Goal: Task Accomplishment & Management: Manage account settings

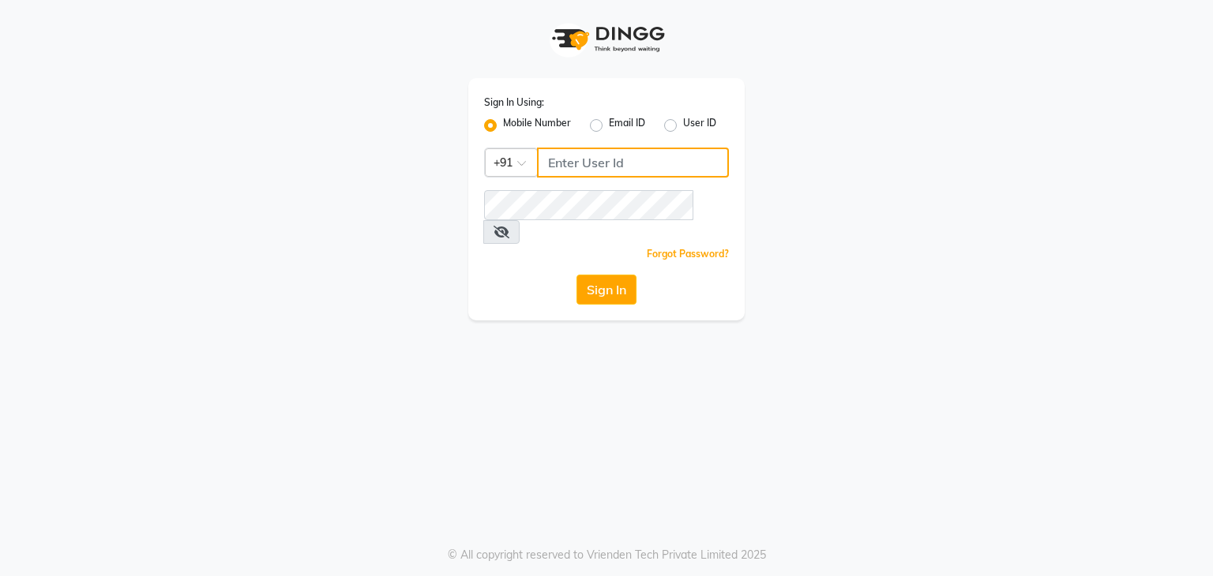
click at [590, 158] on input "Username" at bounding box center [633, 163] width 192 height 30
type input "7014190774"
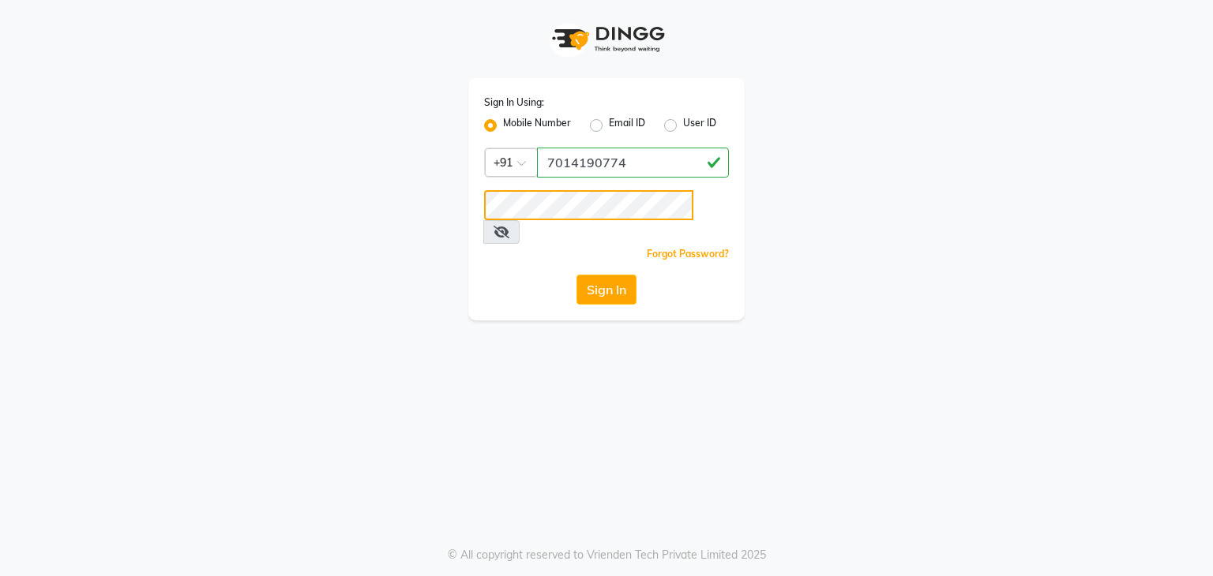
click at [576, 275] on button "Sign In" at bounding box center [606, 290] width 60 height 30
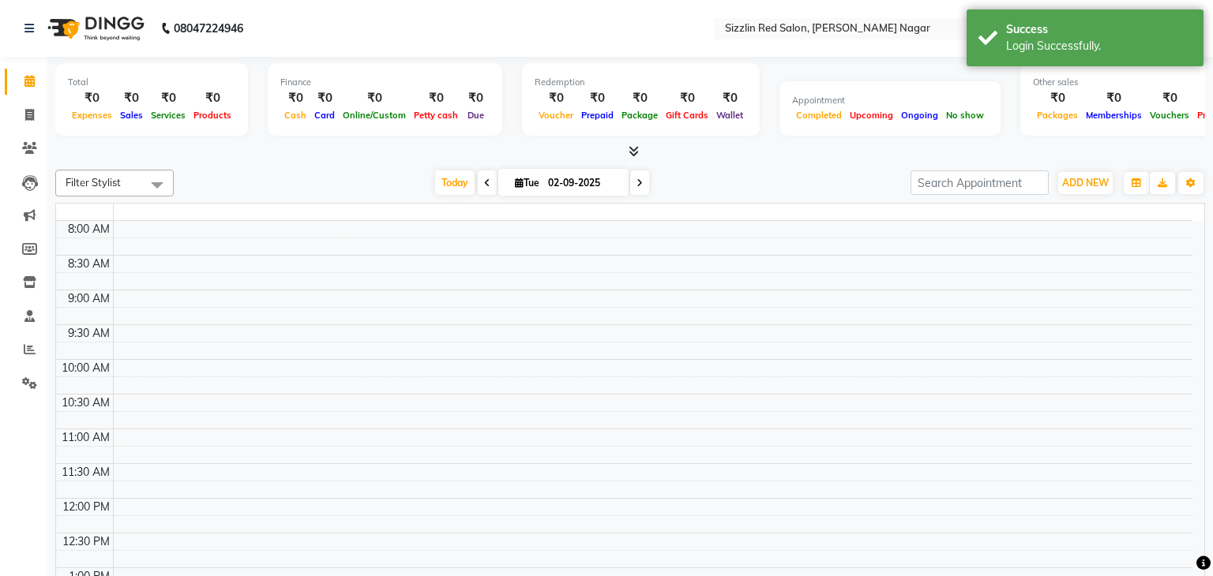
select select "en"
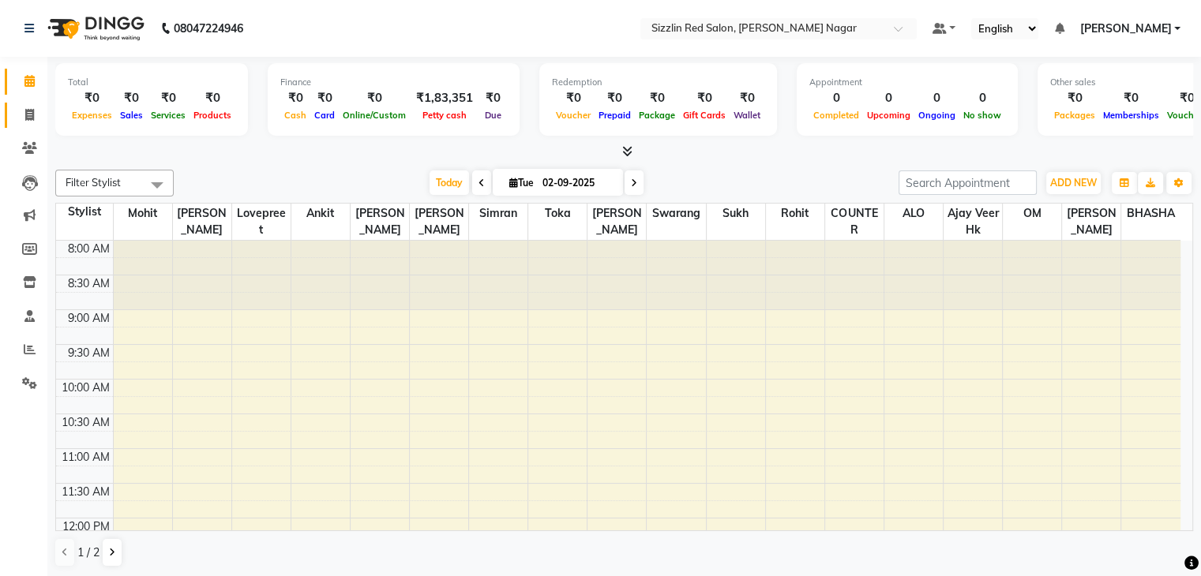
click at [21, 103] on link "Invoice" at bounding box center [24, 116] width 38 height 26
click at [28, 115] on icon at bounding box center [29, 115] width 9 height 12
select select "service"
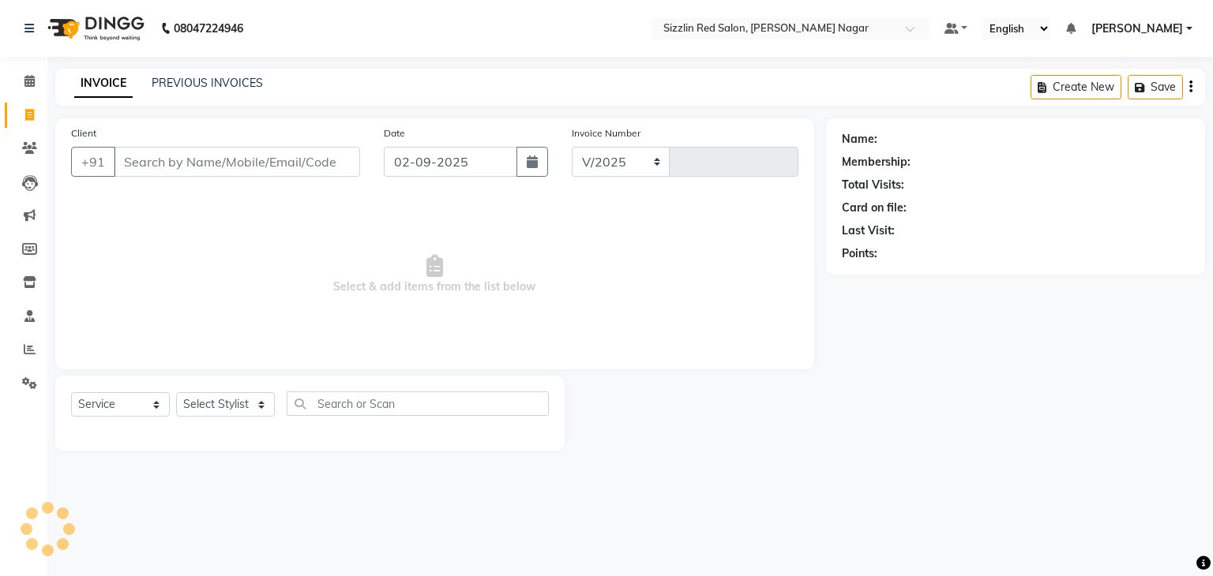
select select "7534"
type input "1863"
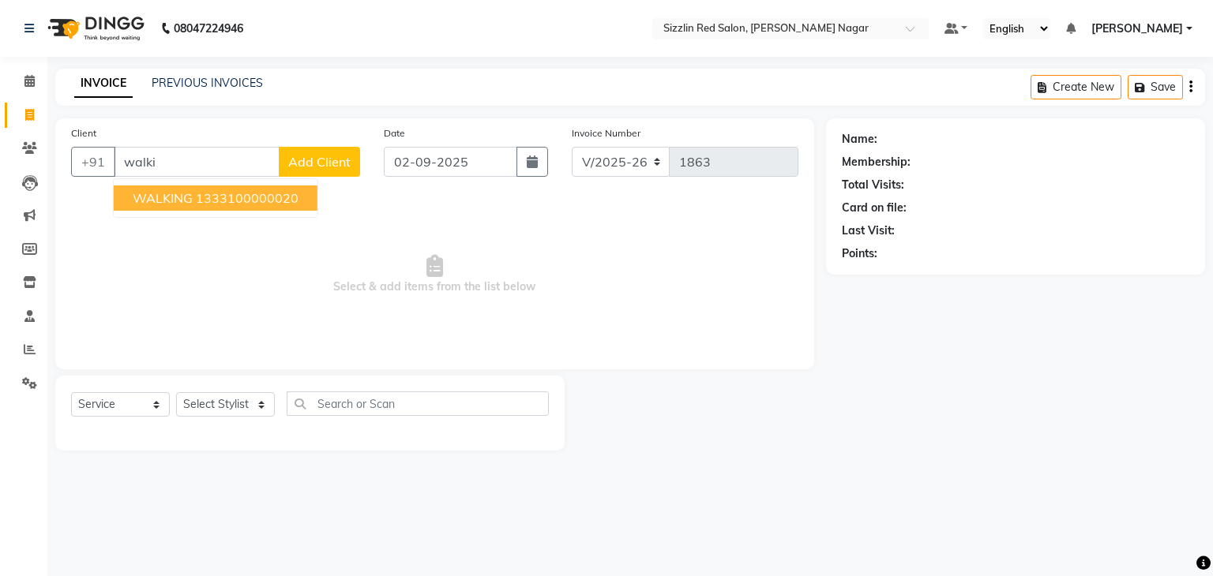
click at [248, 201] on ngb-highlight "1333100000020" at bounding box center [247, 198] width 103 height 16
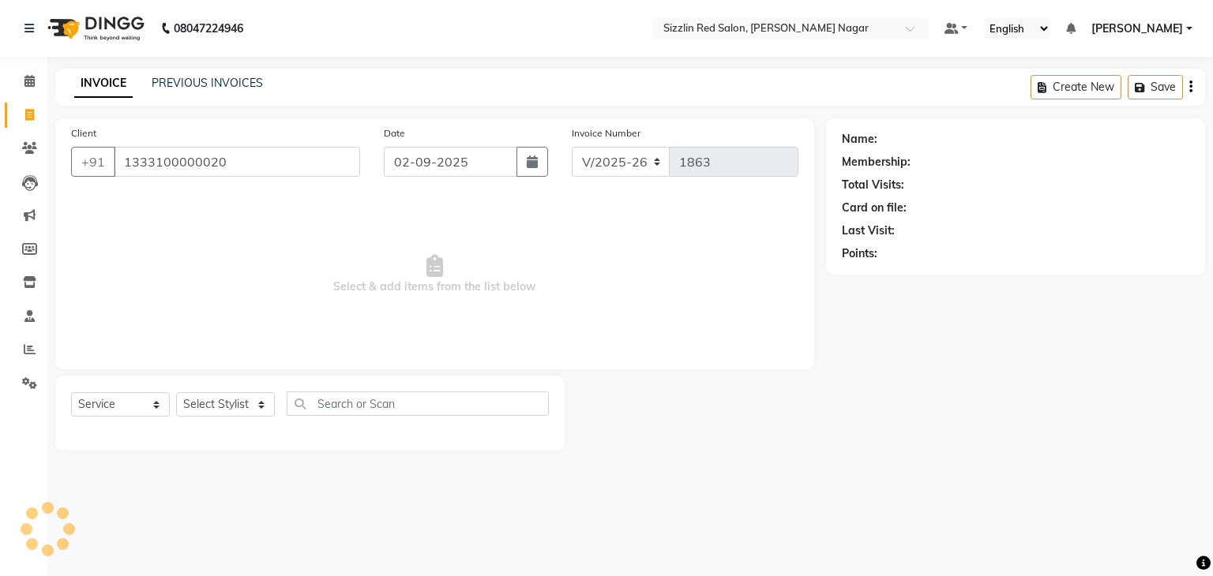
type input "1333100000020"
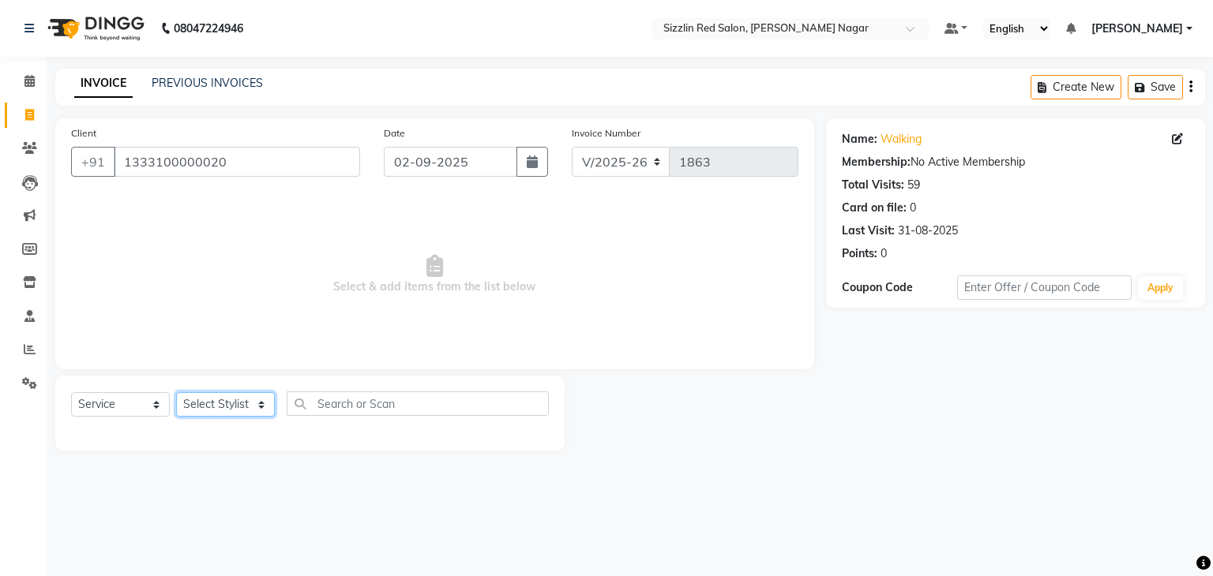
click at [242, 402] on select "Select Stylist Ajay HK 1 Ajay veer hk [PERSON_NAME] COUNTER [PERSON_NAME] Mohit…" at bounding box center [225, 404] width 99 height 24
select select "70237"
click at [176, 393] on select "Select Stylist Ajay HK 1 Ajay veer hk [PERSON_NAME] COUNTER [PERSON_NAME] Mohit…" at bounding box center [225, 404] width 99 height 24
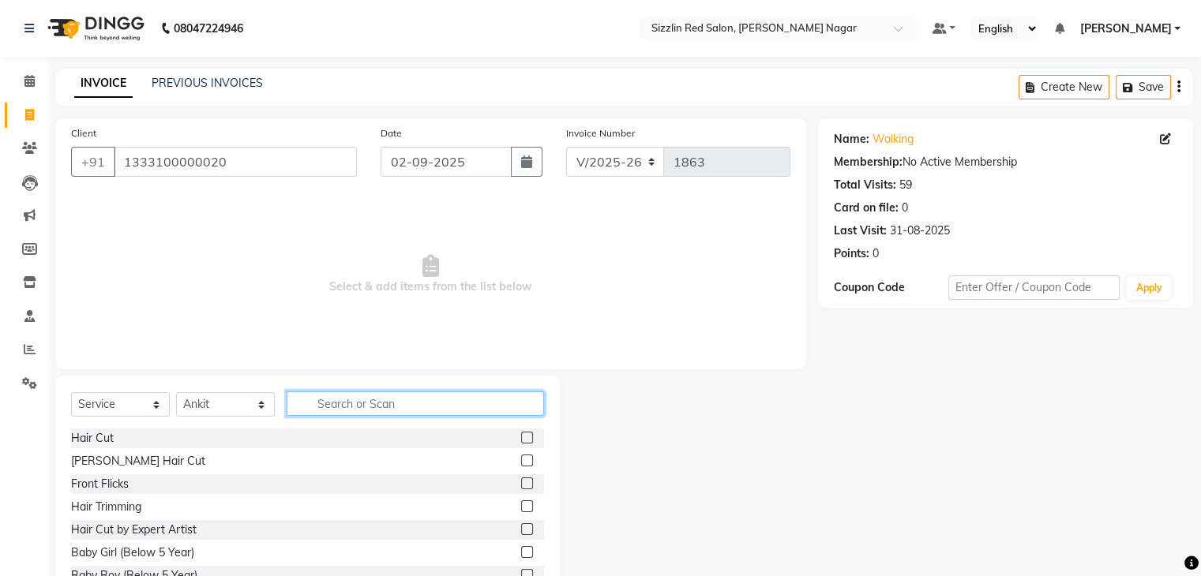
click at [359, 404] on input "text" at bounding box center [415, 404] width 257 height 24
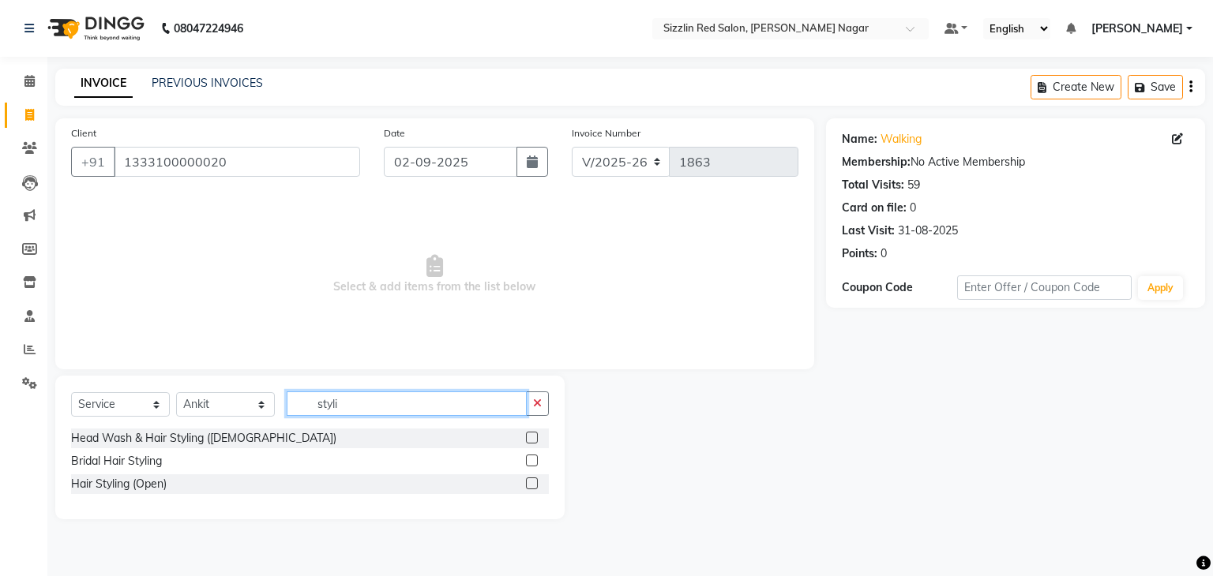
type input "styli"
click at [533, 440] on label at bounding box center [532, 438] width 12 height 12
click at [533, 440] on input "checkbox" at bounding box center [531, 439] width 10 height 10
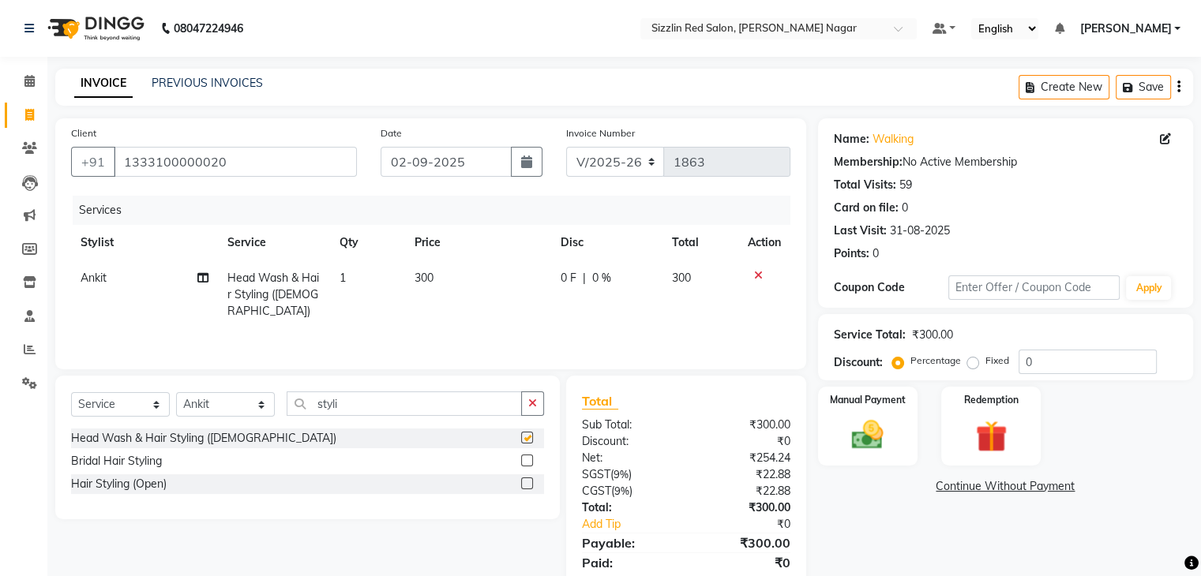
checkbox input "false"
click at [886, 446] on img at bounding box center [867, 436] width 53 height 38
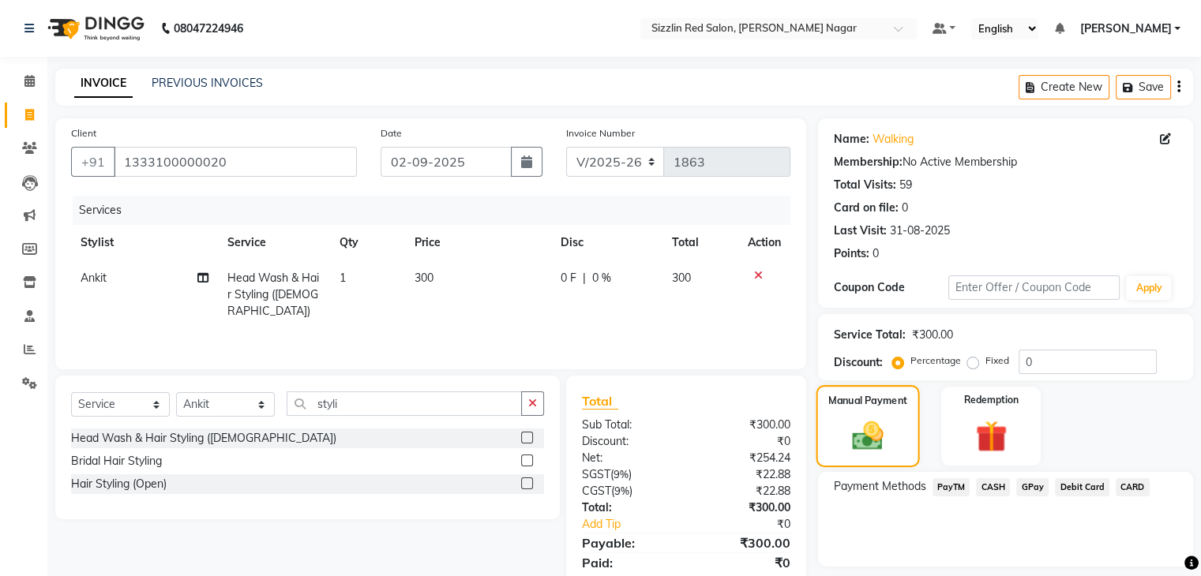
scroll to position [56, 0]
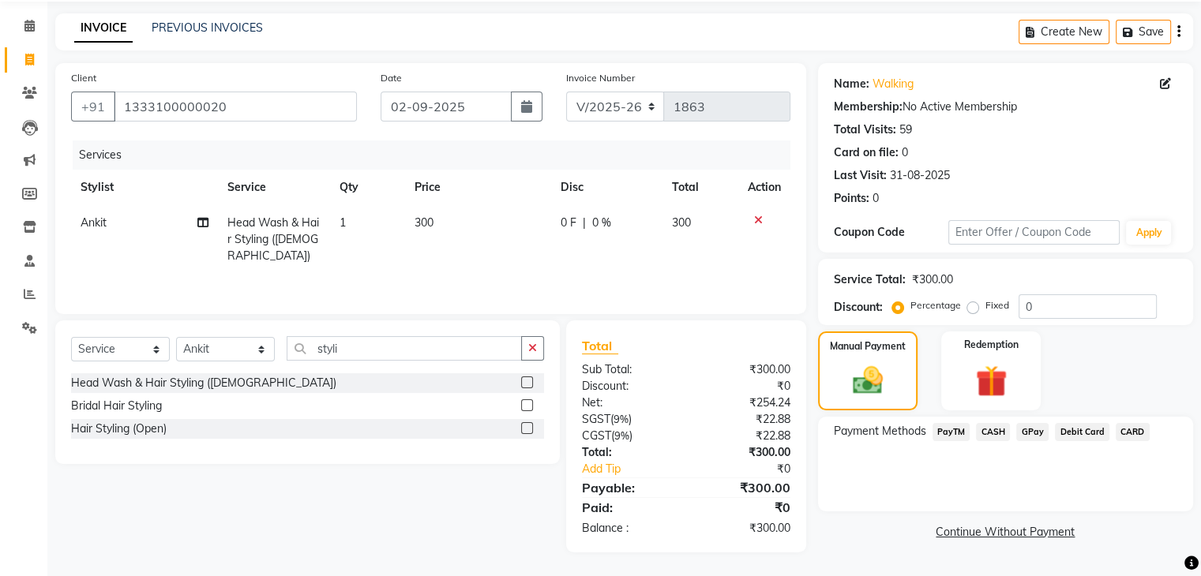
click at [982, 426] on span "CASH" at bounding box center [993, 432] width 34 height 18
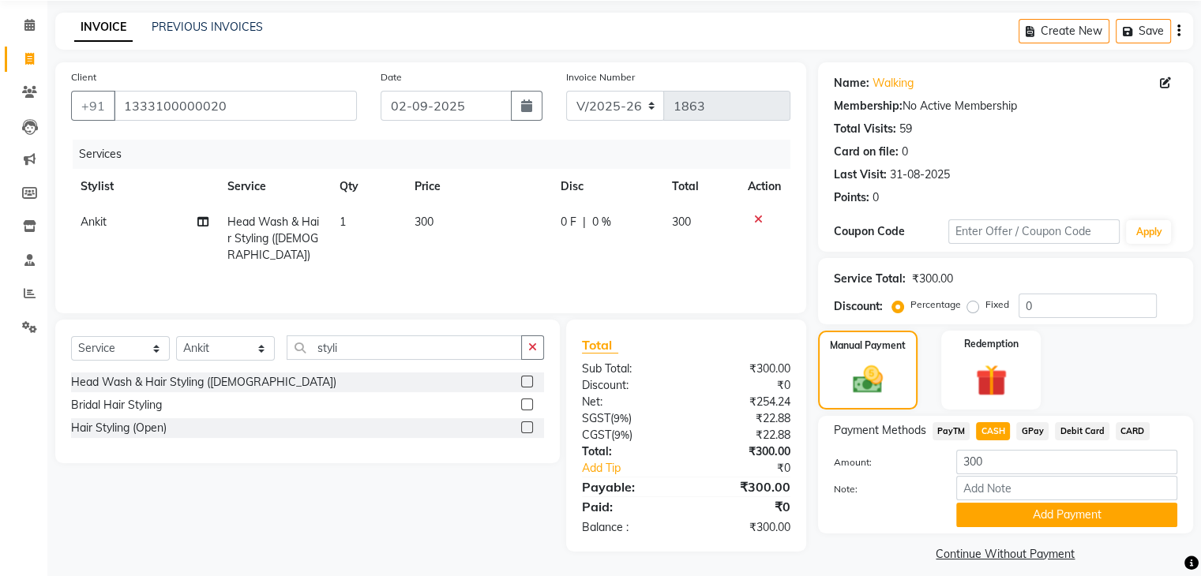
scroll to position [70, 0]
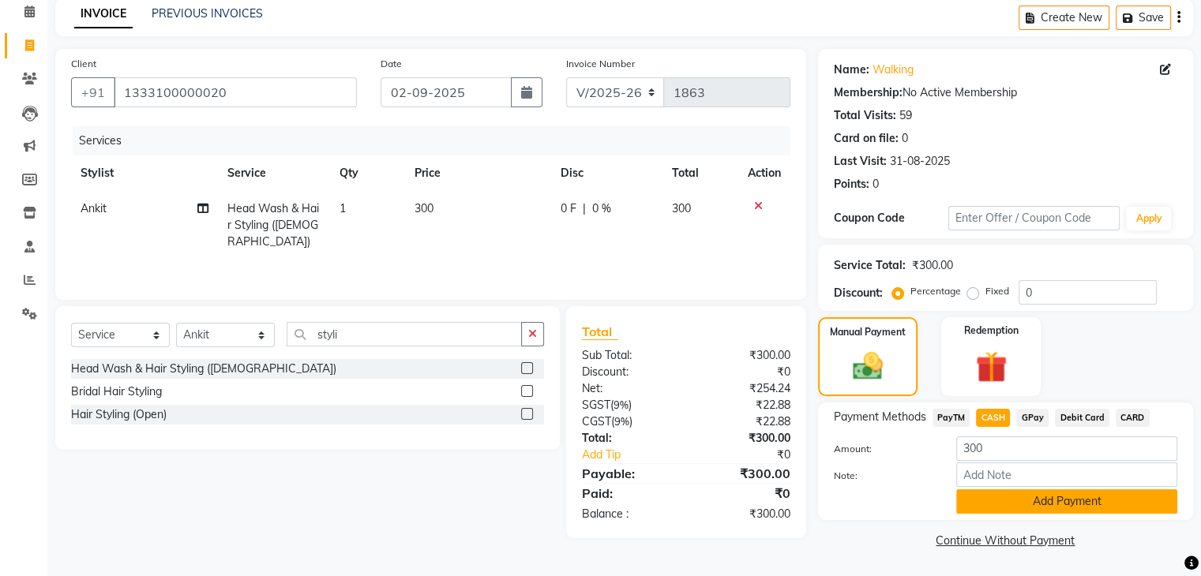
click at [1030, 504] on button "Add Payment" at bounding box center [1066, 502] width 221 height 24
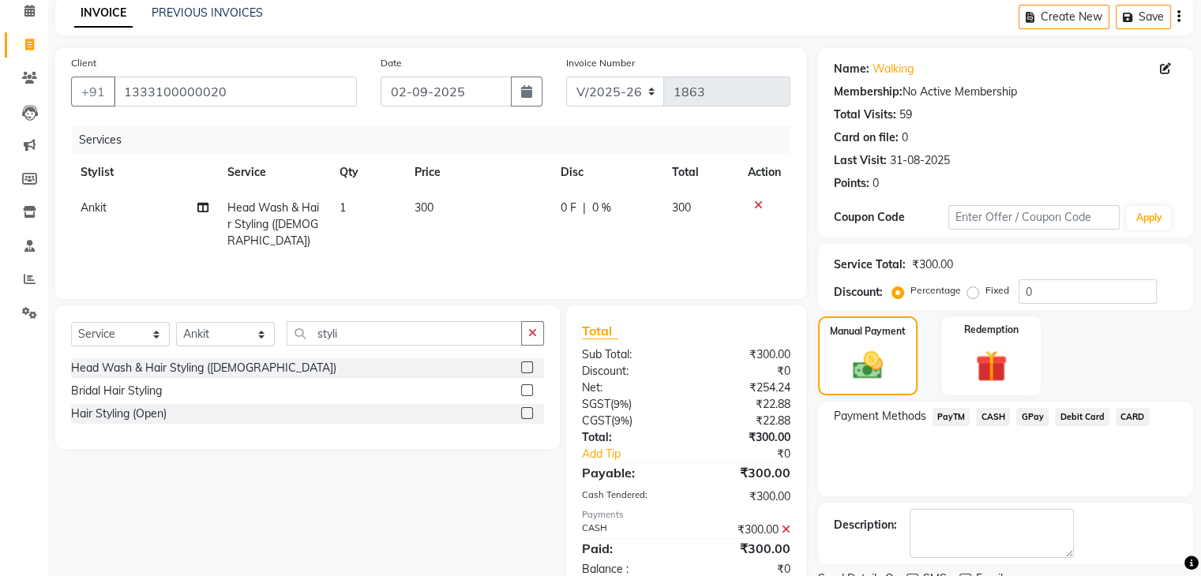
scroll to position [135, 0]
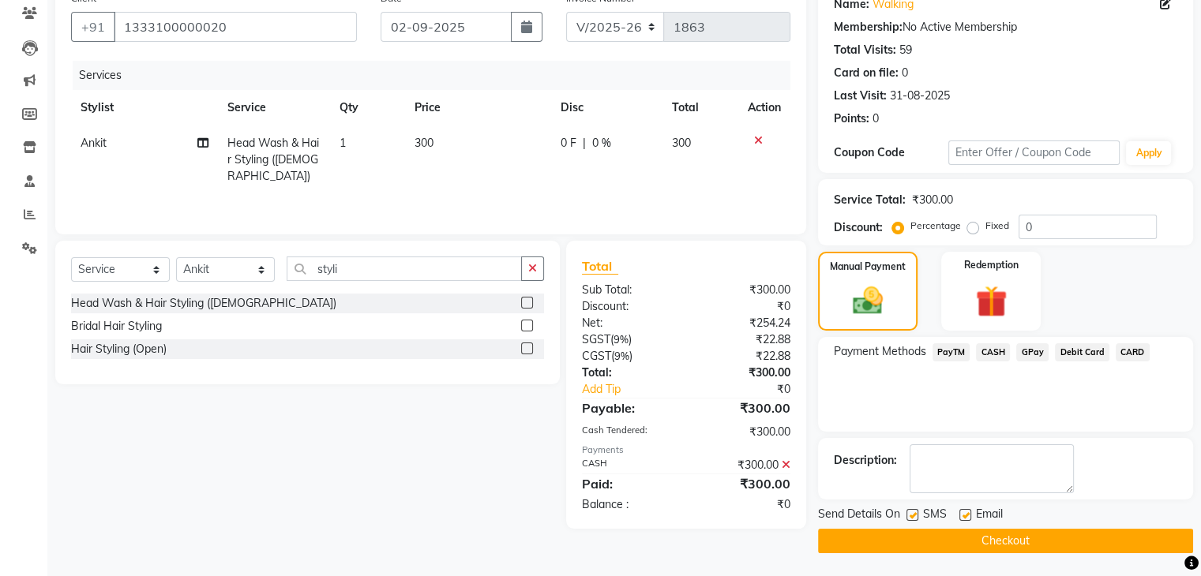
click at [974, 539] on button "Checkout" at bounding box center [1005, 541] width 375 height 24
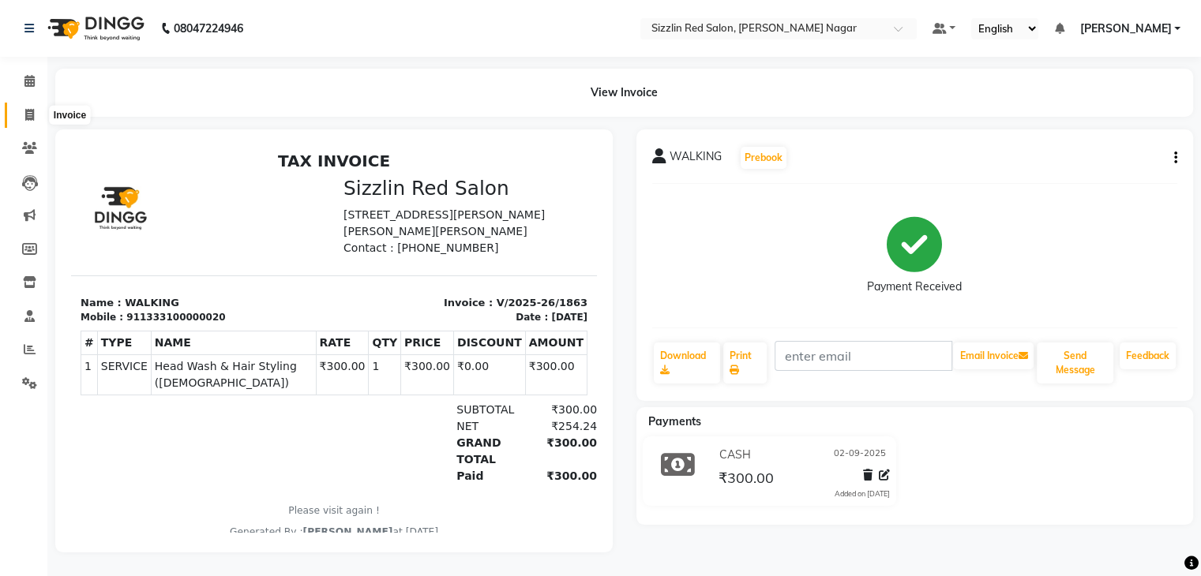
click at [22, 115] on span at bounding box center [30, 116] width 28 height 18
select select "service"
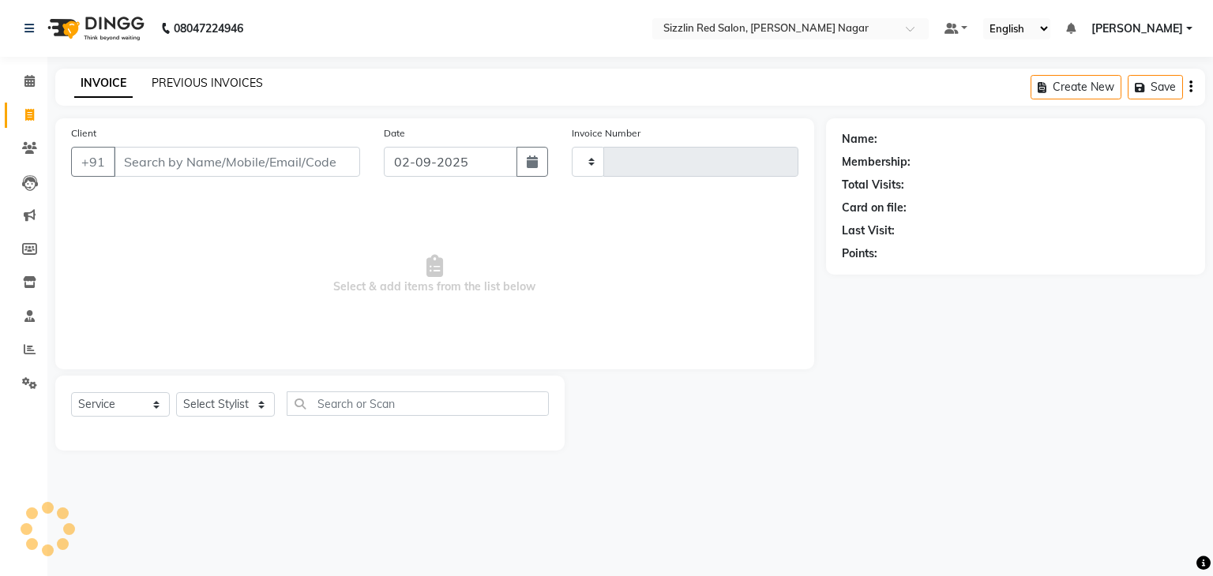
type input "1864"
select select "7534"
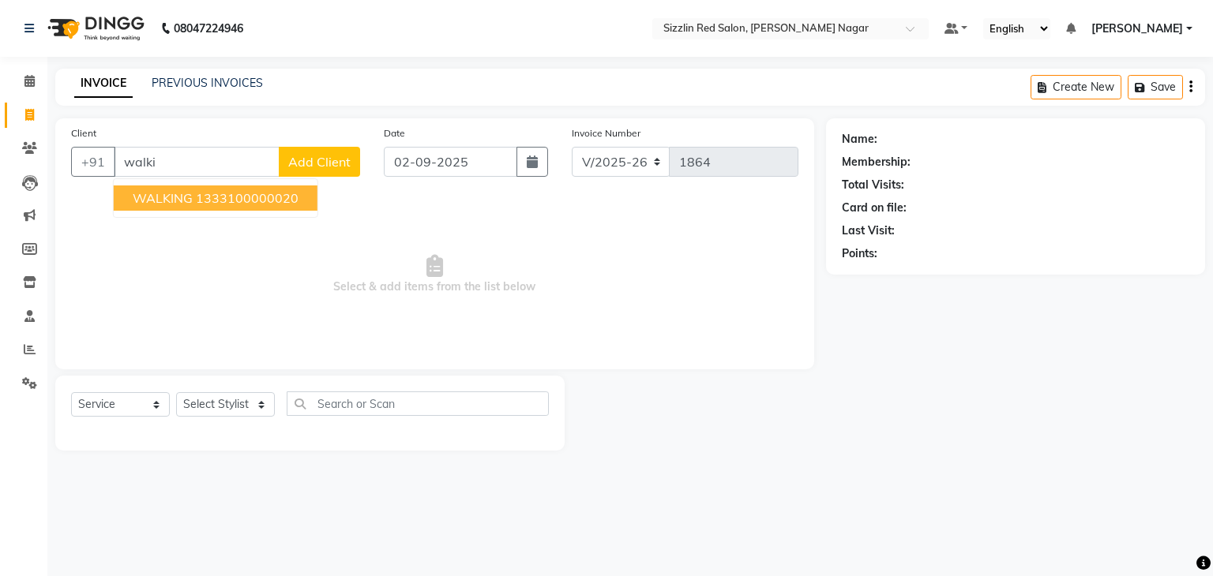
click at [280, 194] on ngb-highlight "1333100000020" at bounding box center [247, 198] width 103 height 16
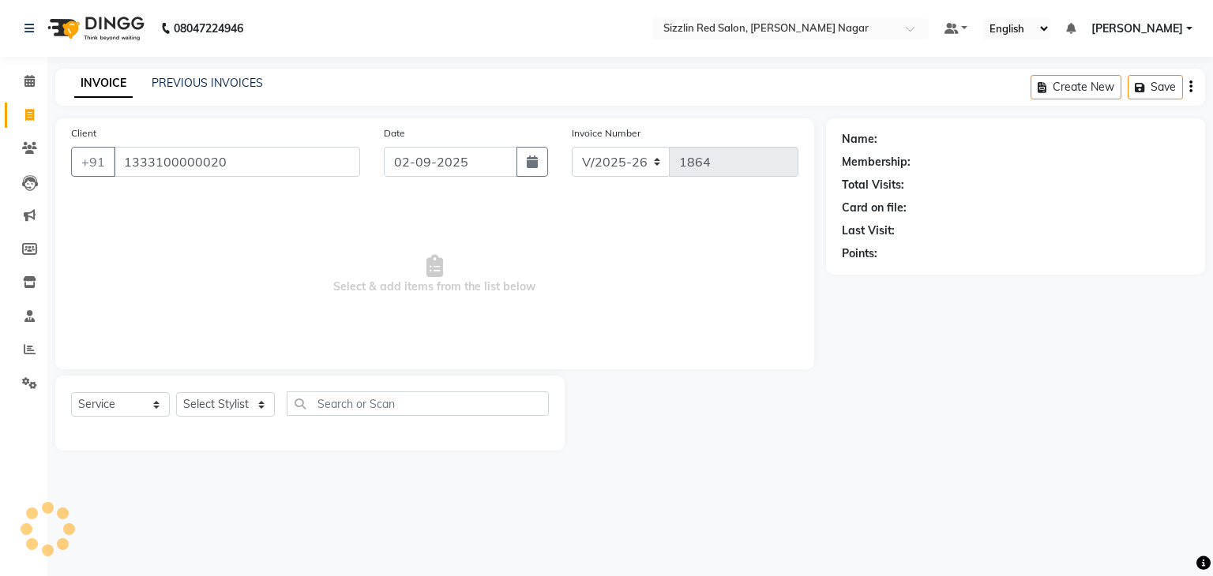
type input "1333100000020"
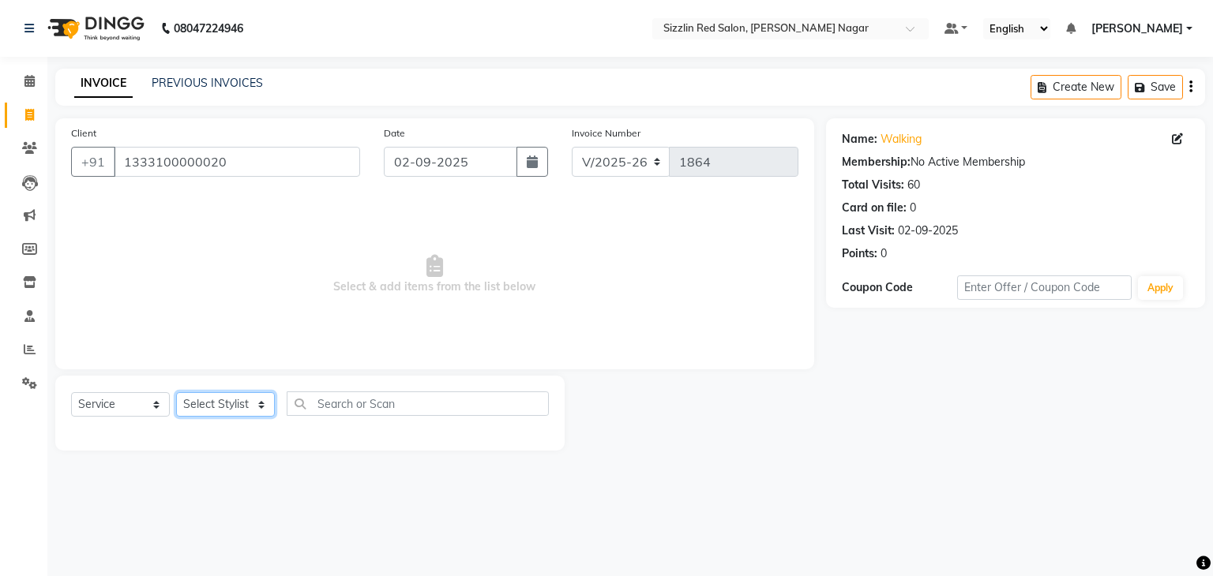
click at [226, 404] on select "Select Stylist Ajay HK 1 Ajay veer hk [PERSON_NAME] COUNTER [PERSON_NAME] Mohit…" at bounding box center [225, 404] width 99 height 24
select select "70238"
click at [176, 393] on select "Select Stylist Ajay HK 1 Ajay veer hk [PERSON_NAME] COUNTER [PERSON_NAME] Mohit…" at bounding box center [225, 404] width 99 height 24
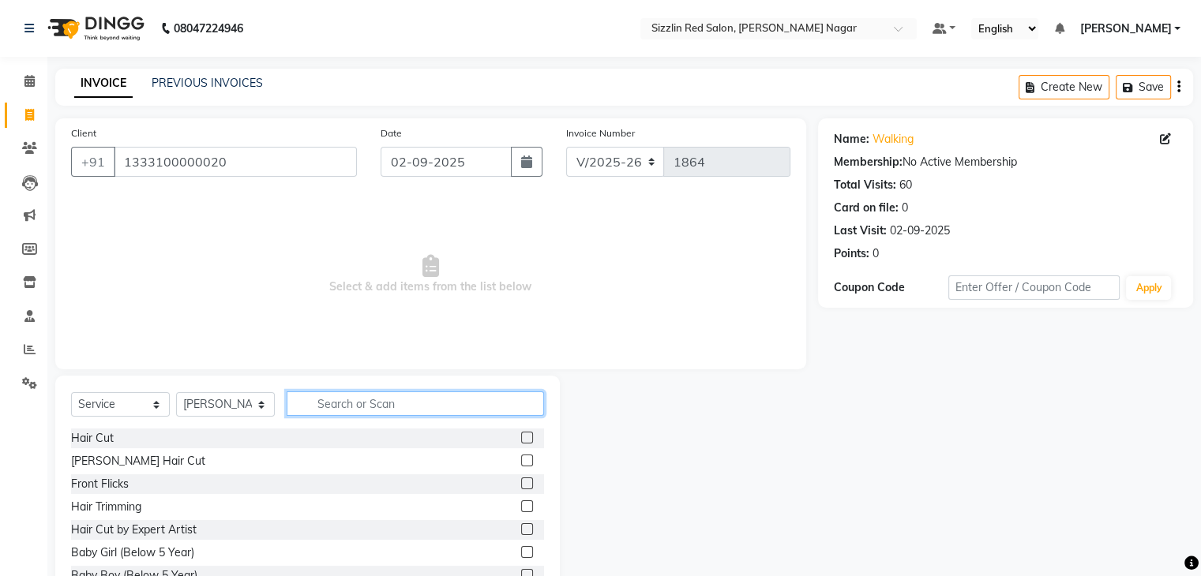
click at [365, 399] on input "text" at bounding box center [415, 404] width 257 height 24
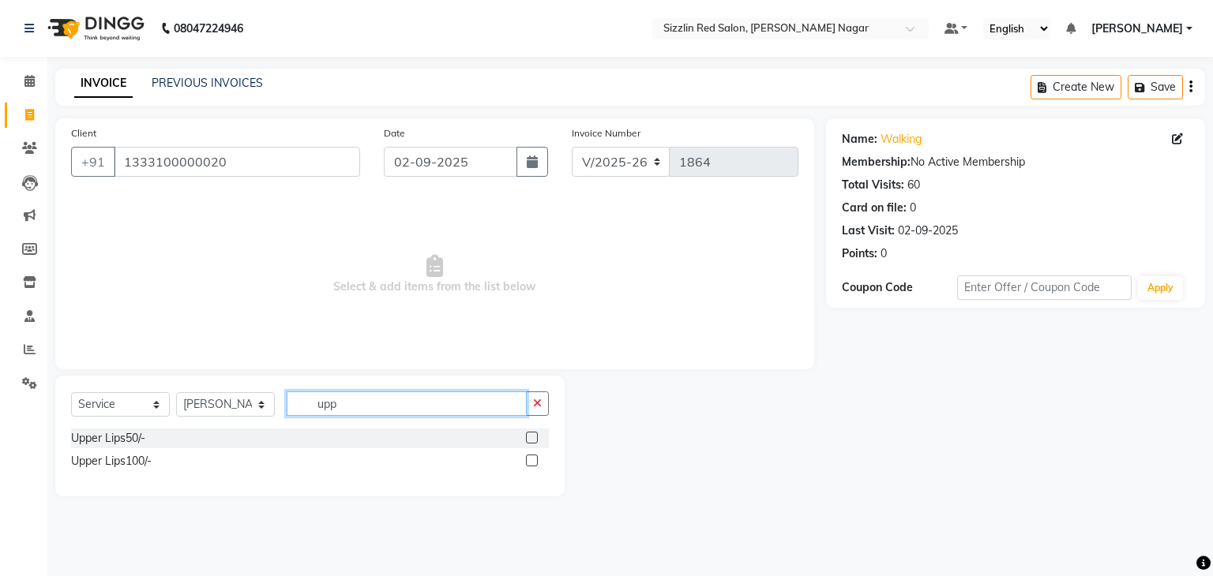
type input "upp"
click at [535, 437] on label at bounding box center [532, 438] width 12 height 12
click at [535, 437] on input "checkbox" at bounding box center [531, 439] width 10 height 10
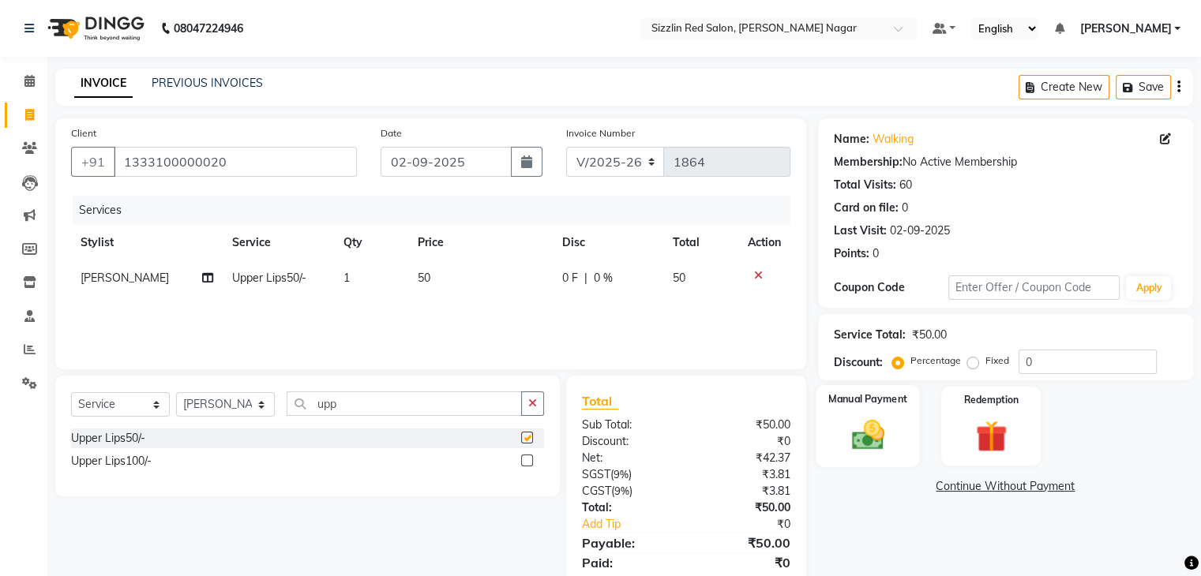
checkbox input "false"
click at [873, 436] on img at bounding box center [867, 436] width 53 height 38
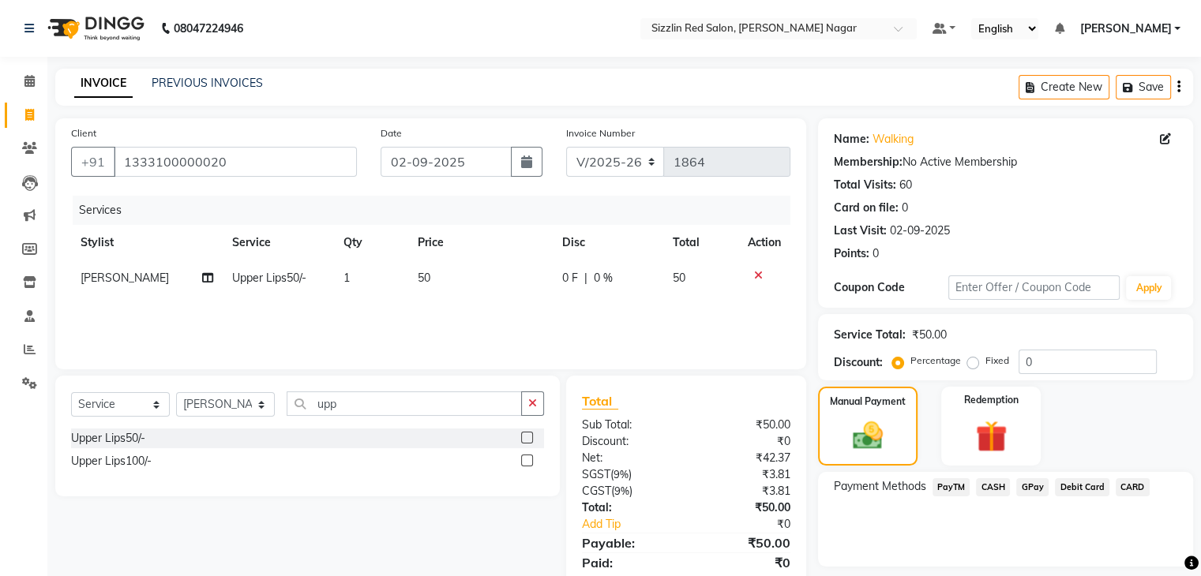
click at [950, 490] on span "PayTM" at bounding box center [952, 488] width 38 height 18
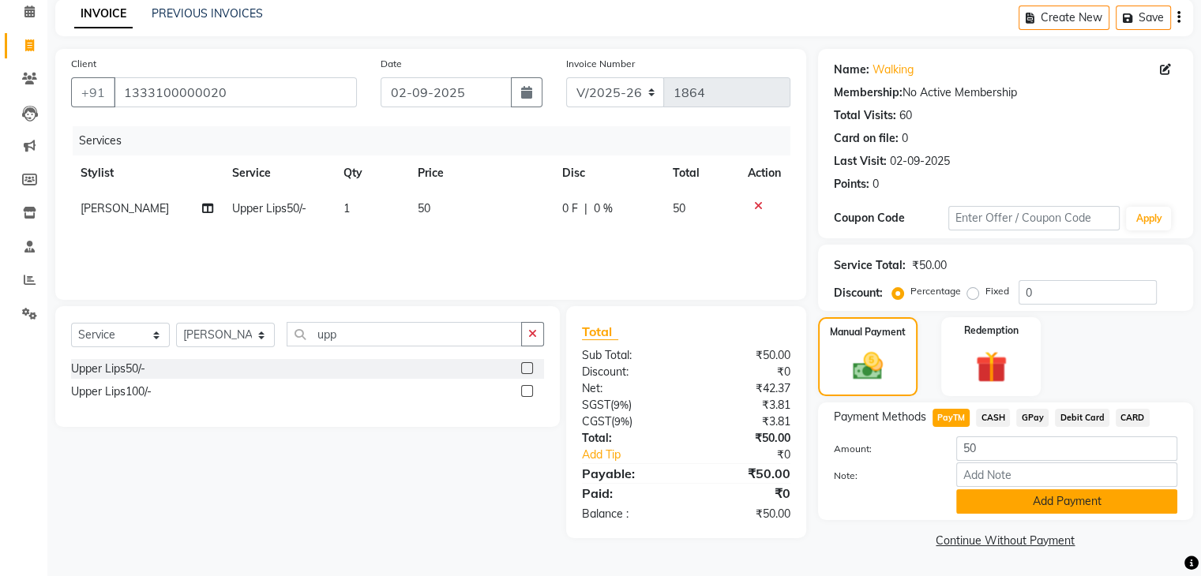
click at [1005, 505] on button "Add Payment" at bounding box center [1066, 502] width 221 height 24
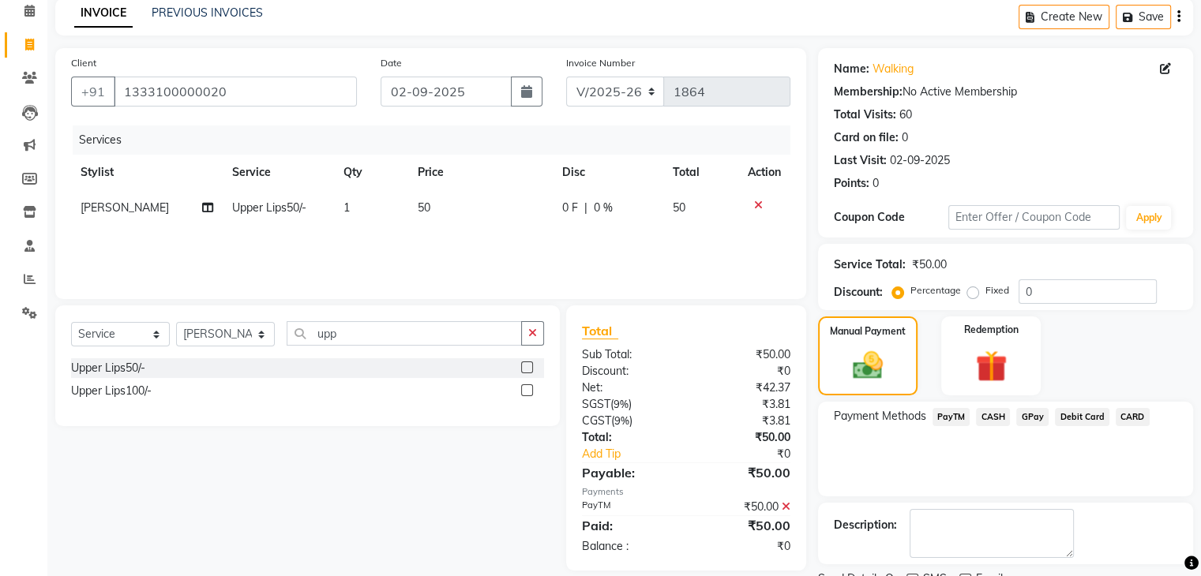
scroll to position [135, 0]
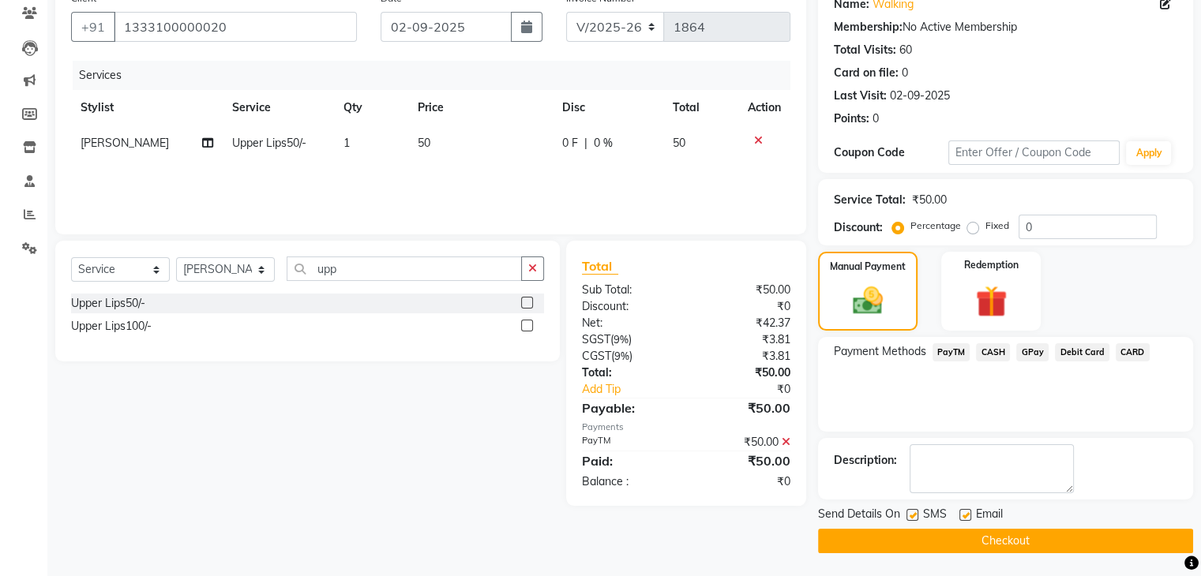
click at [998, 538] on button "Checkout" at bounding box center [1005, 541] width 375 height 24
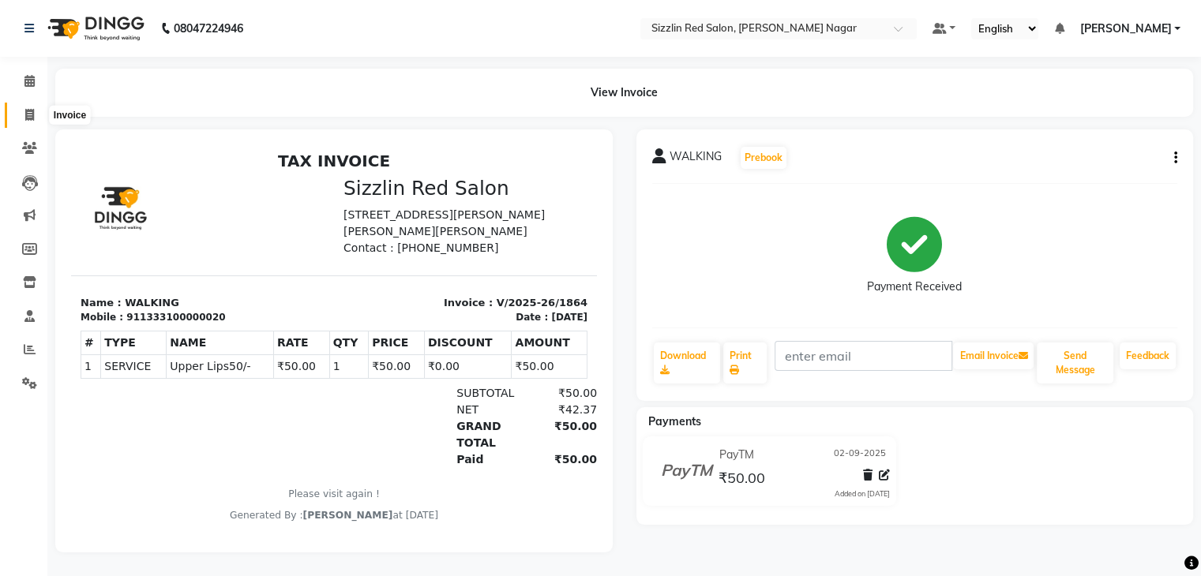
click at [28, 110] on icon at bounding box center [29, 115] width 9 height 12
select select "service"
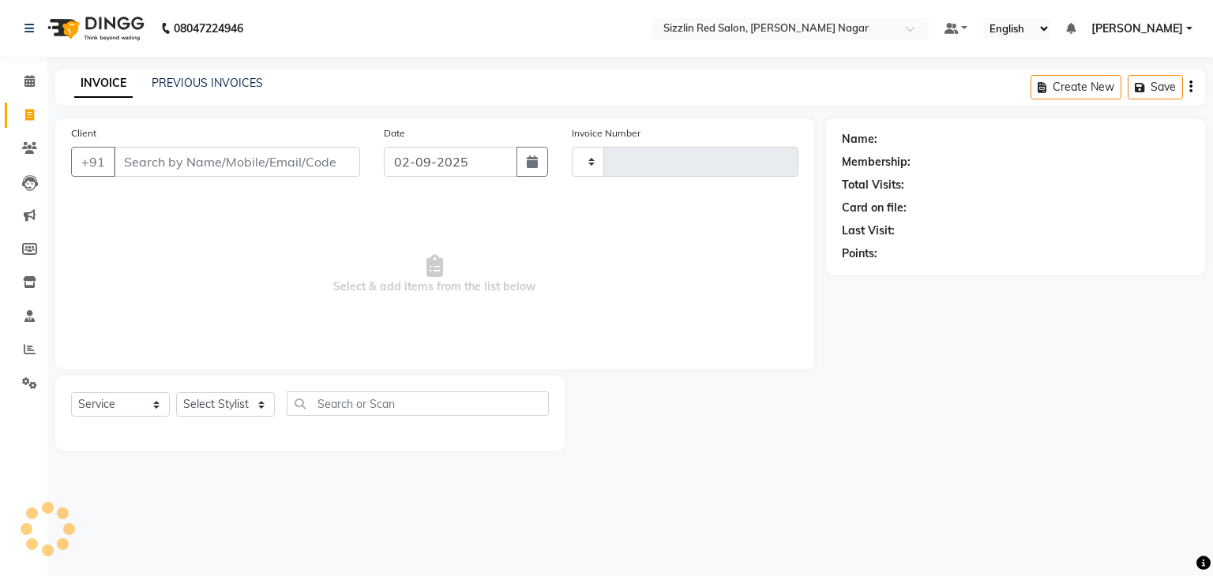
type input "1865"
select select "7534"
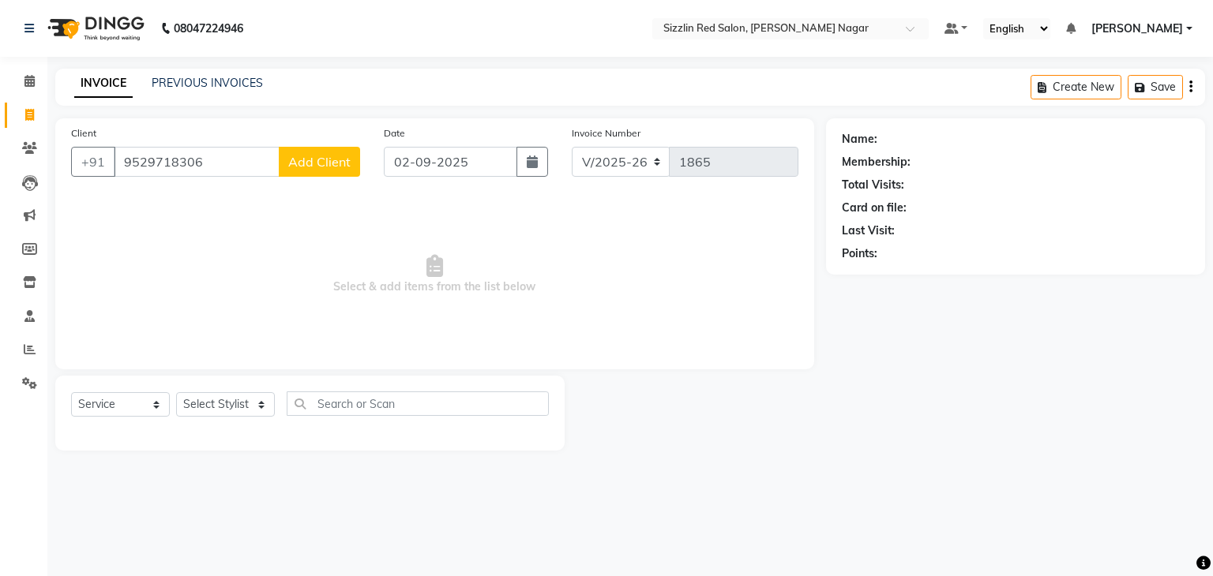
type input "9529718306"
click at [302, 160] on span "Add Client" at bounding box center [319, 162] width 62 height 16
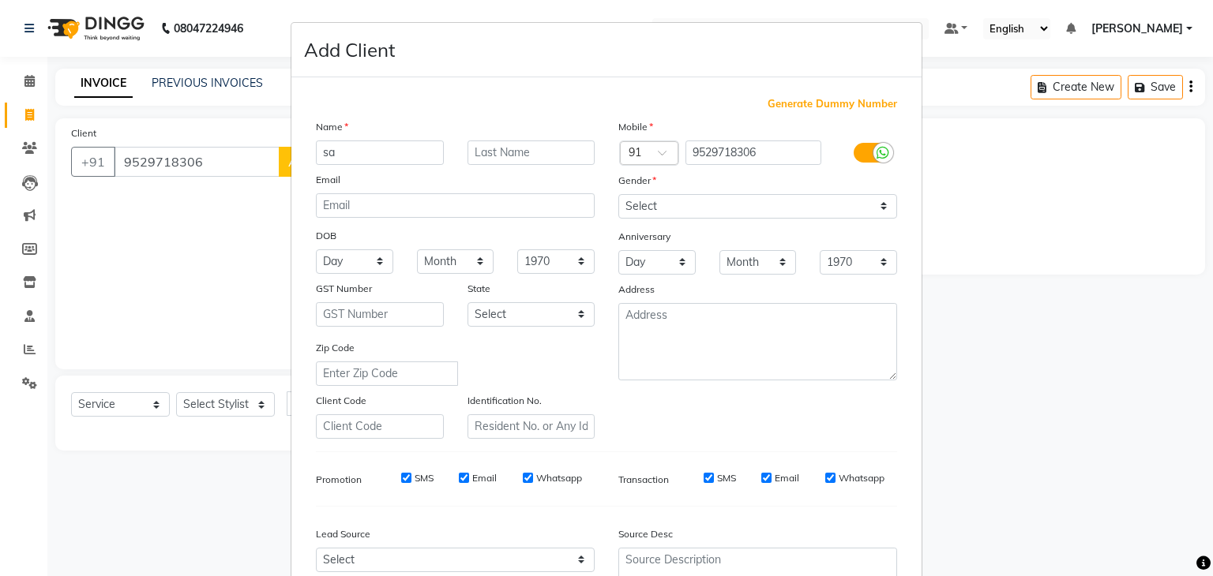
type input "s"
type input "SAKSHI"
click at [700, 212] on select "Select [DEMOGRAPHIC_DATA] [DEMOGRAPHIC_DATA] Other Prefer Not To Say" at bounding box center [757, 206] width 279 height 24
select select "[DEMOGRAPHIC_DATA]"
click at [618, 195] on select "Select [DEMOGRAPHIC_DATA] [DEMOGRAPHIC_DATA] Other Prefer Not To Say" at bounding box center [757, 206] width 279 height 24
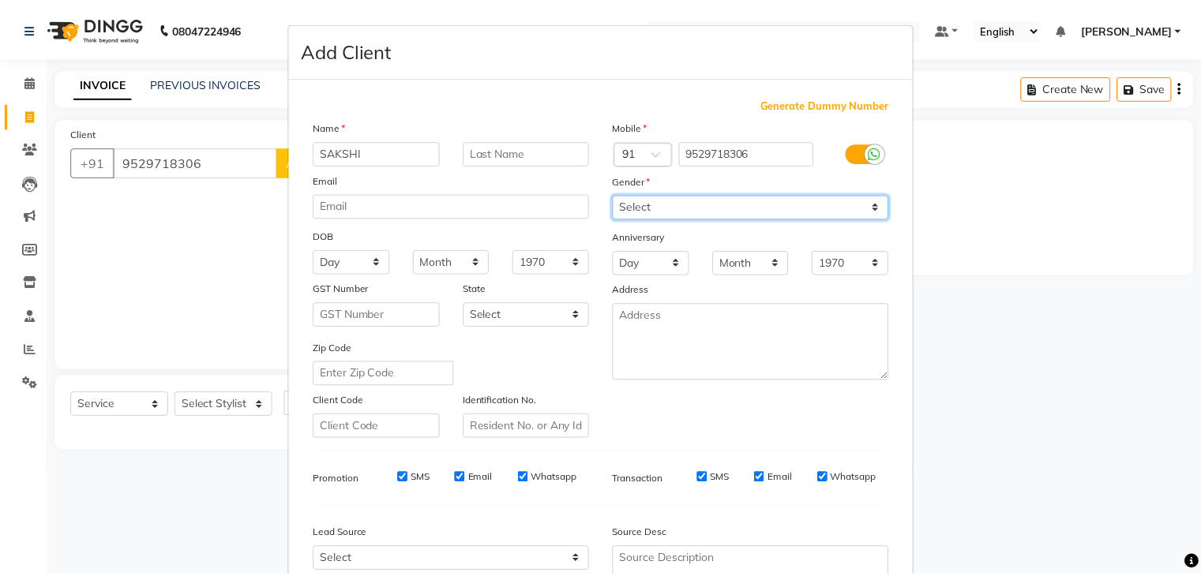
scroll to position [160, 0]
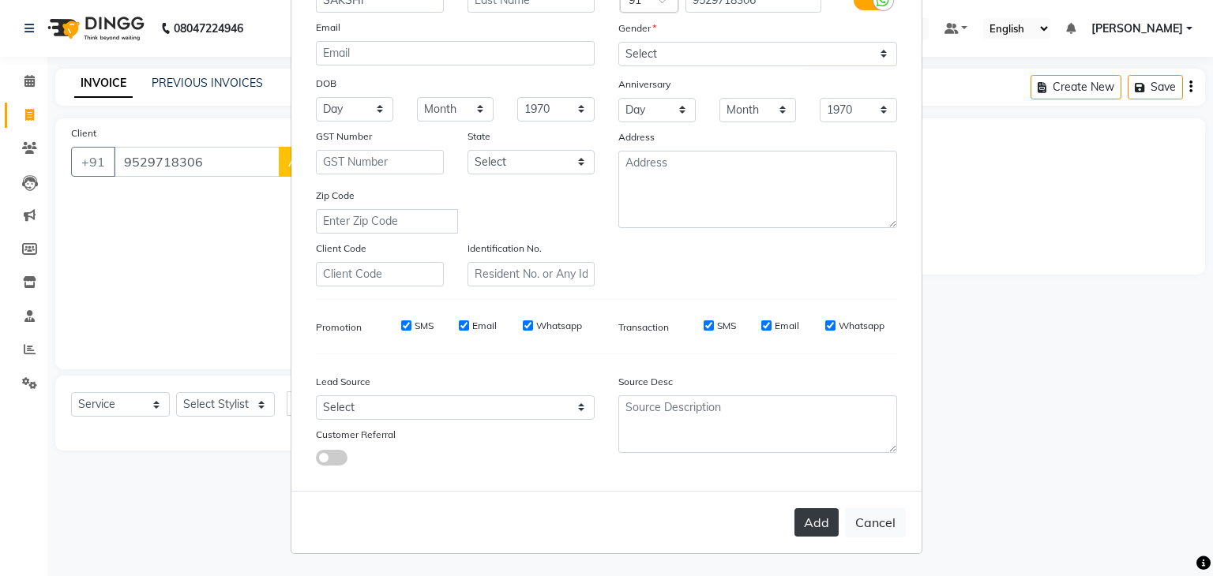
click at [813, 525] on button "Add" at bounding box center [816, 523] width 44 height 28
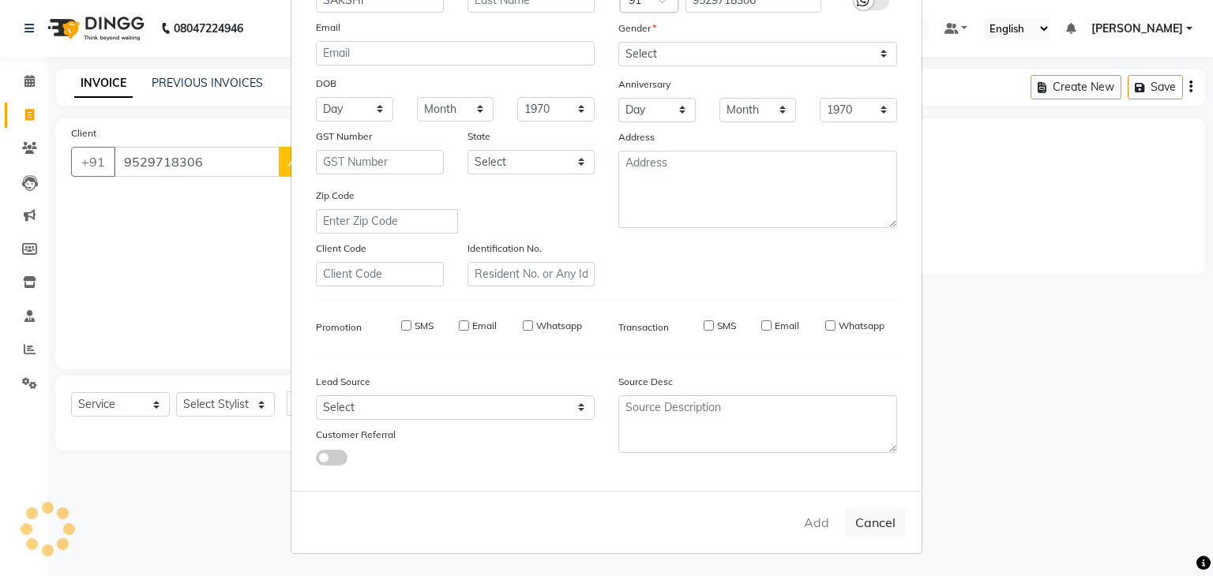
select select
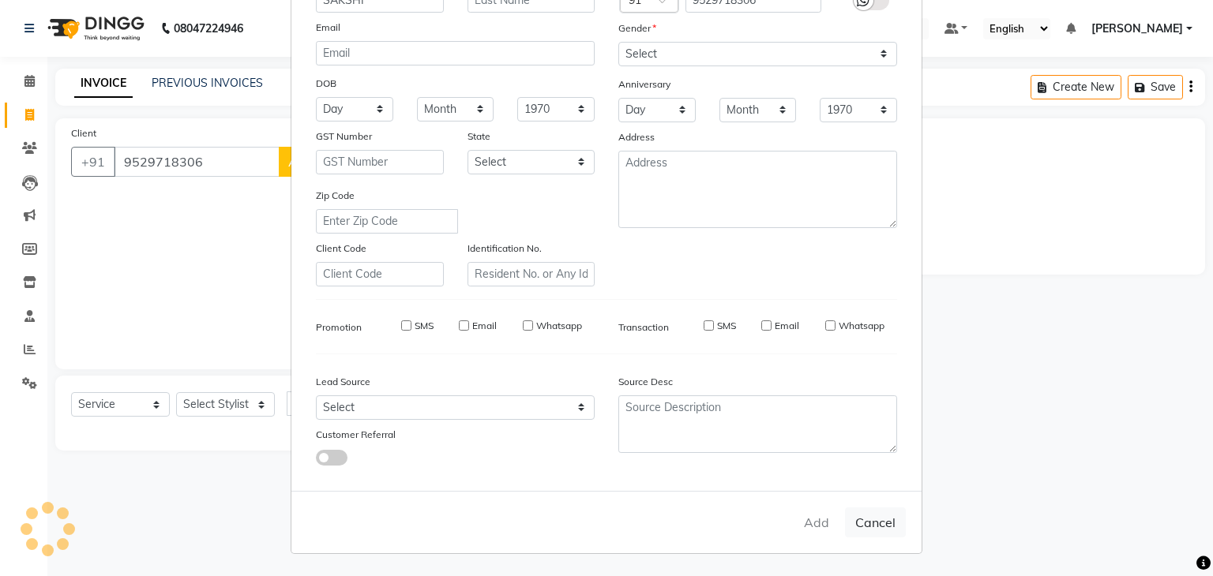
select select
checkbox input "false"
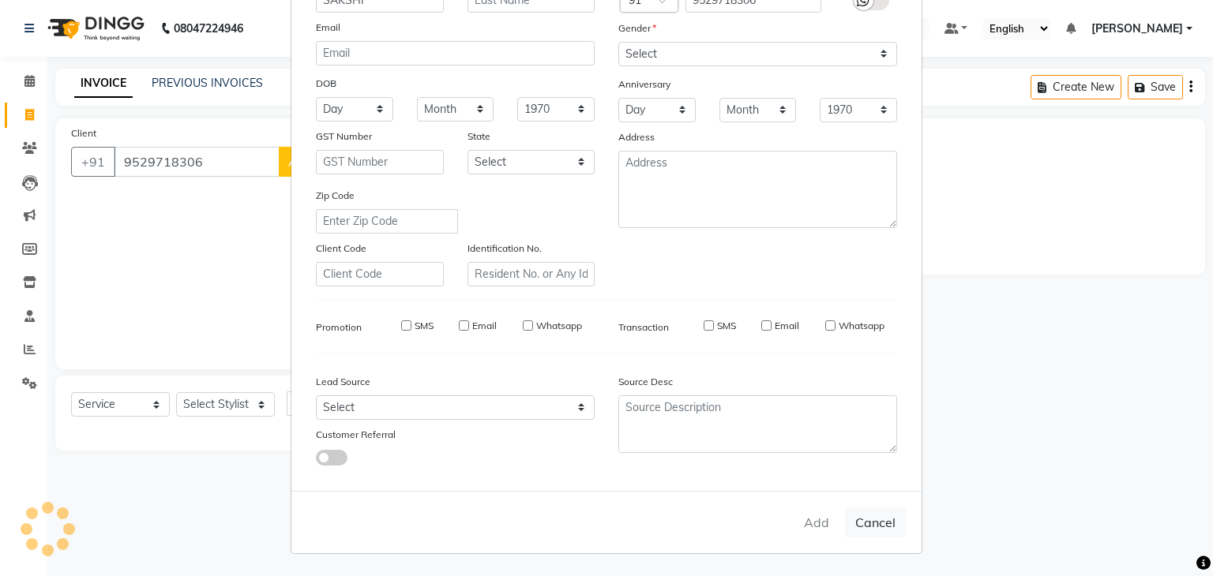
checkbox input "false"
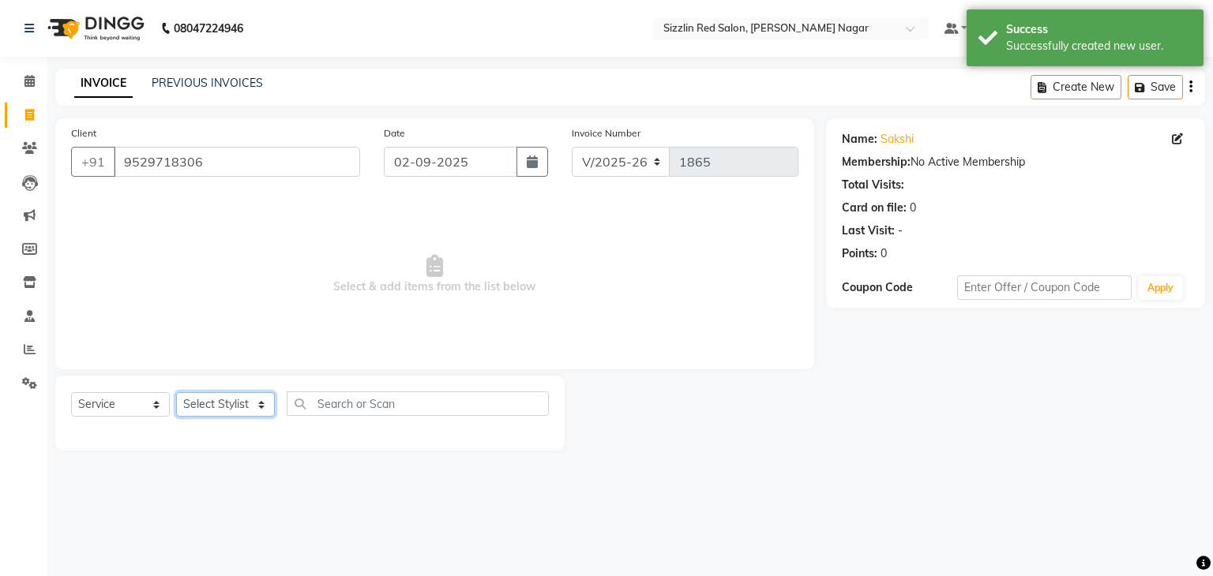
click at [234, 405] on select "Select Stylist Ajay HK 1 Ajay veer hk [PERSON_NAME] COUNTER [PERSON_NAME] Mohit…" at bounding box center [225, 404] width 99 height 24
select select "70239"
click at [176, 393] on select "Select Stylist Ajay HK 1 Ajay veer hk [PERSON_NAME] COUNTER [PERSON_NAME] Mohit…" at bounding box center [225, 404] width 99 height 24
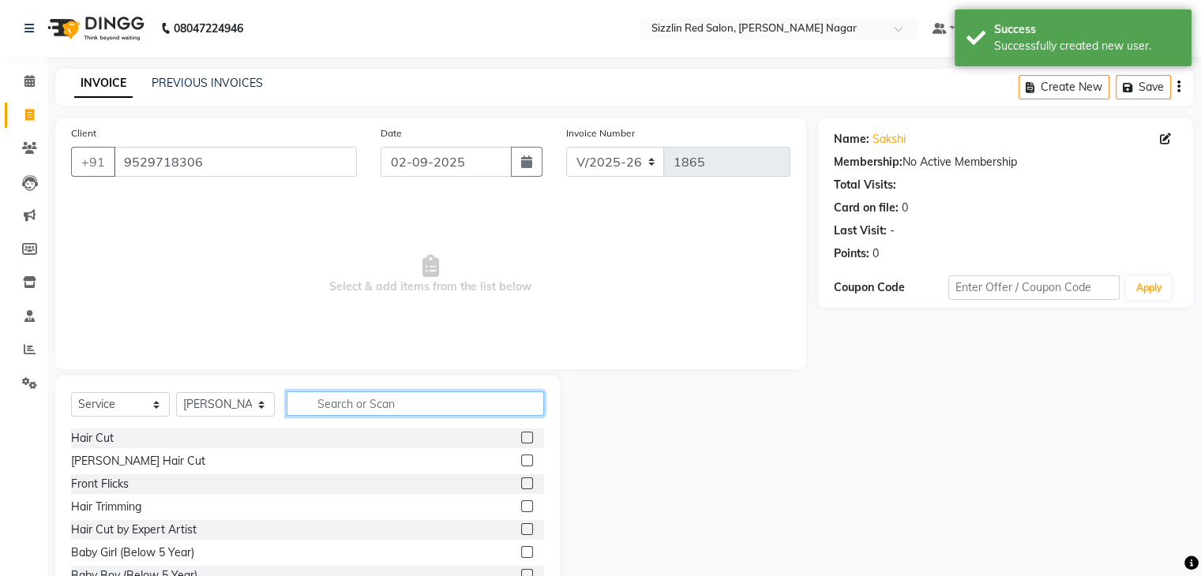
click at [370, 411] on input "text" at bounding box center [415, 404] width 257 height 24
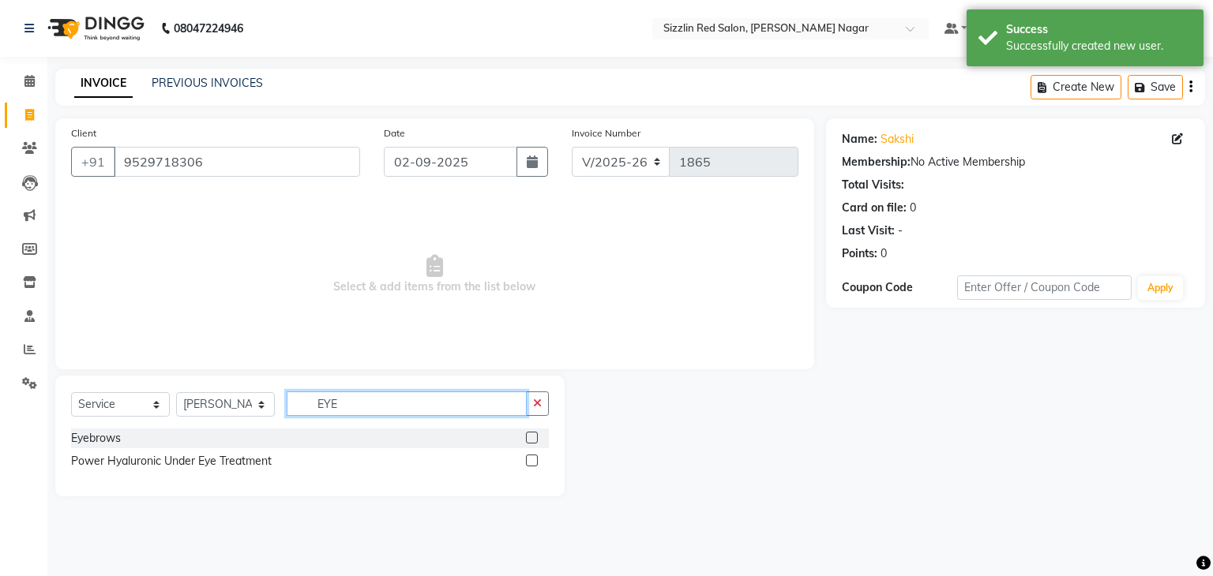
type input "EYE"
click at [532, 435] on label at bounding box center [532, 438] width 12 height 12
click at [532, 435] on input "checkbox" at bounding box center [531, 439] width 10 height 10
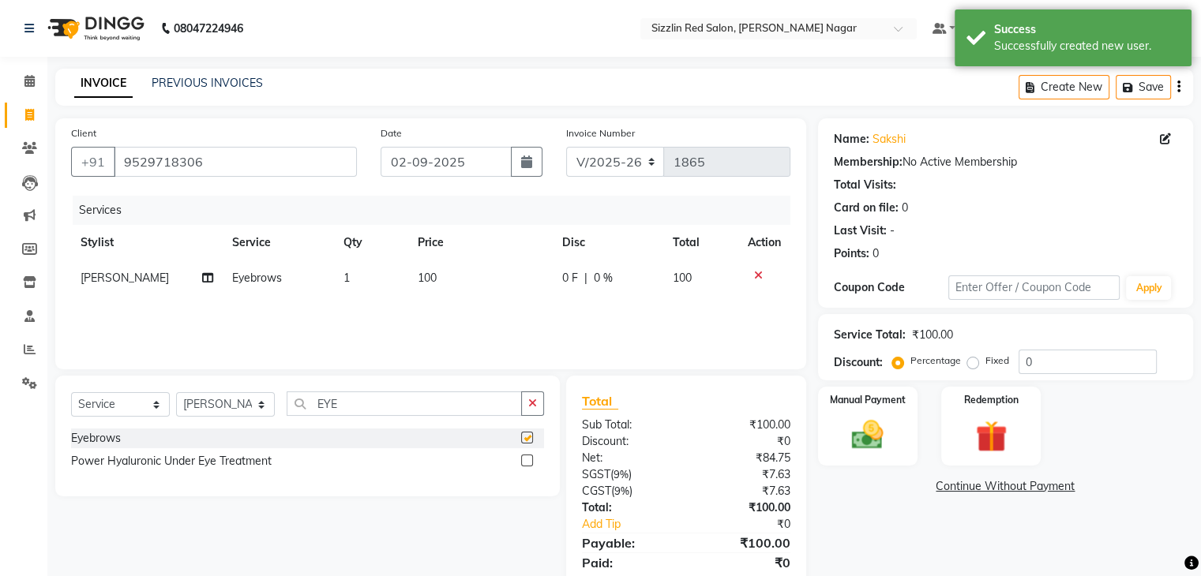
checkbox input "false"
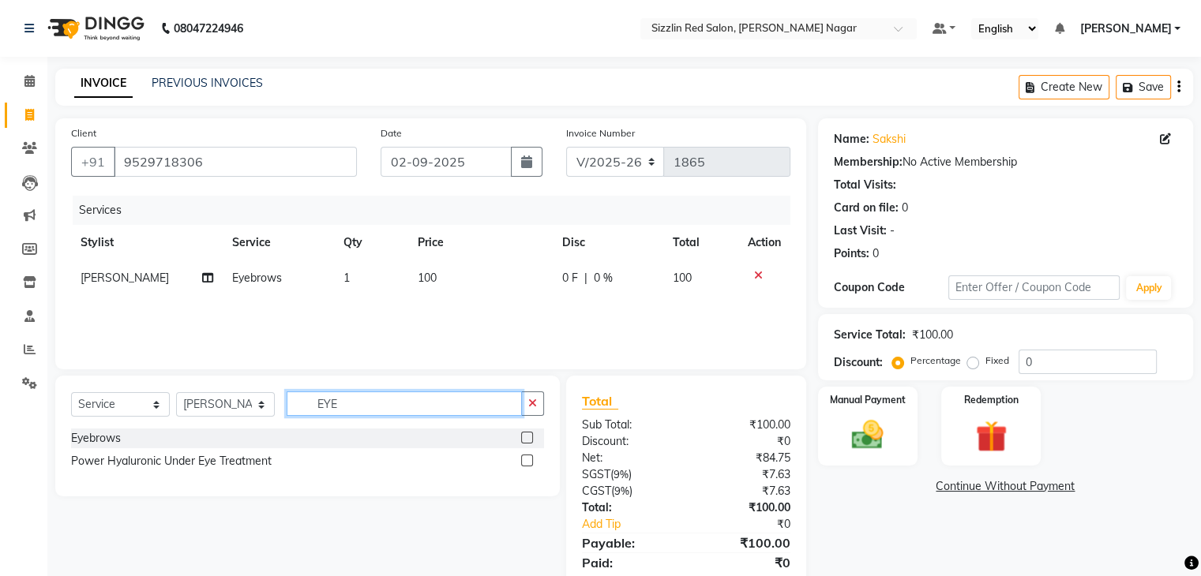
drag, startPoint x: 392, startPoint y: 407, endPoint x: 284, endPoint y: 408, distance: 107.4
click at [284, 408] on div "Select Service Product Membership Package Voucher Prepaid Gift Card Select Styl…" at bounding box center [307, 410] width 473 height 37
type input "UPP"
click at [524, 466] on label at bounding box center [527, 461] width 12 height 12
click at [524, 466] on input "checkbox" at bounding box center [526, 461] width 10 height 10
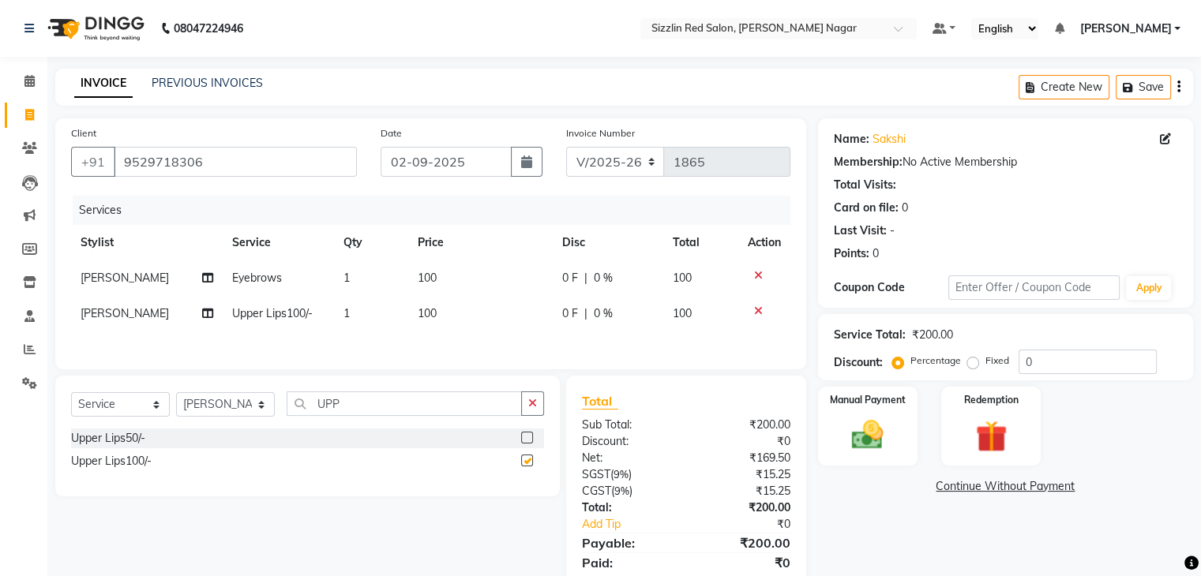
checkbox input "false"
click at [445, 275] on td "100" at bounding box center [480, 279] width 145 height 36
select select "70239"
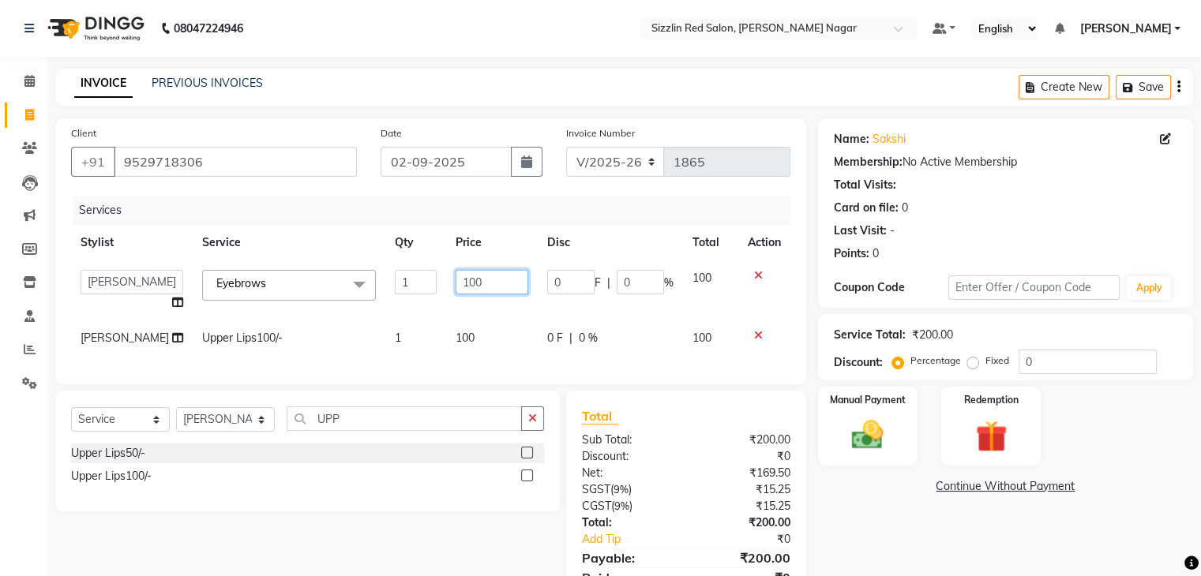
click at [470, 281] on input "100" at bounding box center [492, 282] width 73 height 24
type input "150"
click at [645, 342] on div "Services Stylist Service Qty Price Disc Total Action Ajay HK 1 Ajay veer hk [PE…" at bounding box center [430, 282] width 719 height 173
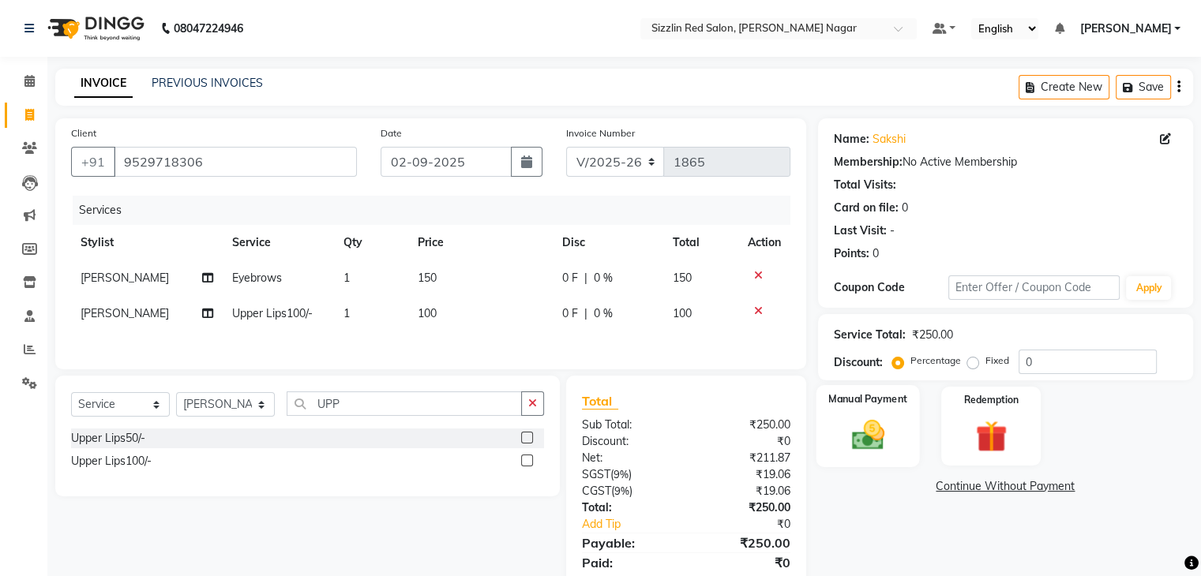
click at [876, 444] on img at bounding box center [867, 436] width 53 height 38
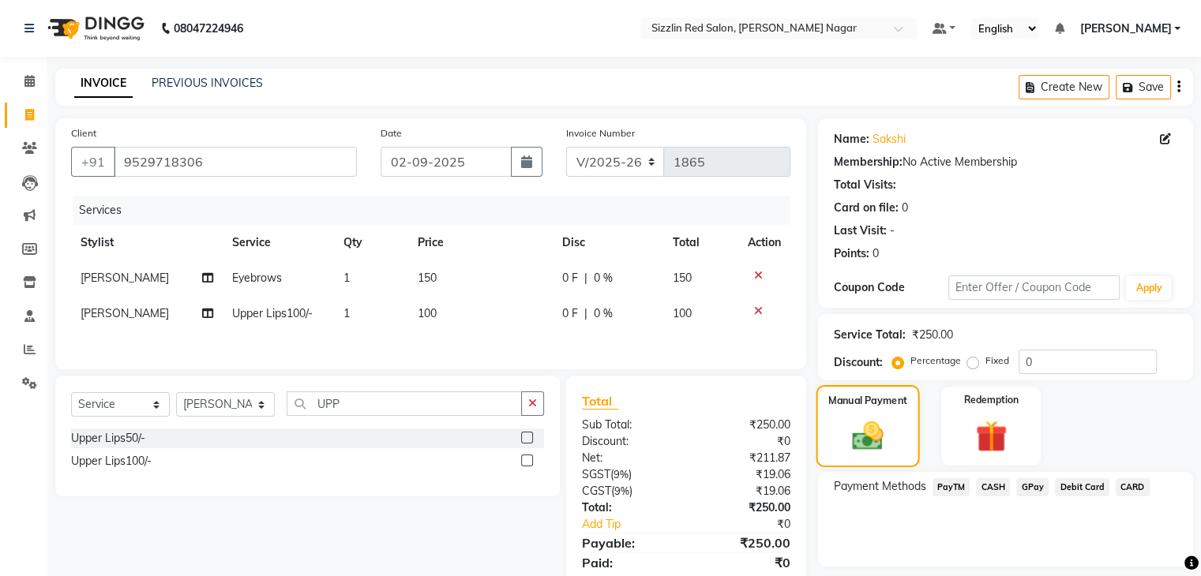
scroll to position [58, 0]
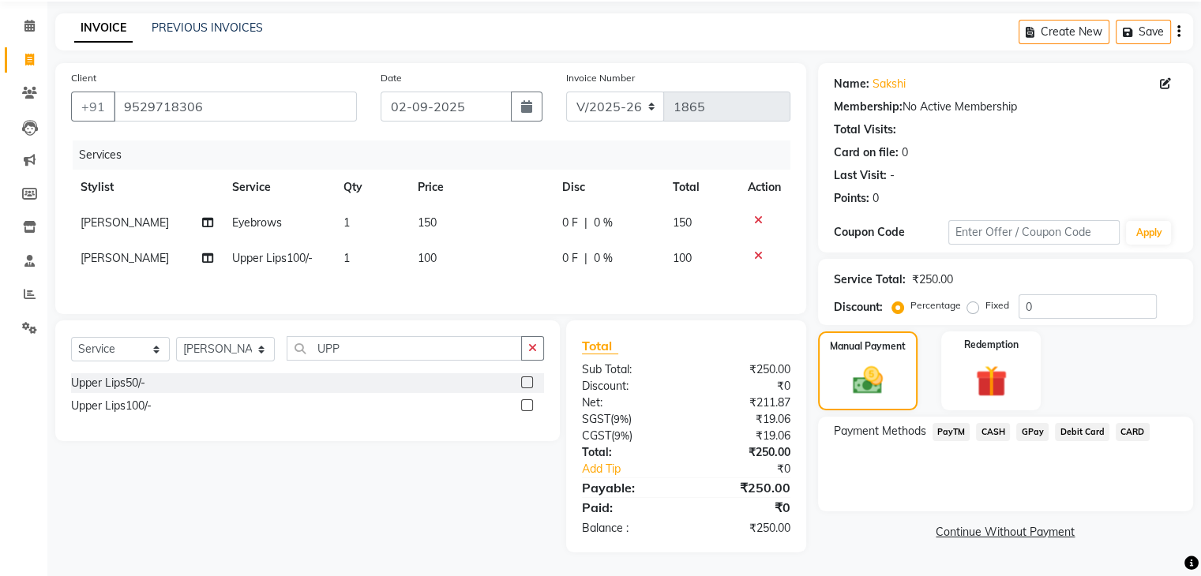
click at [951, 434] on span "PayTM" at bounding box center [952, 432] width 38 height 18
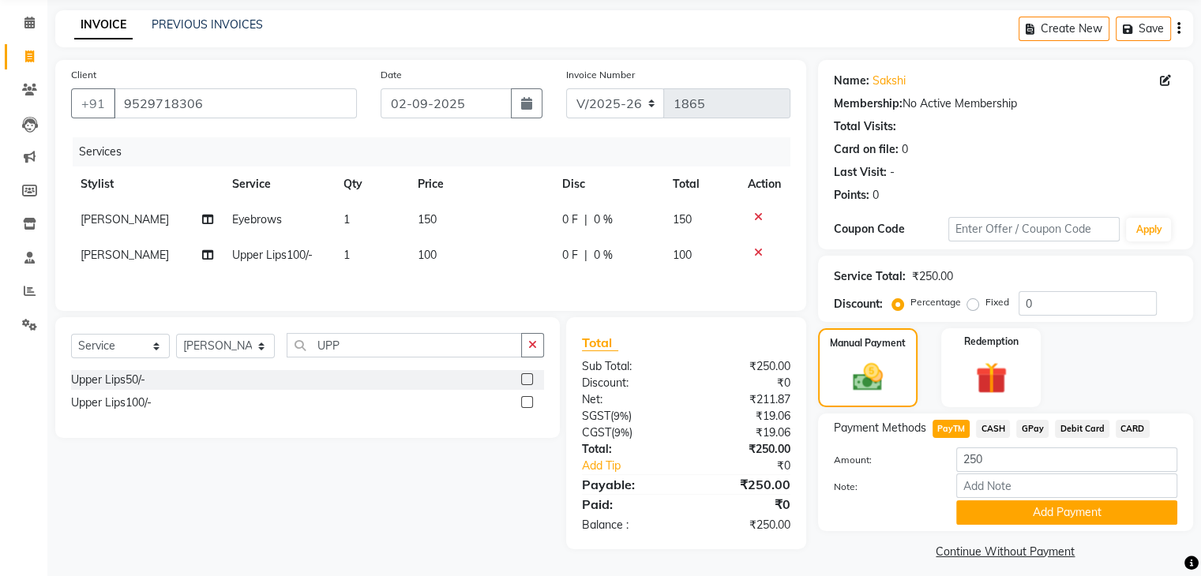
scroll to position [70, 0]
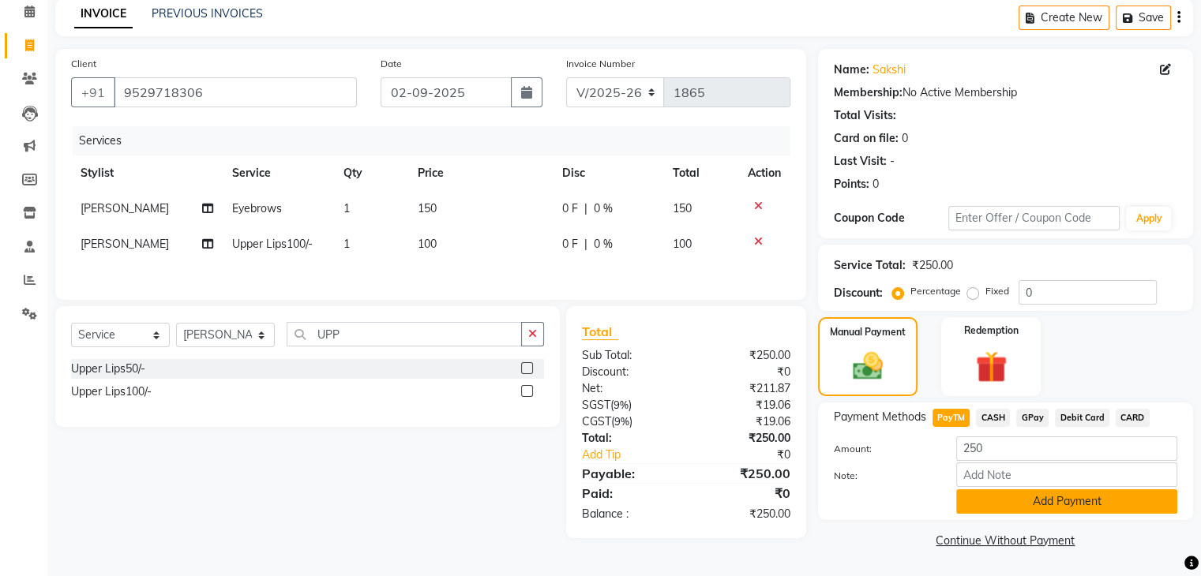
click at [1017, 497] on button "Add Payment" at bounding box center [1066, 502] width 221 height 24
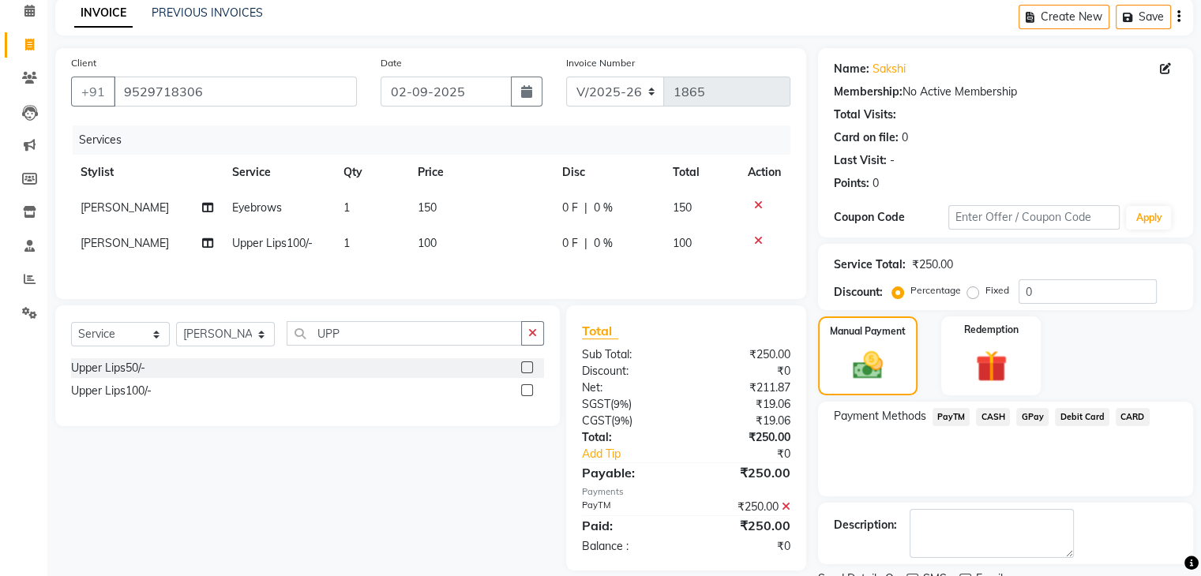
scroll to position [135, 0]
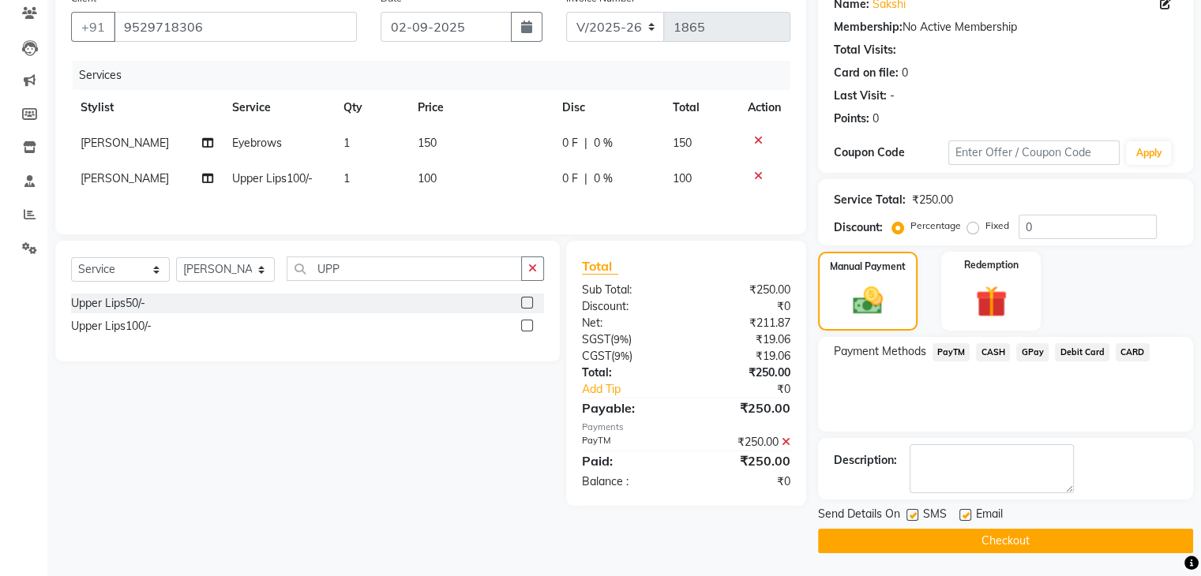
click at [907, 520] on div at bounding box center [912, 517] width 10 height 17
click at [916, 512] on label at bounding box center [913, 515] width 12 height 12
click at [916, 512] on input "checkbox" at bounding box center [912, 516] width 10 height 10
checkbox input "false"
click at [964, 540] on button "Checkout" at bounding box center [1005, 541] width 375 height 24
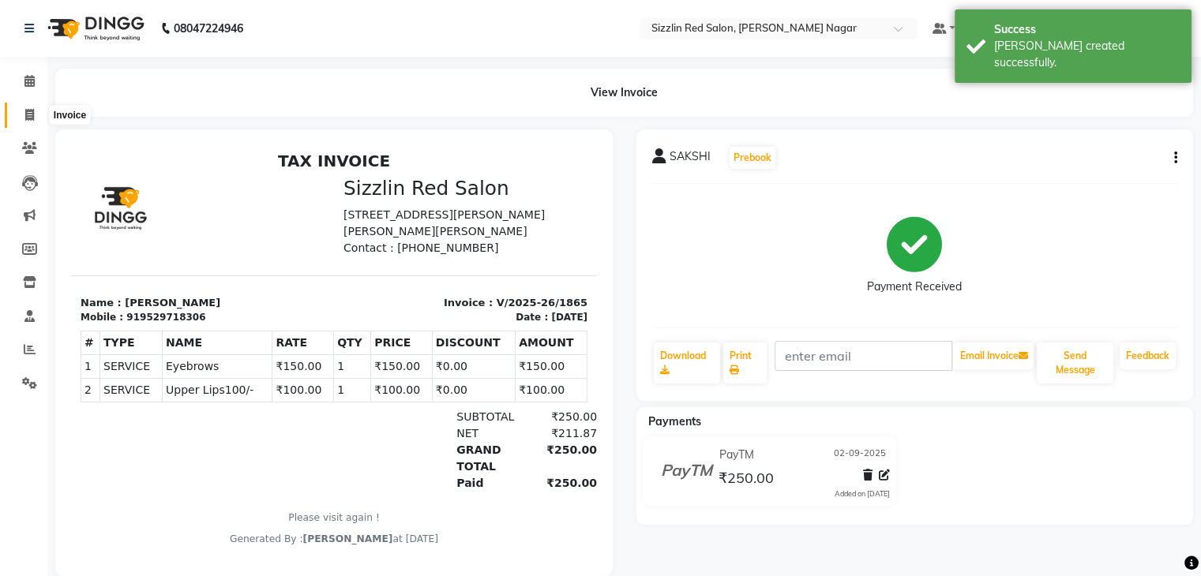
click at [38, 118] on span at bounding box center [30, 116] width 28 height 18
select select "service"
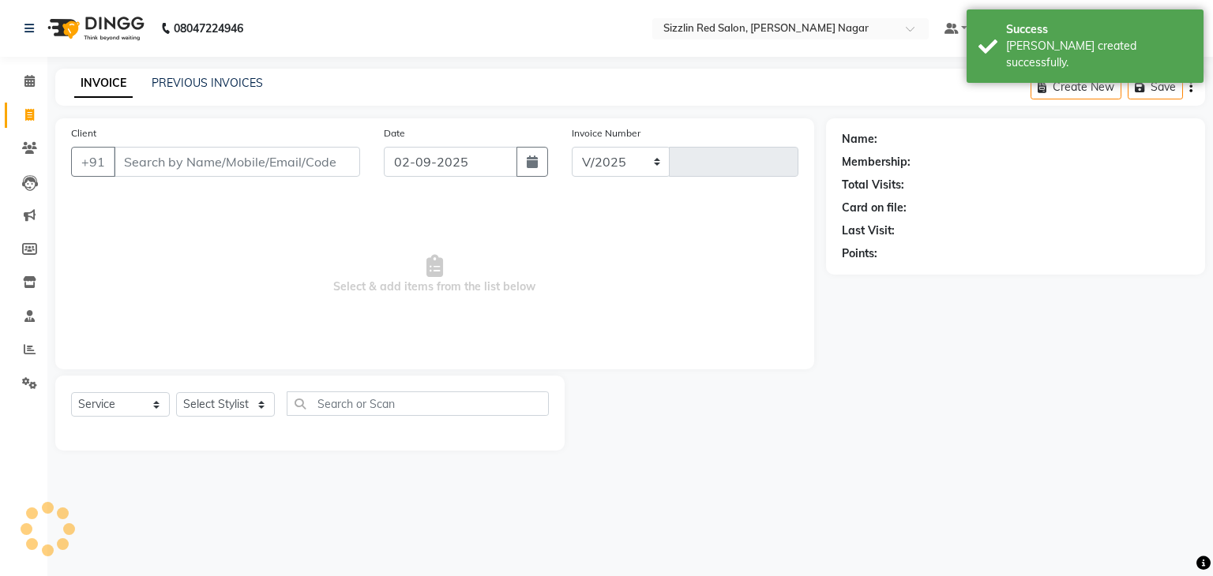
select select "7534"
type input "1866"
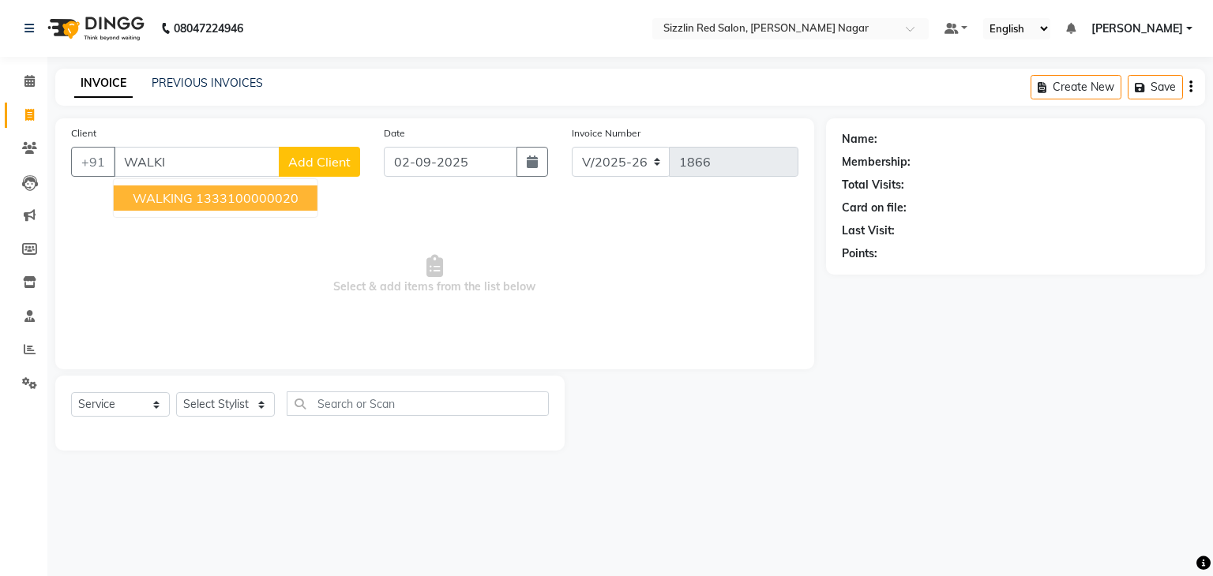
click at [258, 205] on ngb-highlight "1333100000020" at bounding box center [247, 198] width 103 height 16
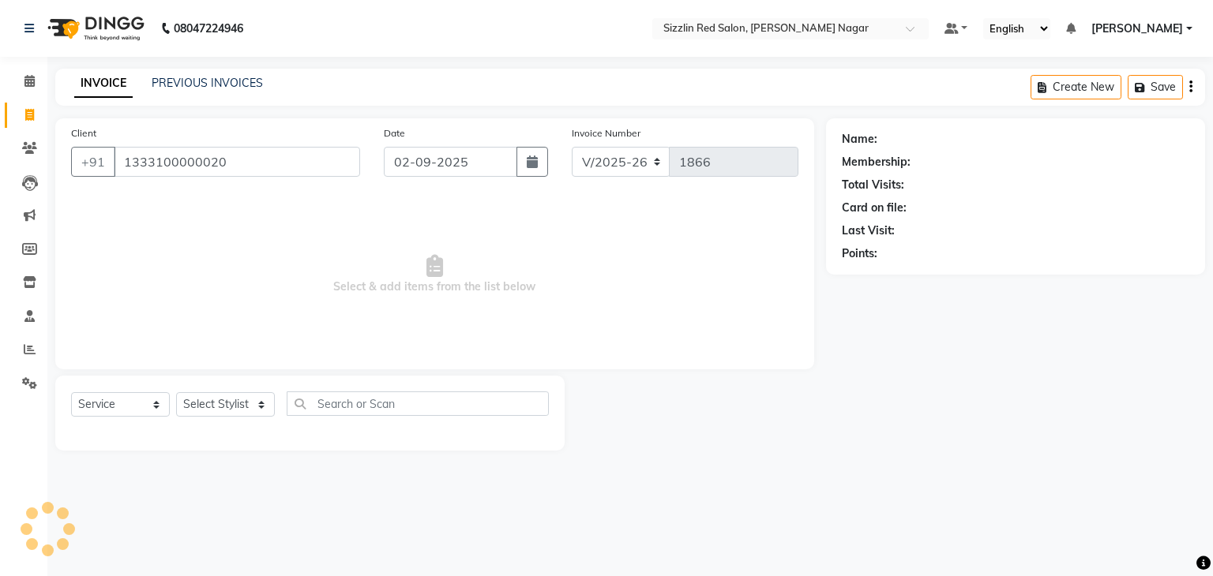
type input "1333100000020"
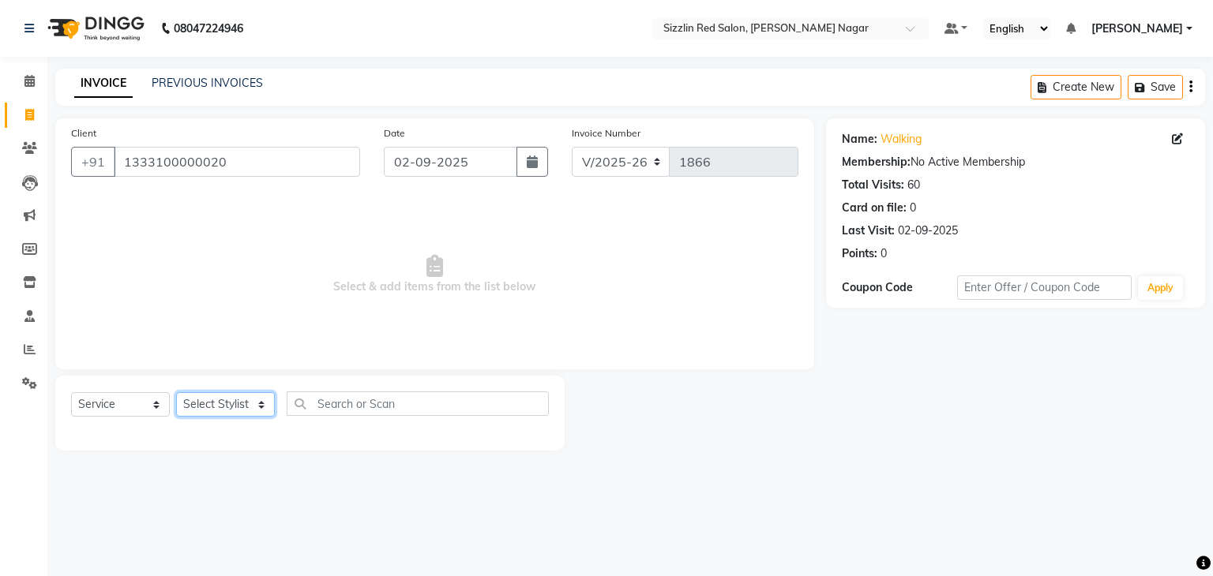
click at [226, 407] on select "Select Stylist Ajay HK 1 Ajay veer hk [PERSON_NAME] COUNTER [PERSON_NAME] Mohit…" at bounding box center [225, 404] width 99 height 24
select select "70236"
click at [176, 393] on select "Select Stylist Ajay HK 1 Ajay veer hk [PERSON_NAME] COUNTER [PERSON_NAME] Mohit…" at bounding box center [225, 404] width 99 height 24
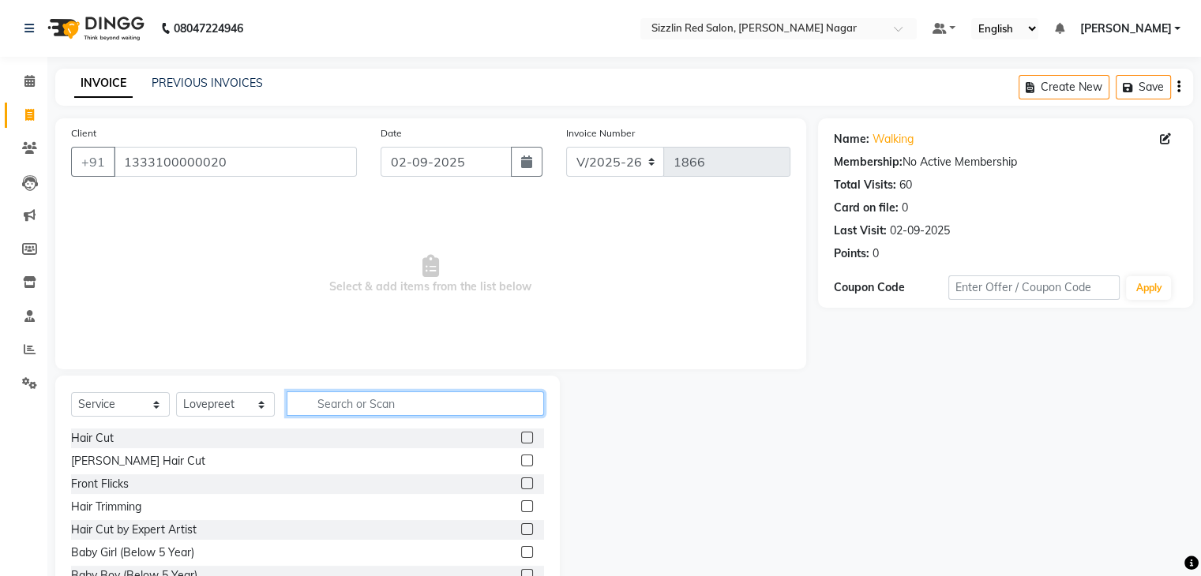
click at [362, 406] on input "text" at bounding box center [415, 404] width 257 height 24
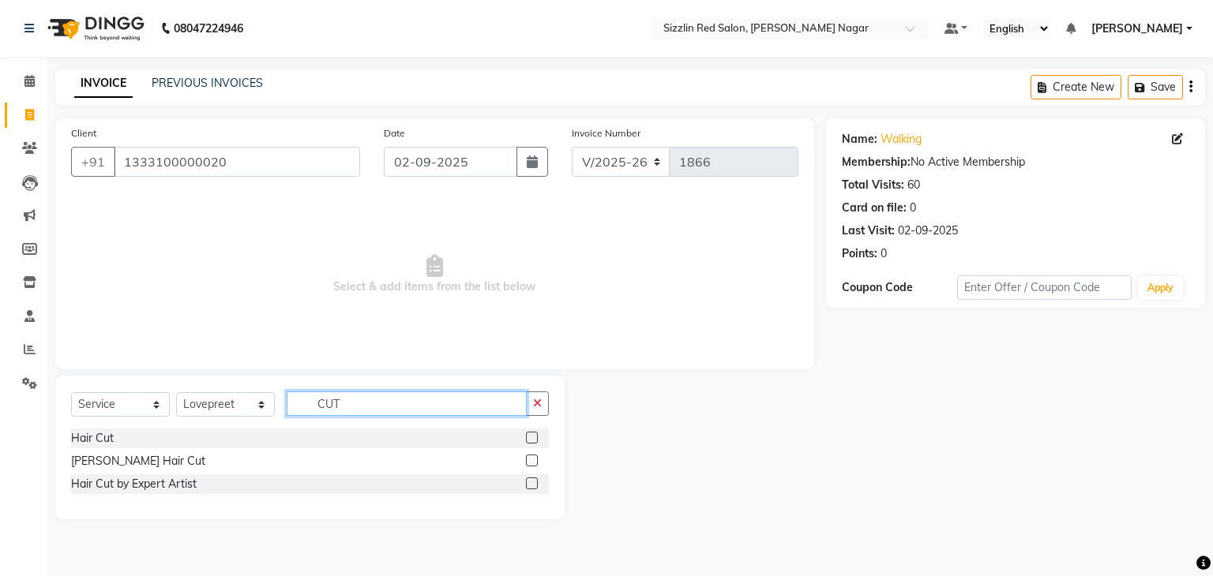
type input "CUT"
click at [532, 488] on label at bounding box center [532, 484] width 12 height 12
click at [532, 488] on input "checkbox" at bounding box center [531, 484] width 10 height 10
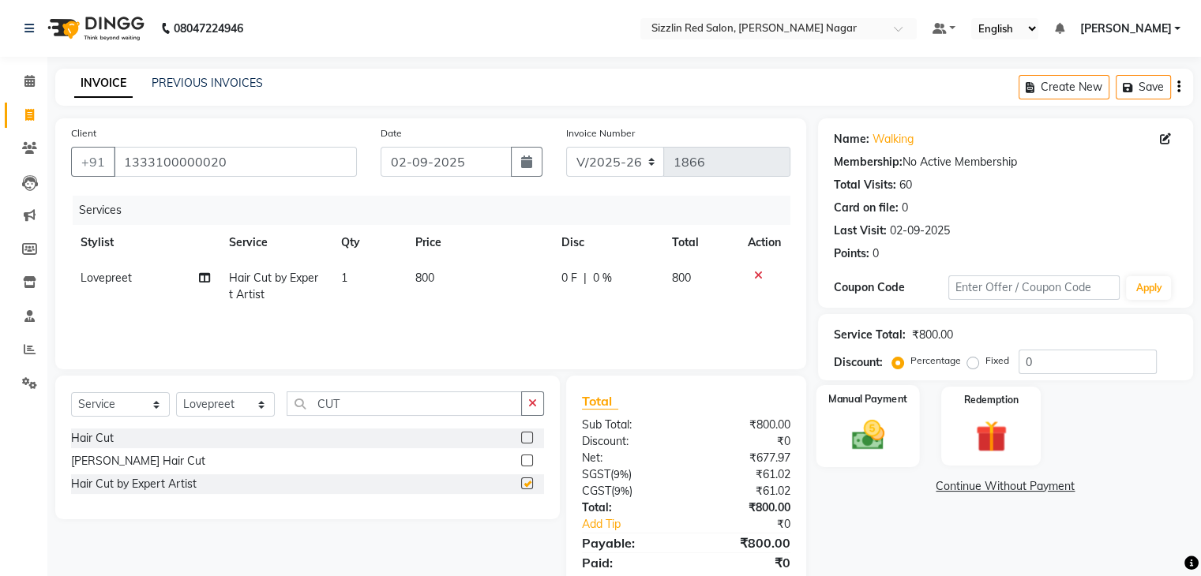
checkbox input "false"
click at [877, 430] on img at bounding box center [867, 436] width 53 height 38
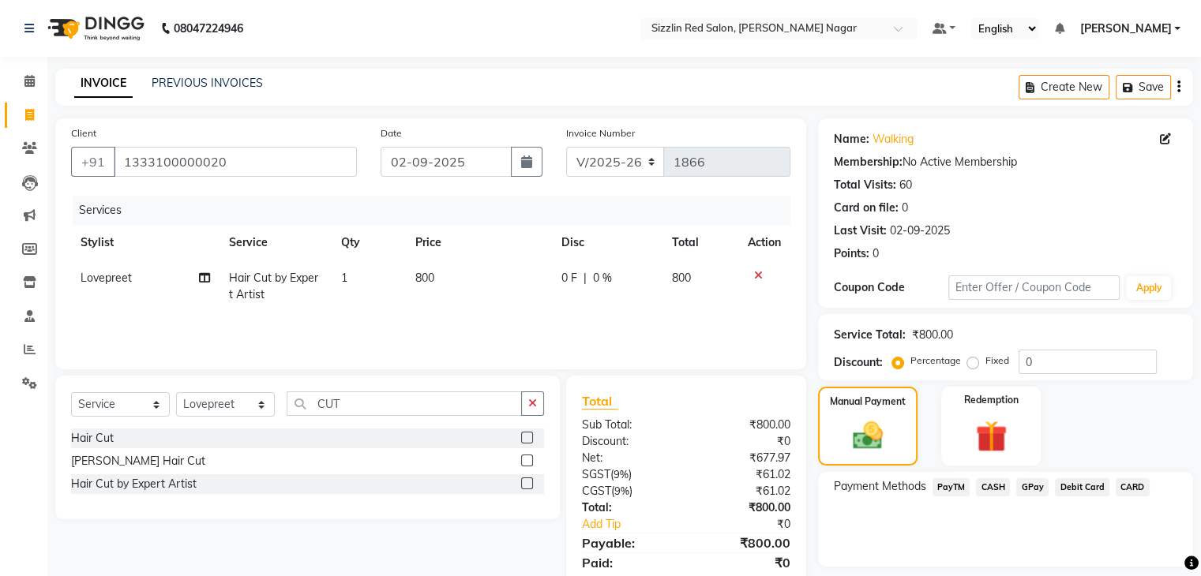
scroll to position [56, 0]
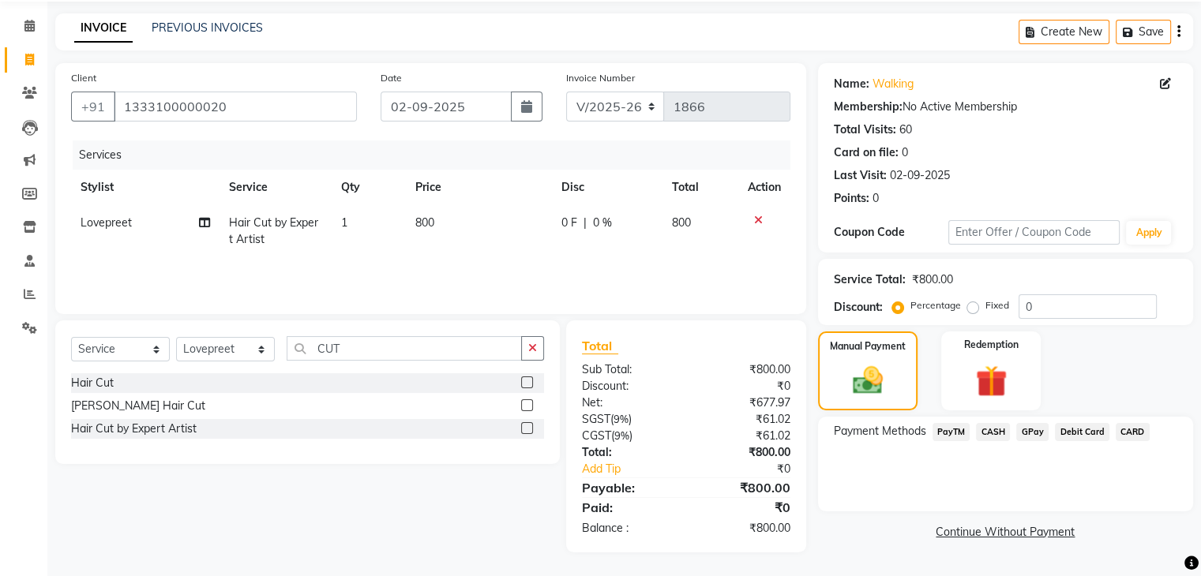
click at [952, 429] on span "PayTM" at bounding box center [952, 432] width 38 height 18
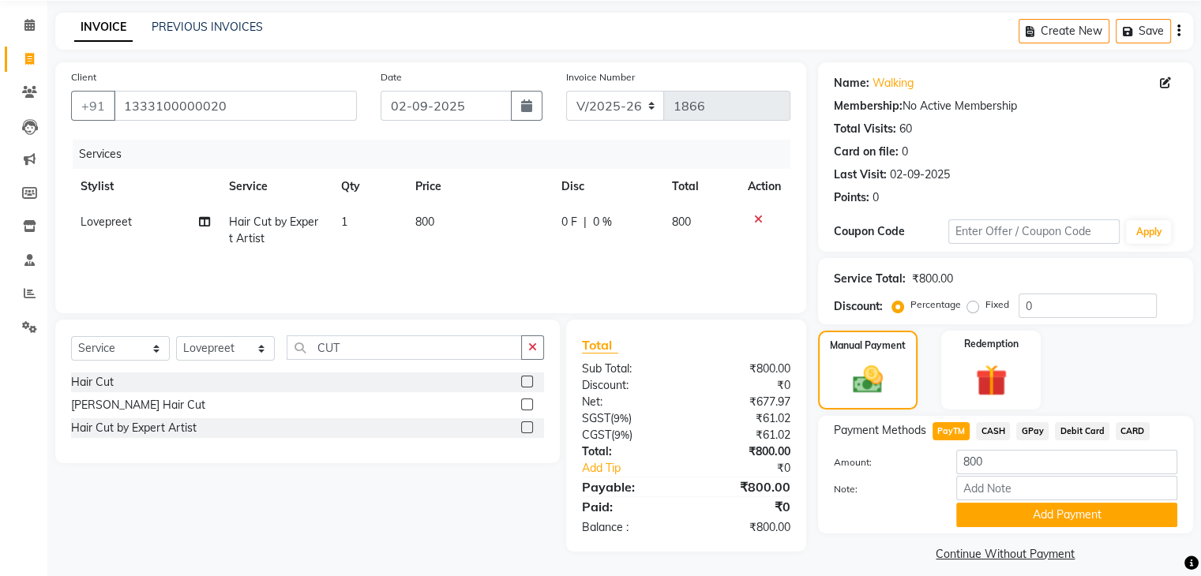
scroll to position [70, 0]
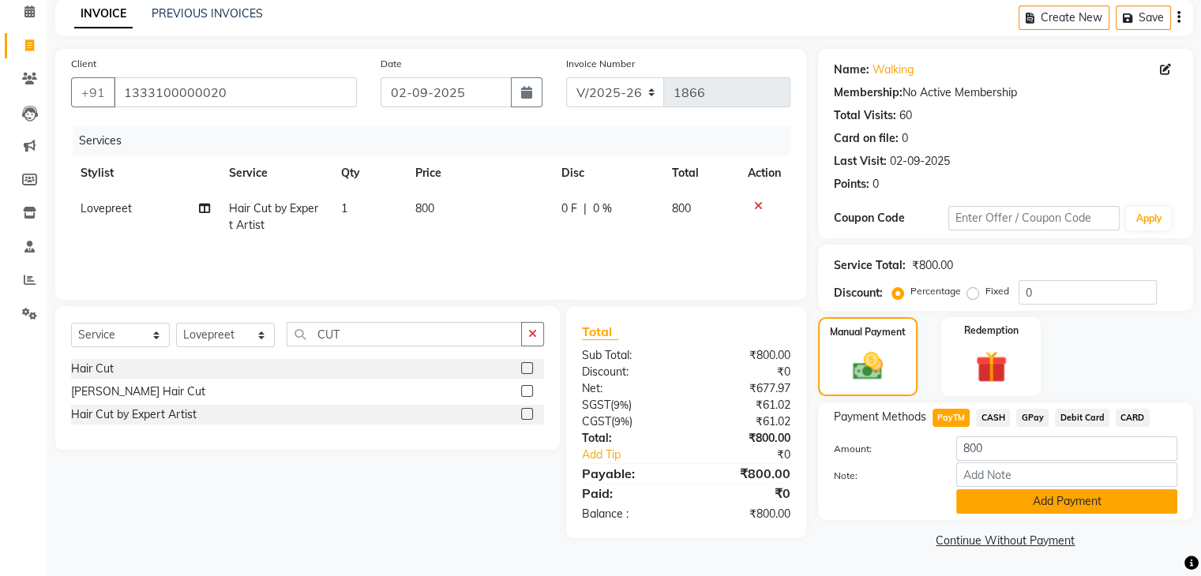
click at [1027, 498] on button "Add Payment" at bounding box center [1066, 502] width 221 height 24
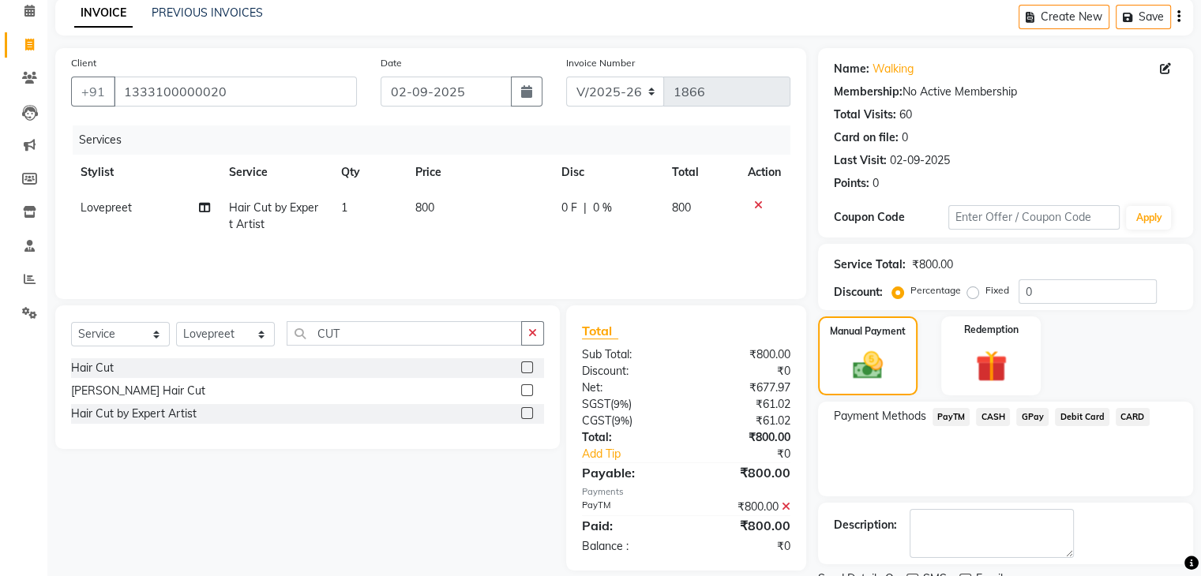
scroll to position [135, 0]
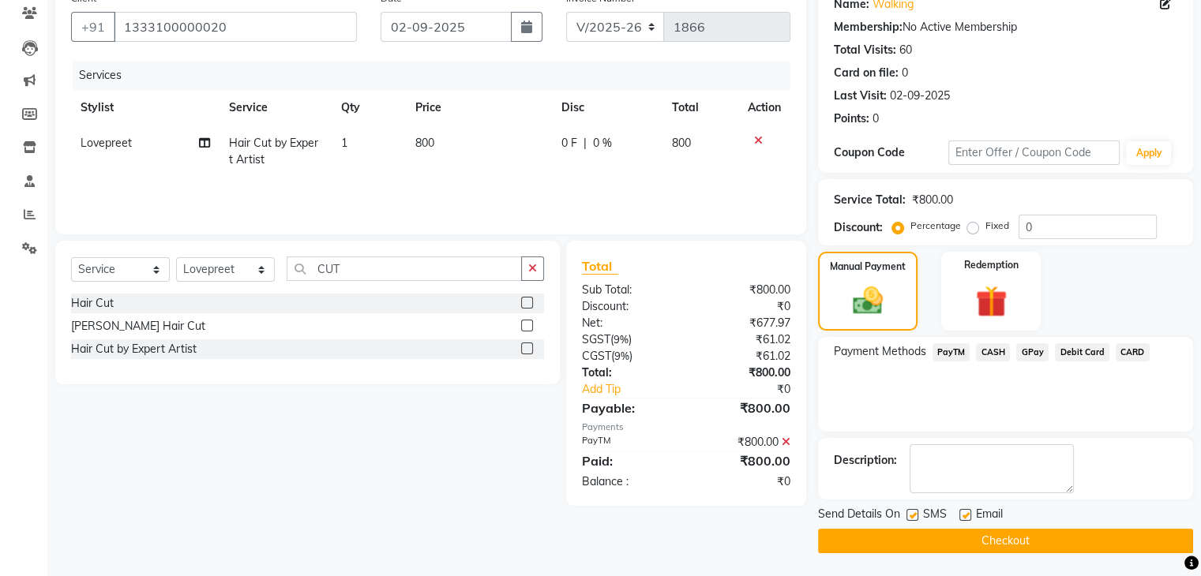
click at [997, 542] on button "Checkout" at bounding box center [1005, 541] width 375 height 24
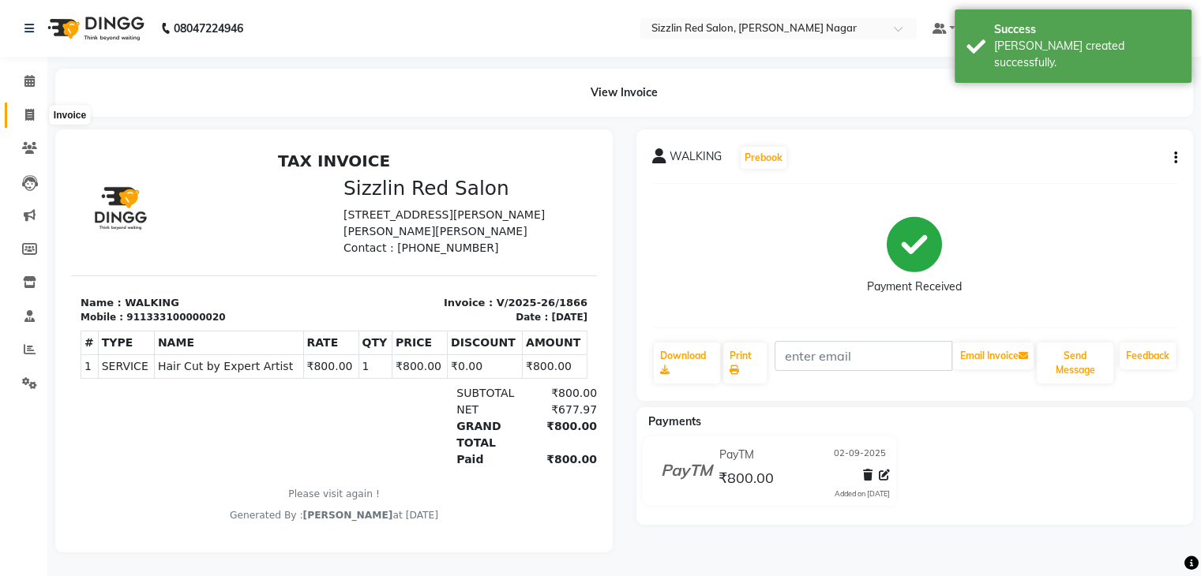
click at [35, 122] on span at bounding box center [30, 116] width 28 height 18
select select "service"
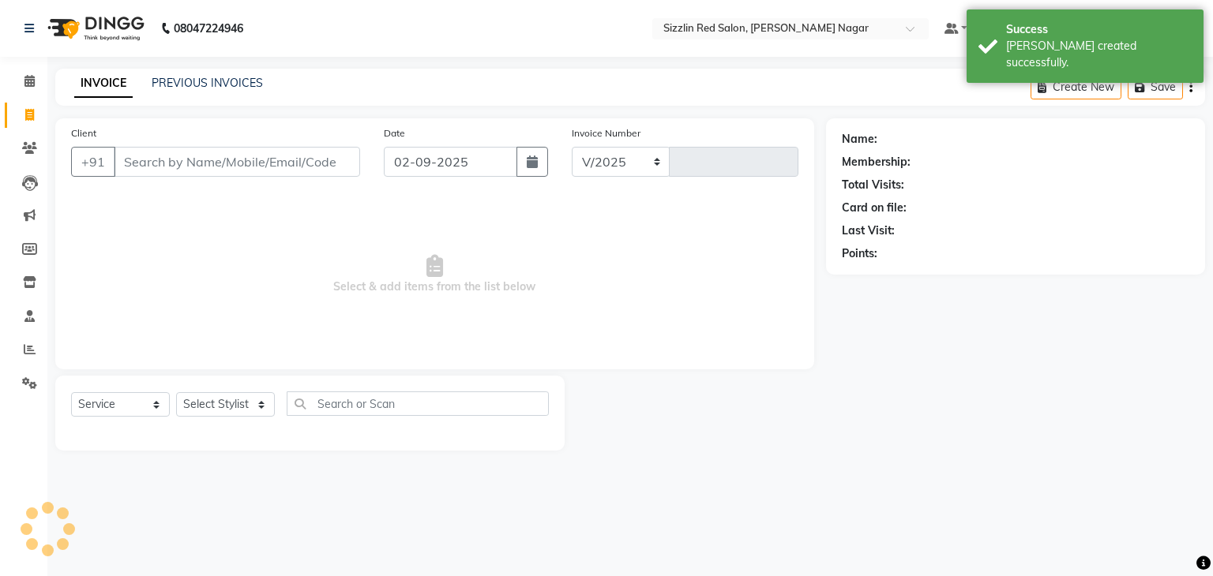
select select "7534"
type input "1867"
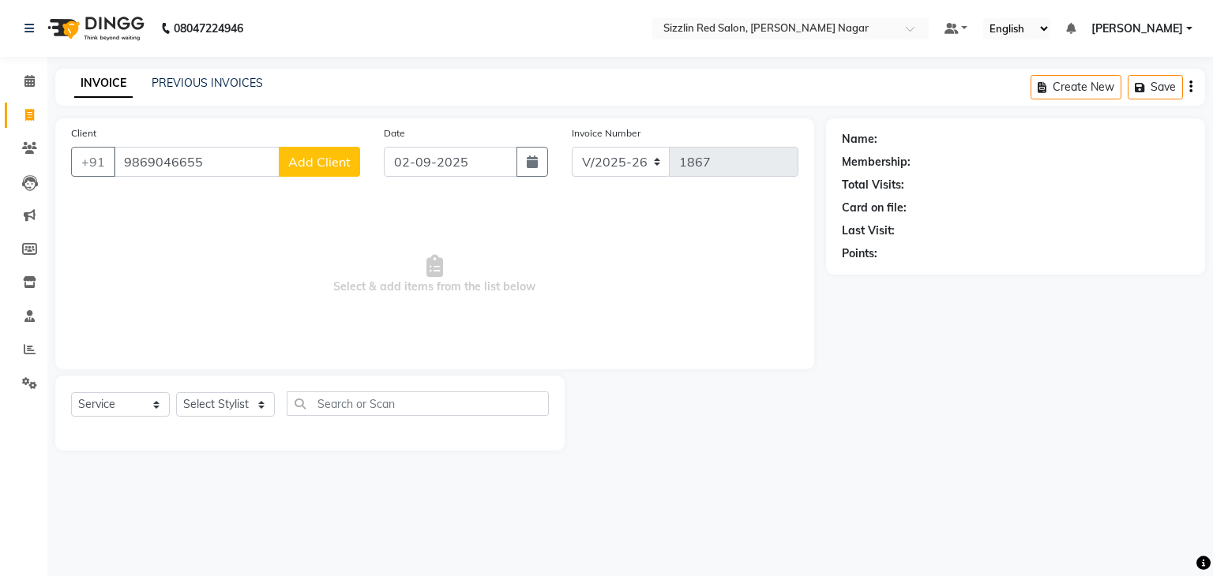
type input "9869046655"
click at [319, 167] on span "Add Client" at bounding box center [319, 162] width 62 height 16
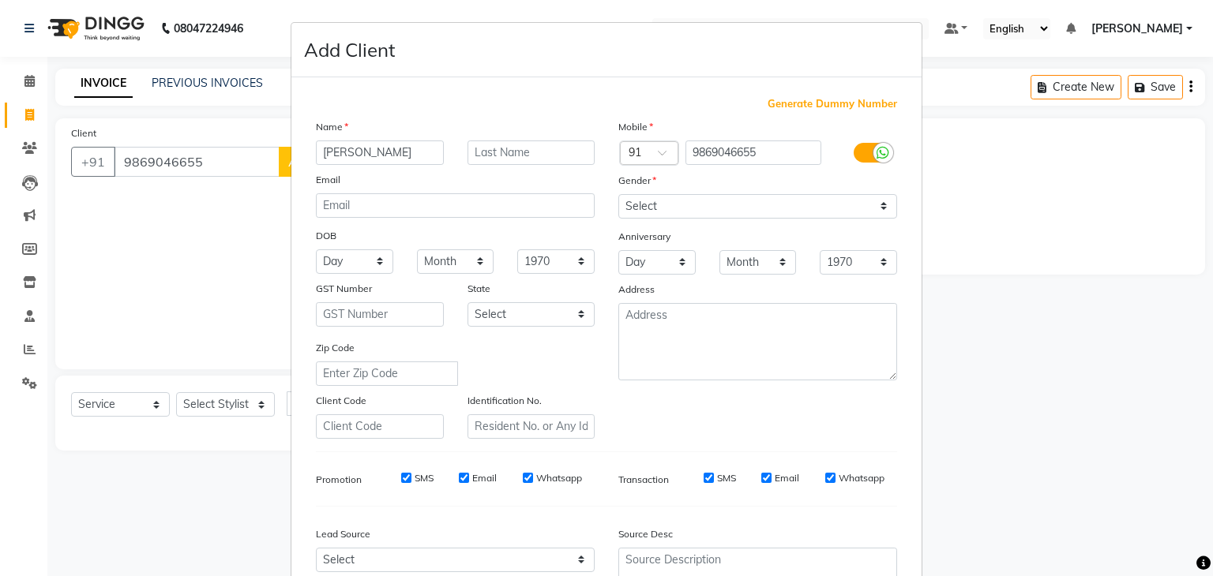
type input "[PERSON_NAME]"
click at [690, 212] on select "Select [DEMOGRAPHIC_DATA] [DEMOGRAPHIC_DATA] Other Prefer Not To Say" at bounding box center [757, 206] width 279 height 24
select select "[DEMOGRAPHIC_DATA]"
click at [618, 195] on select "Select [DEMOGRAPHIC_DATA] [DEMOGRAPHIC_DATA] Other Prefer Not To Say" at bounding box center [757, 206] width 279 height 24
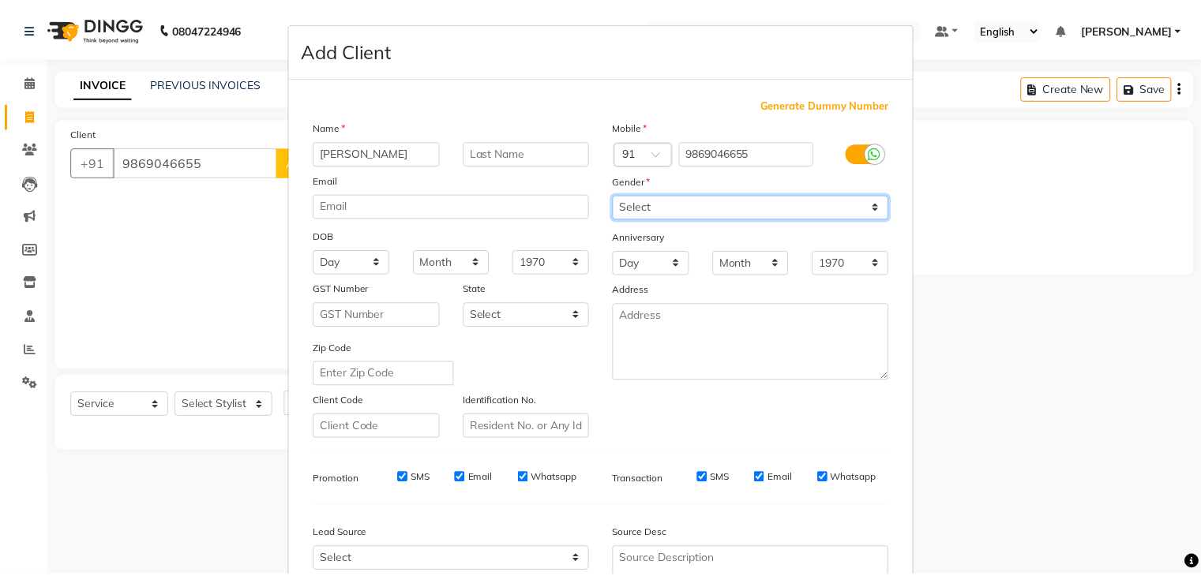
scroll to position [160, 0]
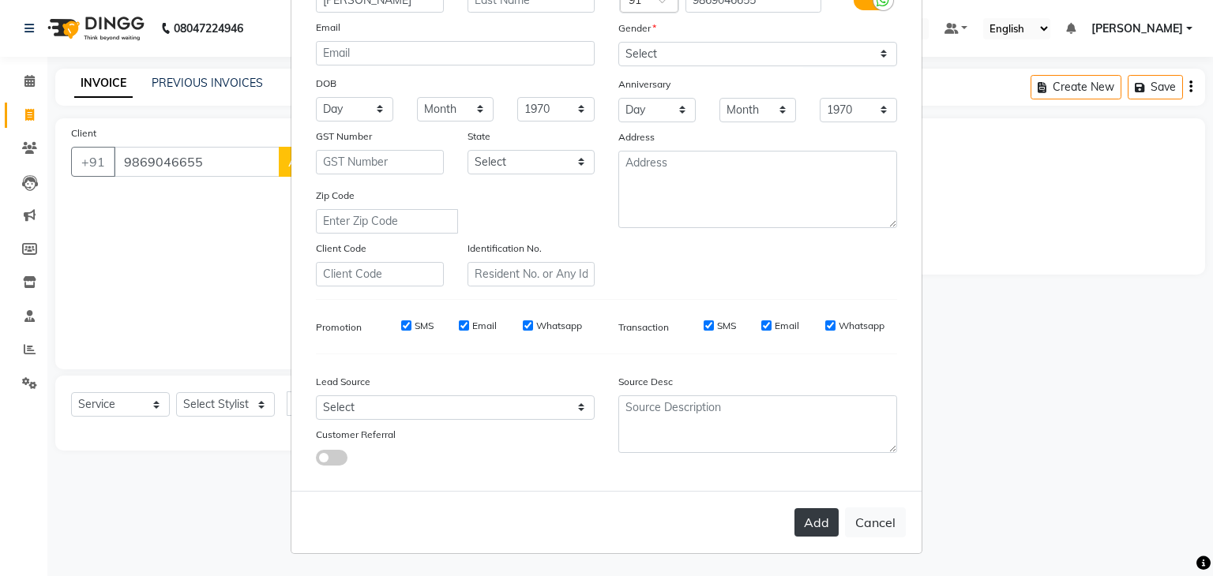
click at [815, 516] on button "Add" at bounding box center [816, 523] width 44 height 28
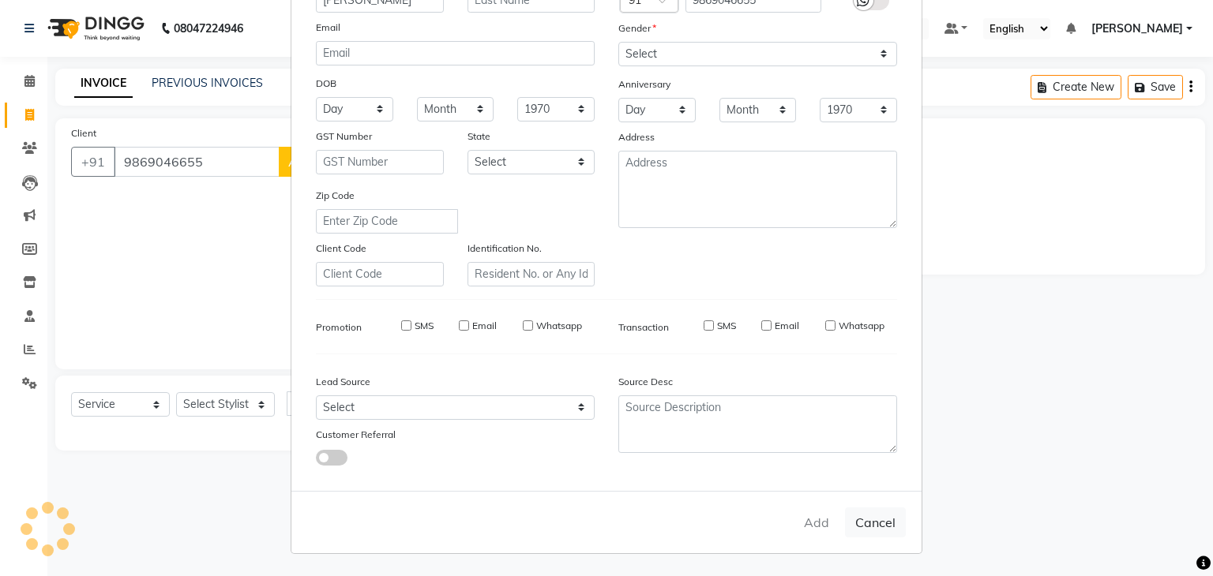
select select
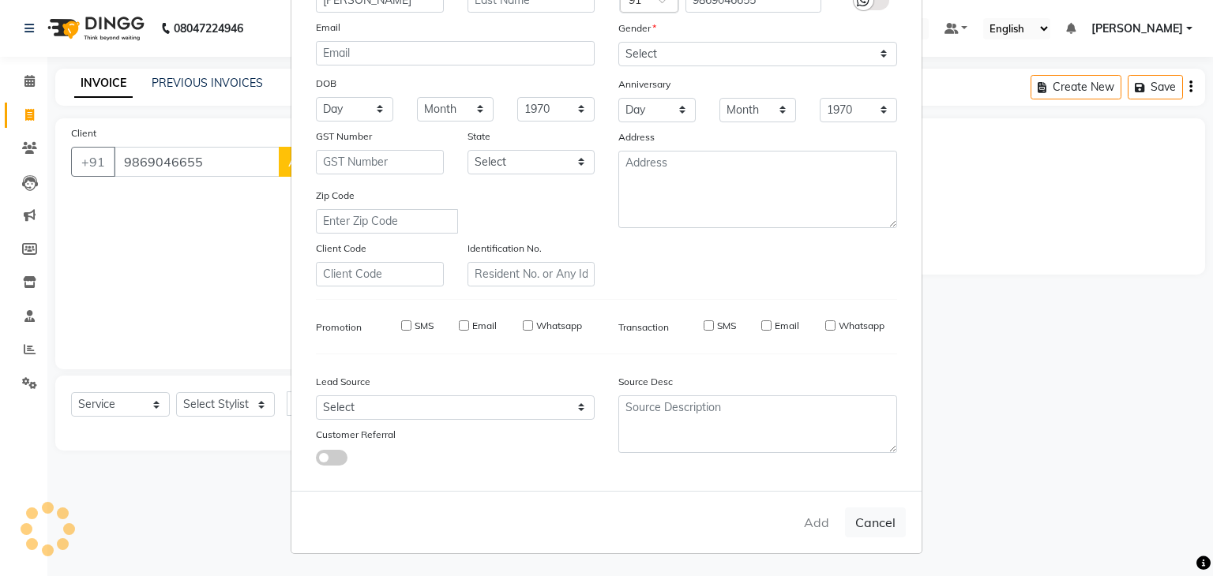
select select
checkbox input "false"
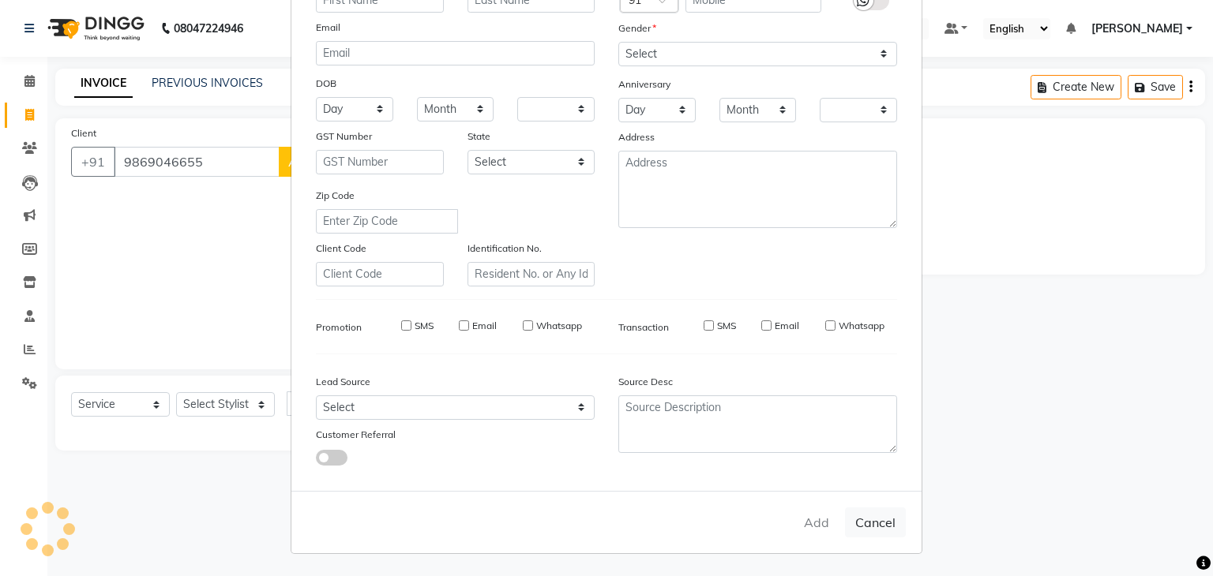
checkbox input "false"
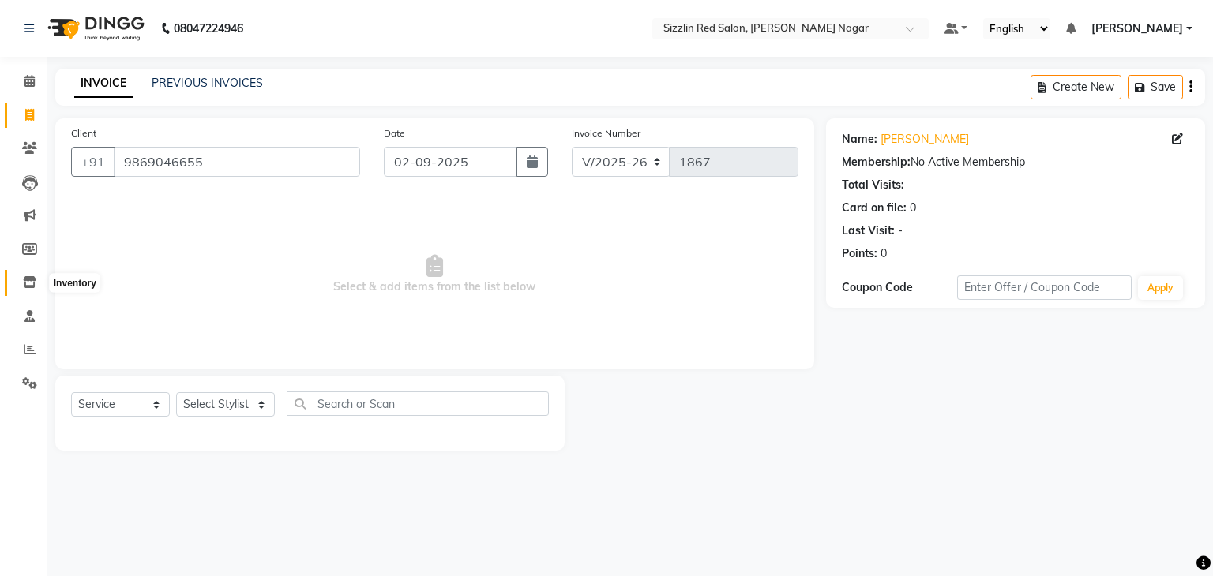
click at [28, 289] on span at bounding box center [30, 283] width 28 height 18
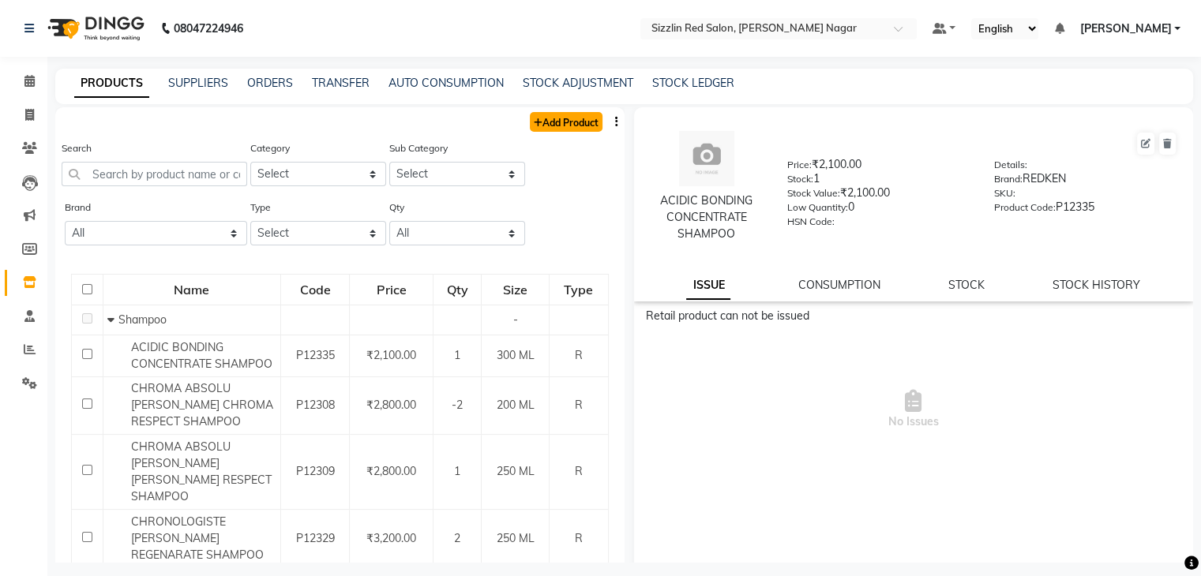
click at [542, 122] on link "Add Product" at bounding box center [566, 122] width 73 height 20
select select "true"
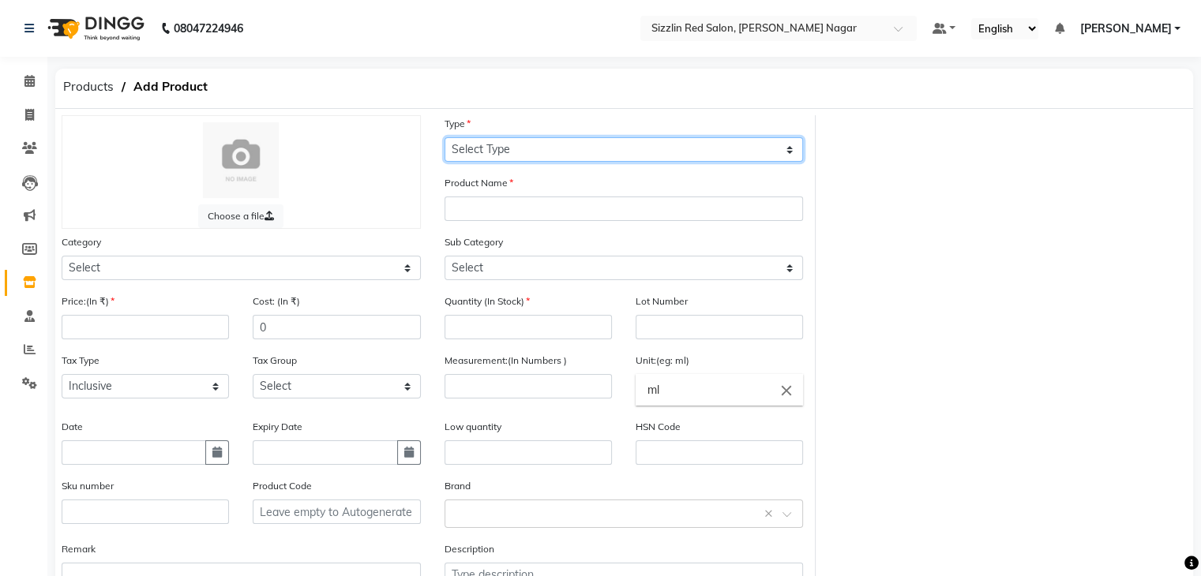
click at [575, 145] on select "Select Type Both Retail Consumable" at bounding box center [624, 149] width 359 height 24
select select "R"
click at [445, 138] on select "Select Type Both Retail Consumable" at bounding box center [624, 149] width 359 height 24
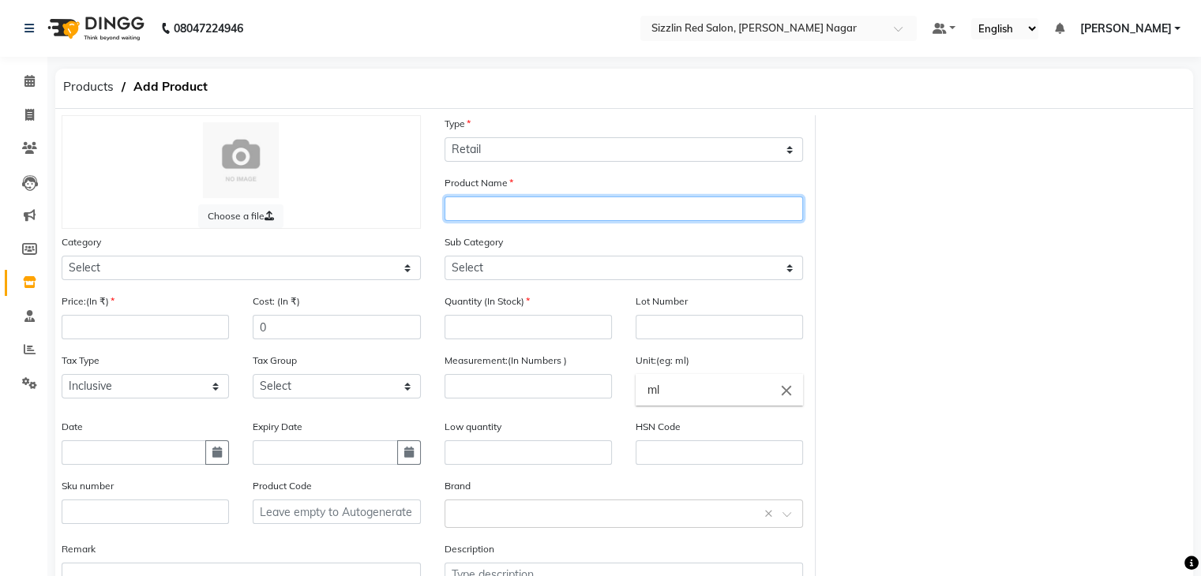
click at [553, 211] on input "text" at bounding box center [624, 209] width 359 height 24
type input "HAIR JOY"
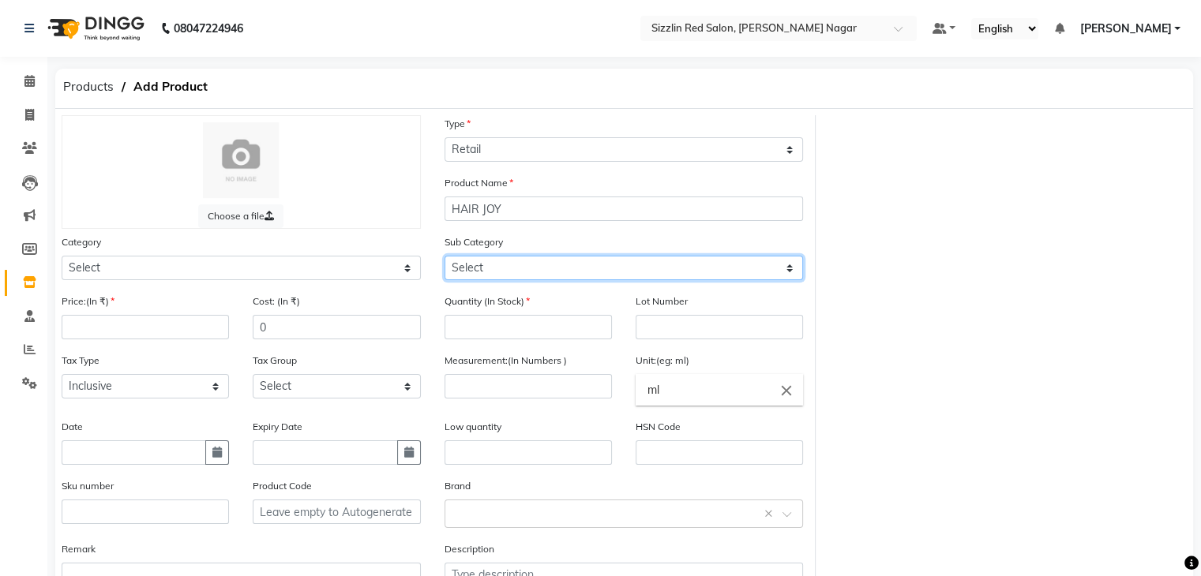
click at [554, 277] on select "Select" at bounding box center [624, 268] width 359 height 24
click at [584, 240] on div "Sub Category Select" at bounding box center [624, 257] width 359 height 47
click at [562, 263] on select "Select" at bounding box center [624, 268] width 359 height 24
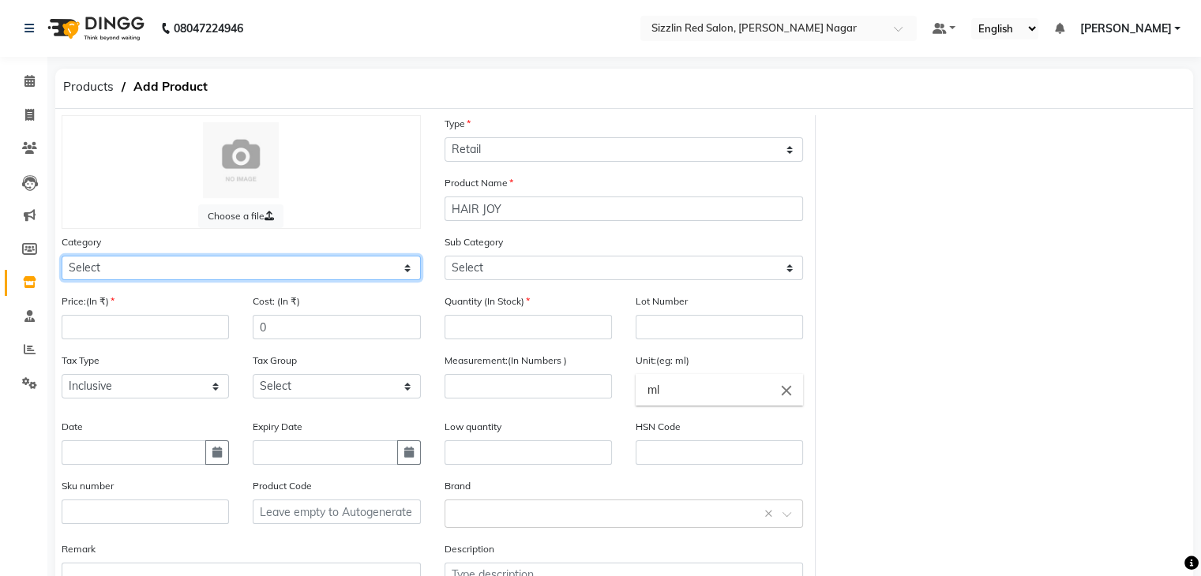
click at [376, 268] on select "Select Hair Skin Makeup Personal Care [PERSON_NAME] Waxing Disposable Threading…" at bounding box center [241, 268] width 359 height 24
select select "849001100"
click at [62, 258] on select "Select Hair Skin Makeup Personal Care [PERSON_NAME] Waxing Disposable Threading…" at bounding box center [241, 268] width 359 height 24
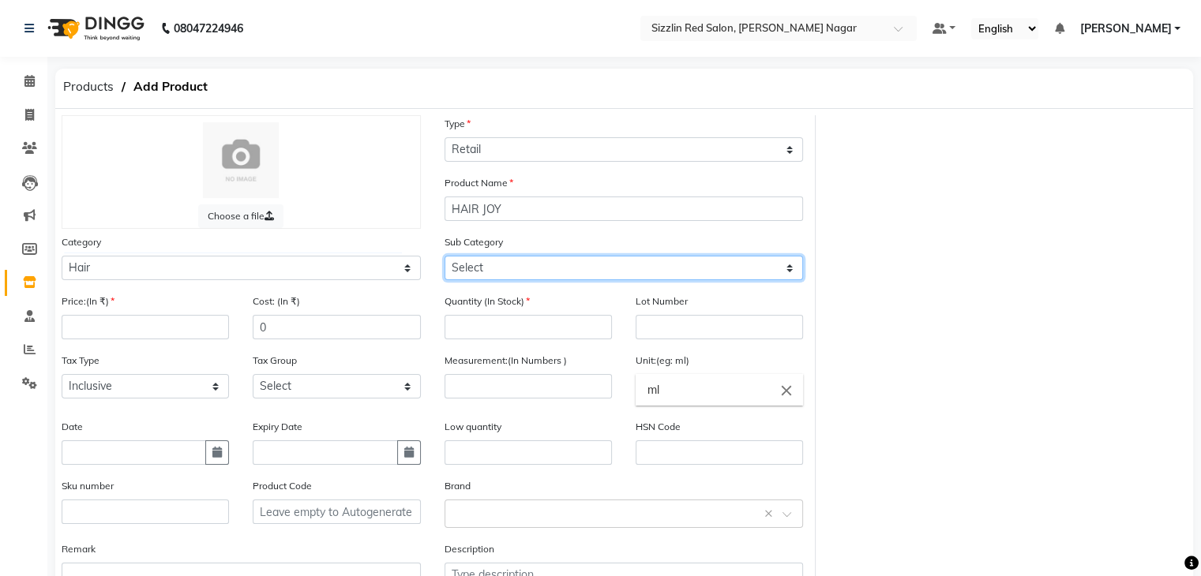
click at [524, 271] on select "Select Shampoo Conditioner Cream Mask Oil Serum Color Appliances Treatment Styl…" at bounding box center [624, 268] width 359 height 24
select select "849001112"
click at [445, 258] on select "Select Shampoo Conditioner Cream Mask Oil Serum Color Appliances Treatment Styl…" at bounding box center [624, 268] width 359 height 24
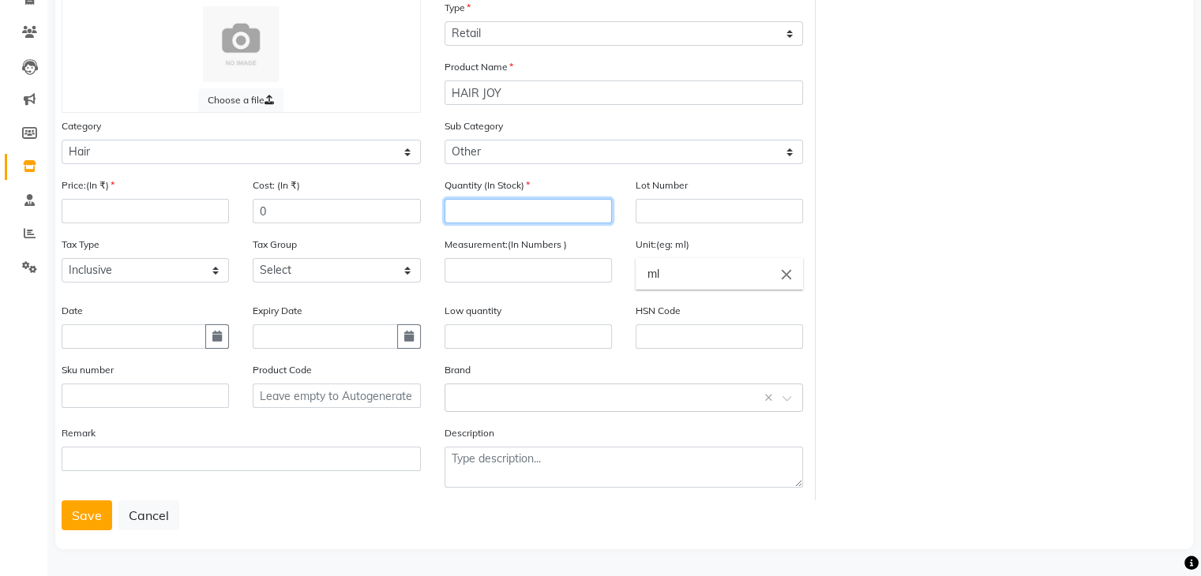
click at [502, 203] on input "number" at bounding box center [528, 211] width 167 height 24
type input "3"
click at [860, 318] on div "Choose a file Type Select Type Both Retail Consumable Product Name HAIR JOY Cat…" at bounding box center [624, 249] width 1149 height 501
click at [676, 278] on input "ml" at bounding box center [719, 274] width 167 height 32
click at [880, 289] on div at bounding box center [600, 288] width 1201 height 576
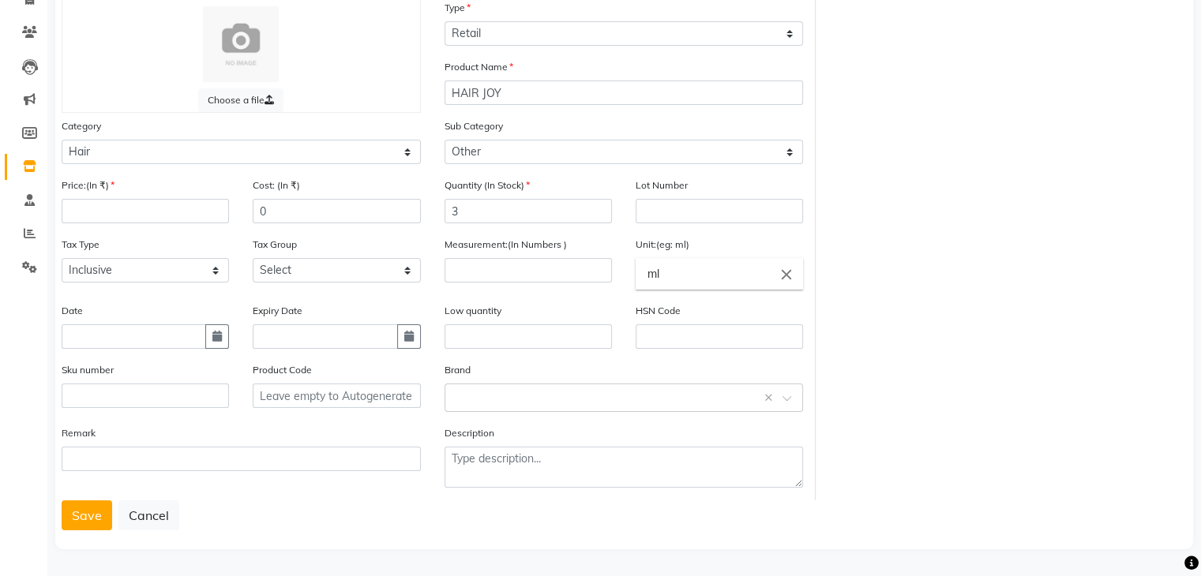
click at [790, 272] on icon "close" at bounding box center [786, 273] width 17 height 17
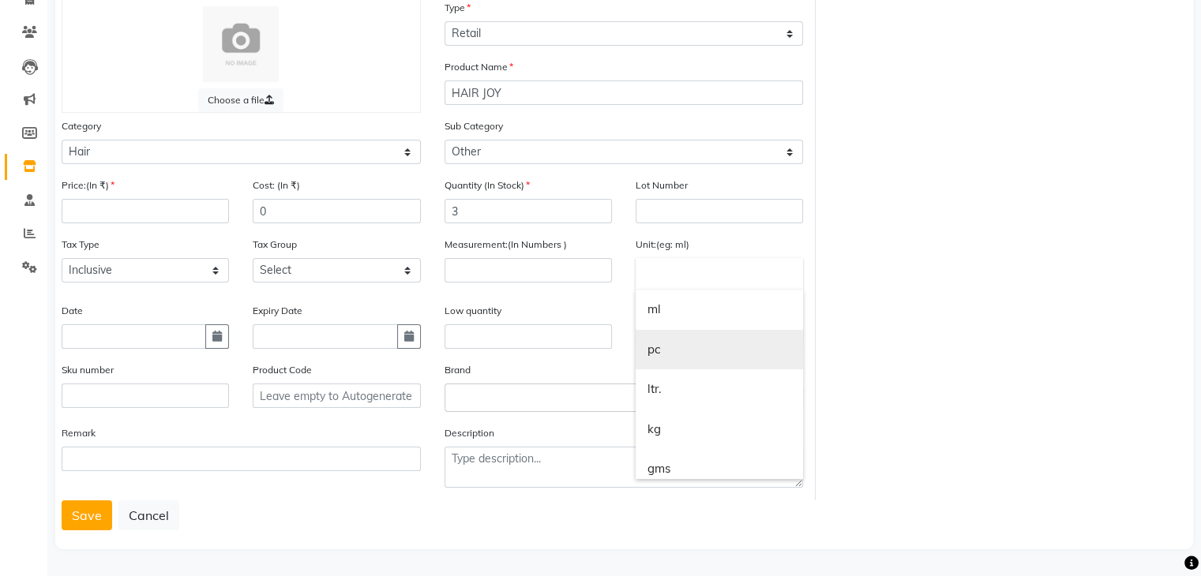
click at [706, 358] on link "pc" at bounding box center [719, 350] width 167 height 40
type input "pc"
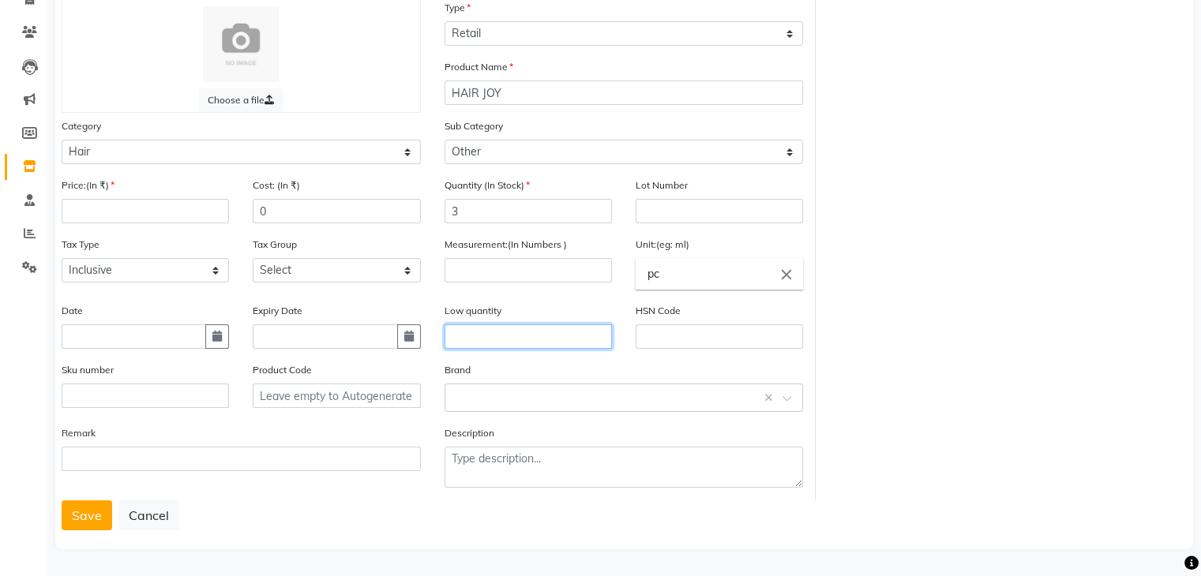
click at [531, 331] on input "text" at bounding box center [528, 337] width 167 height 24
click at [695, 277] on input "pc" at bounding box center [719, 274] width 167 height 32
click at [879, 399] on div at bounding box center [600, 288] width 1201 height 576
click at [82, 504] on button "Save" at bounding box center [87, 516] width 51 height 30
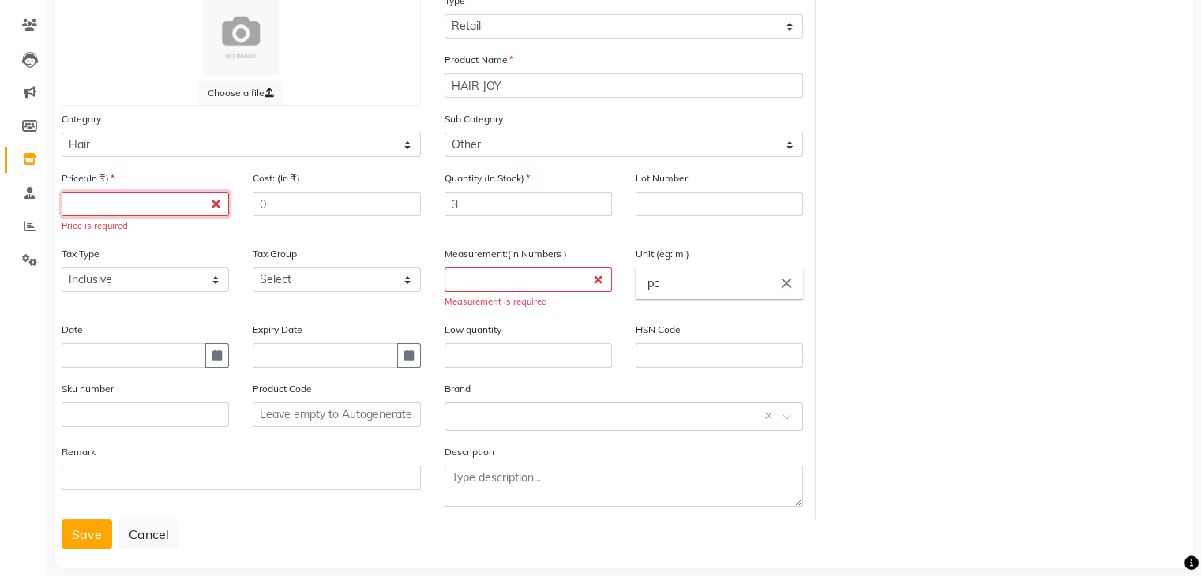
click at [140, 205] on input "number" at bounding box center [145, 204] width 167 height 24
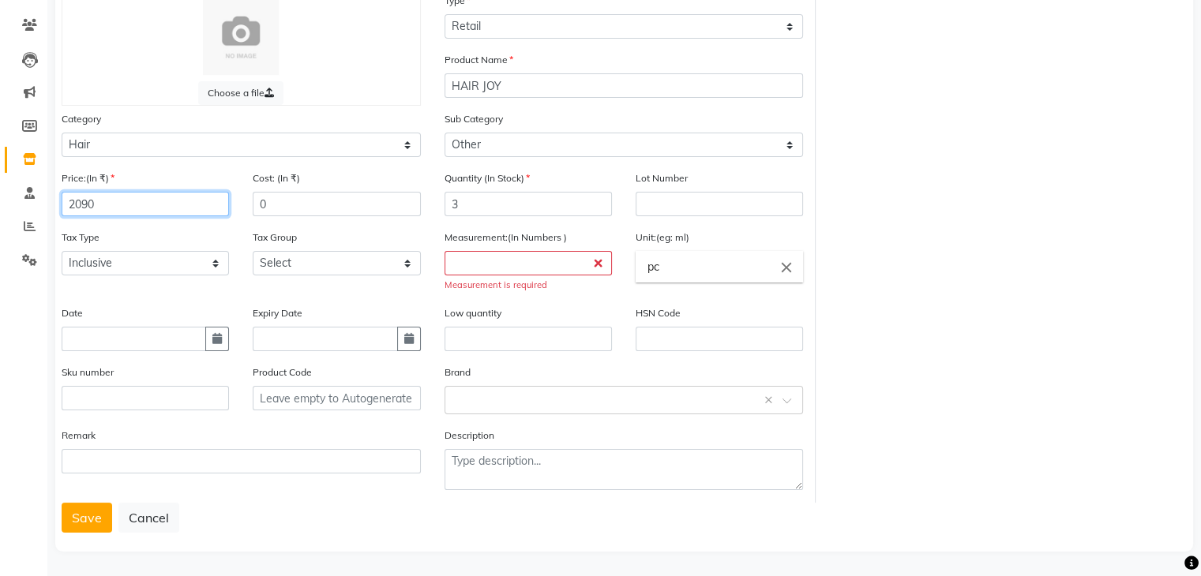
type input "2090"
click at [513, 276] on input "number" at bounding box center [528, 263] width 167 height 24
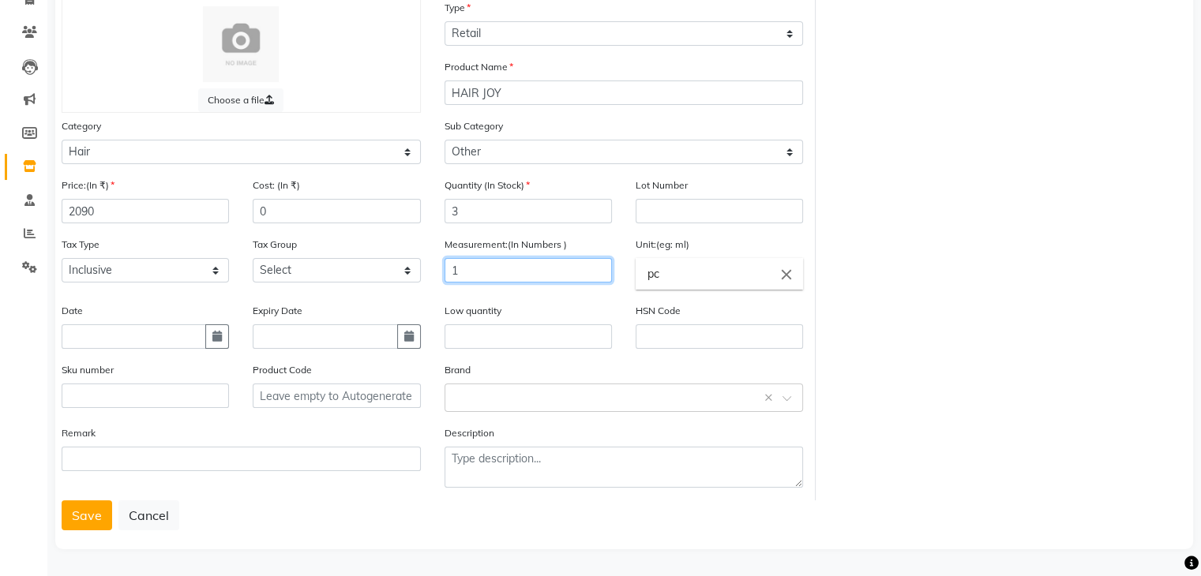
type input "1"
click at [559, 302] on div "Low quantity" at bounding box center [528, 325] width 167 height 47
click at [77, 516] on button "Save" at bounding box center [87, 516] width 51 height 30
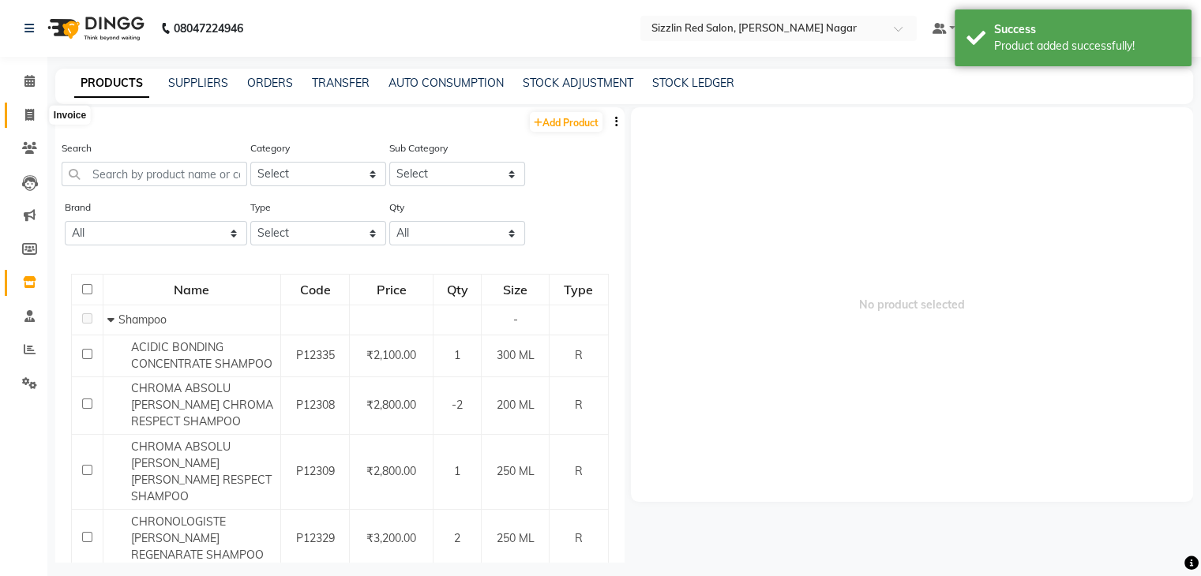
click at [31, 111] on icon at bounding box center [29, 115] width 9 height 12
select select "service"
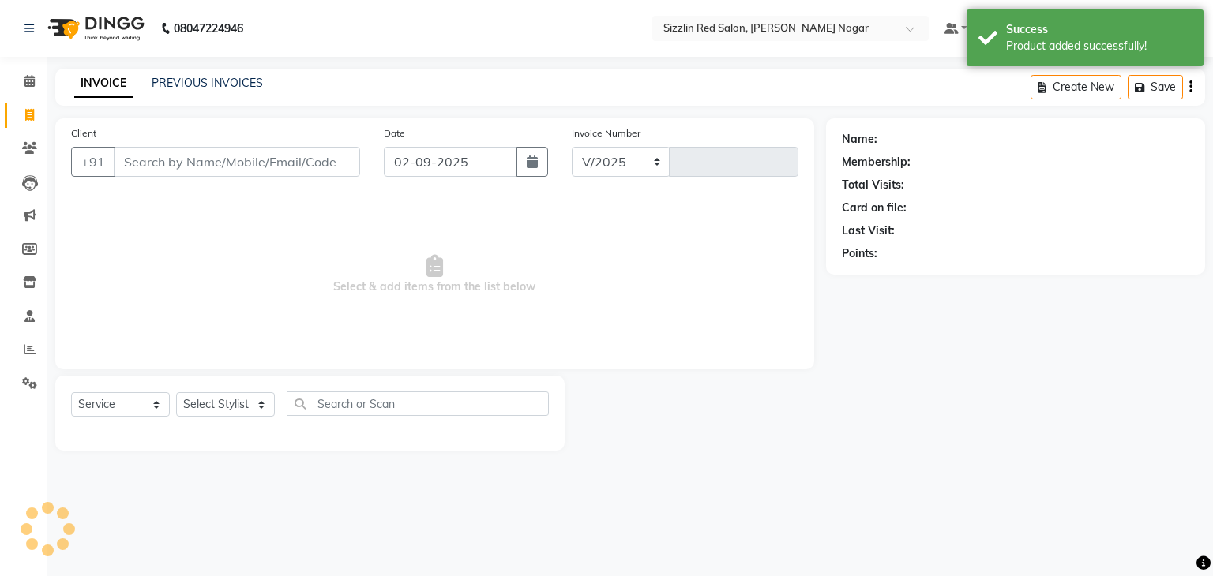
select select "7534"
type input "1867"
click at [30, 89] on span at bounding box center [30, 82] width 28 height 18
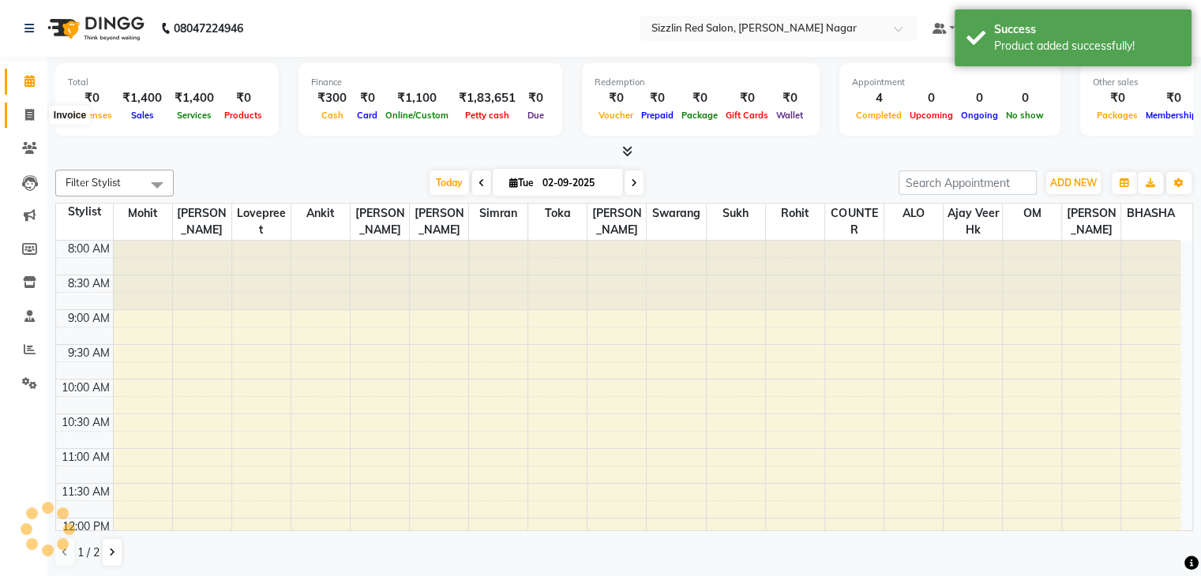
click at [30, 115] on icon at bounding box center [29, 115] width 9 height 12
select select "service"
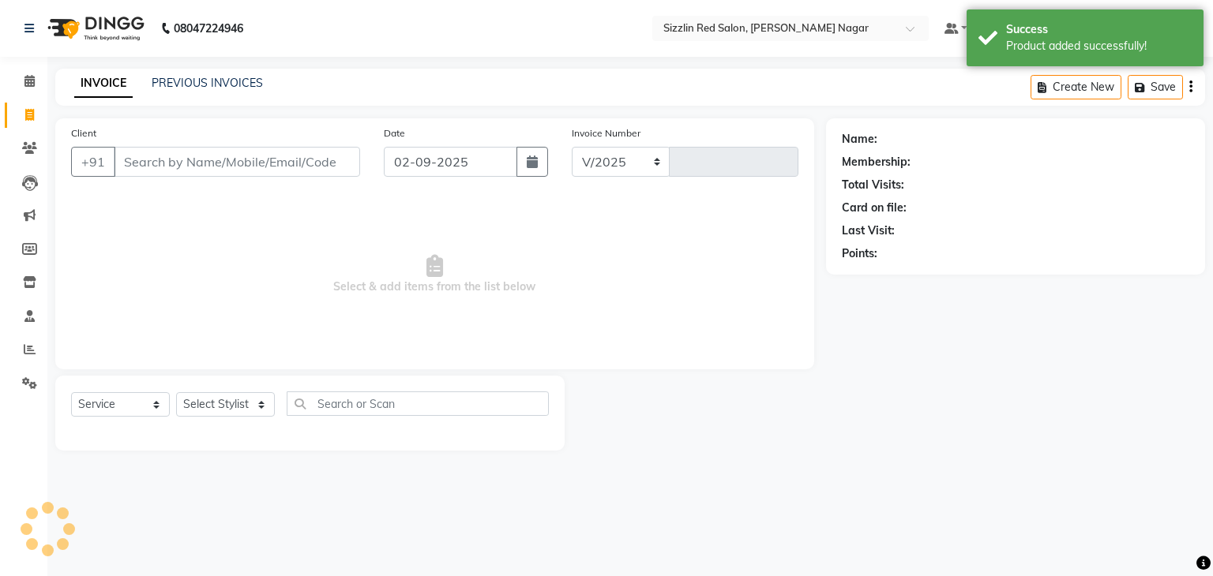
select select "7534"
type input "1867"
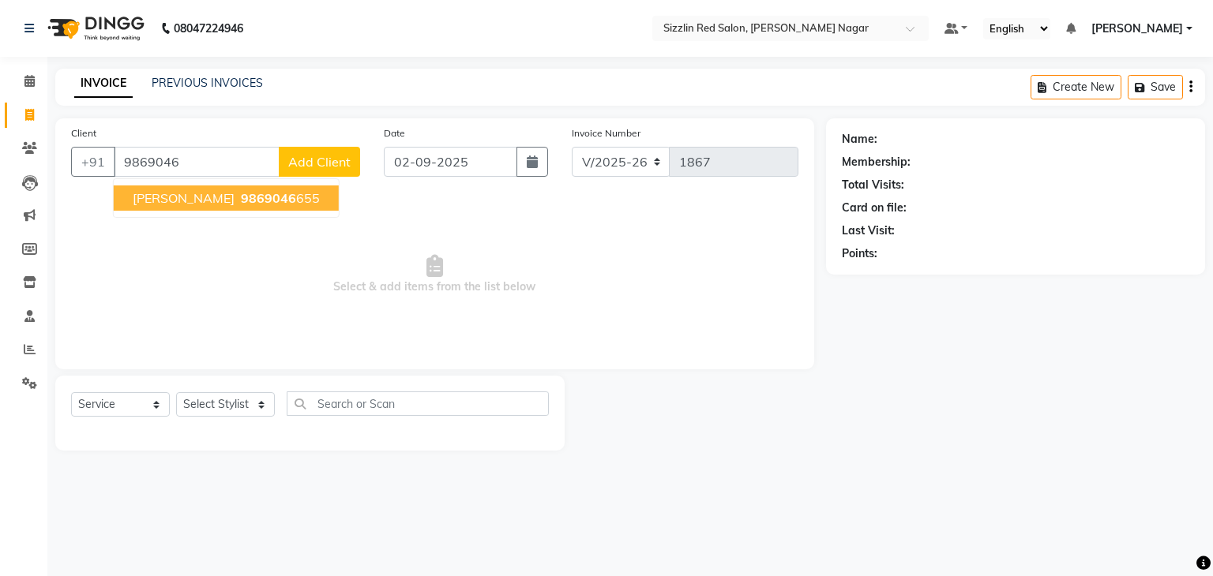
click at [261, 194] on ngb-highlight "9869046 655" at bounding box center [279, 198] width 82 height 16
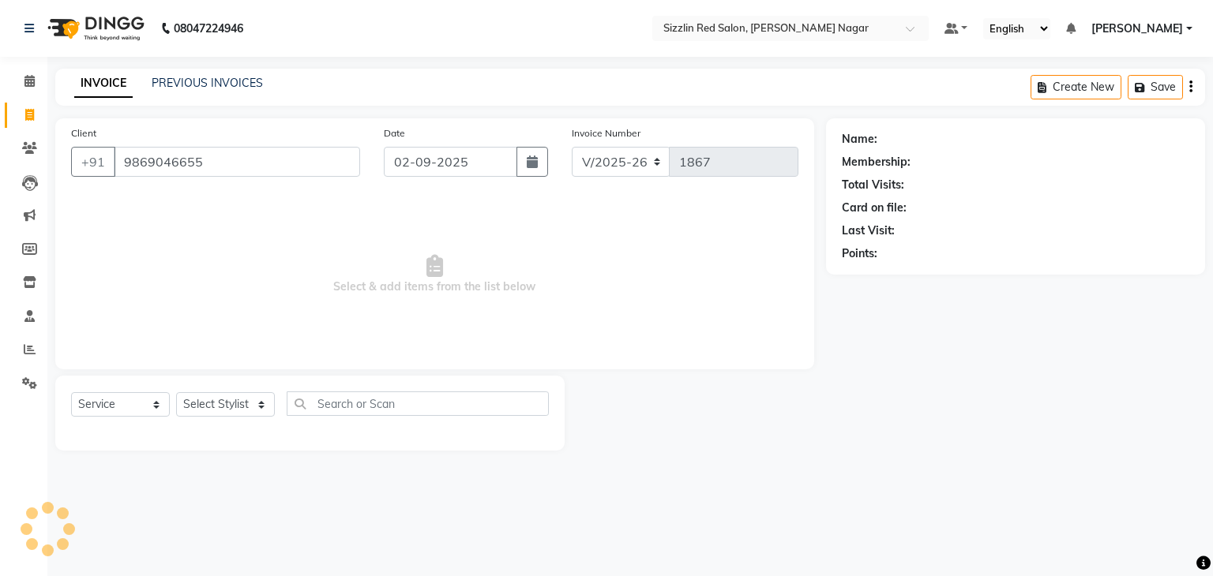
type input "9869046655"
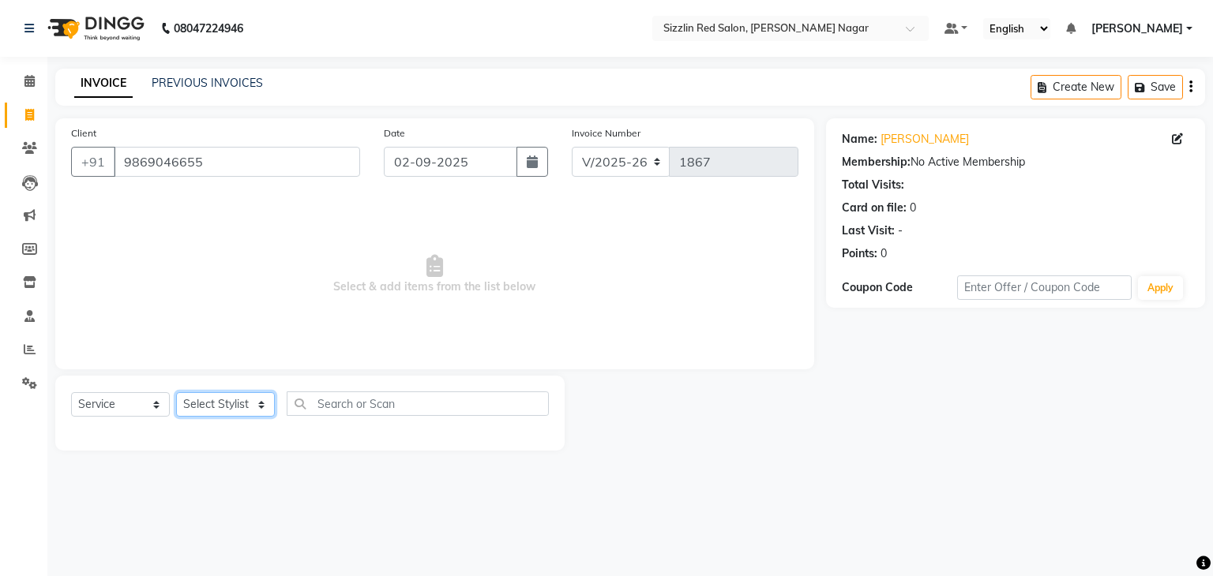
click at [234, 405] on select "Select Stylist Ajay HK 1 Ajay veer hk [PERSON_NAME] COUNTER [PERSON_NAME] Mohit…" at bounding box center [225, 404] width 99 height 24
select select "70246"
click at [176, 393] on select "Select Stylist Ajay HK 1 Ajay veer hk [PERSON_NAME] COUNTER [PERSON_NAME] Mohit…" at bounding box center [225, 404] width 99 height 24
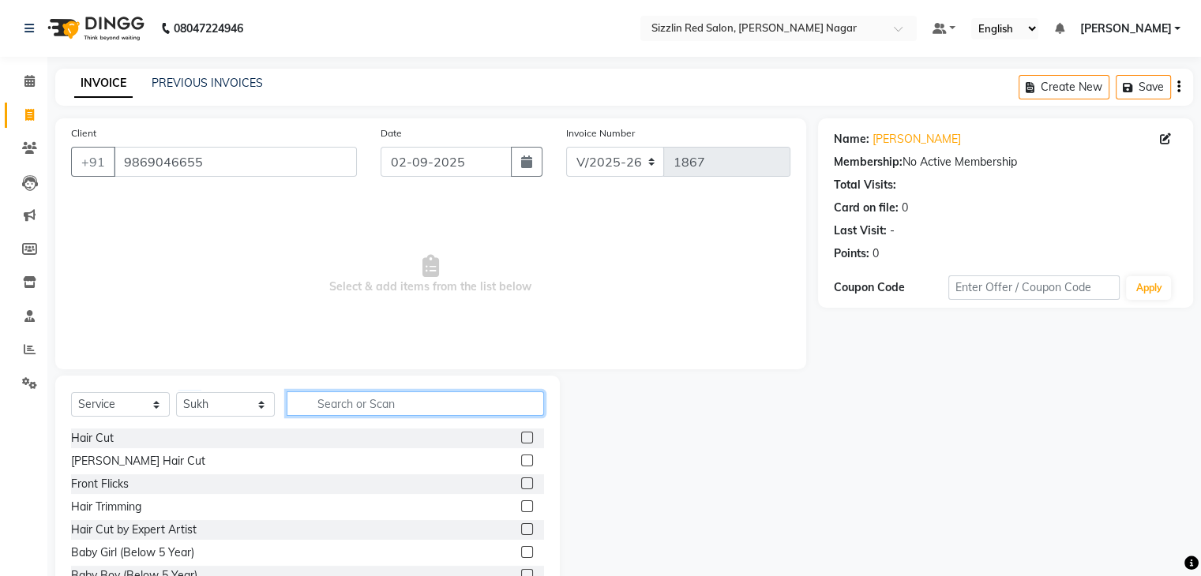
click at [389, 396] on input "text" at bounding box center [415, 404] width 257 height 24
click at [146, 404] on select "Select Service Product Membership Package Voucher Prepaid Gift Card" at bounding box center [120, 404] width 99 height 24
select select "product"
click at [71, 393] on select "Select Service Product Membership Package Voucher Prepaid Gift Card" at bounding box center [120, 404] width 99 height 24
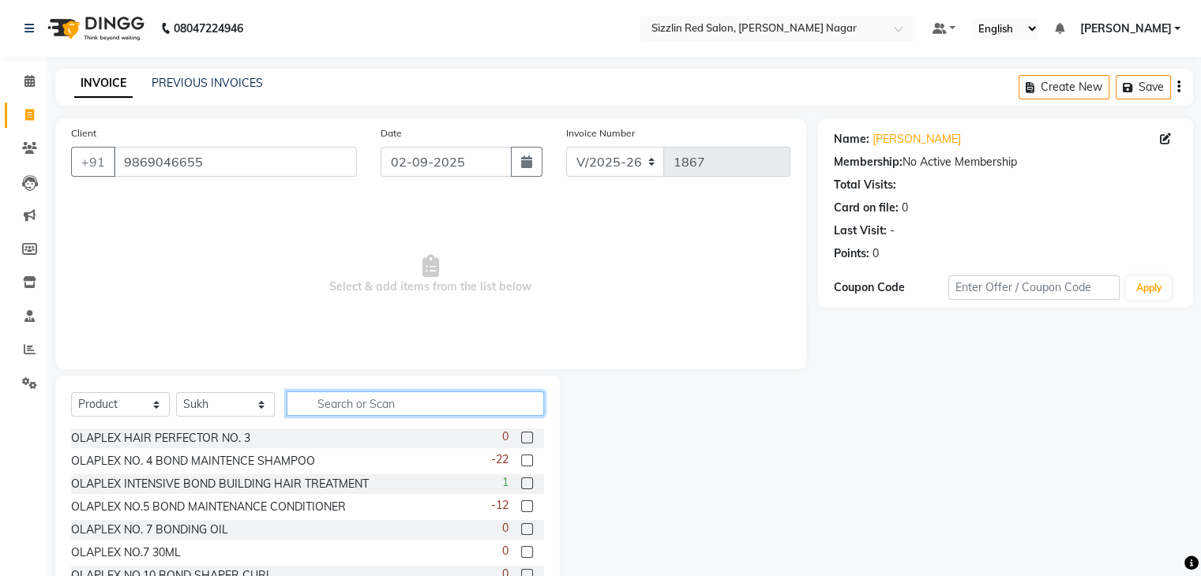
click at [341, 408] on input "text" at bounding box center [415, 404] width 257 height 24
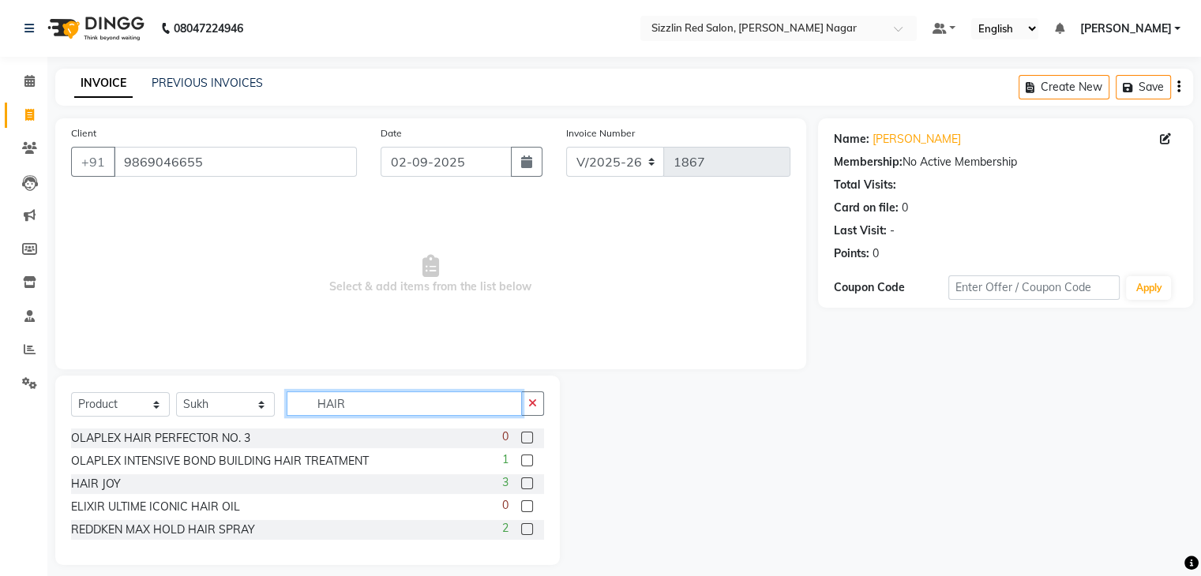
type input "HAIR"
click at [528, 485] on div "3" at bounding box center [523, 485] width 42 height 20
click at [528, 485] on label at bounding box center [527, 484] width 12 height 12
click at [528, 485] on input "checkbox" at bounding box center [526, 484] width 10 height 10
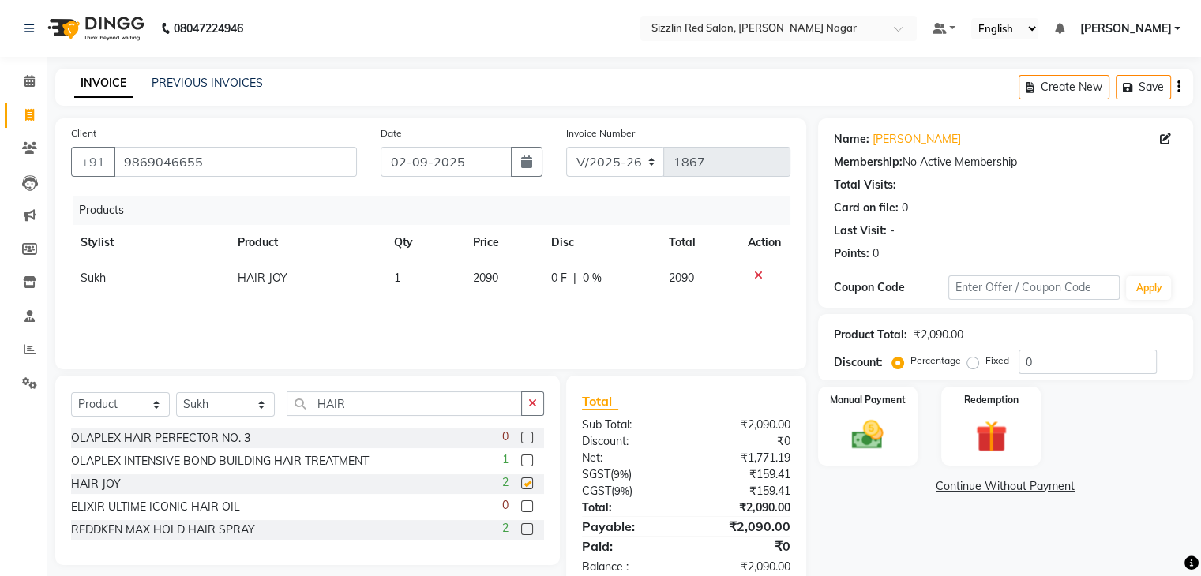
checkbox input "false"
click at [676, 325] on div "Products Stylist Product Qty Price Disc Total Action Sukh HAIR JOY 1 2090 0 F |…" at bounding box center [430, 275] width 719 height 158
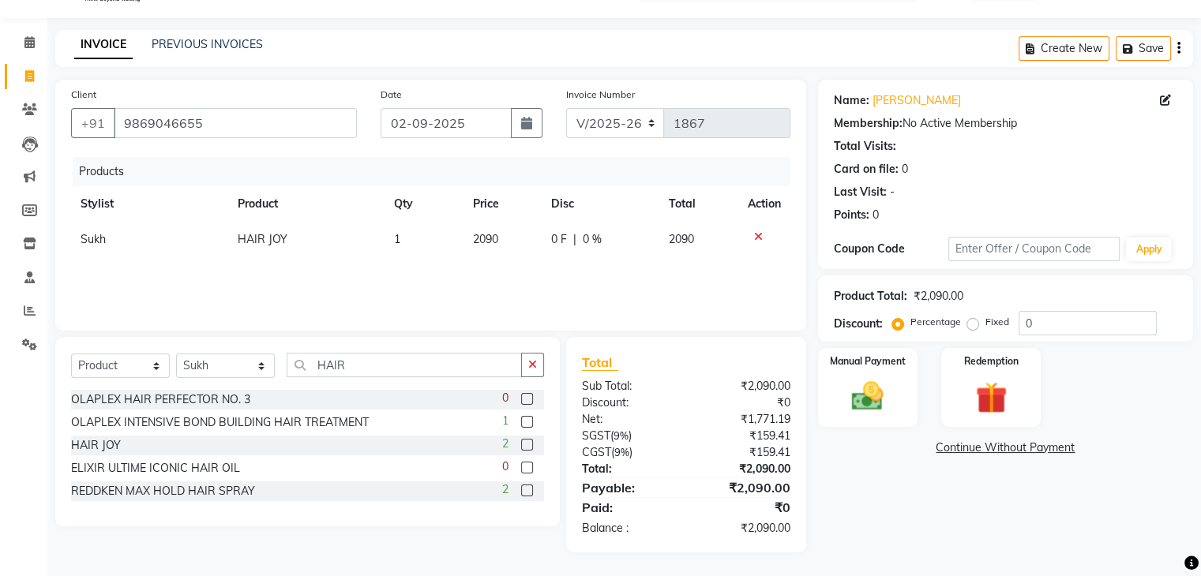
click at [932, 387] on div "Manual Payment Redemption" at bounding box center [1005, 387] width 399 height 79
click at [884, 390] on img at bounding box center [867, 397] width 53 height 38
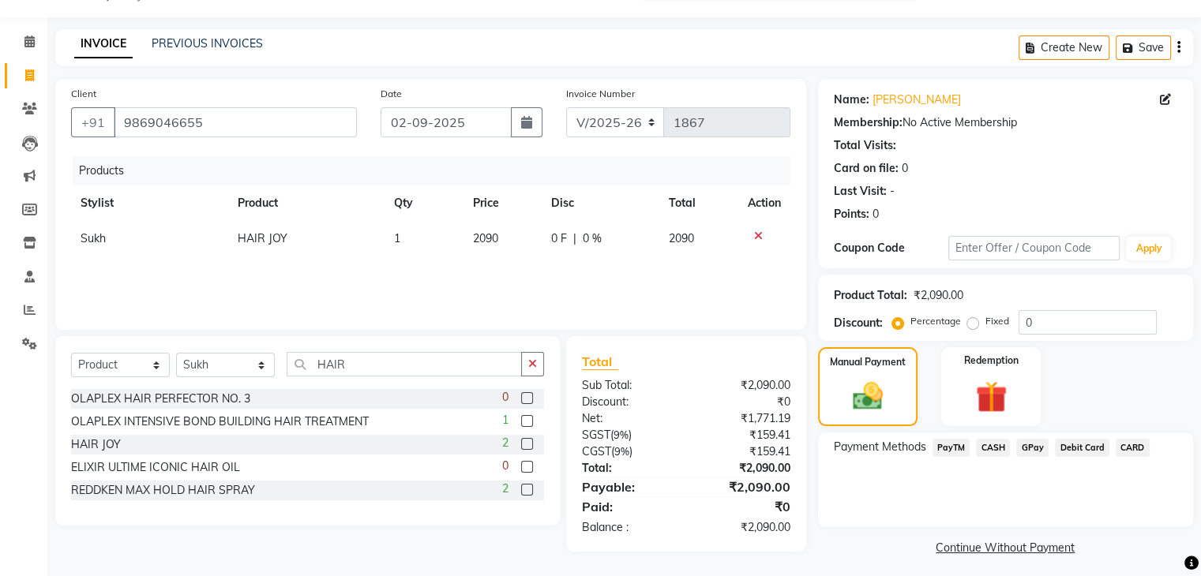
scroll to position [46, 0]
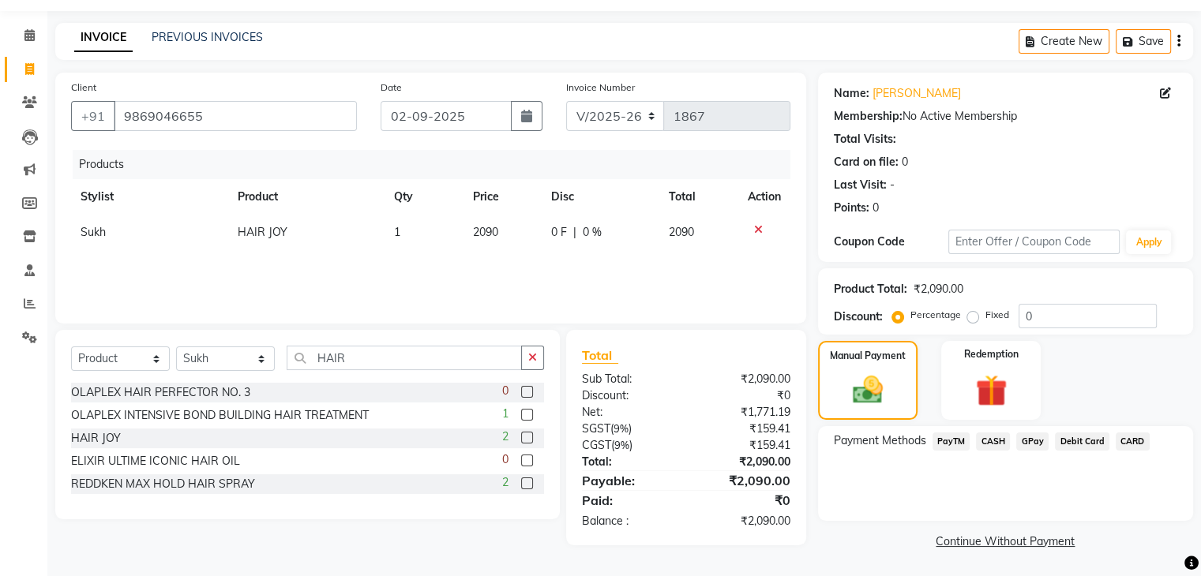
click at [994, 436] on span "CASH" at bounding box center [993, 442] width 34 height 18
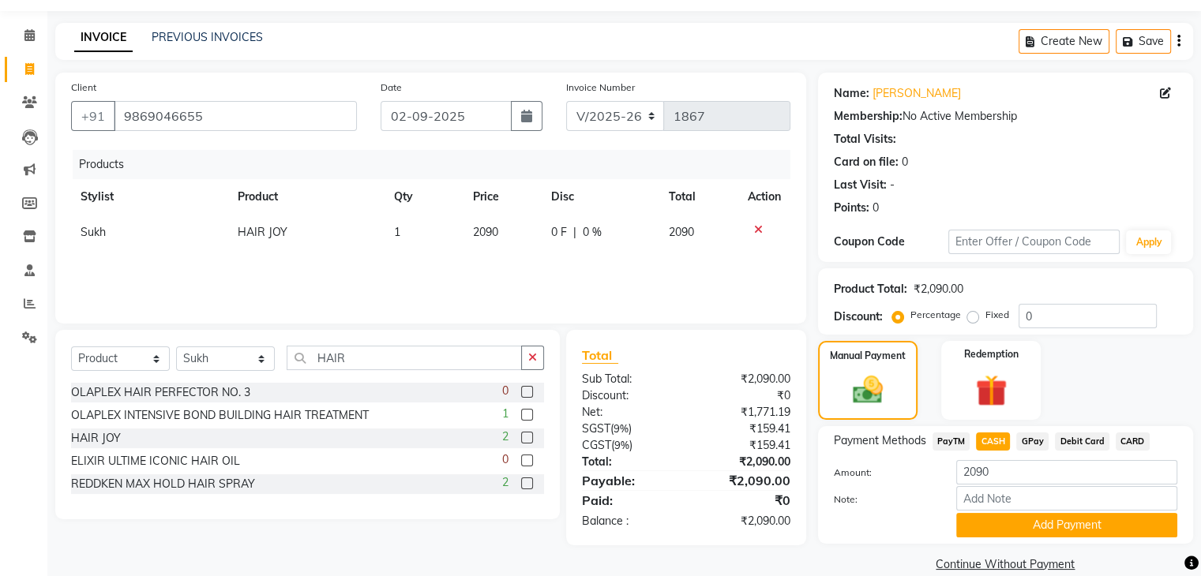
scroll to position [70, 0]
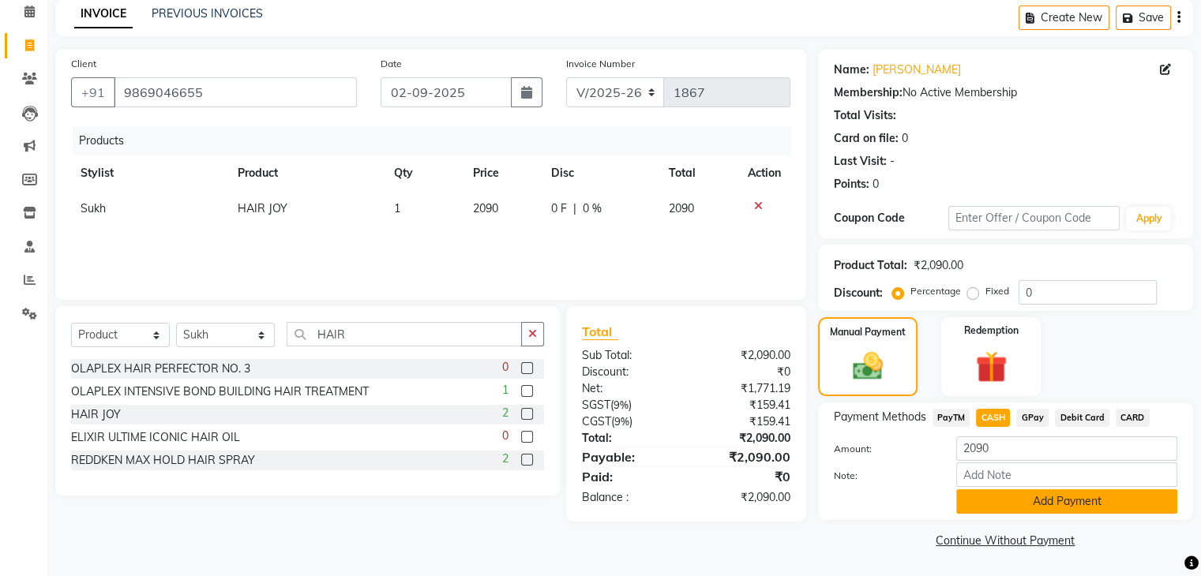
click at [1063, 503] on button "Add Payment" at bounding box center [1066, 502] width 221 height 24
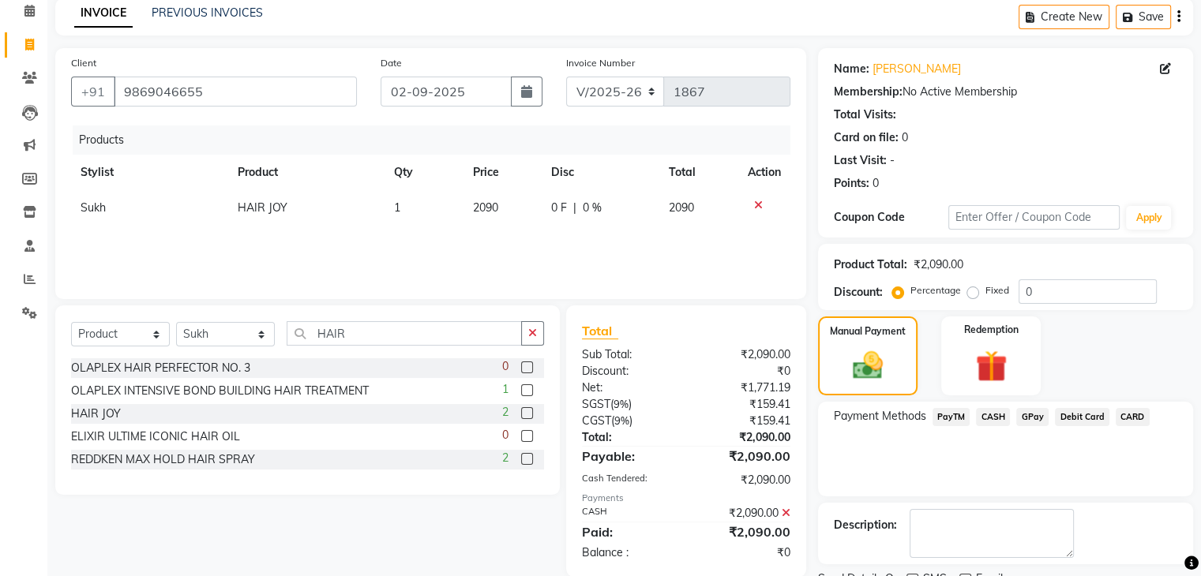
scroll to position [135, 0]
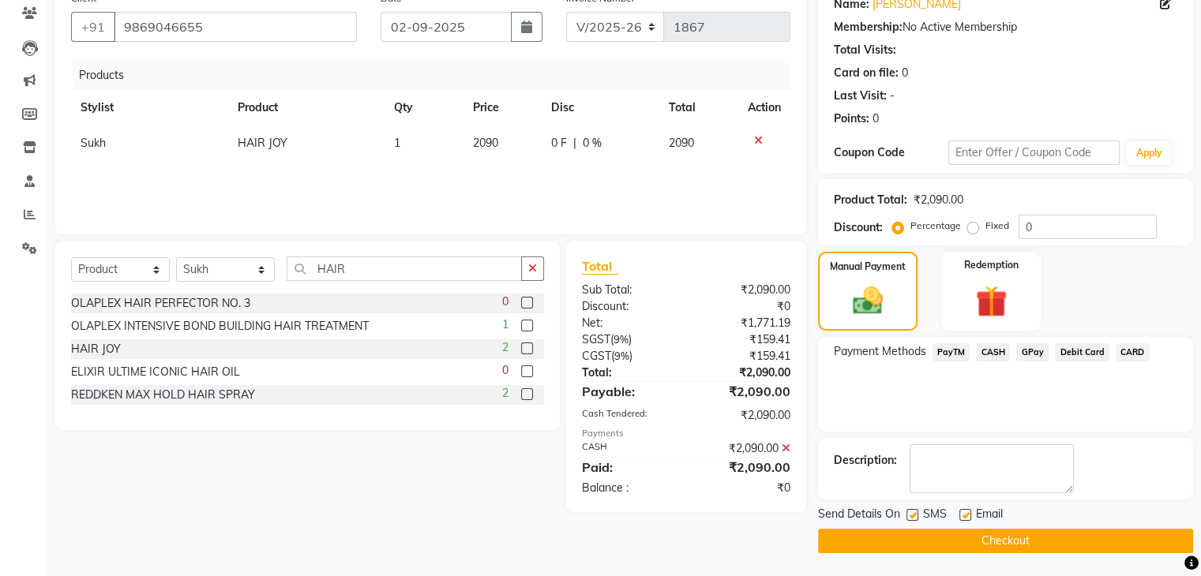
click at [997, 355] on span "CASH" at bounding box center [993, 353] width 34 height 18
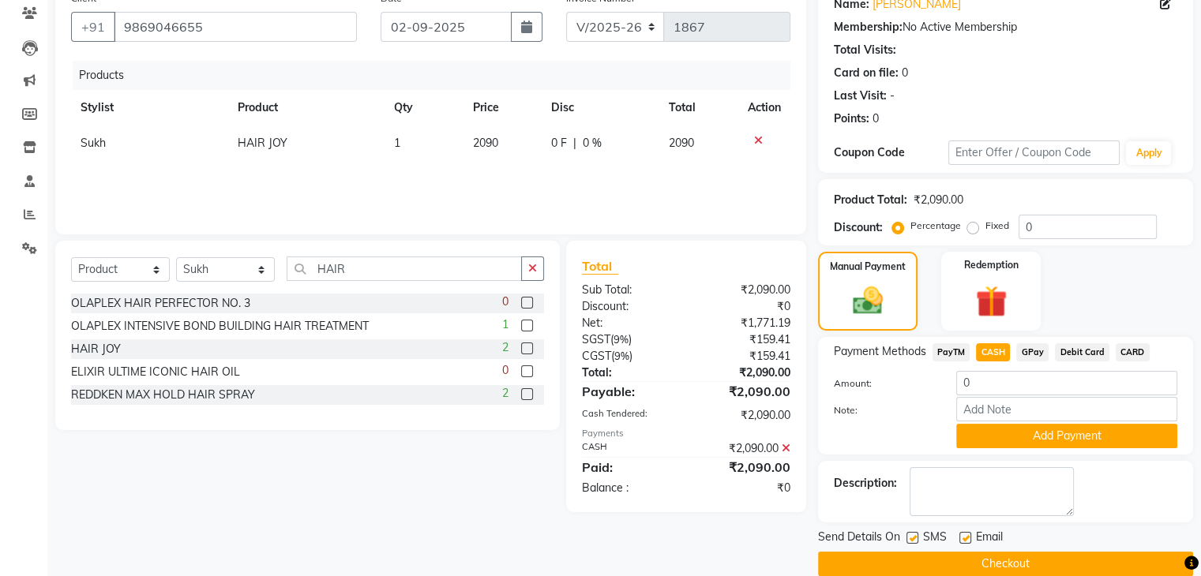
click at [861, 420] on div "Note:" at bounding box center [1005, 410] width 367 height 27
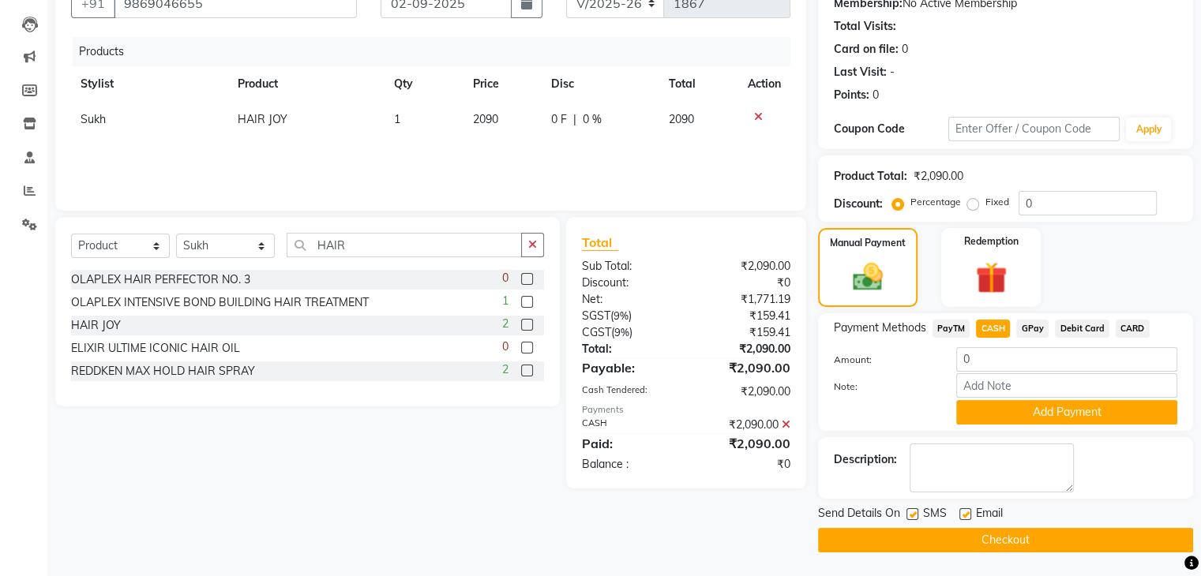
click at [938, 534] on button "Checkout" at bounding box center [1005, 540] width 375 height 24
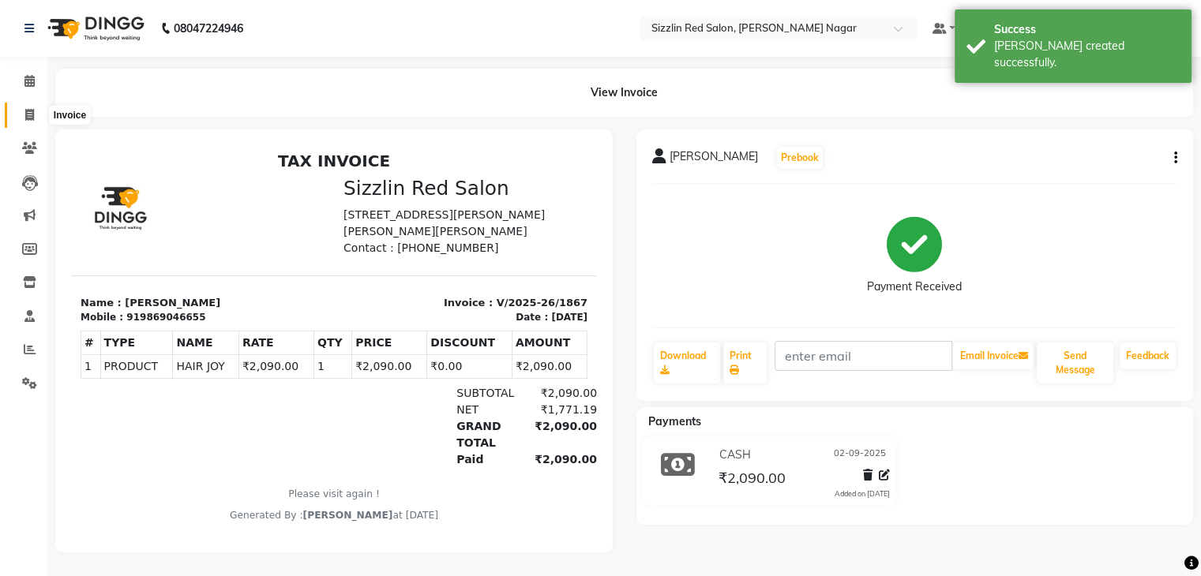
click at [16, 112] on span at bounding box center [30, 116] width 28 height 18
select select "service"
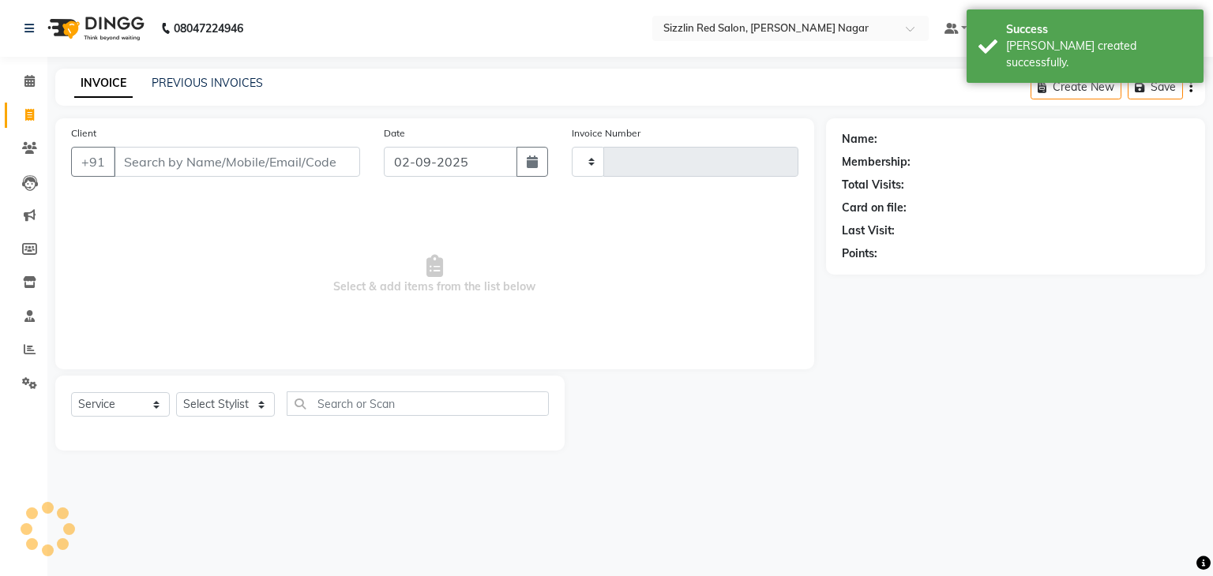
type input "1868"
select select "7534"
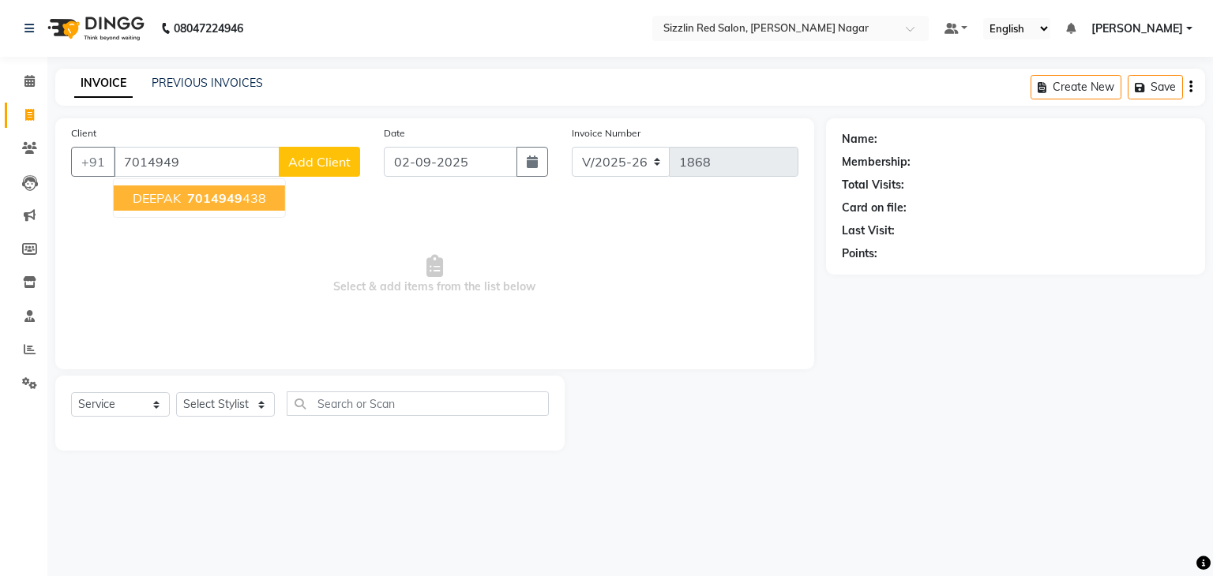
click at [227, 200] on span "7014949" at bounding box center [214, 198] width 55 height 16
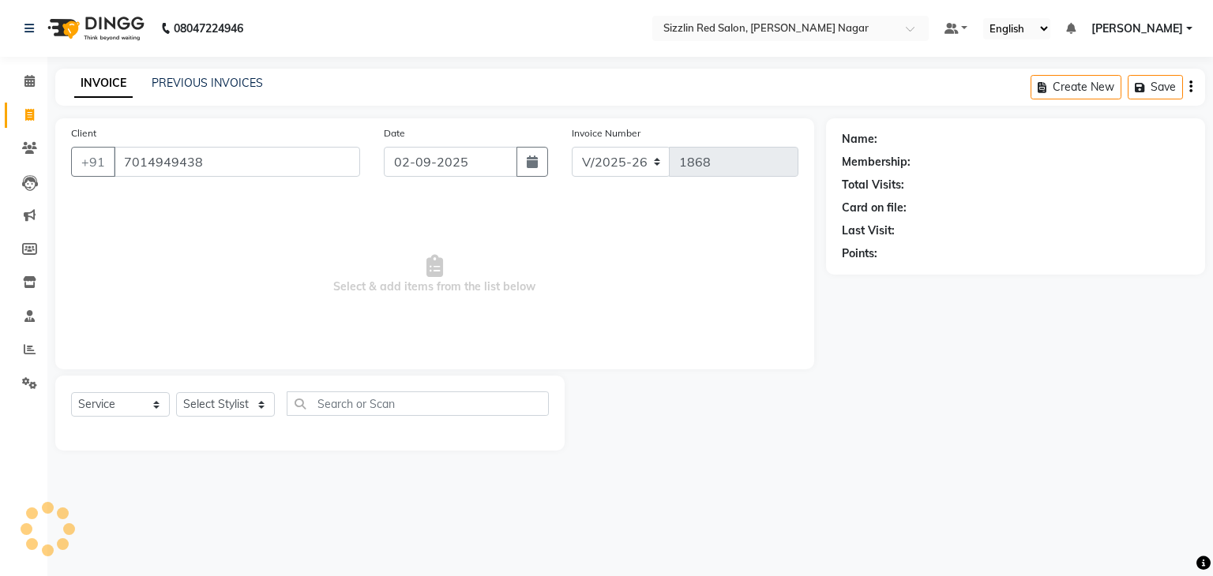
type input "7014949438"
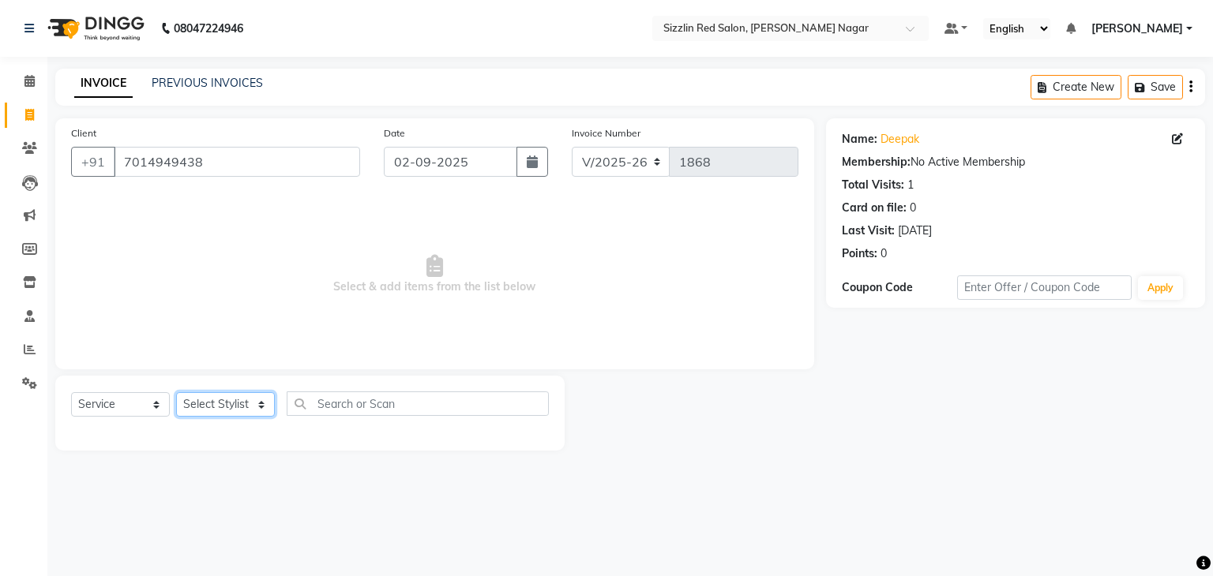
click at [215, 406] on select "Select Stylist Ajay HK 1 Ajay veer hk [PERSON_NAME] COUNTER [PERSON_NAME] Mohit…" at bounding box center [225, 404] width 99 height 24
select select "70231"
click at [176, 393] on select "Select Stylist Ajay HK 1 Ajay veer hk [PERSON_NAME] COUNTER [PERSON_NAME] Mohit…" at bounding box center [225, 404] width 99 height 24
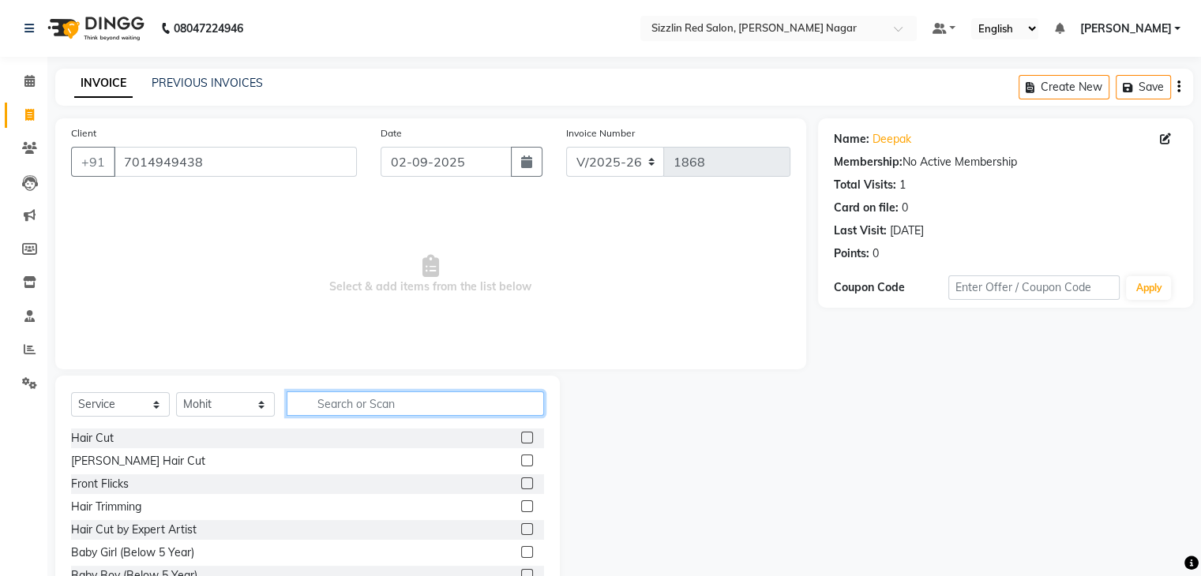
click at [370, 403] on input "text" at bounding box center [415, 404] width 257 height 24
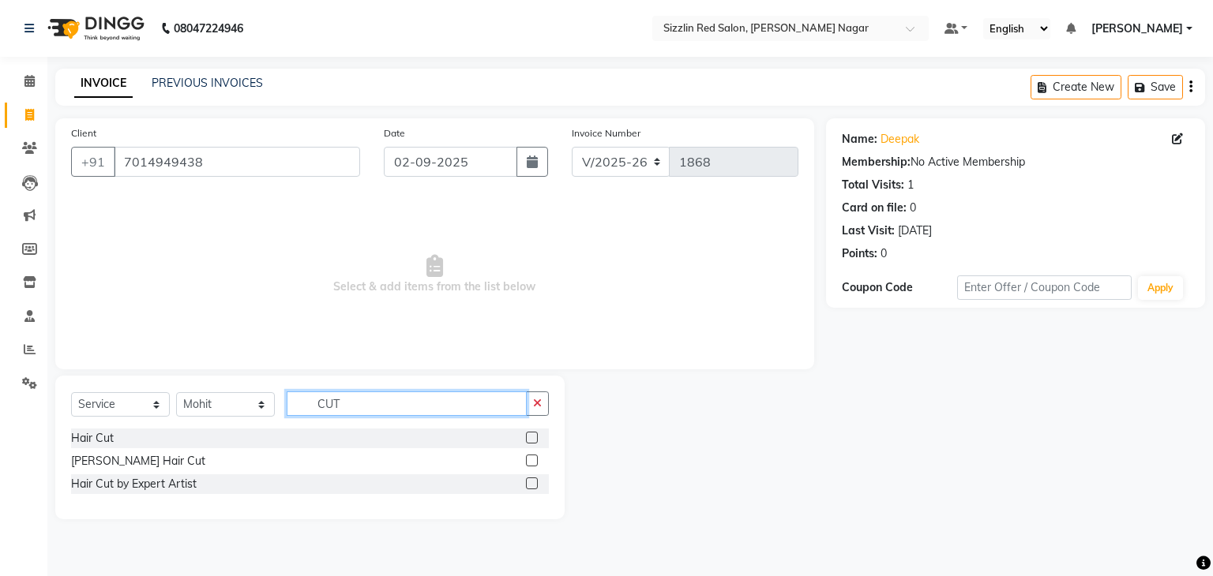
type input "CUT"
click at [531, 487] on label at bounding box center [532, 484] width 12 height 12
click at [531, 487] on input "checkbox" at bounding box center [531, 484] width 10 height 10
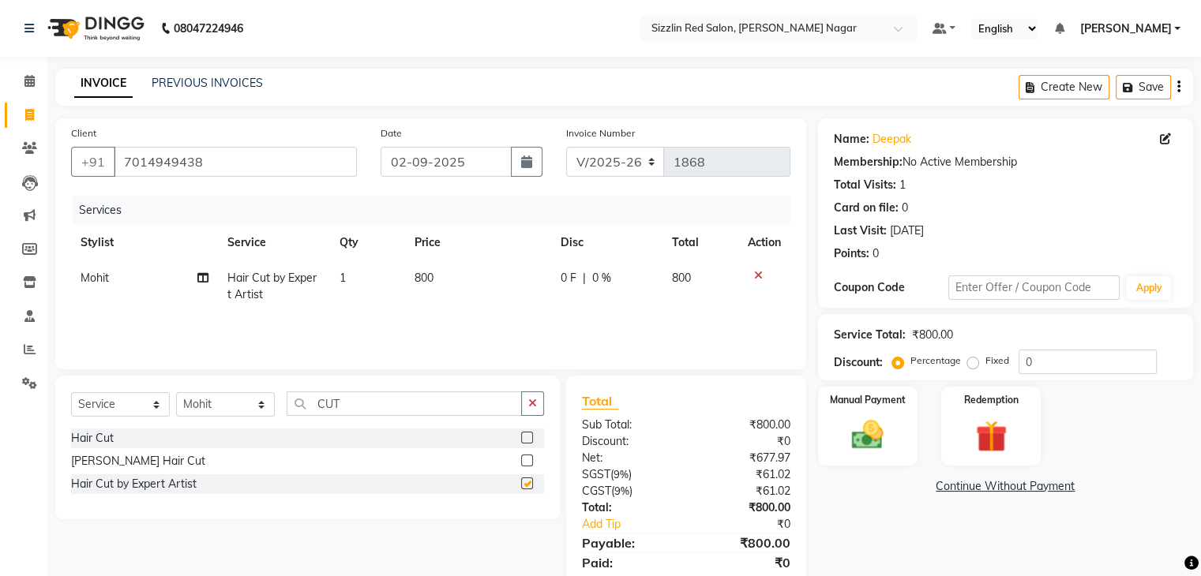
checkbox input "false"
click at [238, 411] on select "Select Stylist Ajay HK 1 Ajay veer hk [PERSON_NAME] COUNTER [PERSON_NAME] Mohit…" at bounding box center [225, 404] width 99 height 24
select select "70236"
click at [176, 393] on select "Select Stylist Ajay HK 1 Ajay veer hk [PERSON_NAME] COUNTER [PERSON_NAME] Mohit…" at bounding box center [225, 404] width 99 height 24
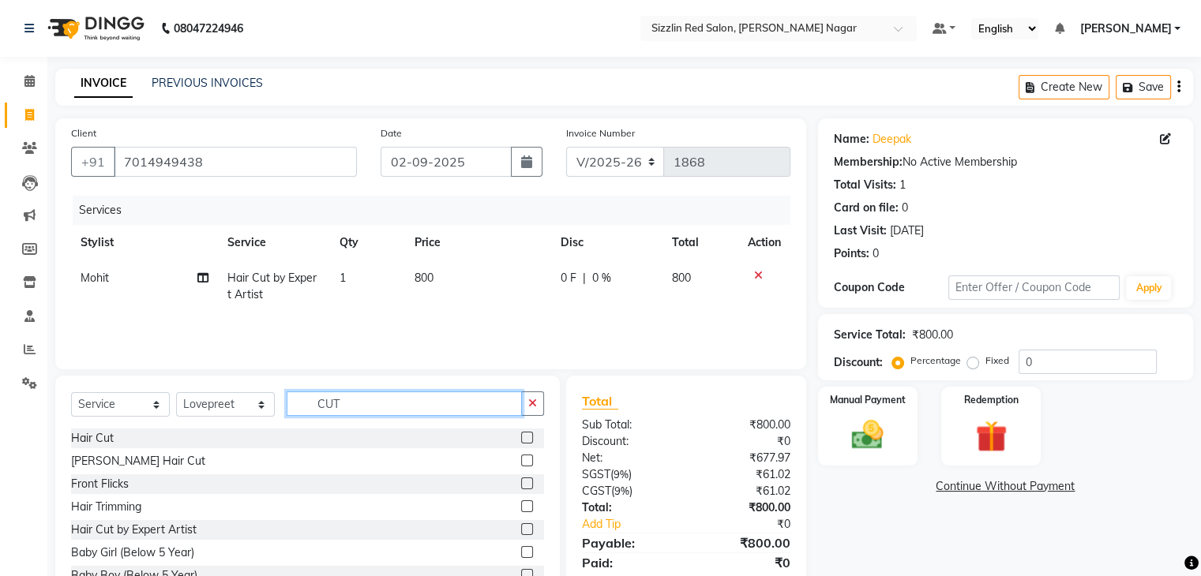
drag, startPoint x: 376, startPoint y: 405, endPoint x: 256, endPoint y: 392, distance: 120.8
click at [256, 392] on div "Select Service Product Membership Package Voucher Prepaid Gift Card Select Styl…" at bounding box center [307, 410] width 473 height 37
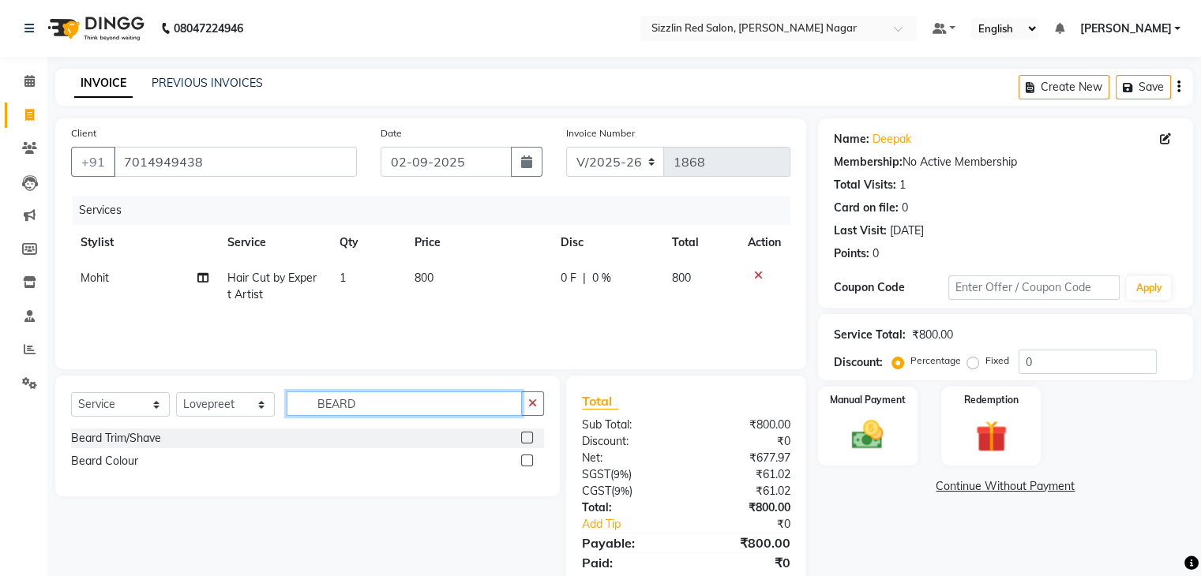
type input "BEARD"
click at [528, 438] on label at bounding box center [527, 438] width 12 height 12
click at [528, 438] on input "checkbox" at bounding box center [526, 439] width 10 height 10
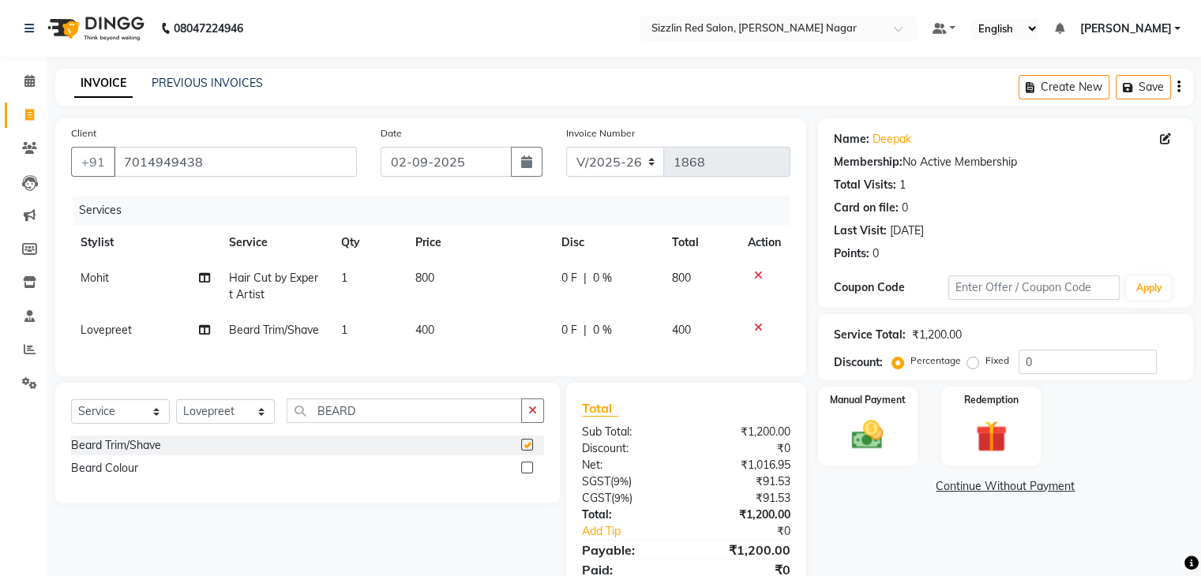
checkbox input "false"
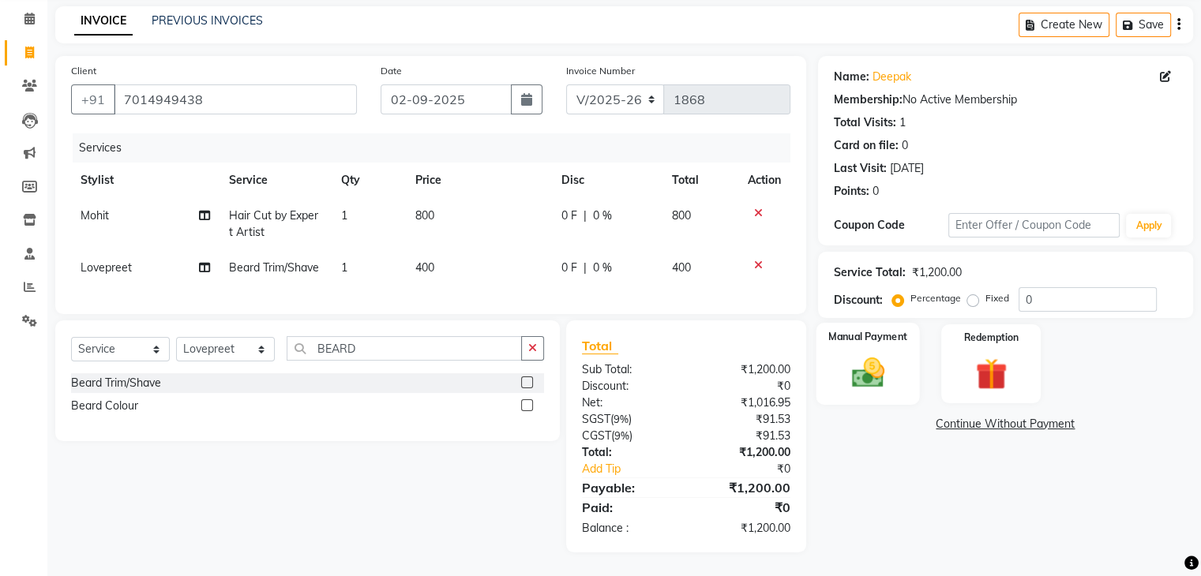
click at [871, 355] on img at bounding box center [867, 374] width 53 height 38
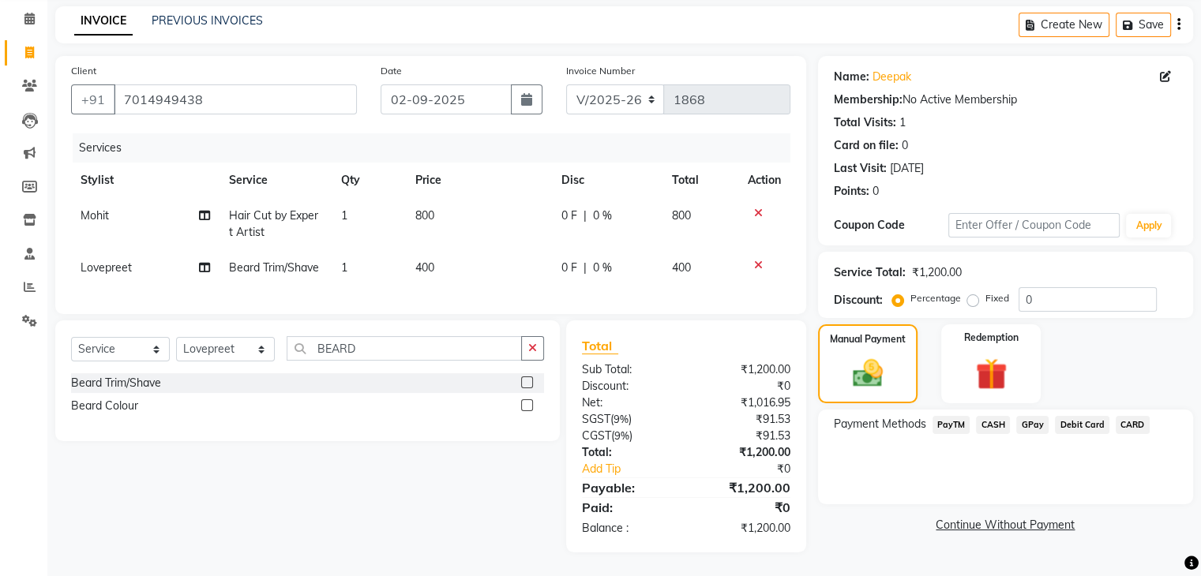
click at [1001, 416] on span "CASH" at bounding box center [993, 425] width 34 height 18
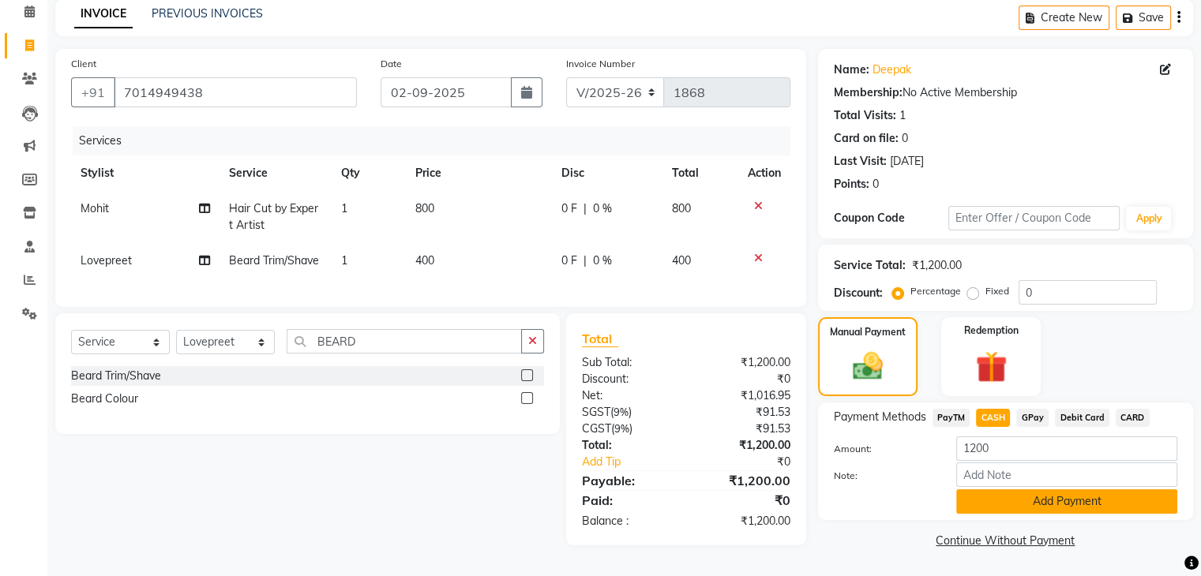
click at [1050, 498] on button "Add Payment" at bounding box center [1066, 502] width 221 height 24
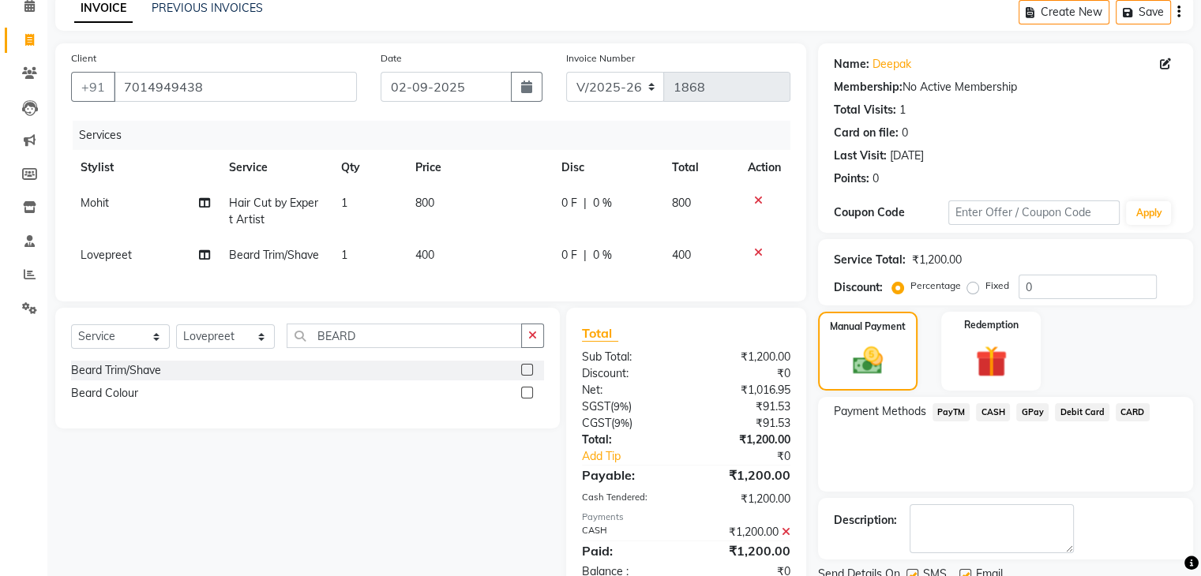
scroll to position [135, 0]
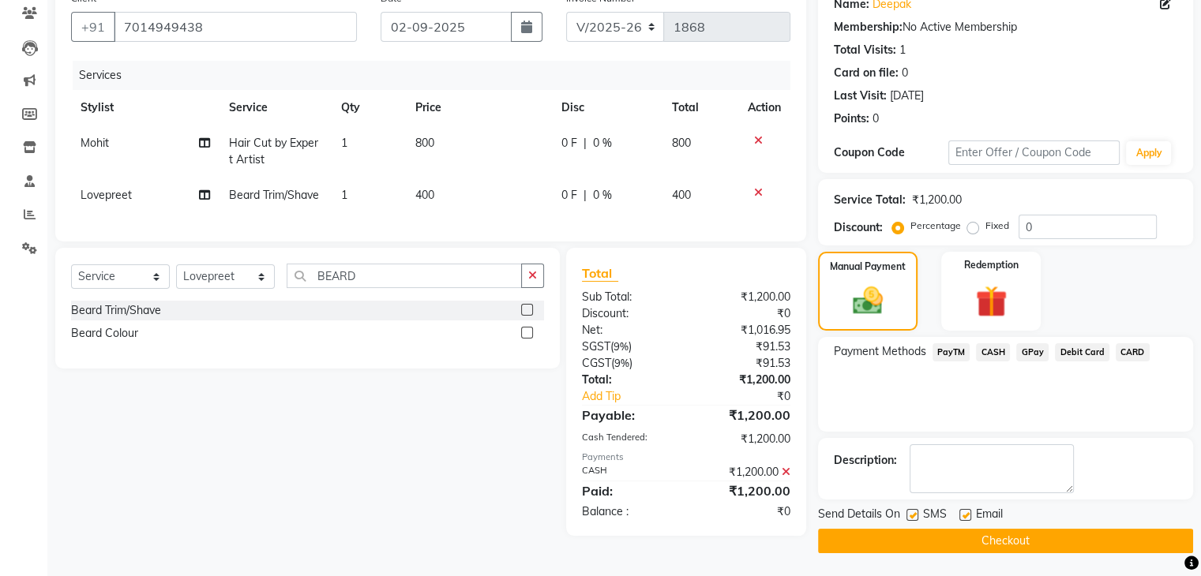
click at [973, 539] on button "Checkout" at bounding box center [1005, 541] width 375 height 24
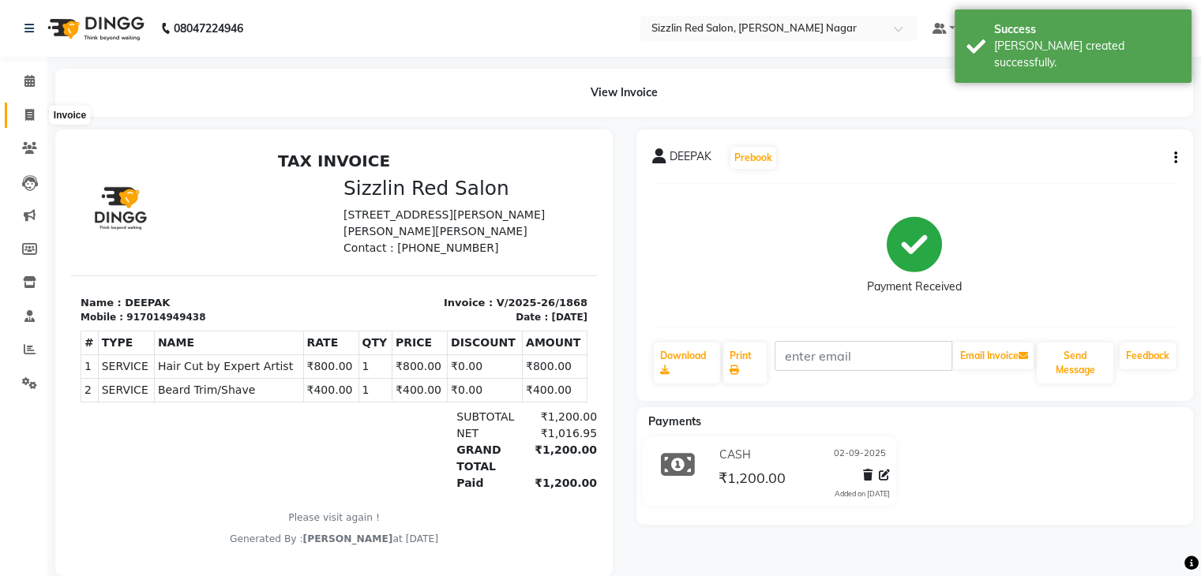
click at [29, 119] on icon at bounding box center [29, 115] width 9 height 12
select select "service"
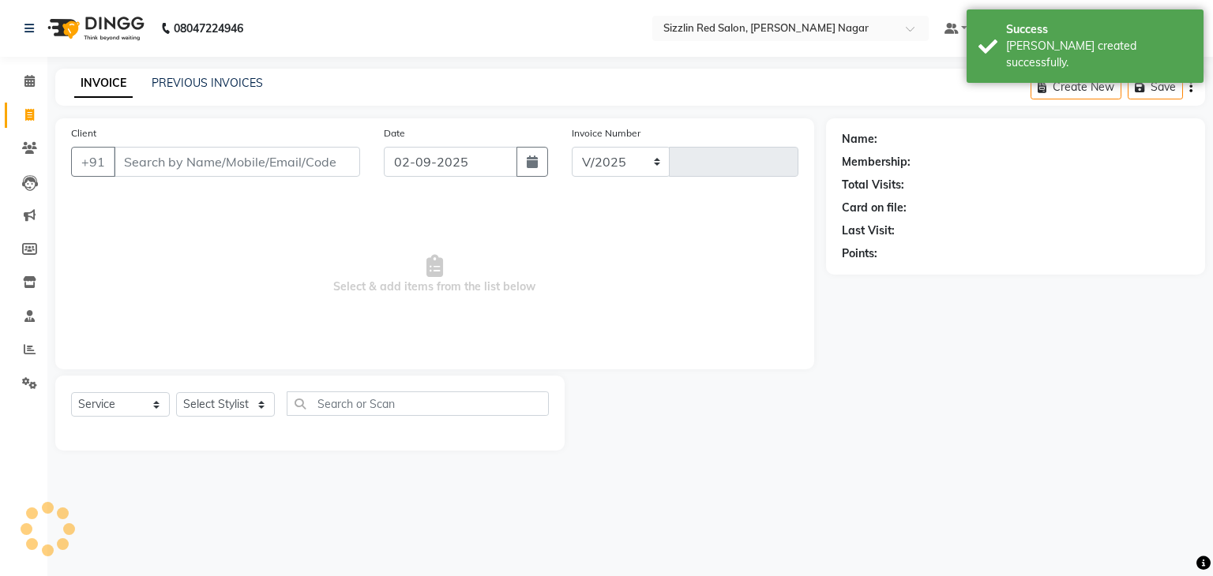
select select "7534"
type input "1869"
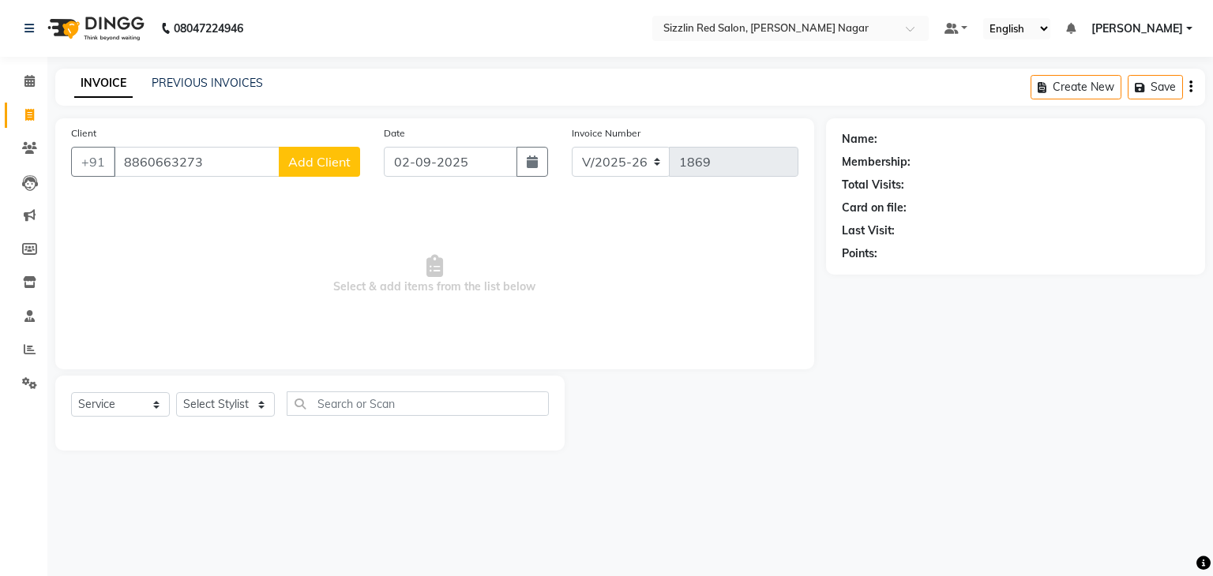
type input "8860663273"
click at [329, 146] on div "Client [PHONE_NUMBER] Add Client" at bounding box center [215, 157] width 313 height 65
click at [329, 167] on span "Add Client" at bounding box center [319, 162] width 62 height 16
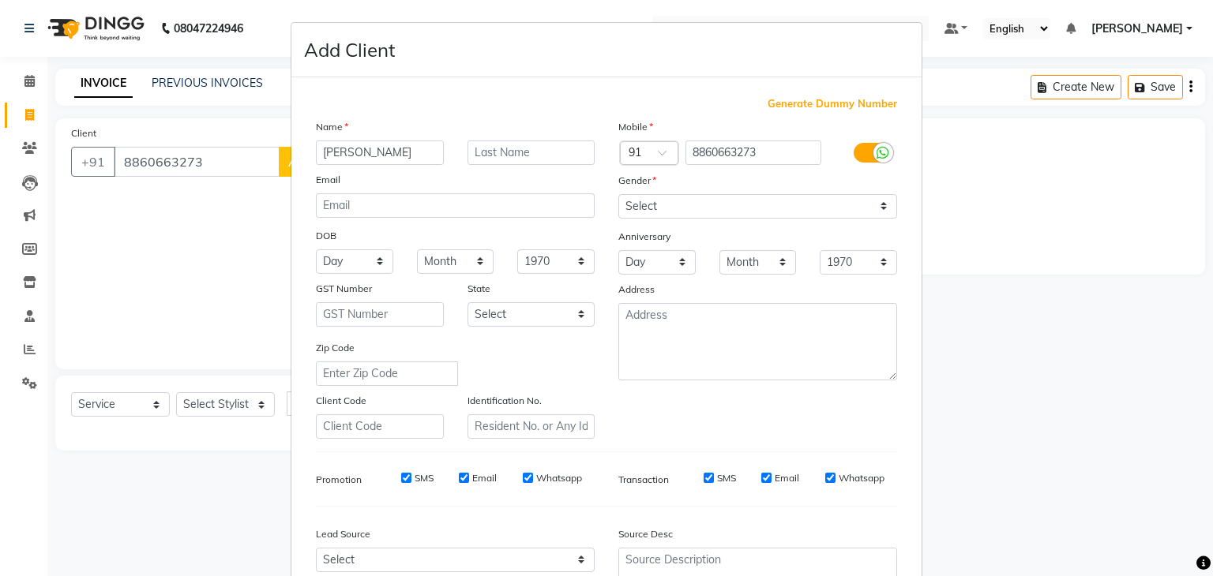
type input "[PERSON_NAME]"
click at [747, 207] on select "Select [DEMOGRAPHIC_DATA] [DEMOGRAPHIC_DATA] Other Prefer Not To Say" at bounding box center [757, 206] width 279 height 24
select select "[DEMOGRAPHIC_DATA]"
click at [618, 195] on select "Select [DEMOGRAPHIC_DATA] [DEMOGRAPHIC_DATA] Other Prefer Not To Say" at bounding box center [757, 206] width 279 height 24
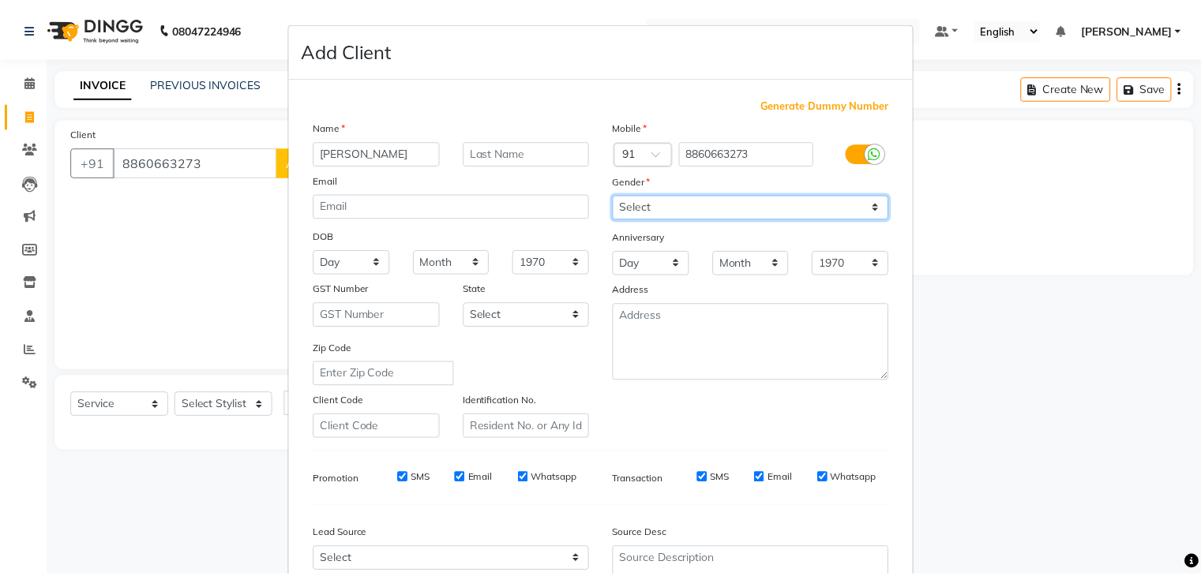
scroll to position [160, 0]
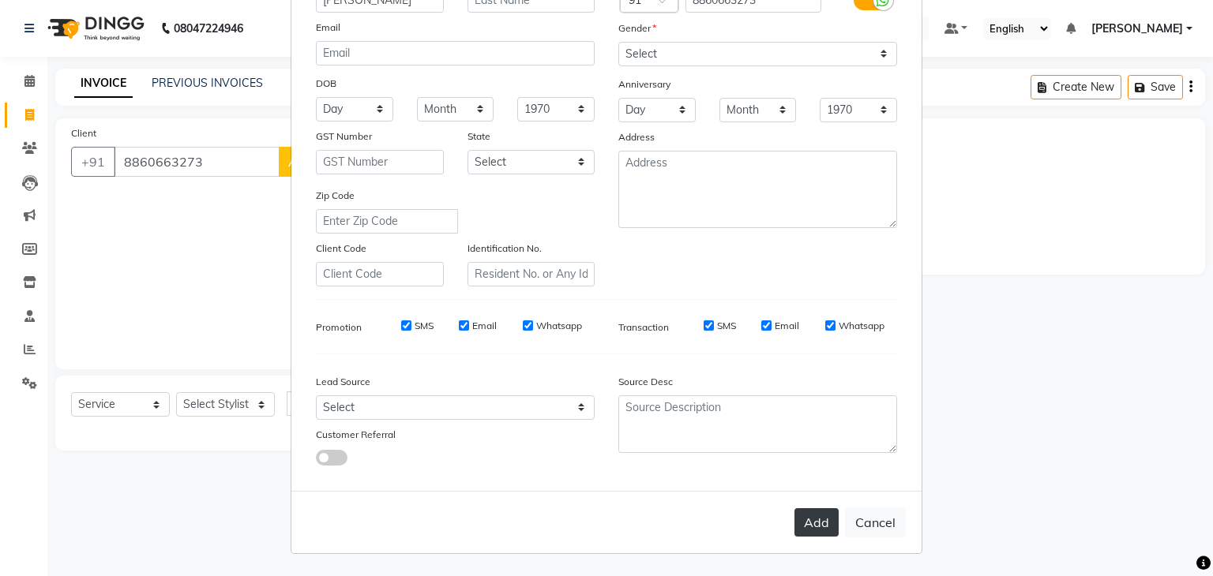
click at [818, 535] on button "Add" at bounding box center [816, 523] width 44 height 28
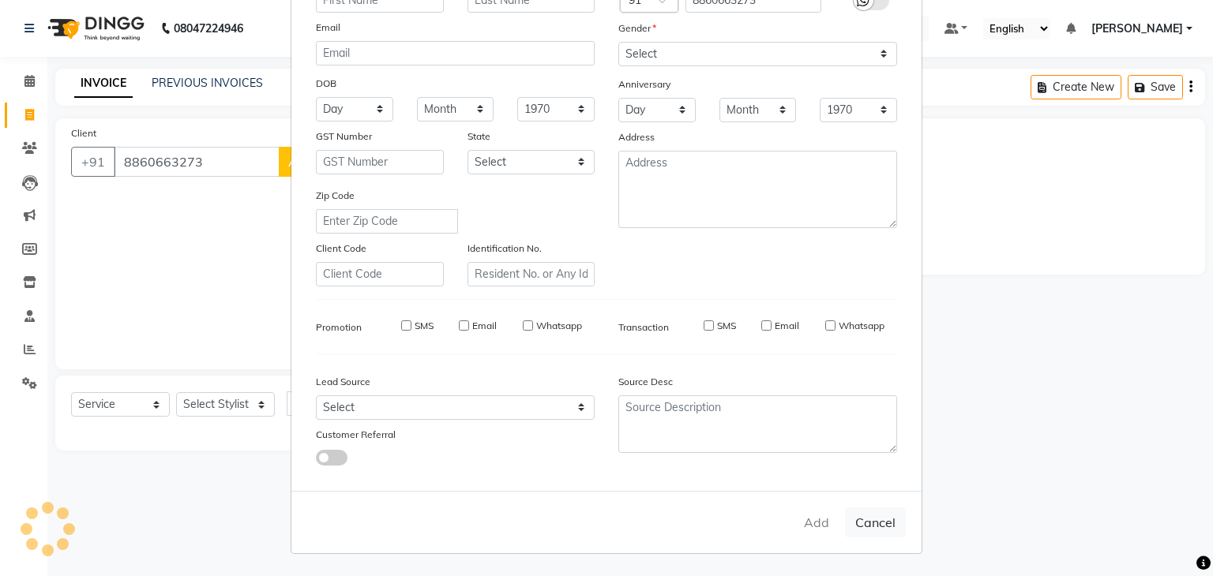
select select
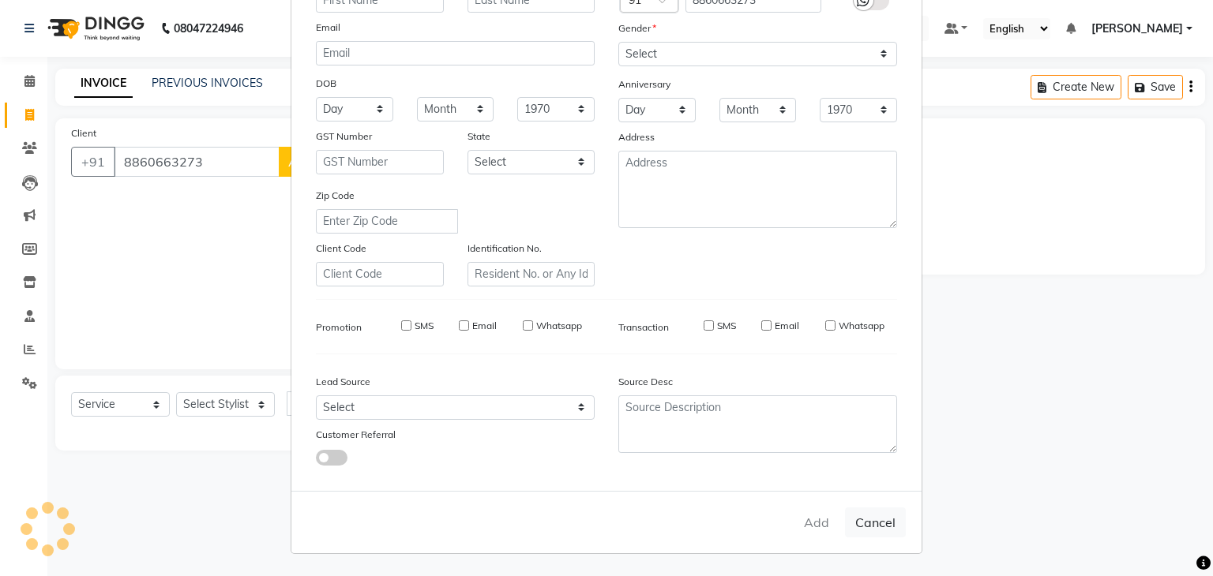
select select
checkbox input "false"
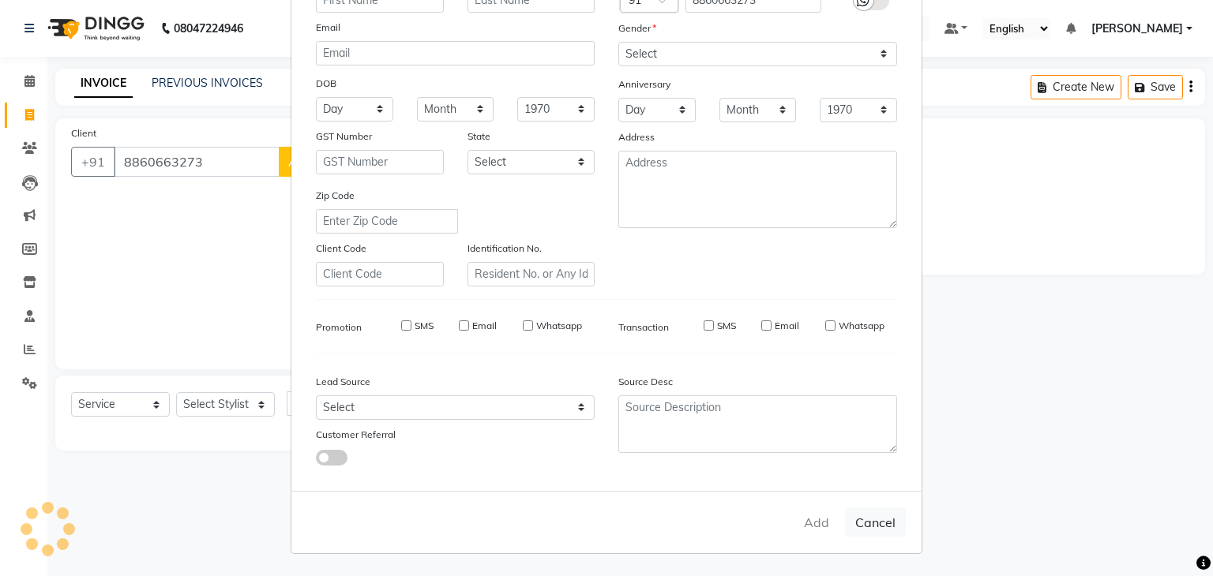
checkbox input "false"
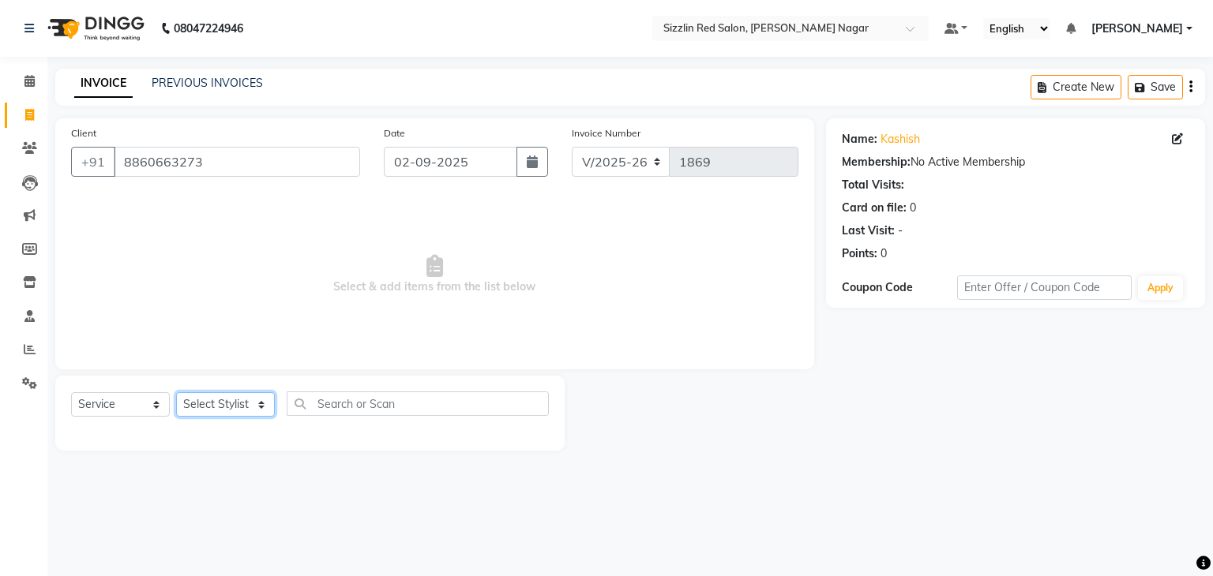
click at [246, 402] on select "Select Stylist Ajay HK 1 Ajay veer hk [PERSON_NAME] COUNTER [PERSON_NAME] Mohit…" at bounding box center [225, 404] width 99 height 24
select select "70238"
click at [176, 393] on select "Select Stylist Ajay HK 1 Ajay veer hk [PERSON_NAME] COUNTER [PERSON_NAME] Mohit…" at bounding box center [225, 404] width 99 height 24
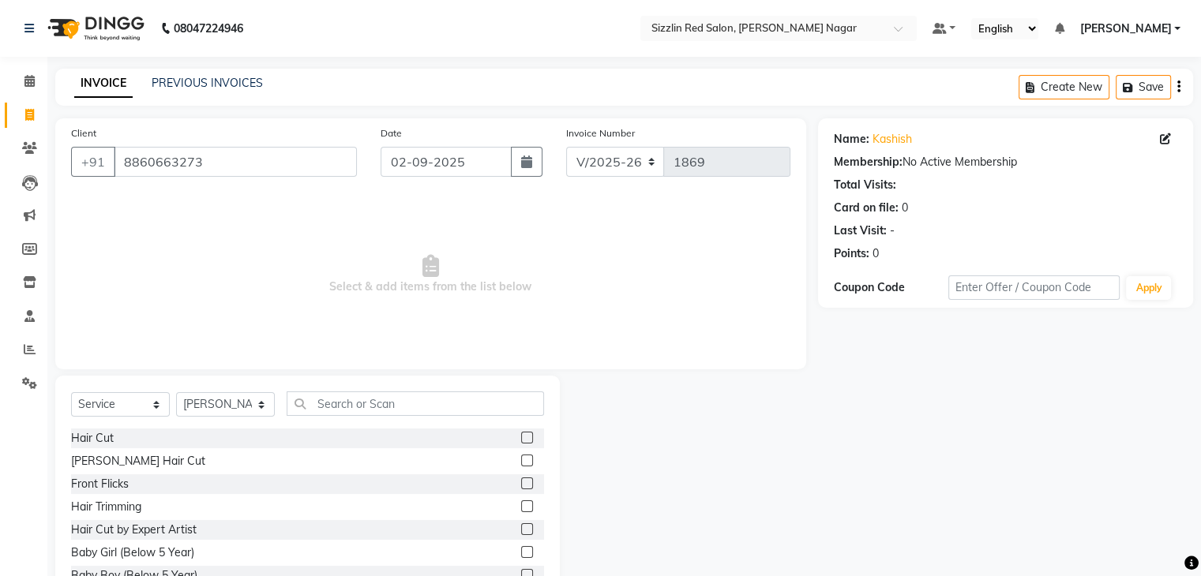
click at [426, 389] on div "Select Service Product Membership Package Voucher Prepaid Gift Card Select Styl…" at bounding box center [307, 492] width 505 height 233
click at [426, 398] on input "text" at bounding box center [415, 404] width 257 height 24
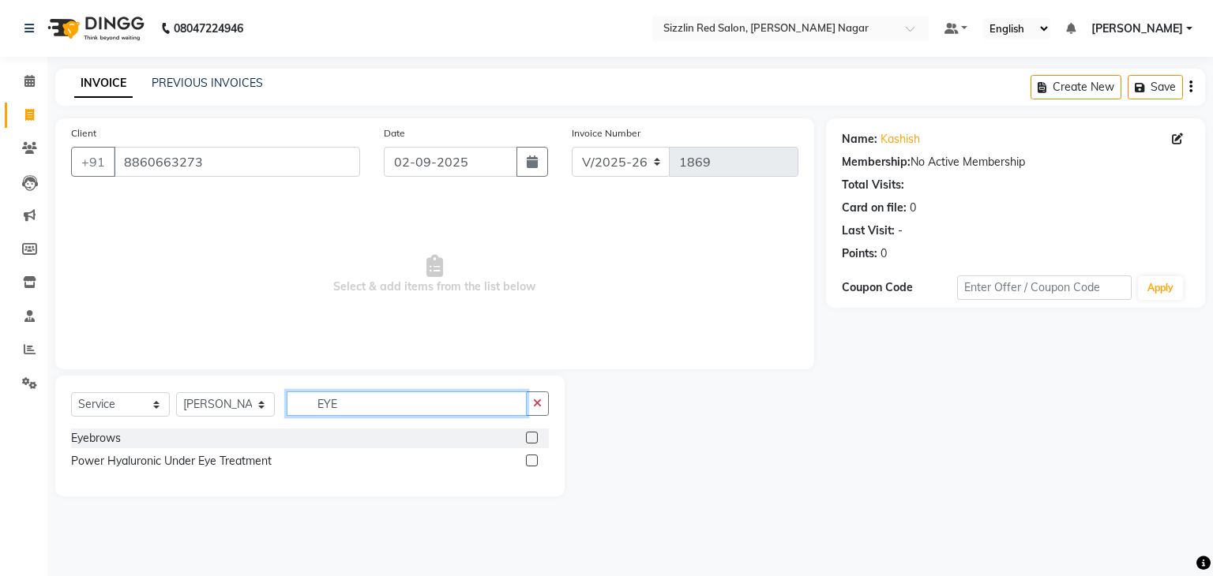
type input "EYE"
click at [535, 440] on label at bounding box center [532, 438] width 12 height 12
click at [535, 440] on input "checkbox" at bounding box center [531, 439] width 10 height 10
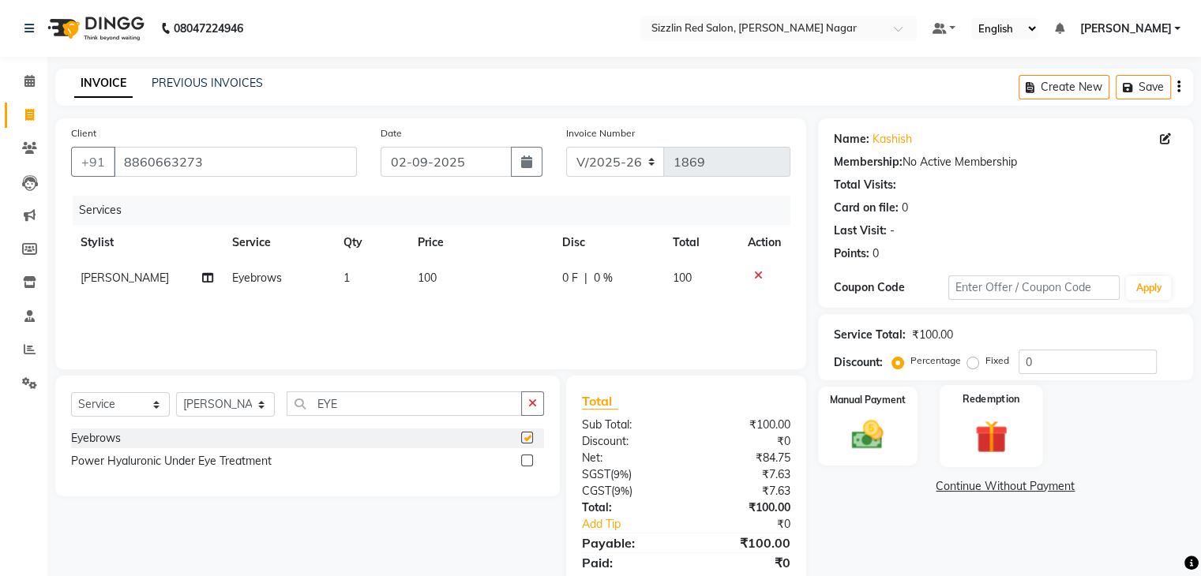
checkbox input "false"
click at [439, 275] on td "100" at bounding box center [480, 279] width 145 height 36
select select "70238"
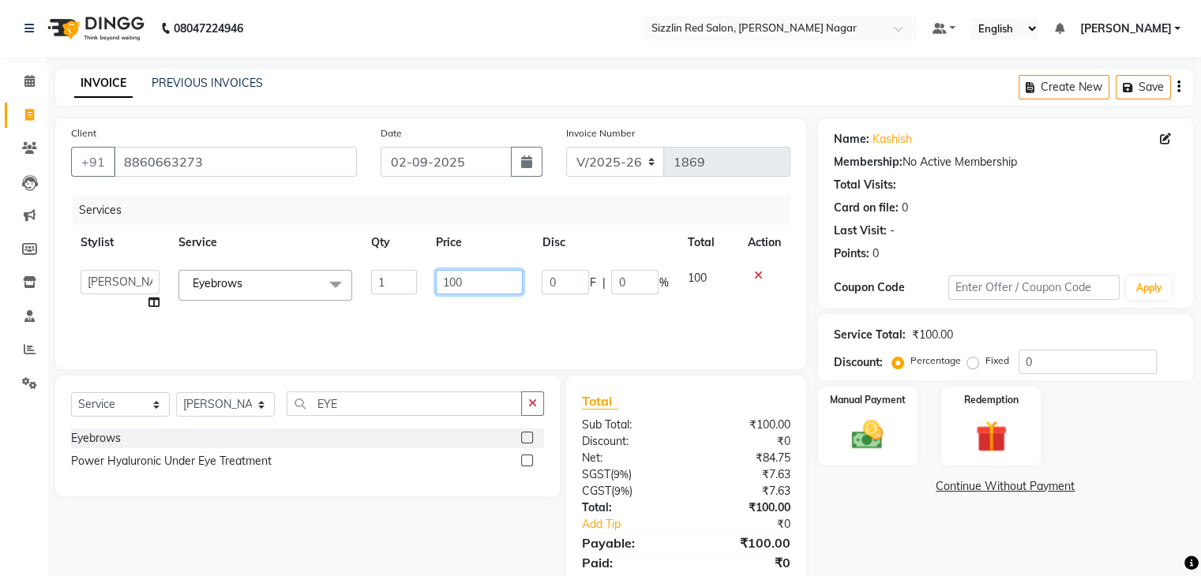
click at [480, 283] on input "100" at bounding box center [479, 282] width 87 height 24
type input "150"
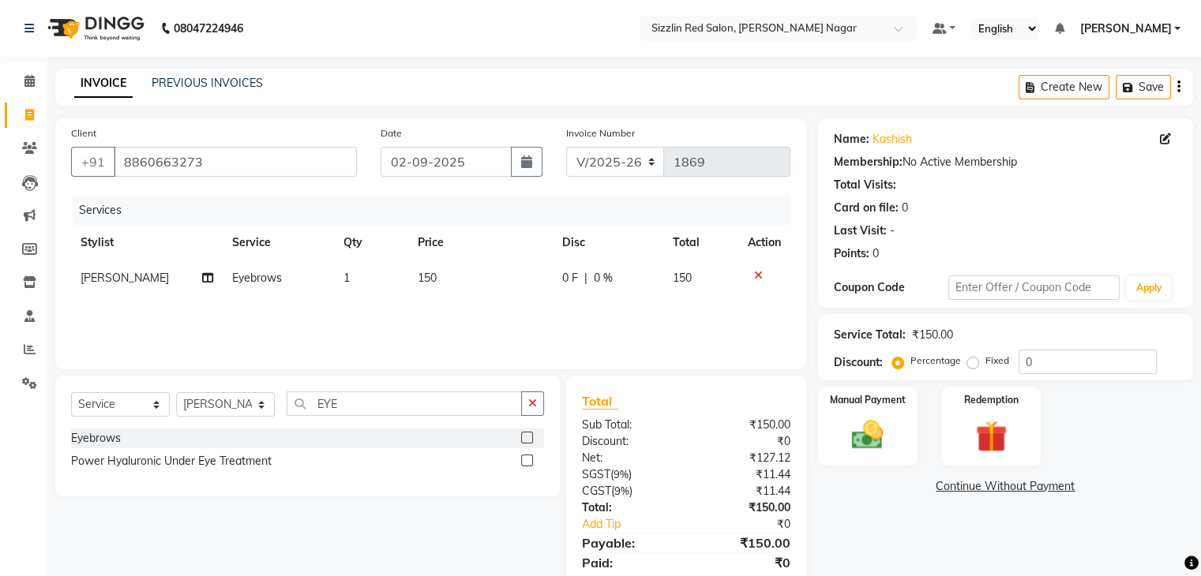
click at [510, 311] on div "Services Stylist Service Qty Price Disc Total Action [PERSON_NAME] Eyebrows 1 1…" at bounding box center [430, 275] width 719 height 158
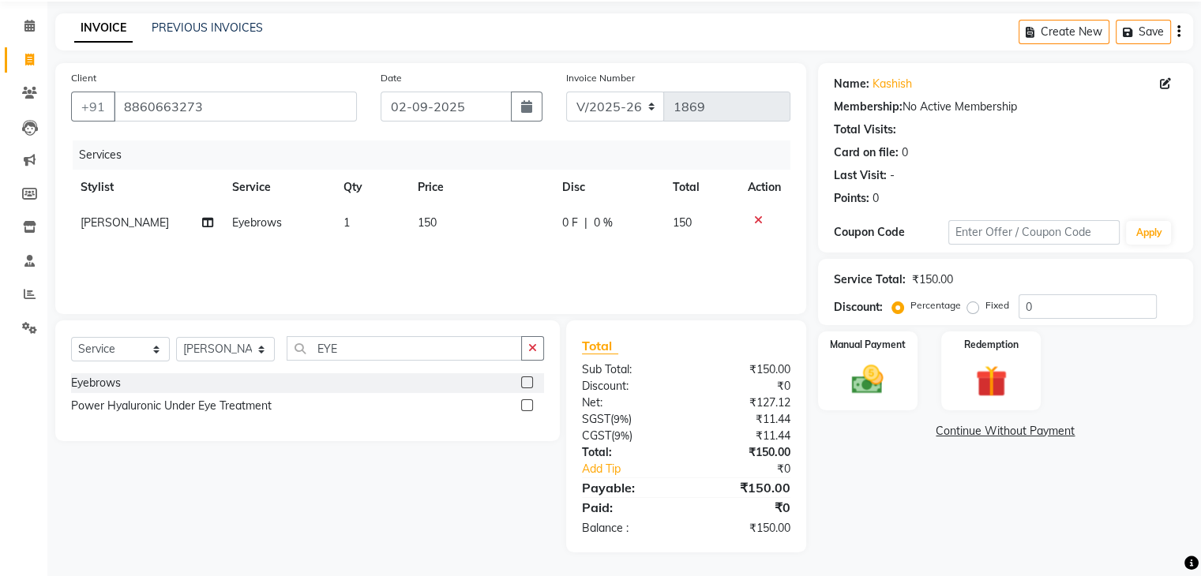
click at [870, 323] on div "Service Total: ₹150.00 Discount: Percentage Fixed 0" at bounding box center [1005, 292] width 375 height 66
click at [883, 384] on img at bounding box center [867, 381] width 53 height 38
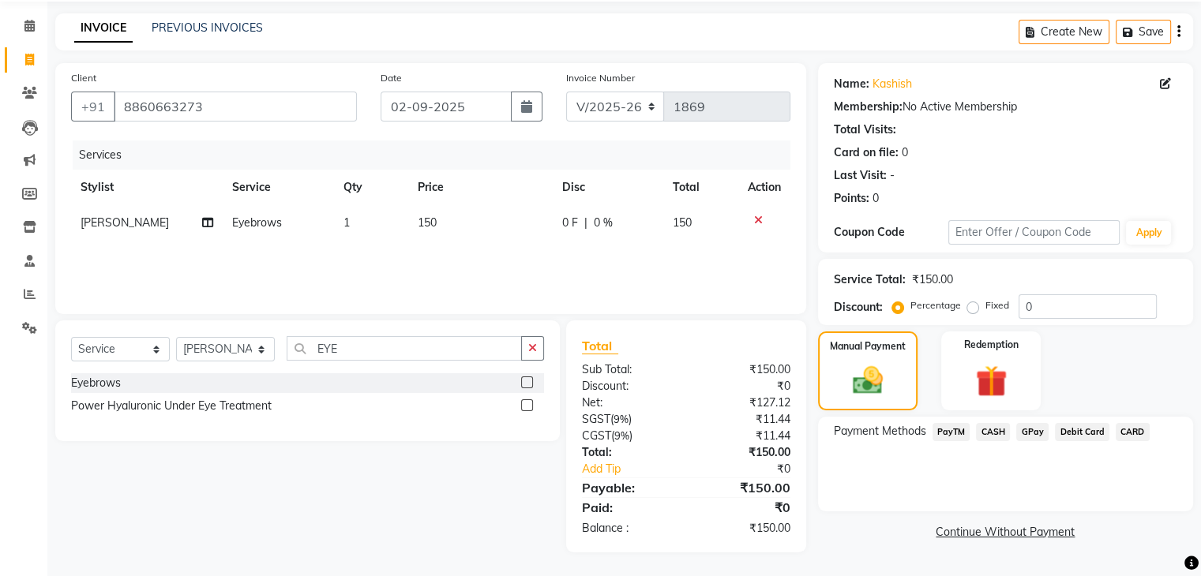
click at [951, 435] on span "PayTM" at bounding box center [952, 432] width 38 height 18
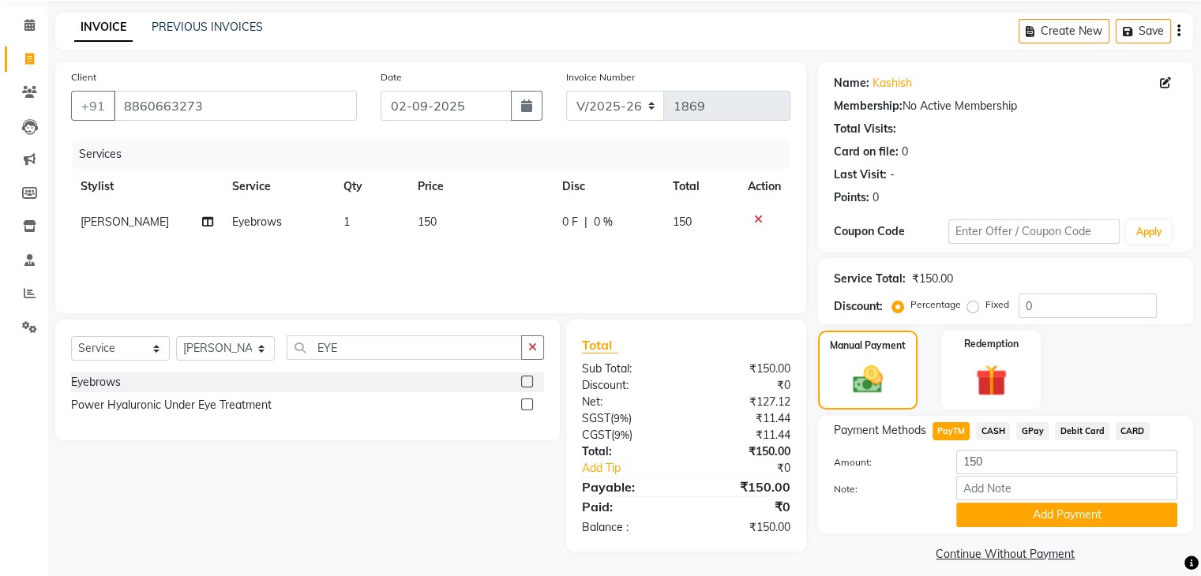
scroll to position [70, 0]
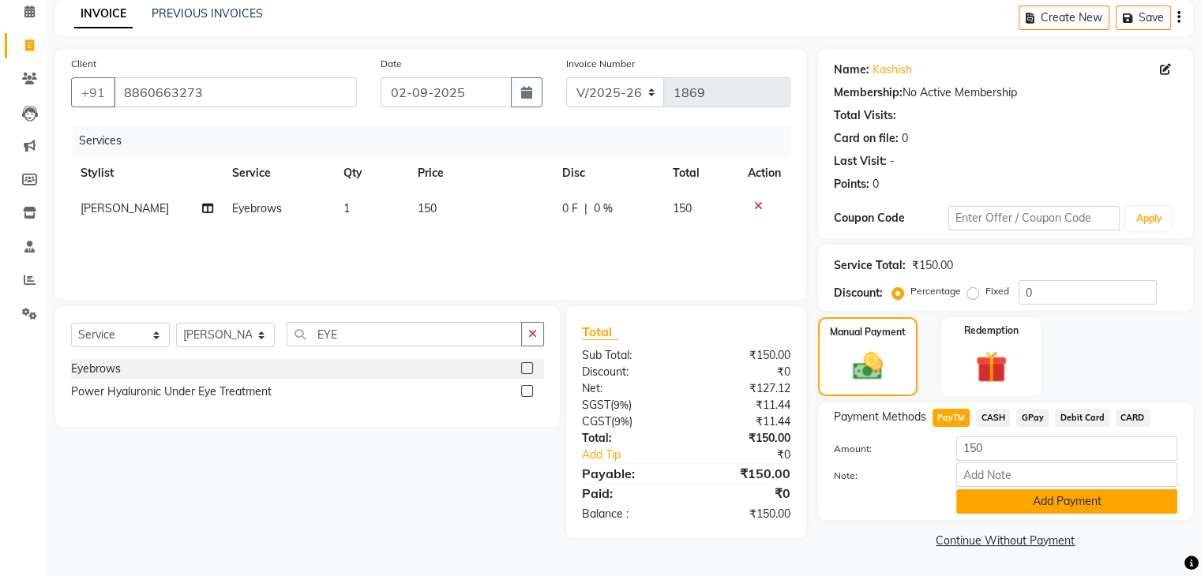
click at [1032, 504] on button "Add Payment" at bounding box center [1066, 502] width 221 height 24
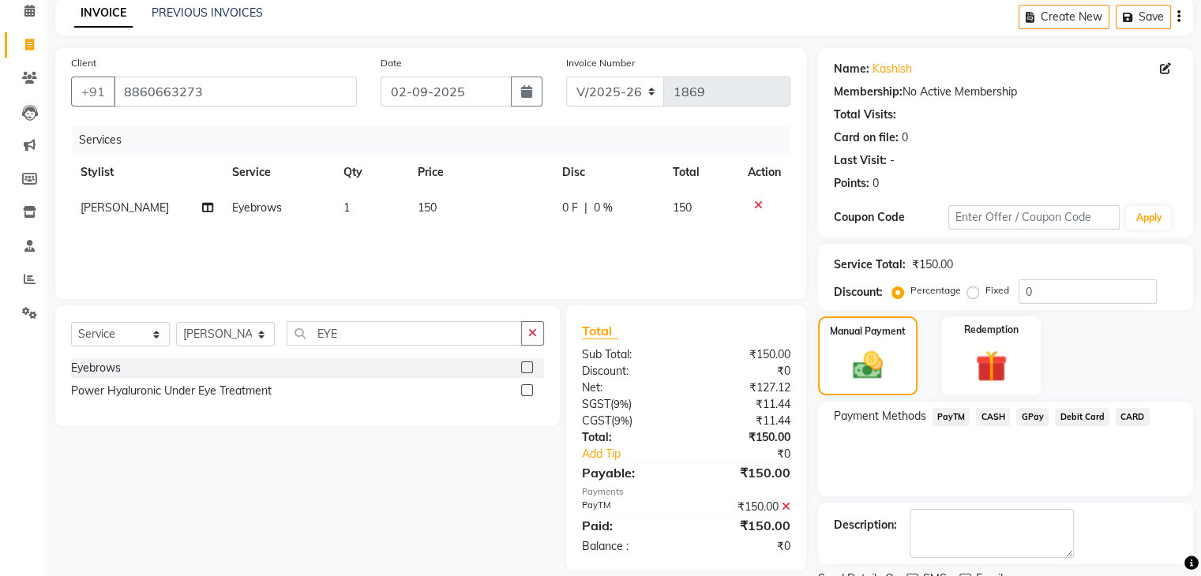
scroll to position [135, 0]
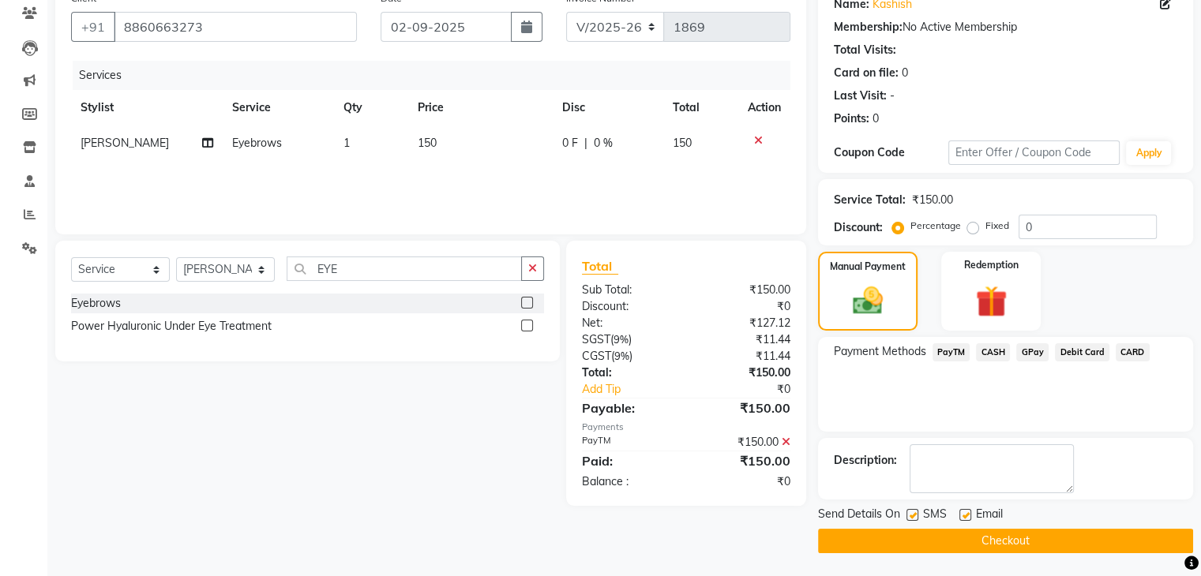
click at [989, 536] on button "Checkout" at bounding box center [1005, 541] width 375 height 24
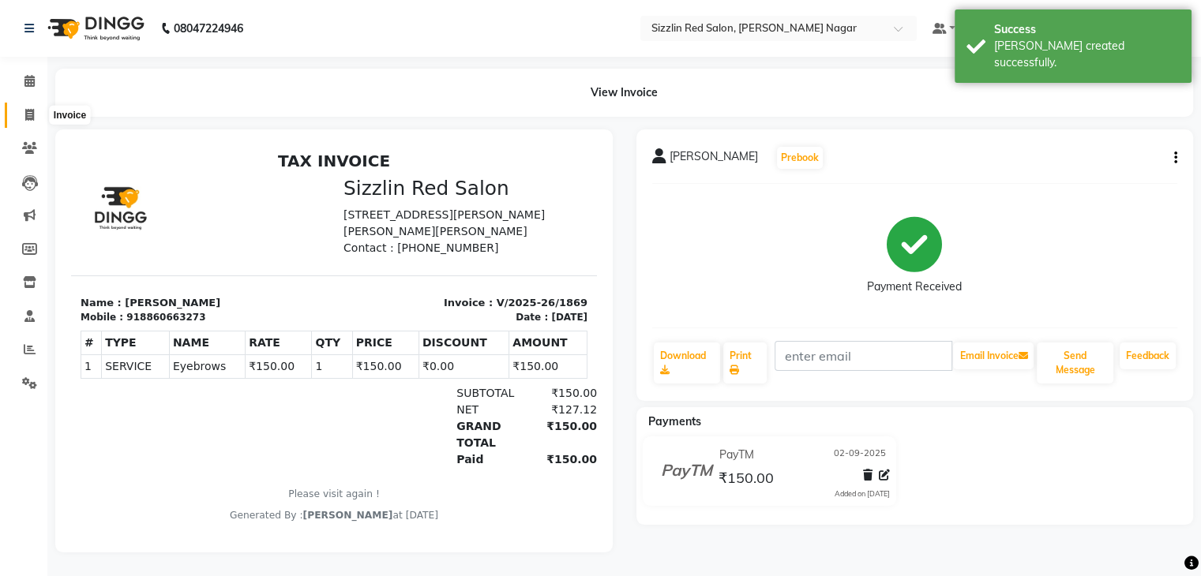
click at [31, 112] on icon at bounding box center [29, 115] width 9 height 12
select select "service"
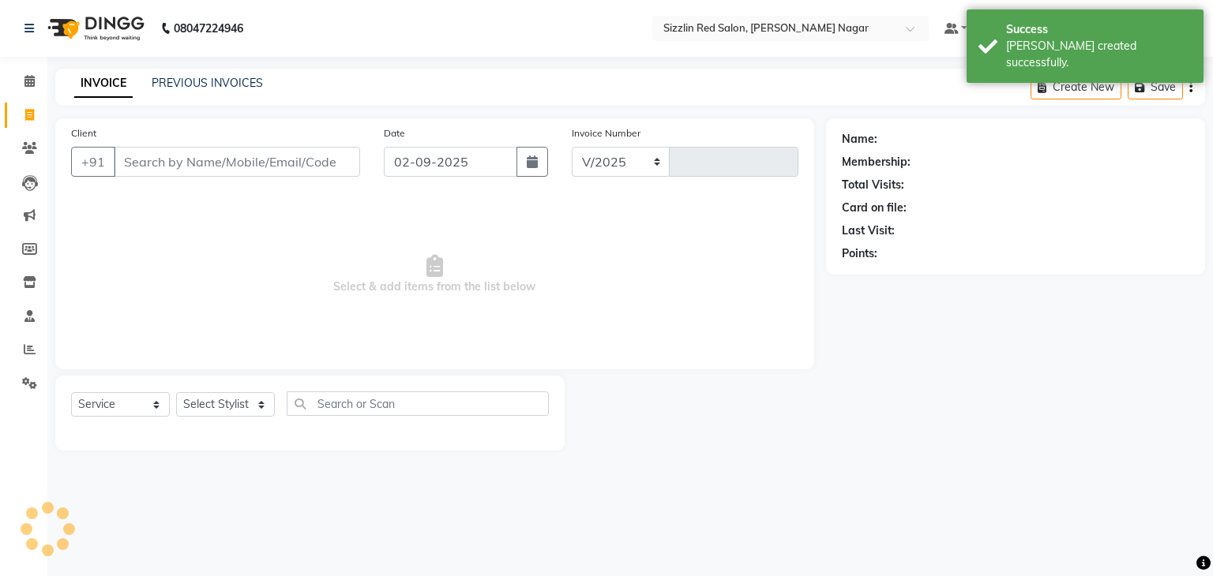
select select "7534"
type input "1870"
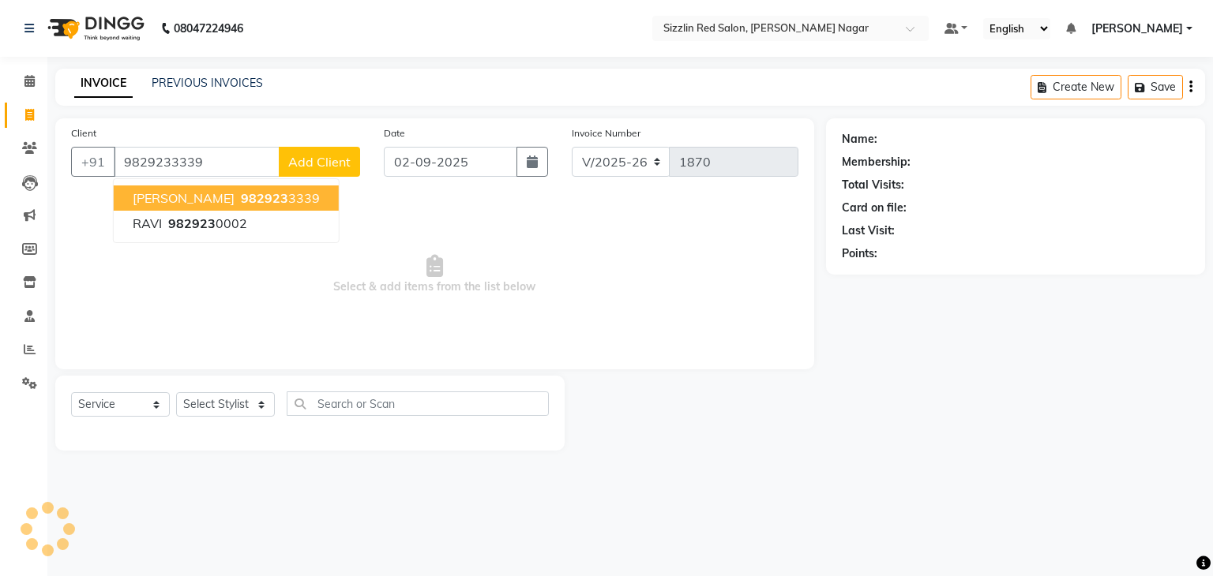
type input "9829233339"
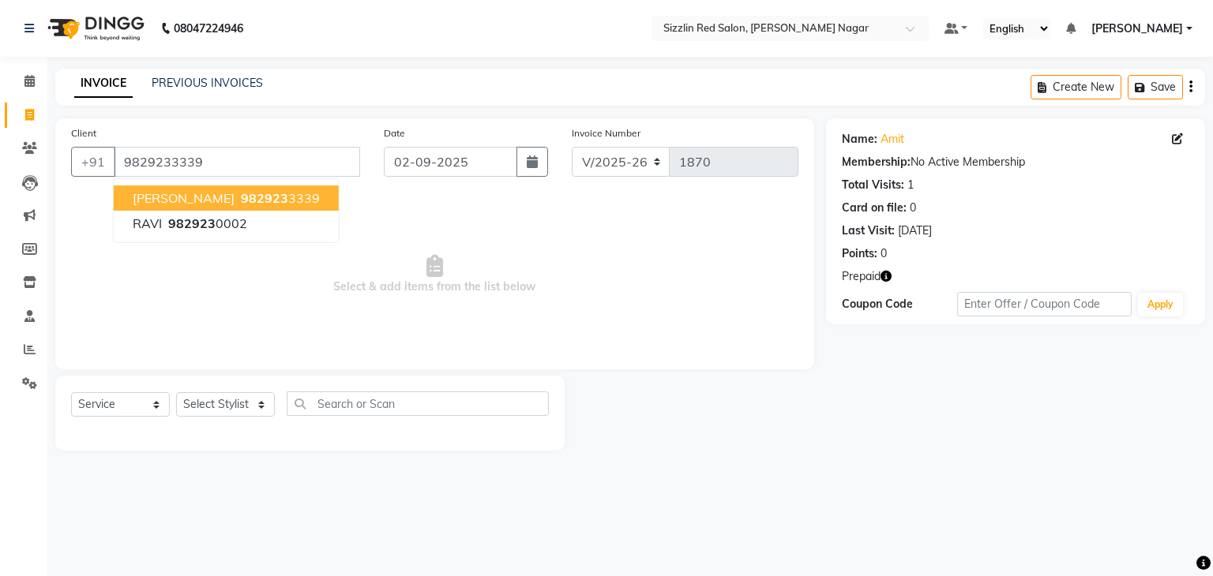
click at [252, 197] on button "AMIT 982923 3339" at bounding box center [226, 198] width 225 height 25
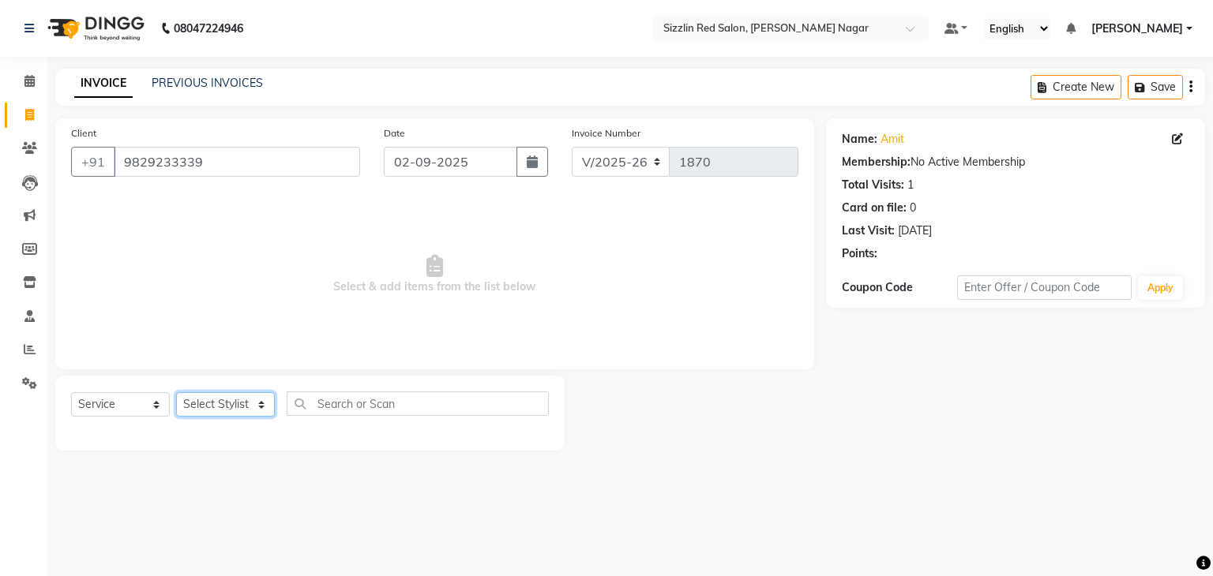
click at [251, 409] on select "Select Stylist Ajay HK 1 Ajay veer hk [PERSON_NAME] COUNTER [PERSON_NAME] Mohit…" at bounding box center [225, 404] width 99 height 24
select select "70231"
click at [176, 393] on select "Select Stylist Ajay HK 1 Ajay veer hk [PERSON_NAME] COUNTER [PERSON_NAME] Mohit…" at bounding box center [225, 404] width 99 height 24
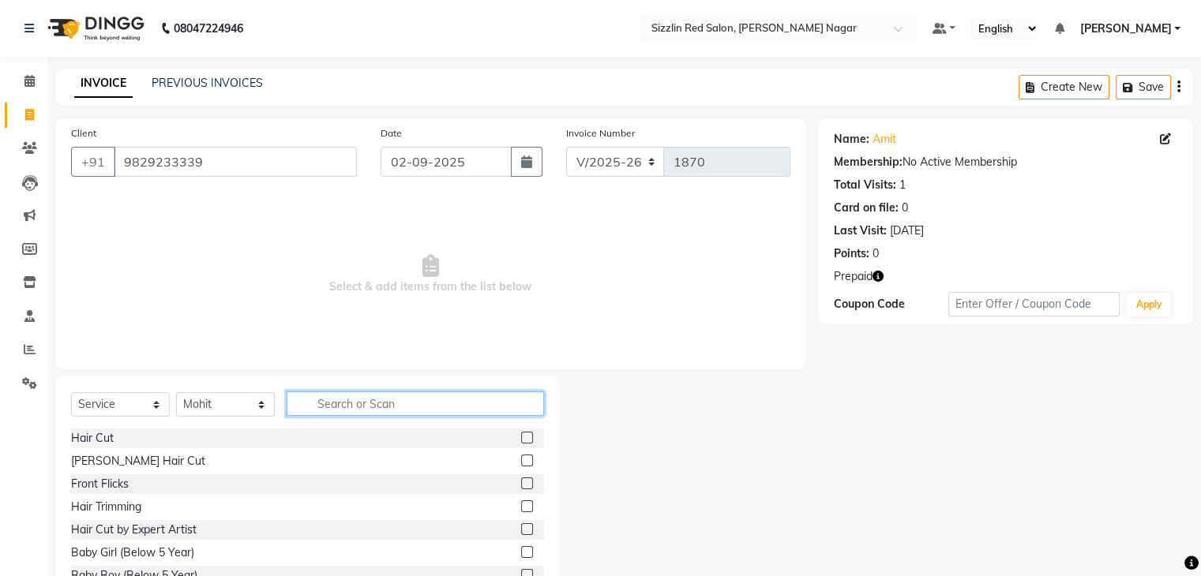
click at [343, 411] on input "text" at bounding box center [415, 404] width 257 height 24
type input "H"
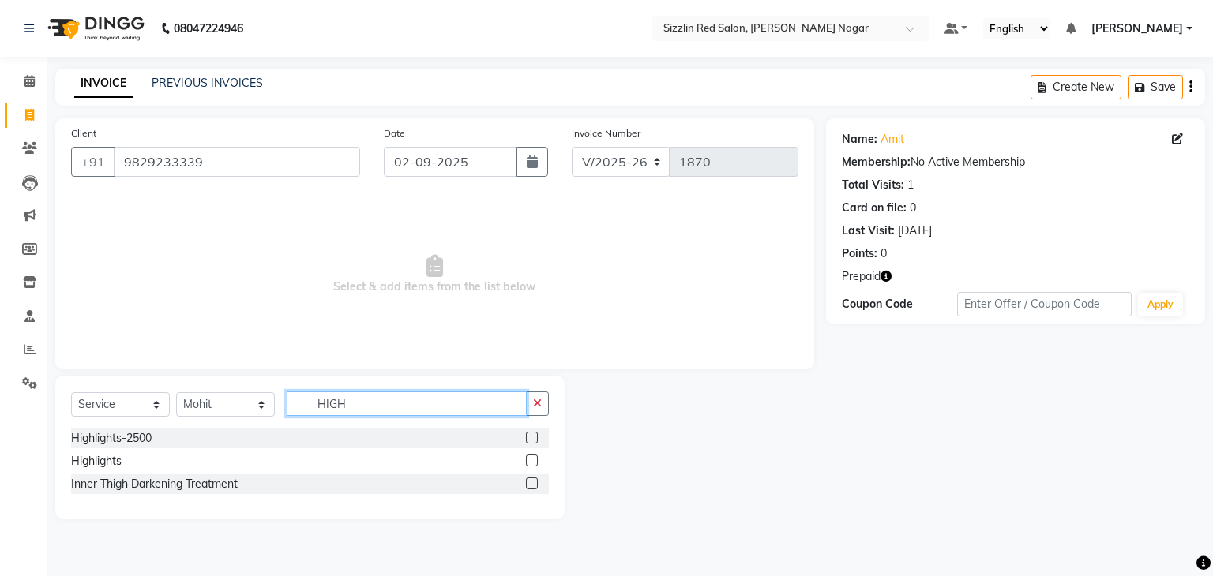
type input "HIGH"
click at [529, 464] on label at bounding box center [532, 461] width 12 height 12
click at [529, 464] on input "checkbox" at bounding box center [531, 461] width 10 height 10
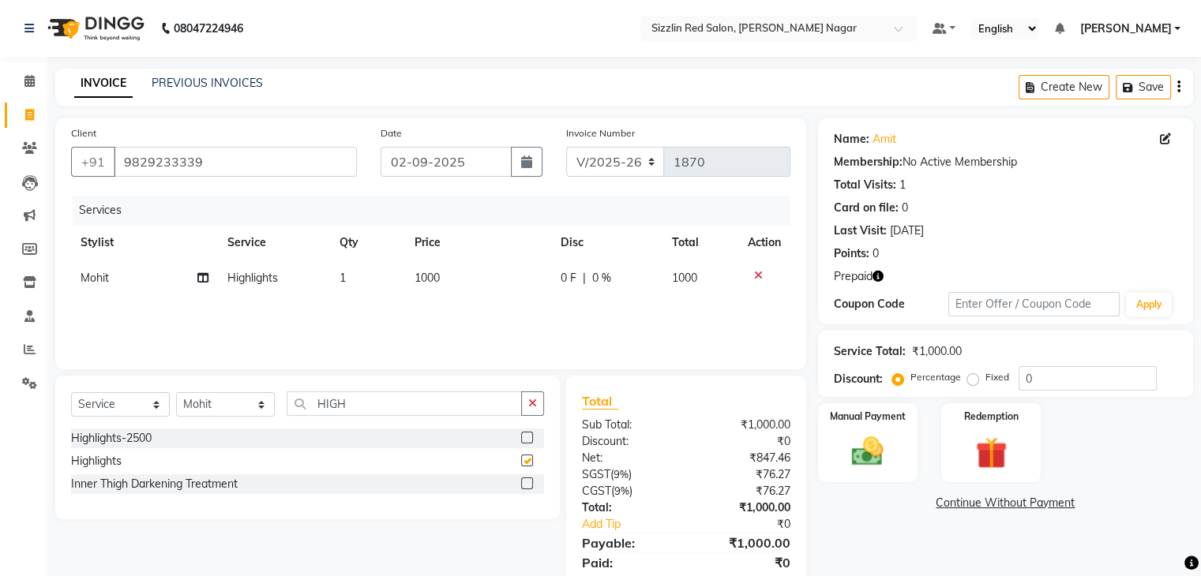
checkbox input "false"
click at [445, 282] on td "1000" at bounding box center [478, 279] width 146 height 36
select select "70231"
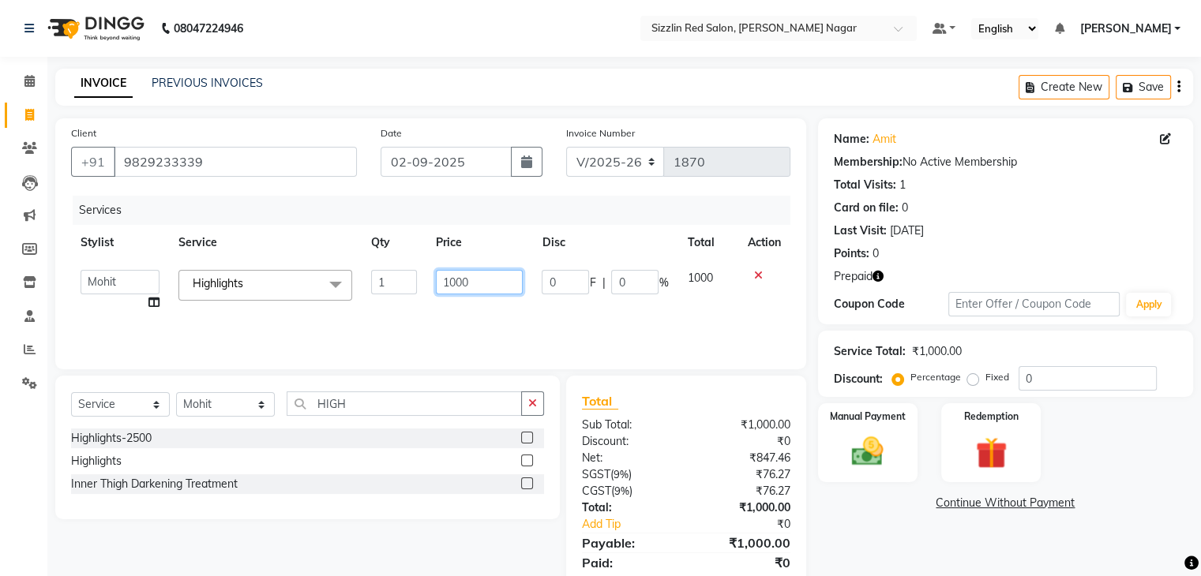
click at [481, 282] on input "1000" at bounding box center [479, 282] width 87 height 24
type input "1"
type input "12000"
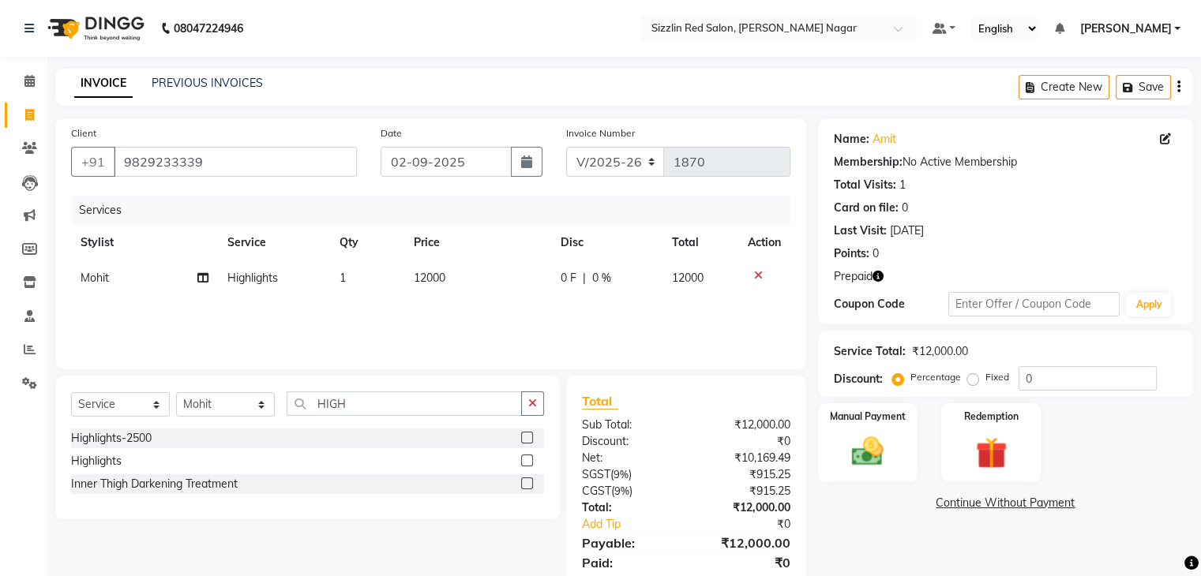
click at [501, 310] on div "Services Stylist Service Qty Price Disc Total Action Mohit Highlights 1 12000 0…" at bounding box center [430, 275] width 719 height 158
drag, startPoint x: 360, startPoint y: 405, endPoint x: 306, endPoint y: 395, distance: 54.7
click at [306, 395] on input "HIGH" at bounding box center [404, 404] width 235 height 24
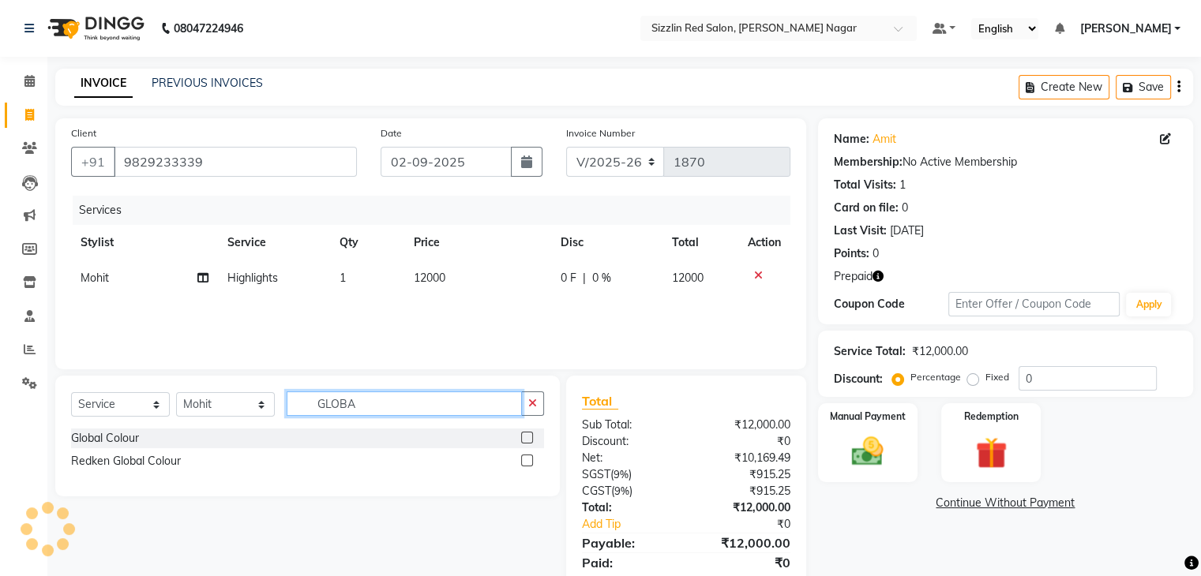
type input "GLOBA"
click at [524, 444] on label at bounding box center [527, 438] width 12 height 12
click at [524, 444] on input "checkbox" at bounding box center [526, 439] width 10 height 10
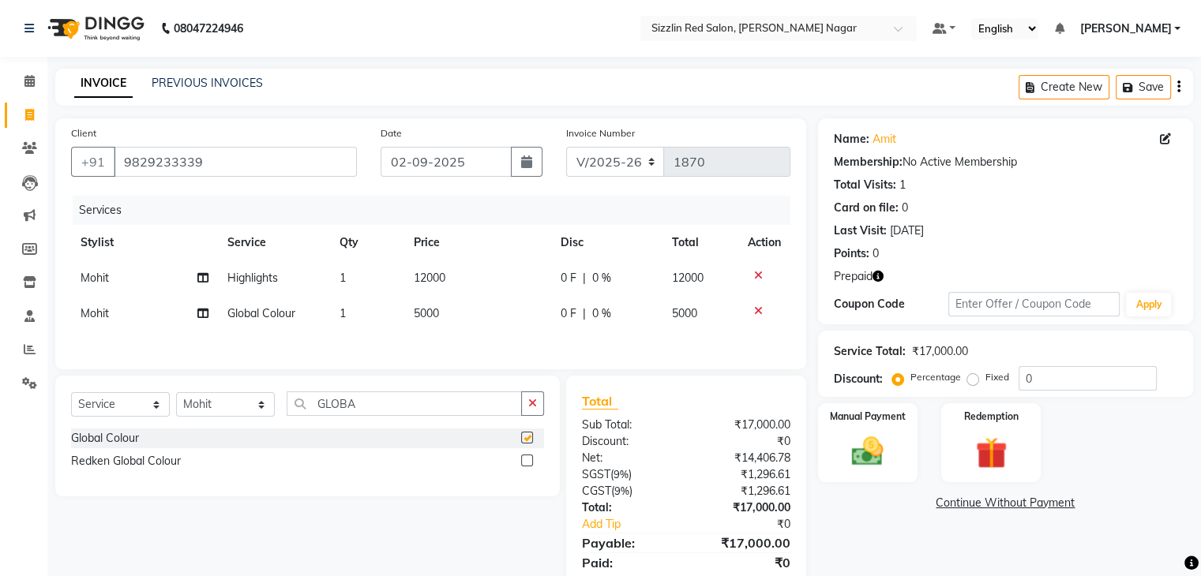
checkbox input "false"
click at [463, 321] on td "5000" at bounding box center [477, 314] width 147 height 36
select select "70231"
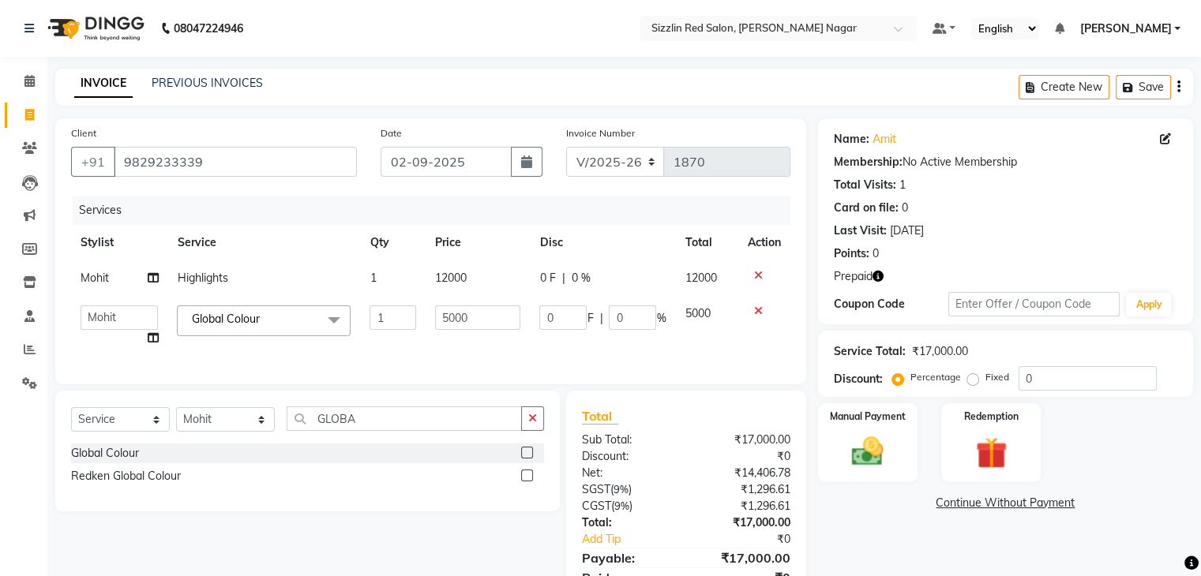
click at [496, 305] on td "5000" at bounding box center [478, 326] width 105 height 60
click at [493, 316] on input "5000" at bounding box center [478, 318] width 86 height 24
type input "5"
type input "6000"
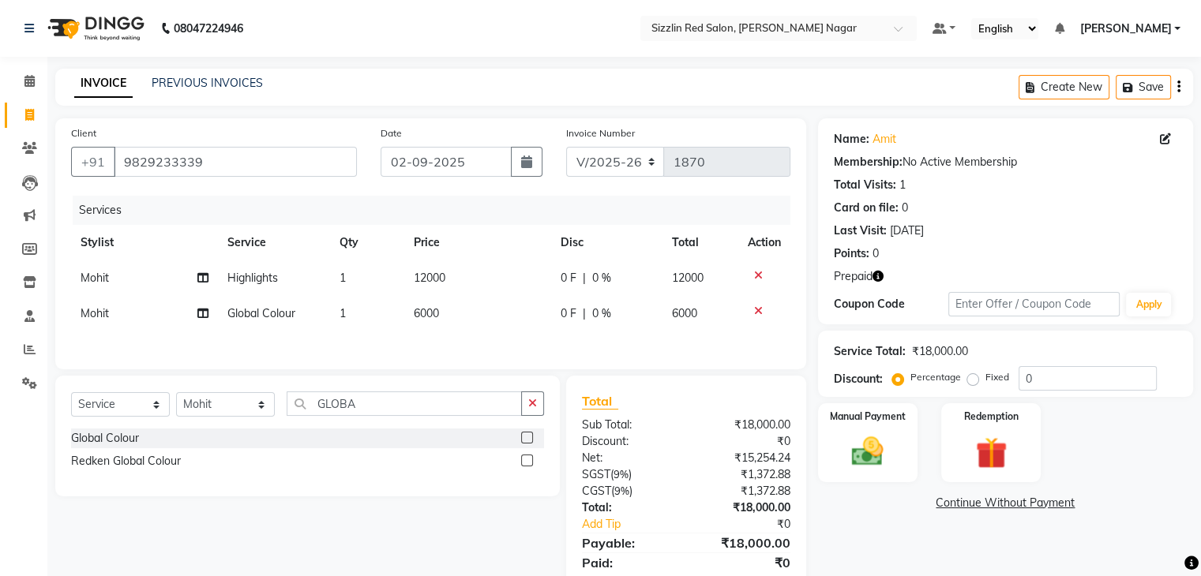
click at [514, 347] on div "Services Stylist Service Qty Price Disc Total Action Mohit Highlights 1 12000 0…" at bounding box center [430, 275] width 719 height 158
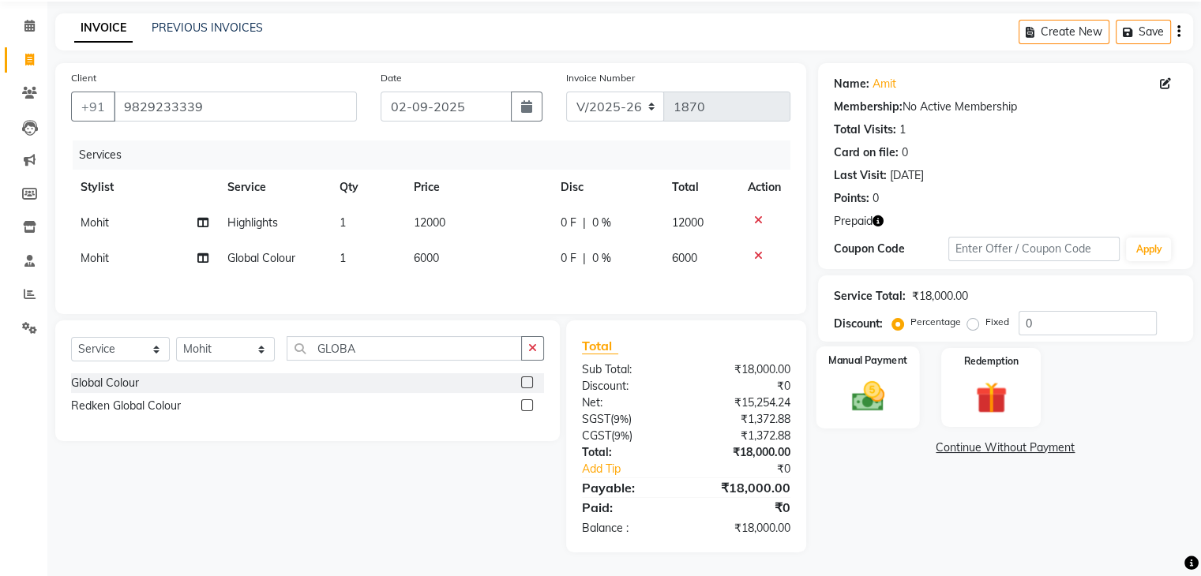
click at [885, 387] on img at bounding box center [867, 397] width 53 height 38
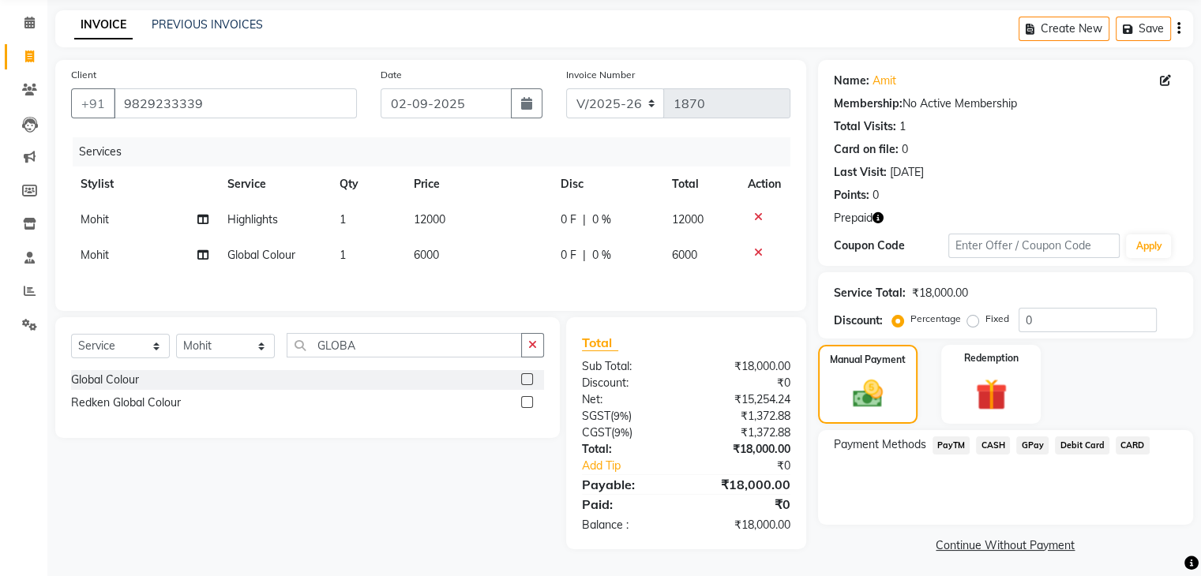
click at [993, 446] on span "CASH" at bounding box center [993, 446] width 34 height 18
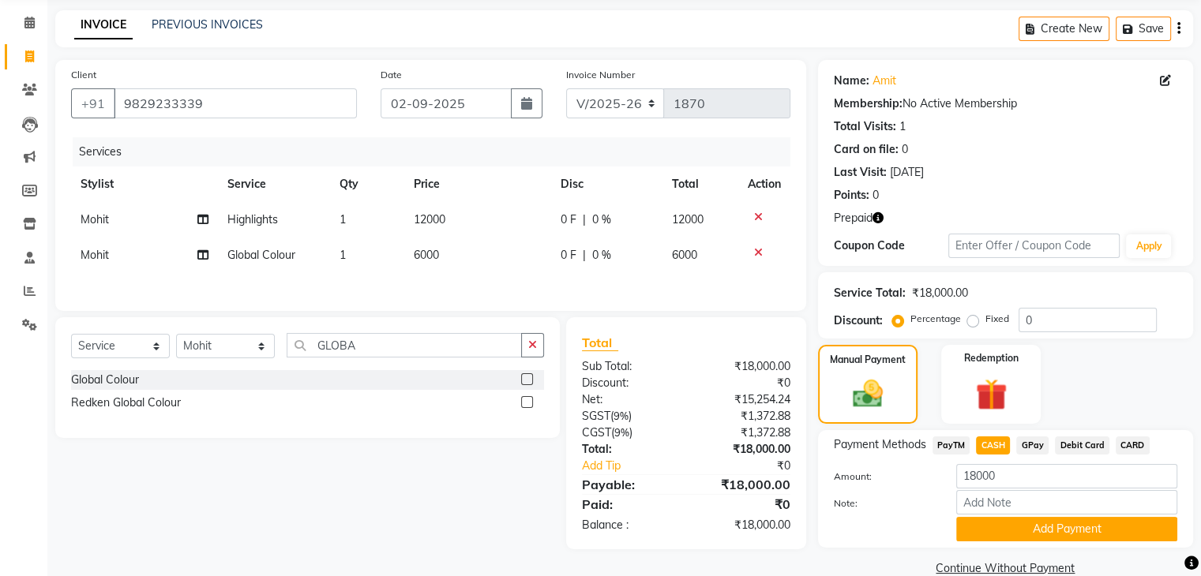
scroll to position [87, 0]
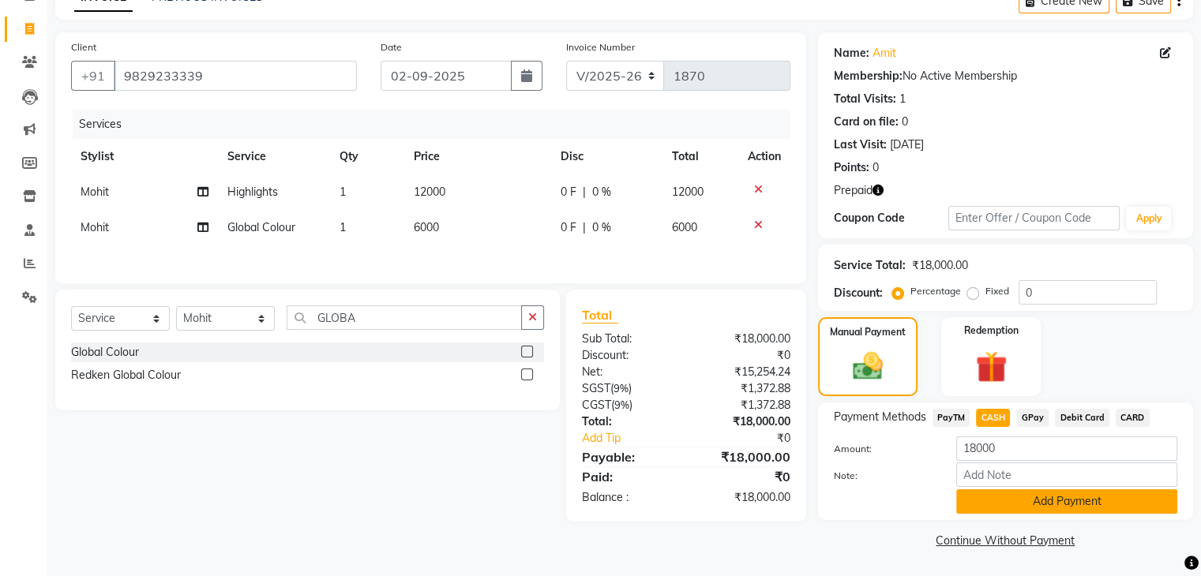
click at [1065, 500] on button "Add Payment" at bounding box center [1066, 502] width 221 height 24
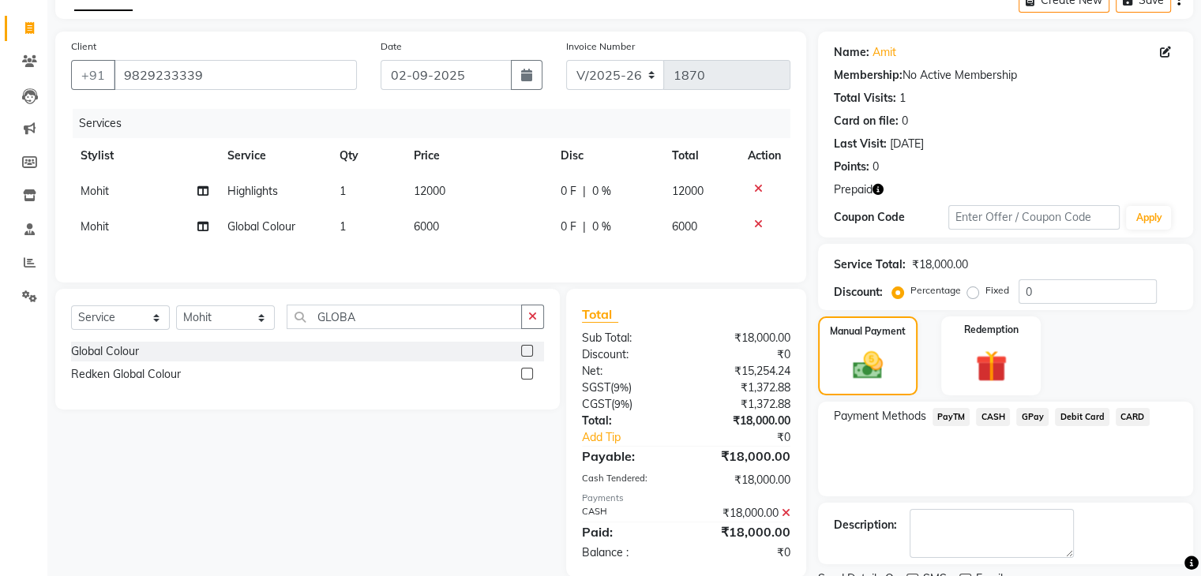
scroll to position [152, 0]
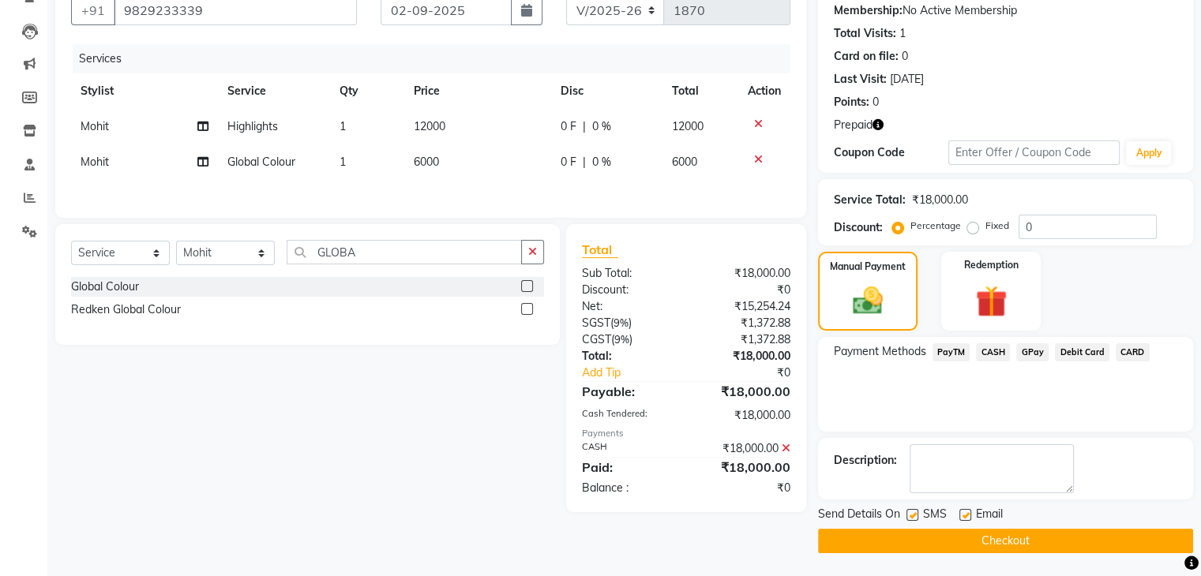
click at [1004, 540] on button "Checkout" at bounding box center [1005, 541] width 375 height 24
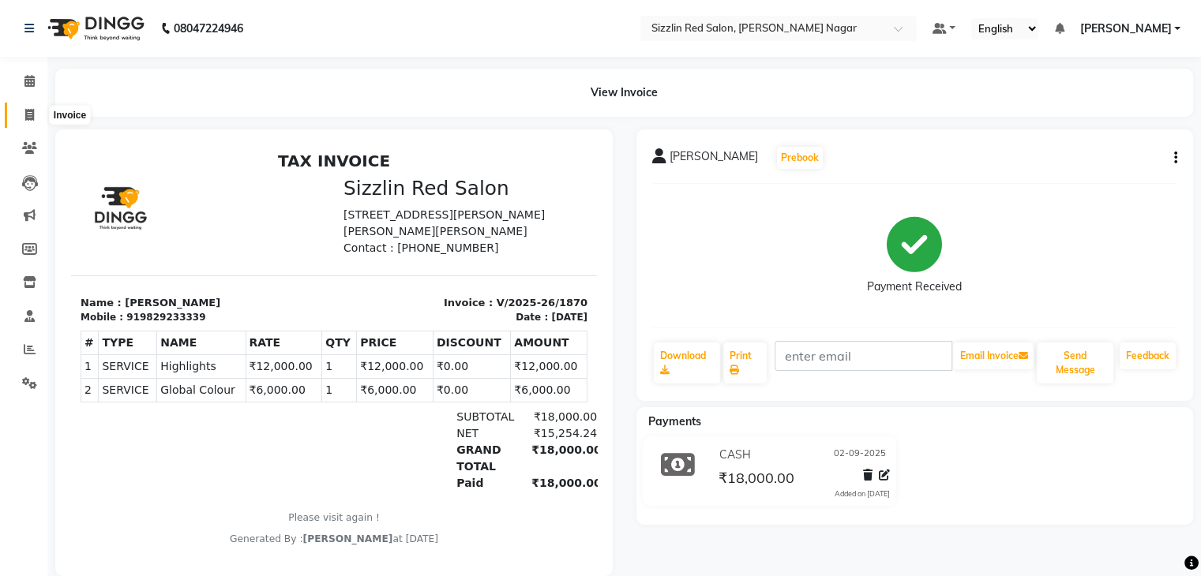
click at [31, 111] on icon at bounding box center [29, 115] width 9 height 12
select select "service"
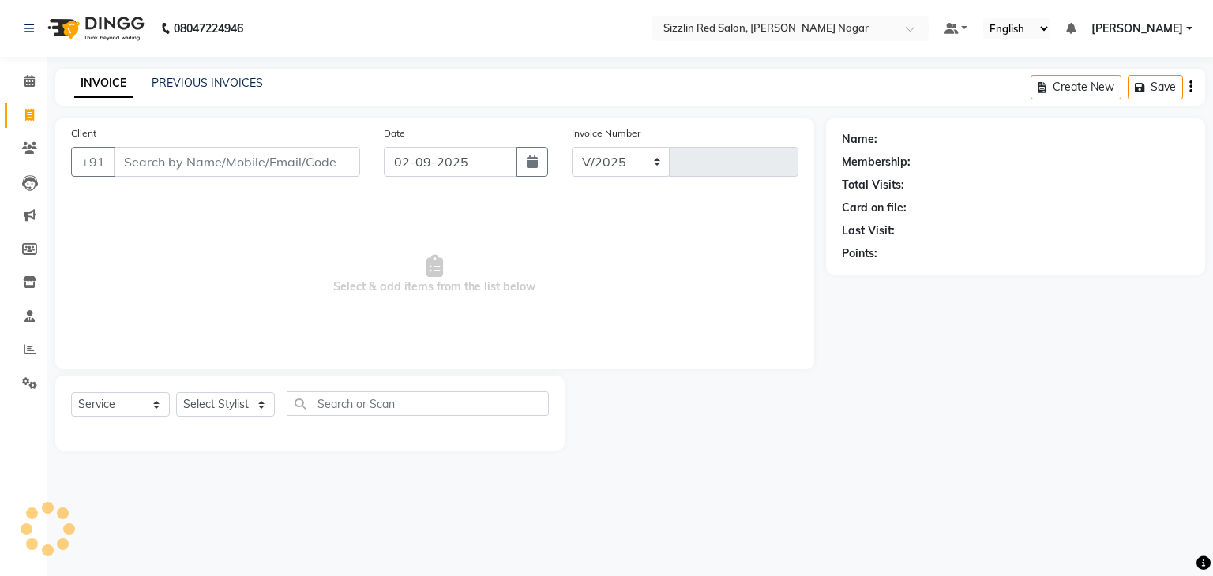
select select "7534"
type input "1871"
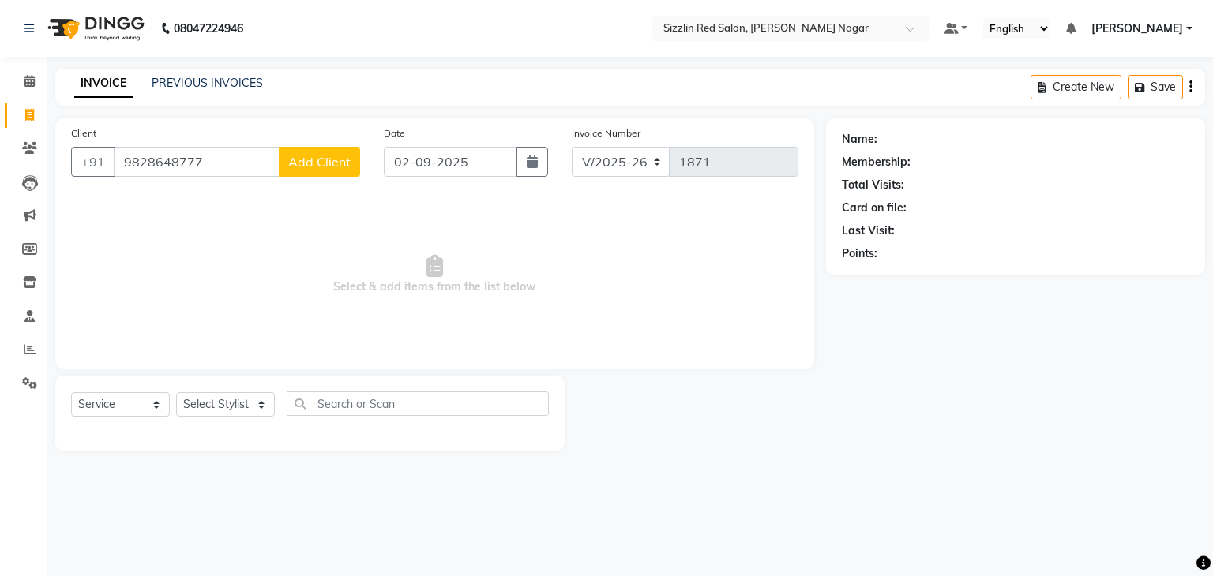
type input "9828648777"
click at [327, 157] on span "Add Client" at bounding box center [319, 162] width 62 height 16
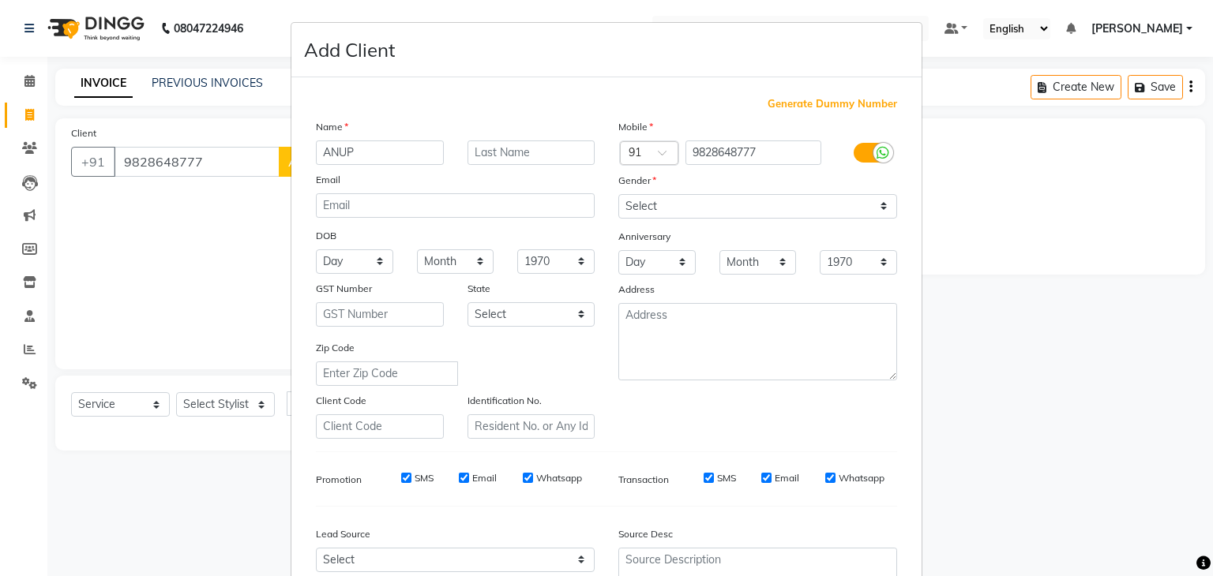
type input "ANUP"
click at [646, 208] on select "Select [DEMOGRAPHIC_DATA] [DEMOGRAPHIC_DATA] Other Prefer Not To Say" at bounding box center [757, 206] width 279 height 24
select select "[DEMOGRAPHIC_DATA]"
click at [618, 195] on select "Select [DEMOGRAPHIC_DATA] [DEMOGRAPHIC_DATA] Other Prefer Not To Say" at bounding box center [757, 206] width 279 height 24
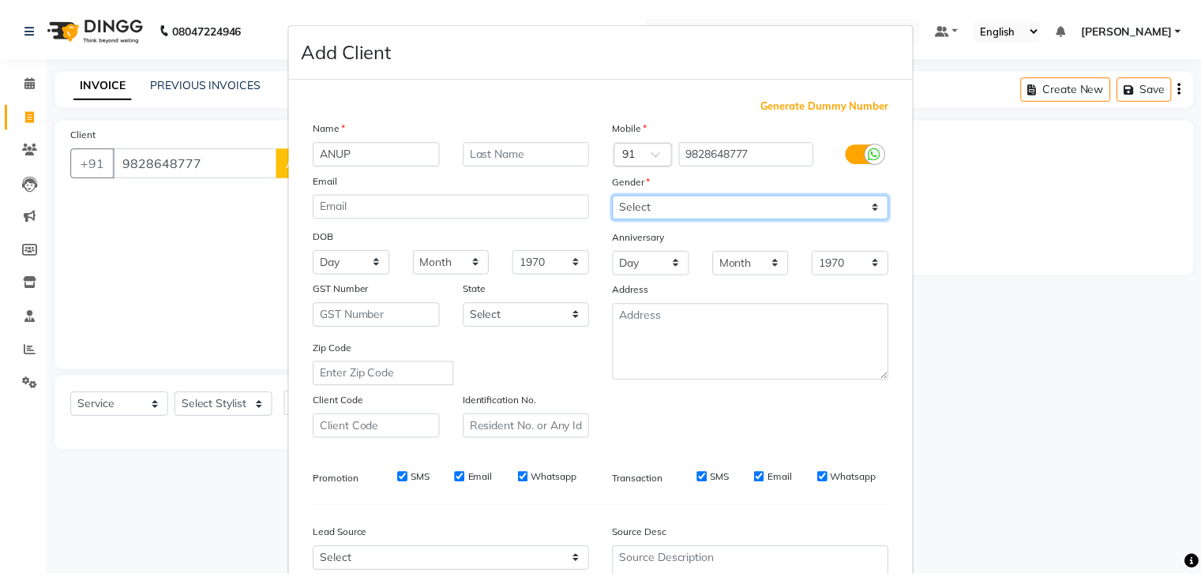
scroll to position [160, 0]
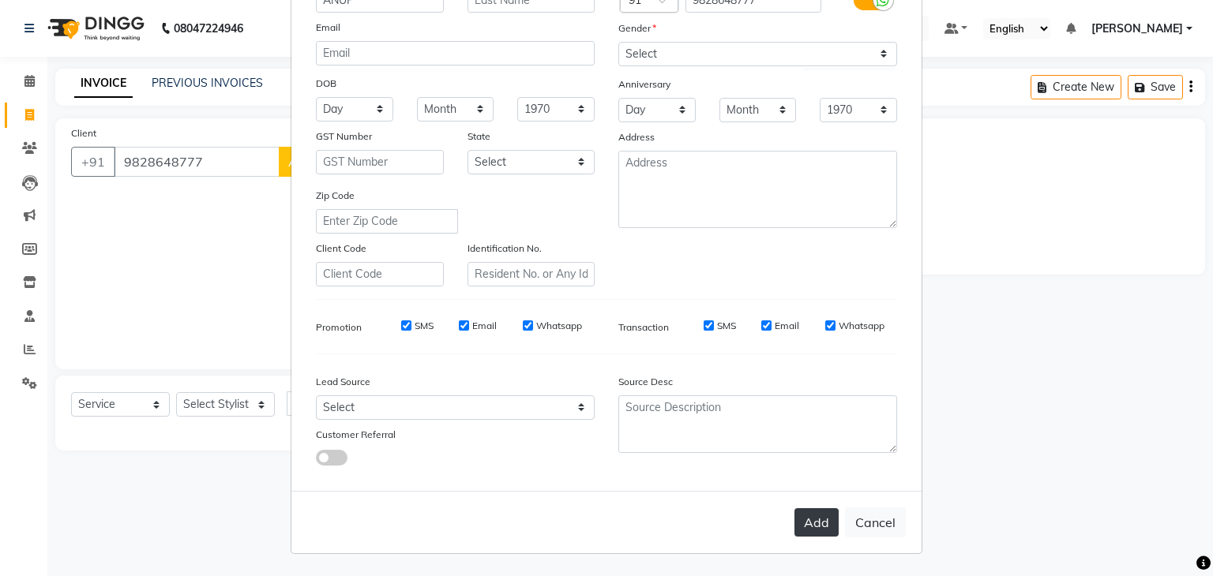
click at [800, 514] on button "Add" at bounding box center [816, 523] width 44 height 28
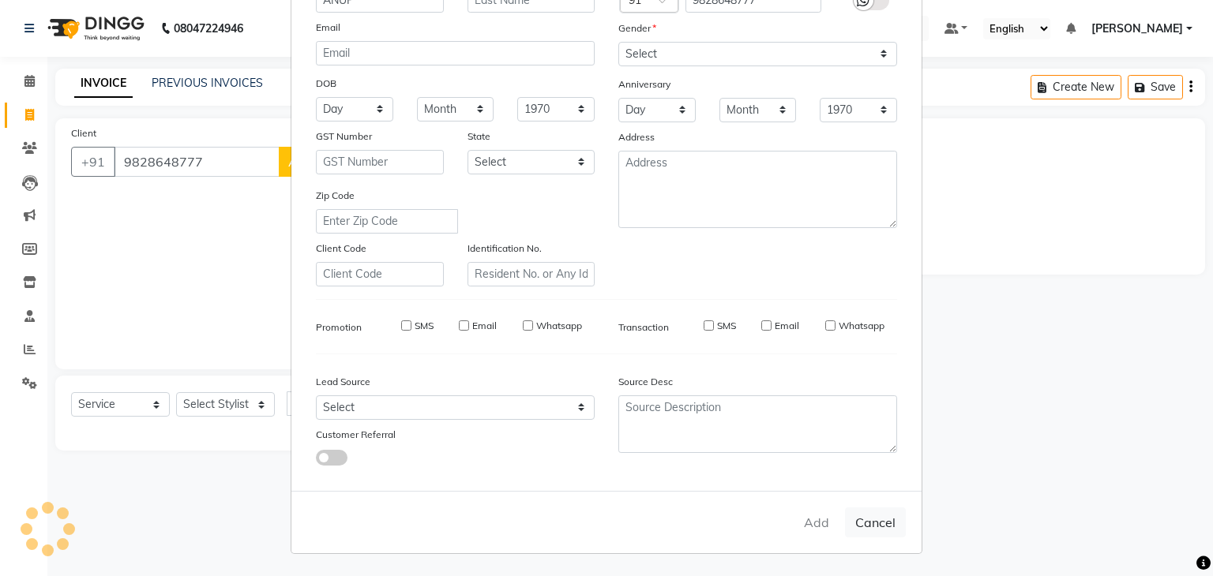
select select
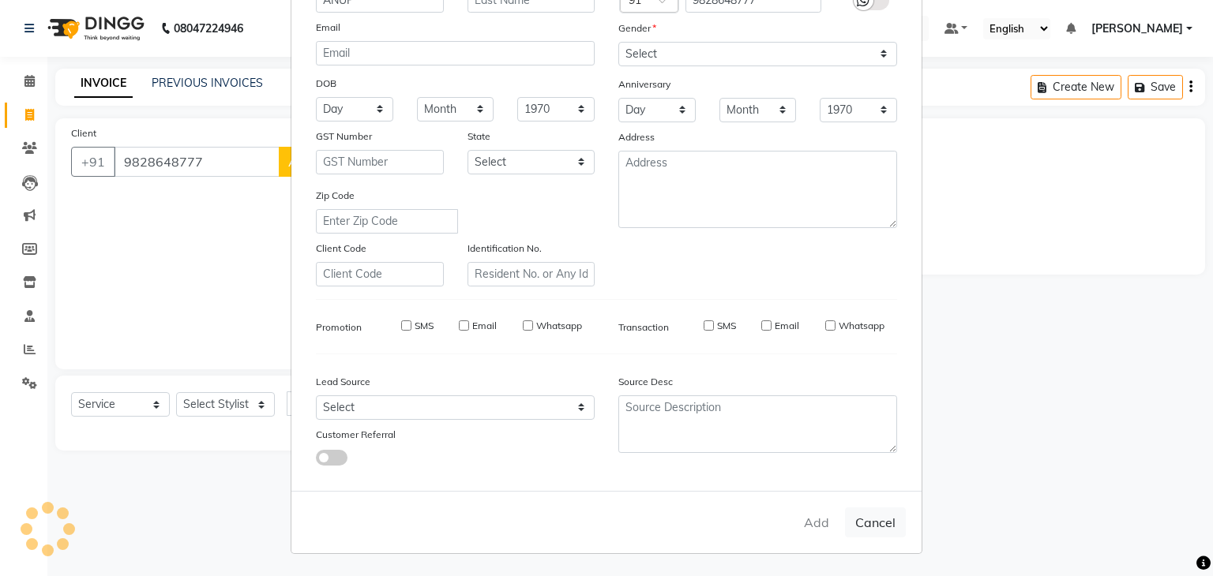
select select
checkbox input "false"
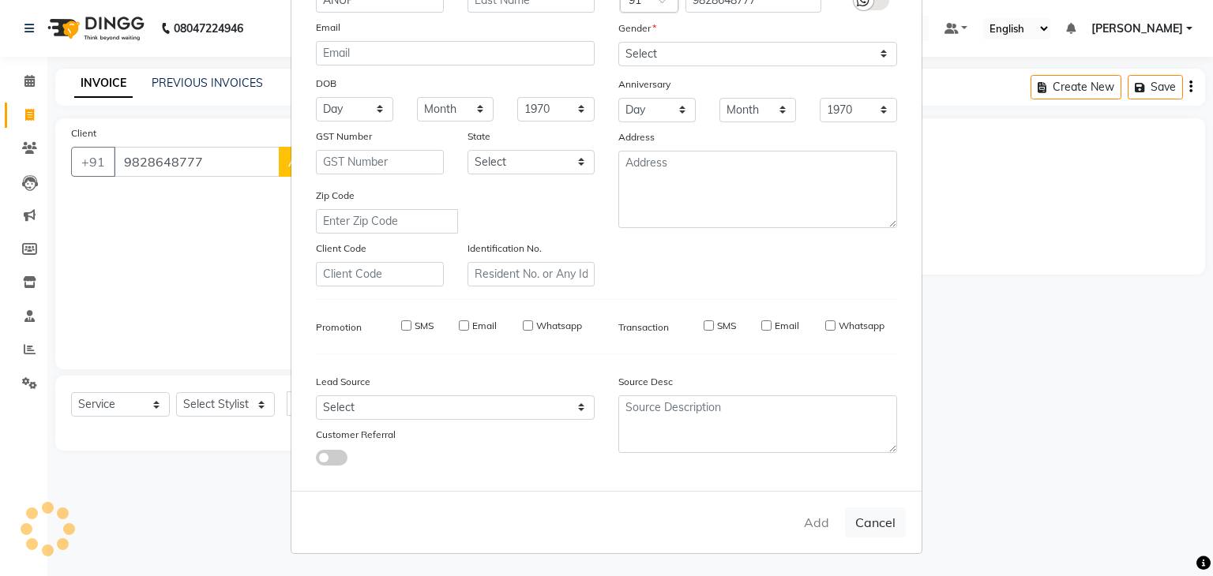
checkbox input "false"
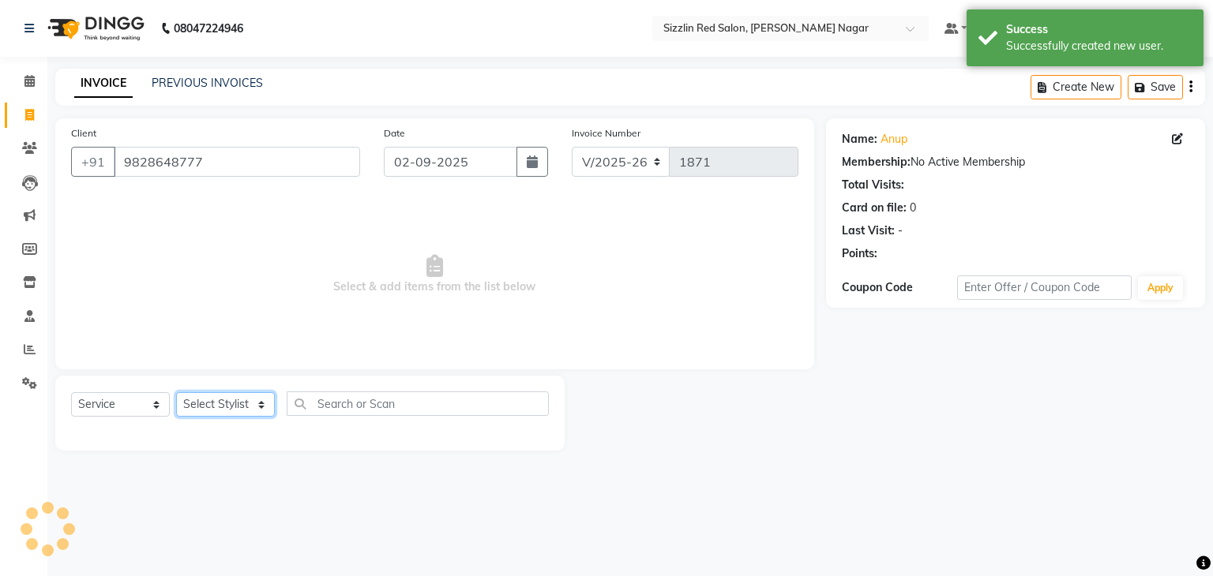
click at [223, 400] on select "Select Stylist Ajay HK 1 Ajay veer hk [PERSON_NAME] COUNTER [PERSON_NAME] Mohit…" at bounding box center [225, 404] width 99 height 24
select select "80720"
click at [176, 393] on select "Select Stylist Ajay HK 1 Ajay veer hk [PERSON_NAME] COUNTER [PERSON_NAME] Mohit…" at bounding box center [225, 404] width 99 height 24
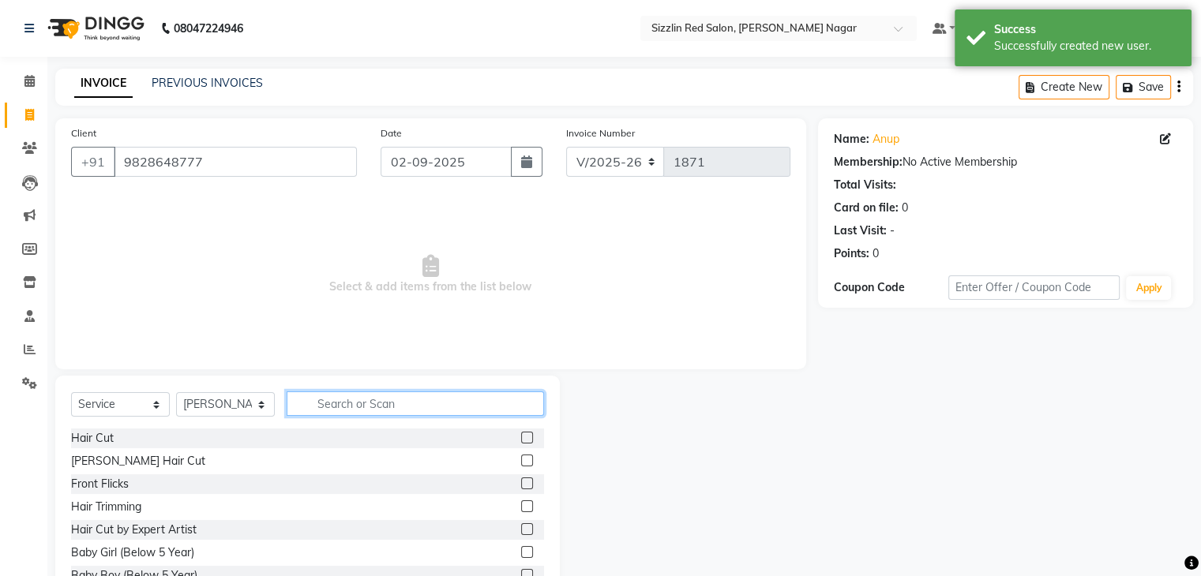
click at [320, 396] on input "text" at bounding box center [415, 404] width 257 height 24
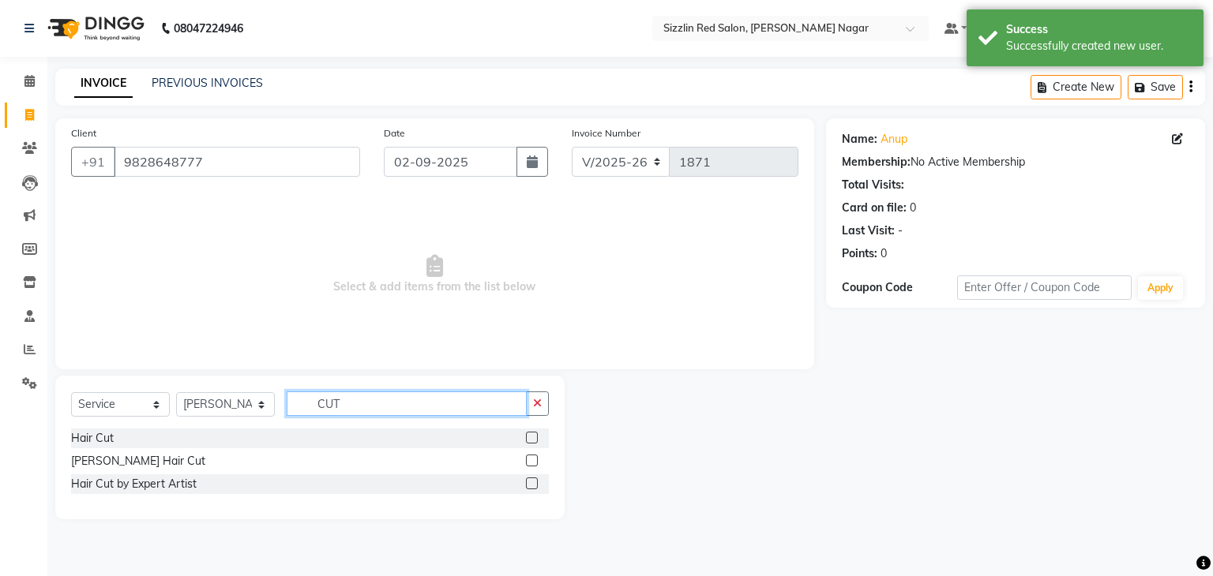
type input "CUT"
click at [529, 437] on label at bounding box center [532, 438] width 12 height 12
click at [529, 437] on input "checkbox" at bounding box center [531, 439] width 10 height 10
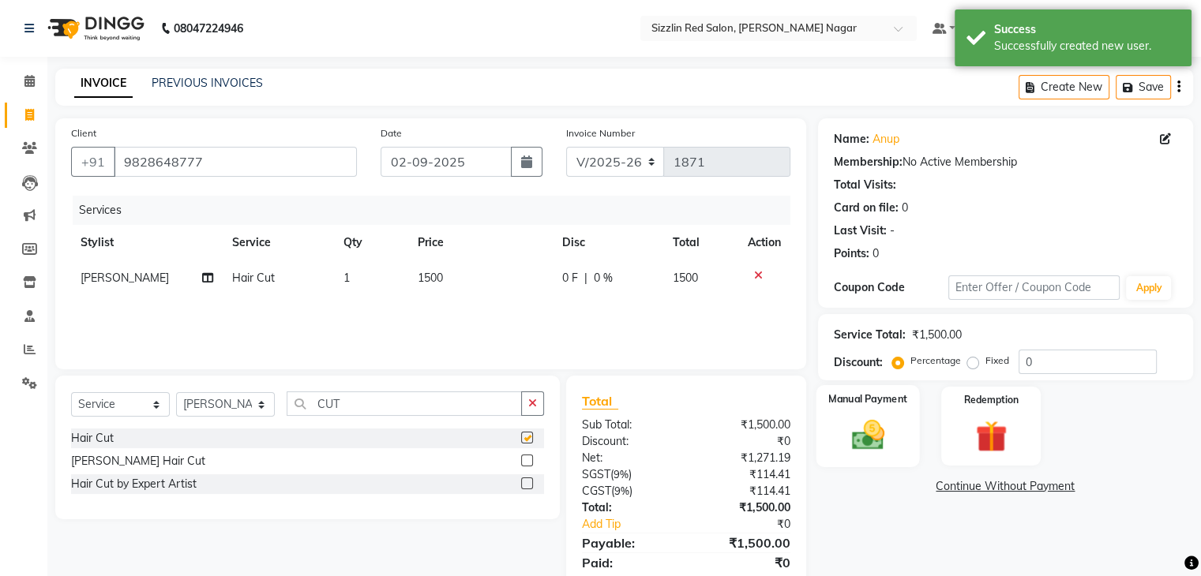
checkbox input "false"
drag, startPoint x: 812, startPoint y: 437, endPoint x: 867, endPoint y: 417, distance: 58.7
click at [867, 417] on div "Manual Payment Redemption" at bounding box center [1005, 426] width 399 height 79
click at [867, 417] on img at bounding box center [867, 436] width 53 height 38
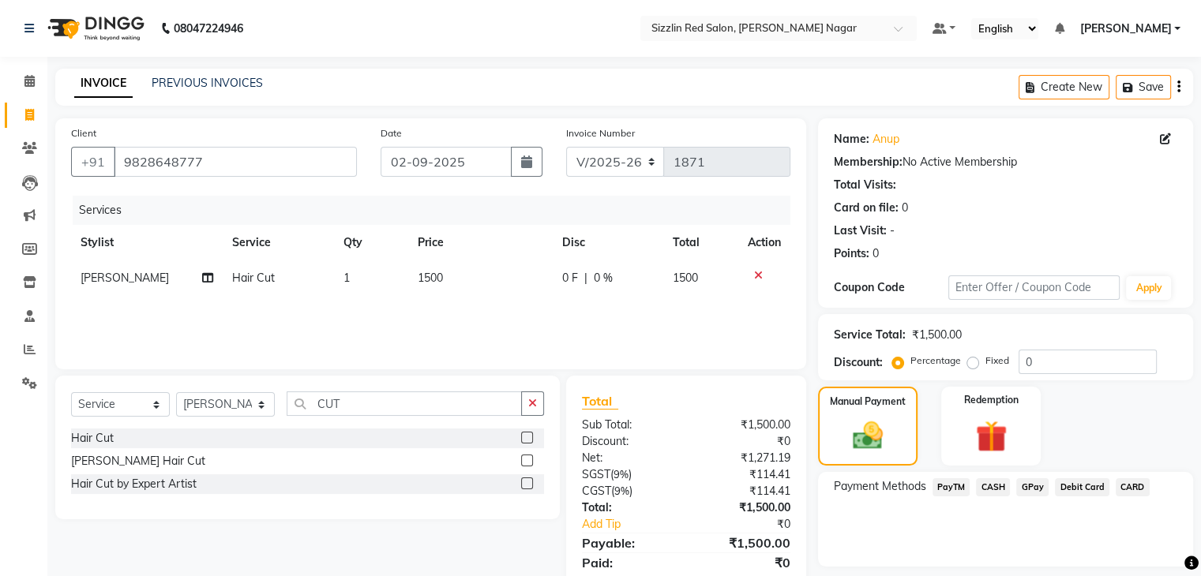
click at [952, 488] on span "PayTM" at bounding box center [952, 488] width 38 height 18
click at [1046, 567] on button "Add Payment" at bounding box center [1066, 571] width 221 height 24
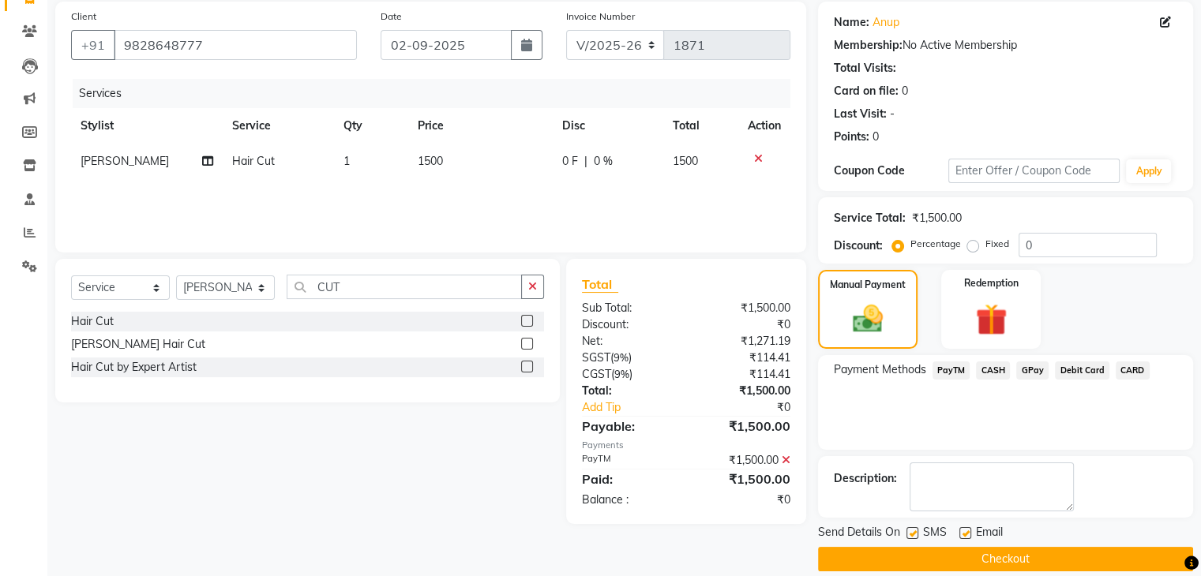
scroll to position [119, 0]
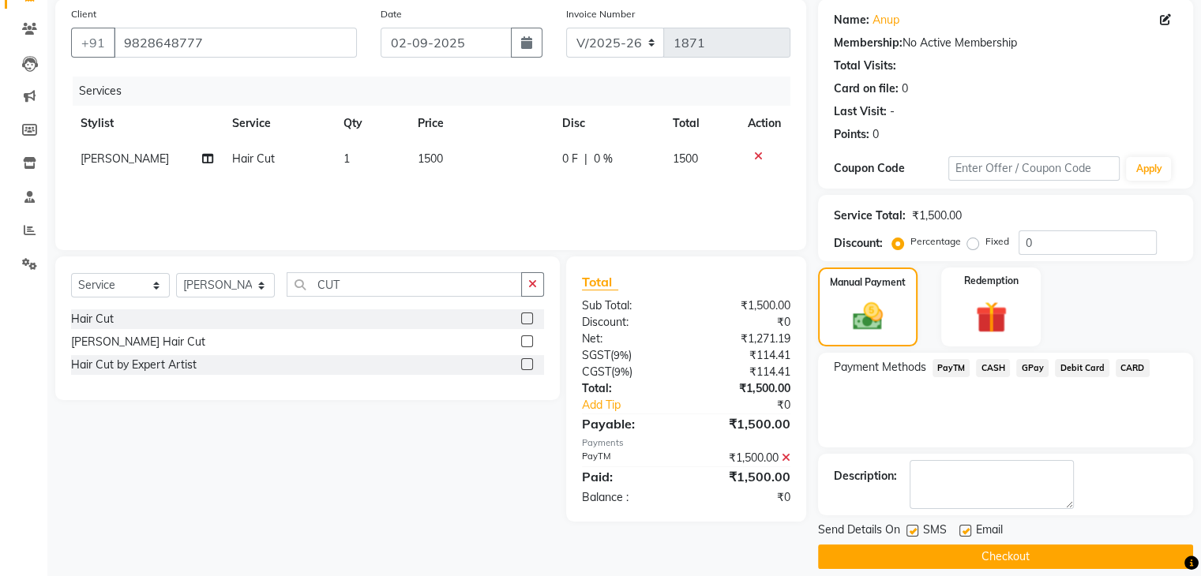
click at [1030, 550] on button "Checkout" at bounding box center [1005, 557] width 375 height 24
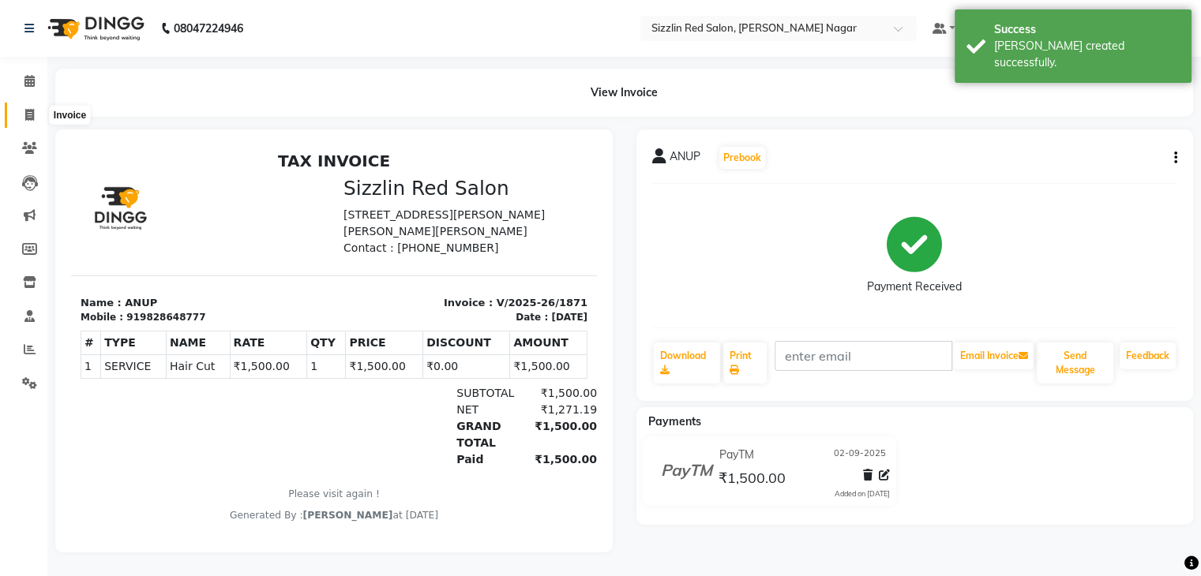
click at [32, 121] on icon at bounding box center [29, 115] width 9 height 12
select select "service"
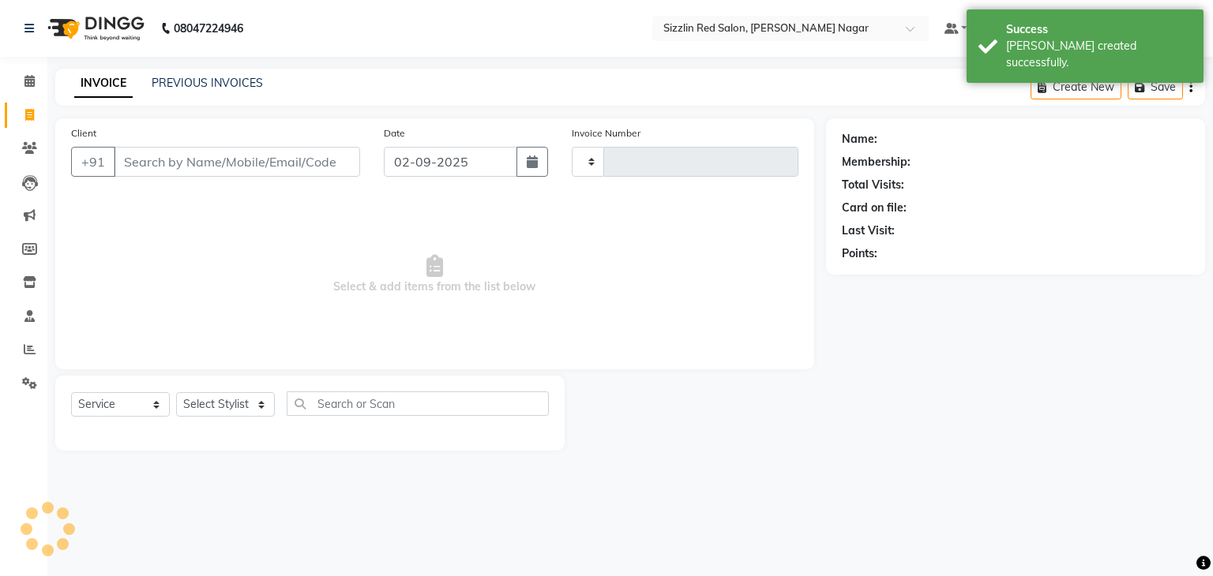
type input "1872"
select select "7534"
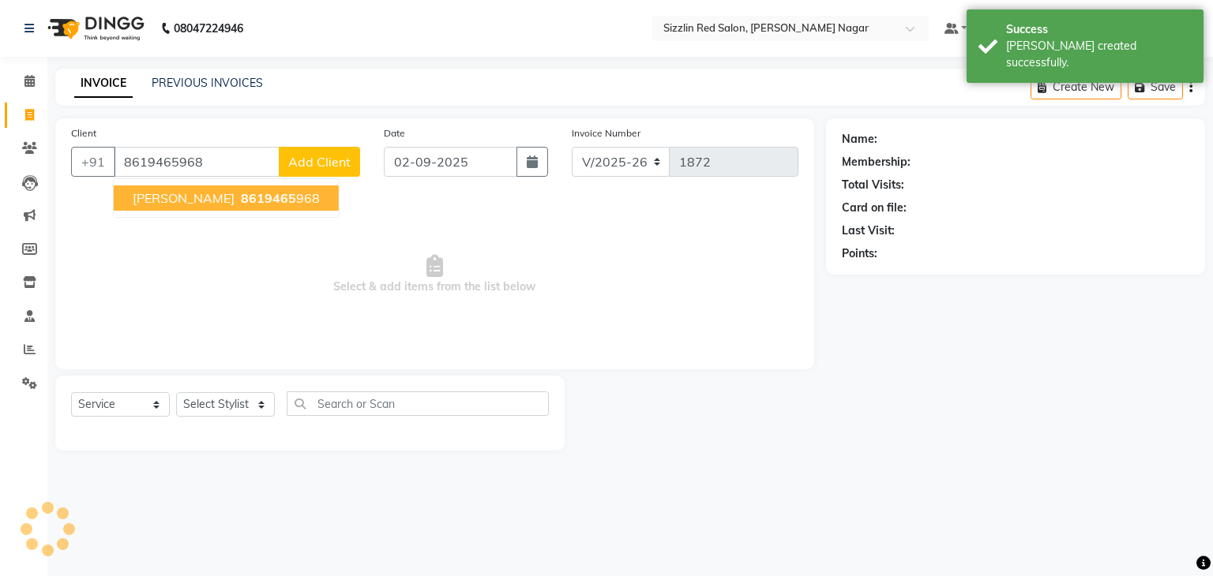
type input "8619465968"
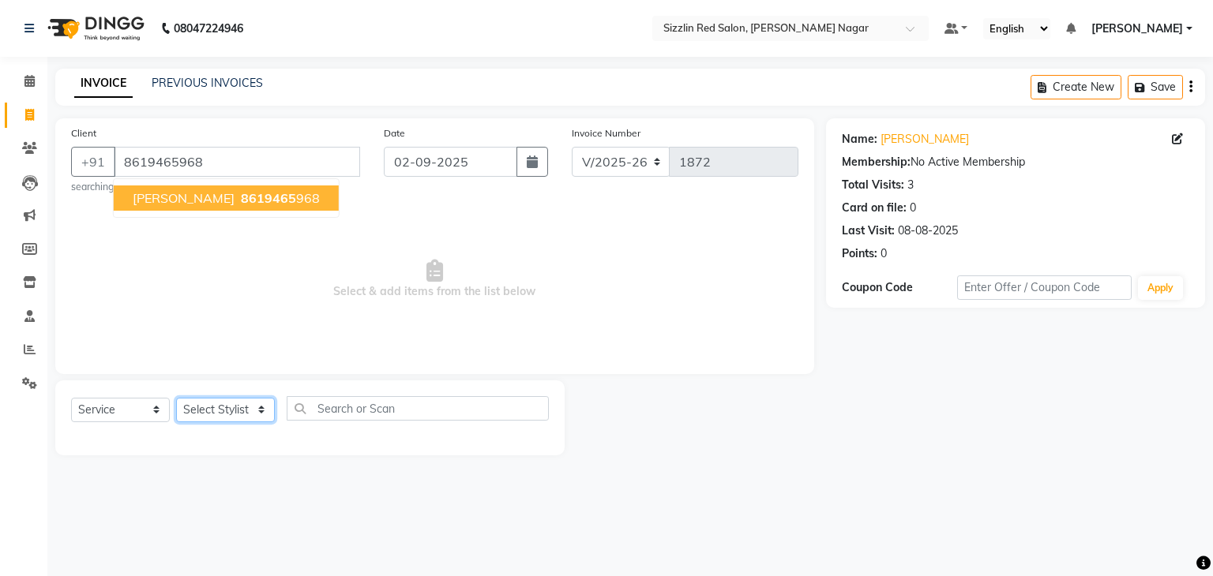
click at [242, 415] on select "Select Stylist Ajay HK 1 Ajay veer hk [PERSON_NAME] COUNTER [PERSON_NAME] Mohit…" at bounding box center [225, 410] width 99 height 24
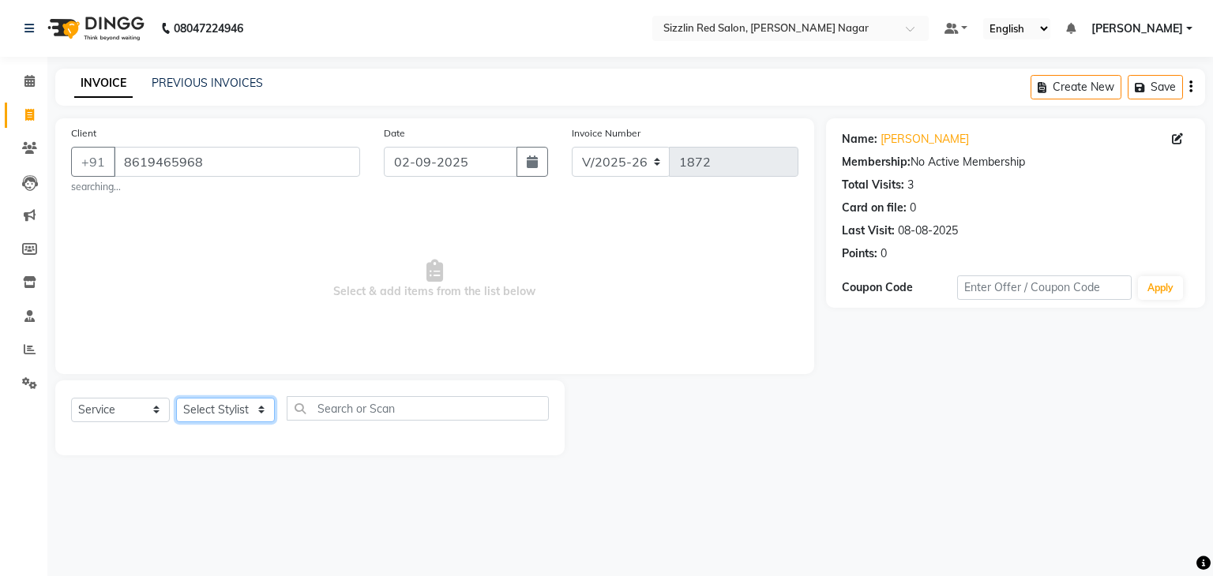
click at [242, 415] on select "Select Stylist Ajay HK 1 Ajay veer hk [PERSON_NAME] COUNTER [PERSON_NAME] Mohit…" at bounding box center [225, 410] width 99 height 24
select select "70246"
click at [176, 399] on select "Select Stylist Ajay HK 1 Ajay veer hk [PERSON_NAME] COUNTER [PERSON_NAME] Mohit…" at bounding box center [225, 410] width 99 height 24
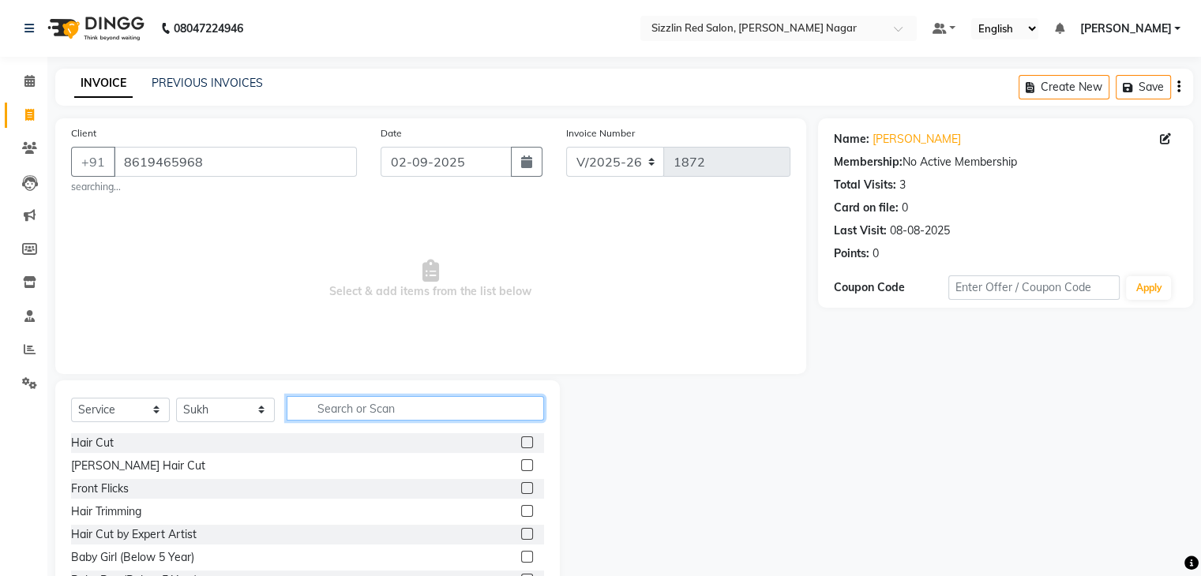
click at [316, 416] on input "text" at bounding box center [415, 408] width 257 height 24
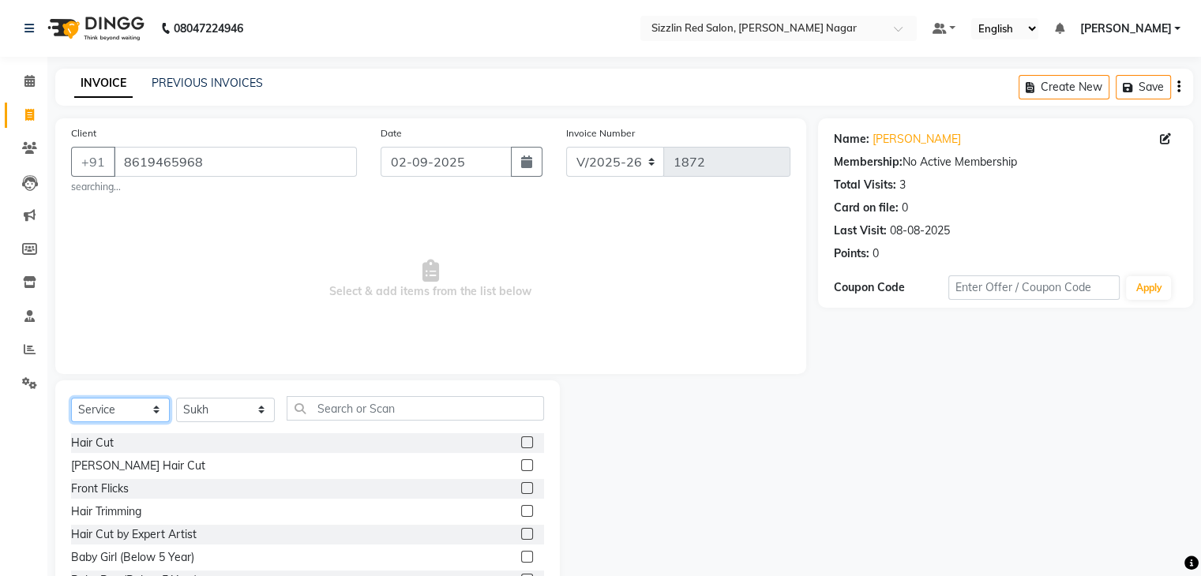
click at [117, 409] on select "Select Service Product Membership Package Voucher Prepaid Gift Card" at bounding box center [120, 410] width 99 height 24
select select "product"
click at [71, 399] on select "Select Service Product Membership Package Voucher Prepaid Gift Card" at bounding box center [120, 410] width 99 height 24
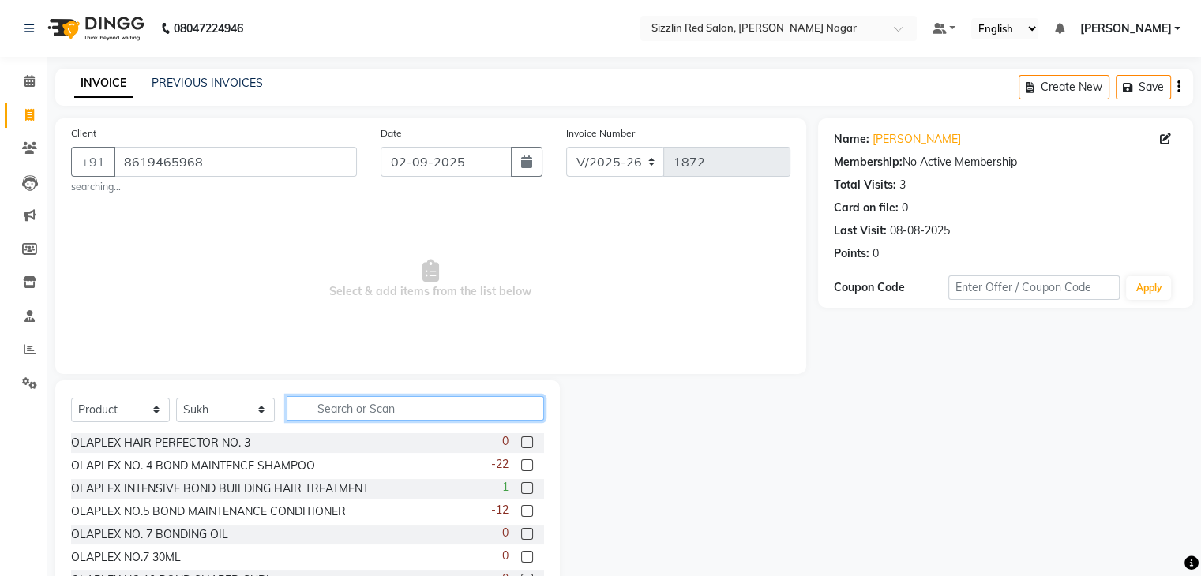
click at [380, 411] on input "text" at bounding box center [415, 408] width 257 height 24
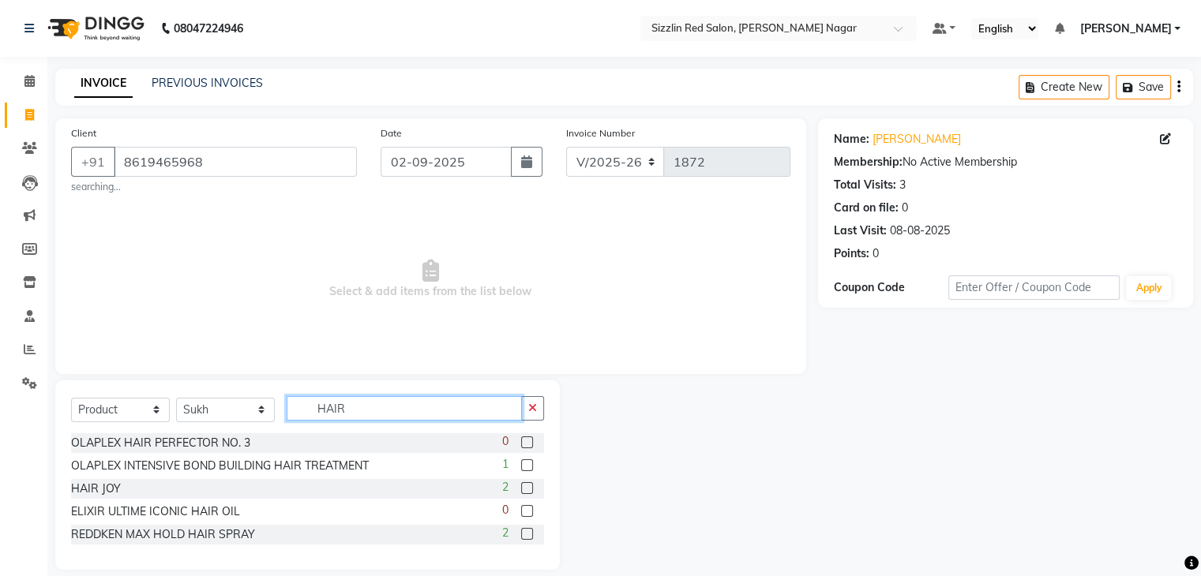
type input "HAIR"
click at [528, 486] on label at bounding box center [527, 488] width 12 height 12
click at [528, 486] on input "checkbox" at bounding box center [526, 489] width 10 height 10
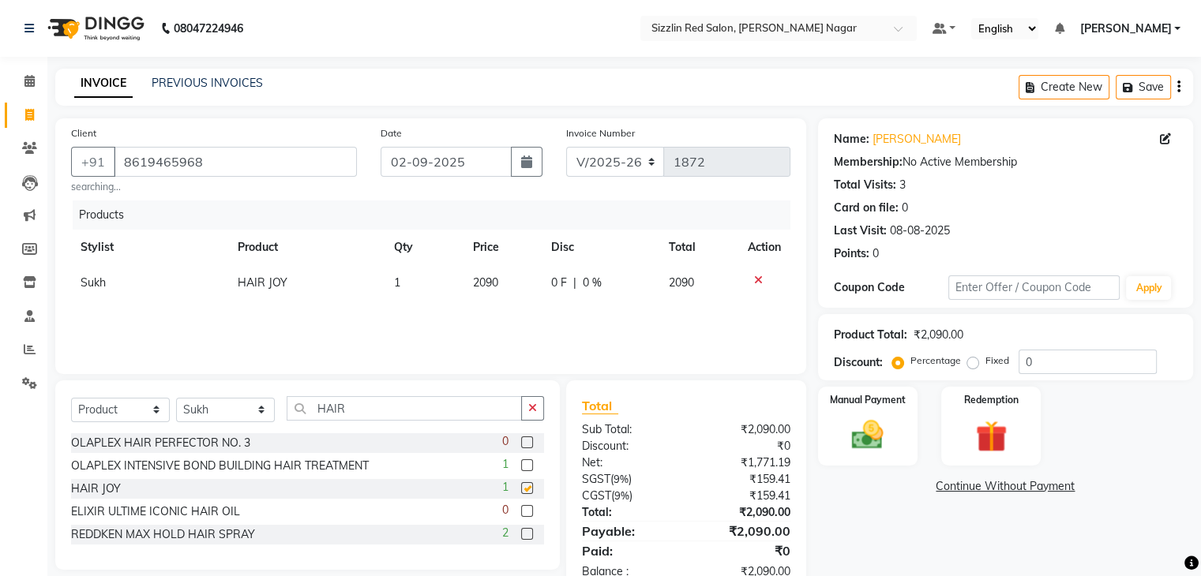
checkbox input "false"
click at [426, 287] on td "1" at bounding box center [424, 283] width 78 height 36
select select "70246"
click at [426, 287] on input "1" at bounding box center [404, 287] width 55 height 24
click at [484, 296] on td "2090" at bounding box center [503, 283] width 79 height 36
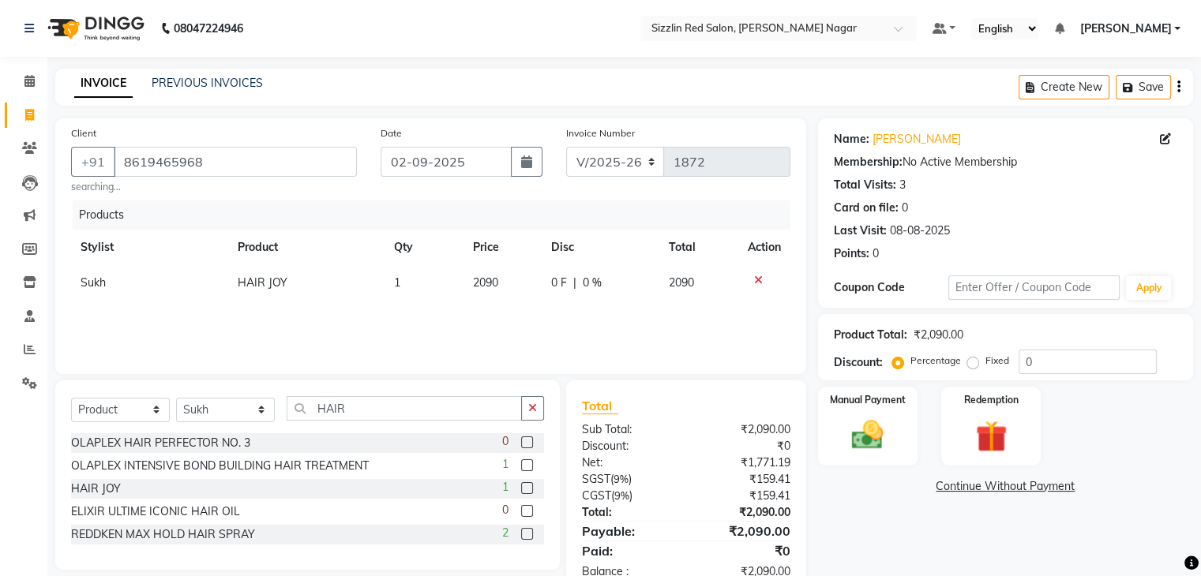
select select "70246"
click at [485, 295] on input "2090" at bounding box center [480, 287] width 56 height 24
type input "1000"
click at [224, 414] on select "Select Stylist Ajay HK 1 Ajay veer hk [PERSON_NAME] COUNTER [PERSON_NAME] Mohit…" at bounding box center [225, 410] width 99 height 24
click at [124, 411] on select "Select Service Product Membership Package Voucher Prepaid Gift Card" at bounding box center [120, 410] width 99 height 24
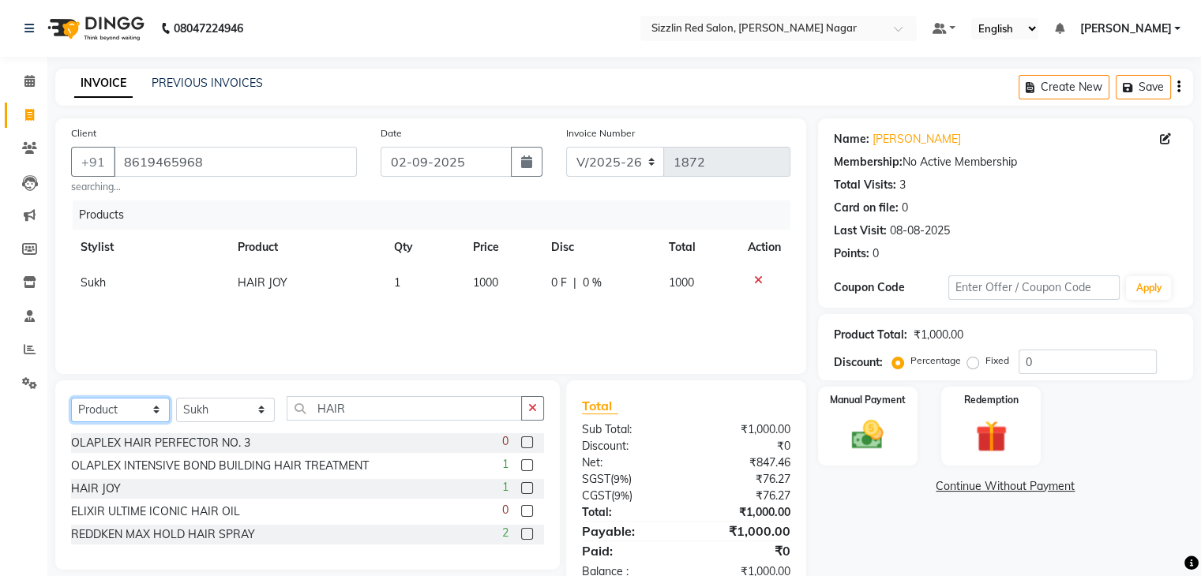
select select "service"
click at [71, 399] on select "Select Service Product Membership Package Voucher Prepaid Gift Card" at bounding box center [120, 410] width 99 height 24
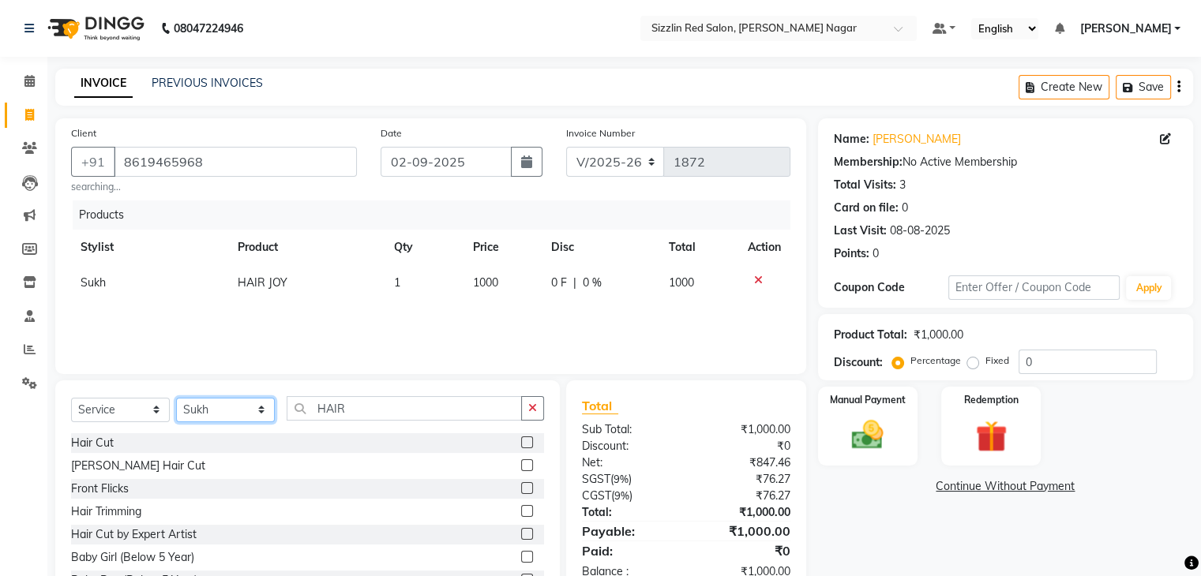
click at [243, 415] on select "Select Stylist Ajay HK 1 Ajay veer hk [PERSON_NAME] COUNTER [PERSON_NAME] Mohit…" at bounding box center [225, 410] width 99 height 24
select select "70231"
click at [176, 399] on select "Select Stylist Ajay HK 1 Ajay veer hk [PERSON_NAME] COUNTER [PERSON_NAME] Mohit…" at bounding box center [225, 410] width 99 height 24
click at [344, 408] on input "HAIR" at bounding box center [404, 408] width 235 height 24
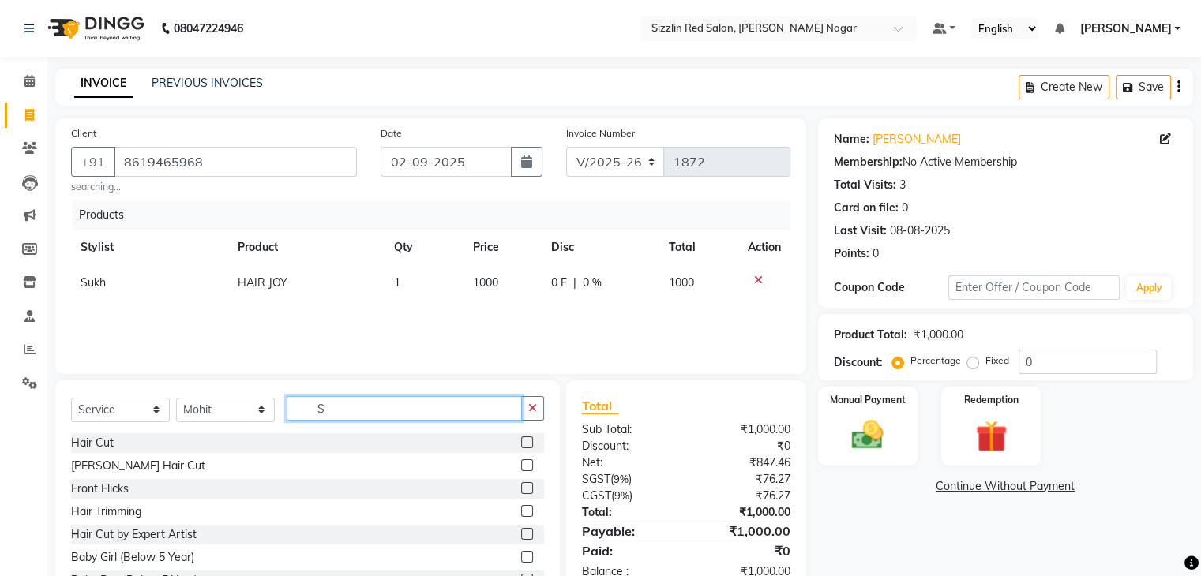
click at [344, 408] on input "S" at bounding box center [404, 408] width 235 height 24
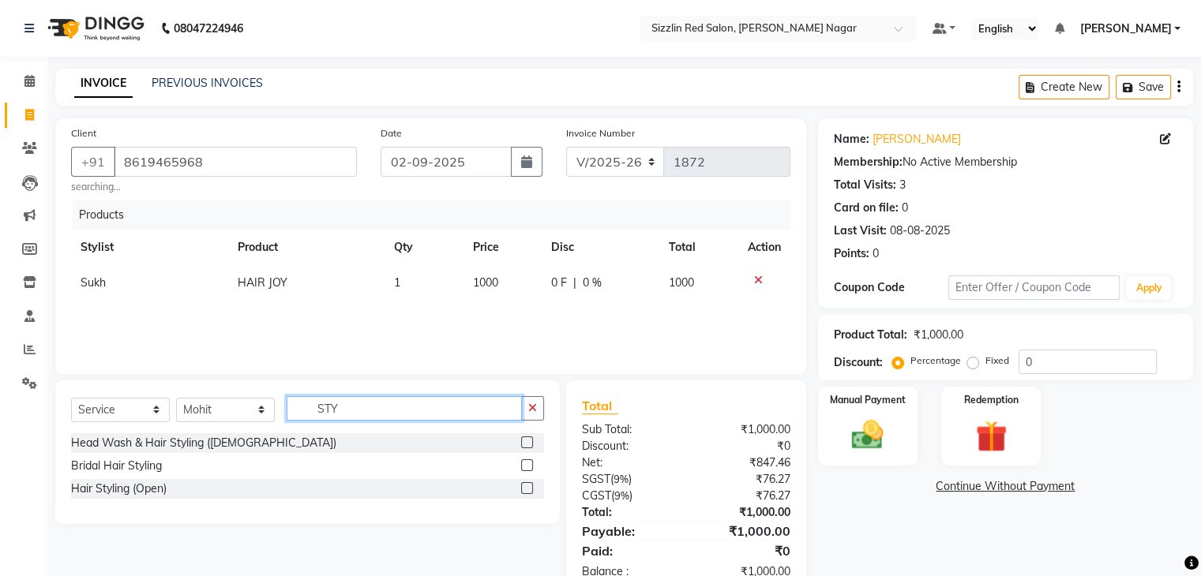
type input "STY"
click at [528, 482] on div at bounding box center [532, 489] width 23 height 20
click at [529, 491] on label at bounding box center [527, 488] width 12 height 12
click at [529, 491] on input "checkbox" at bounding box center [526, 489] width 10 height 10
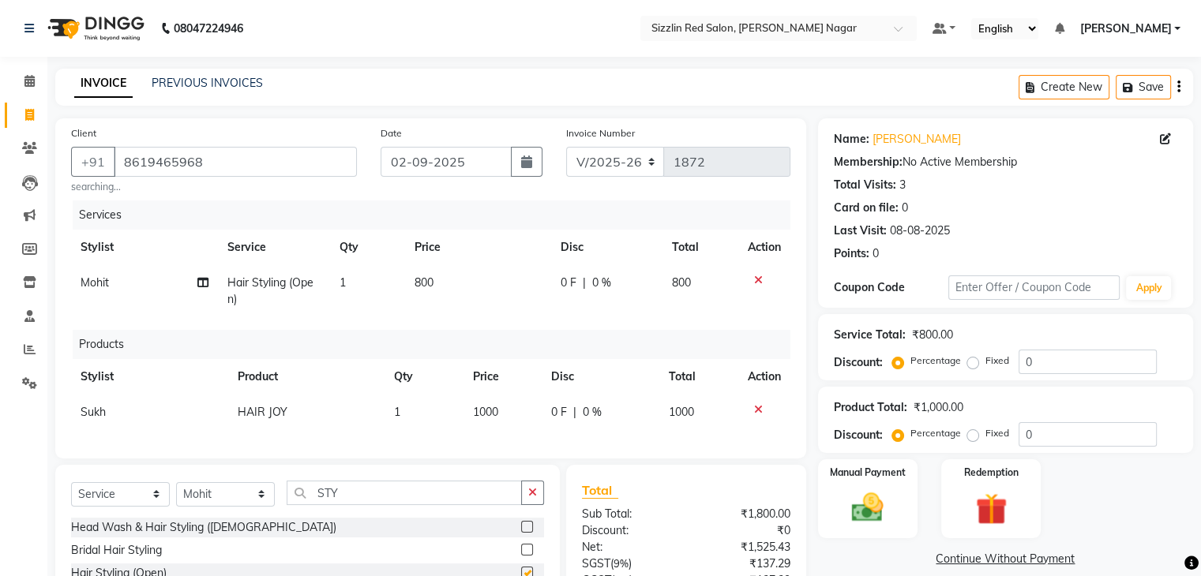
checkbox input "false"
click at [243, 501] on select "Select Stylist Ajay HK 1 Ajay veer hk [PERSON_NAME] COUNTER [PERSON_NAME] Mohit…" at bounding box center [225, 494] width 99 height 24
click at [176, 495] on select "Select Stylist Ajay HK 1 Ajay veer hk [PERSON_NAME] COUNTER [PERSON_NAME] Mohit…" at bounding box center [225, 494] width 99 height 24
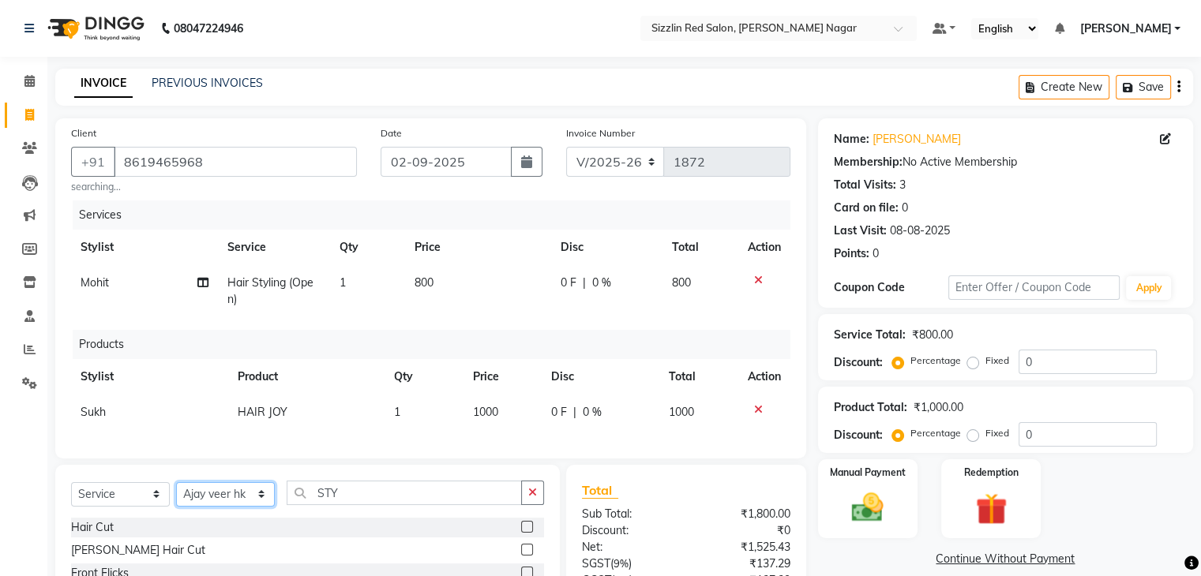
select select "70238"
click at [368, 505] on input "STY" at bounding box center [404, 493] width 235 height 24
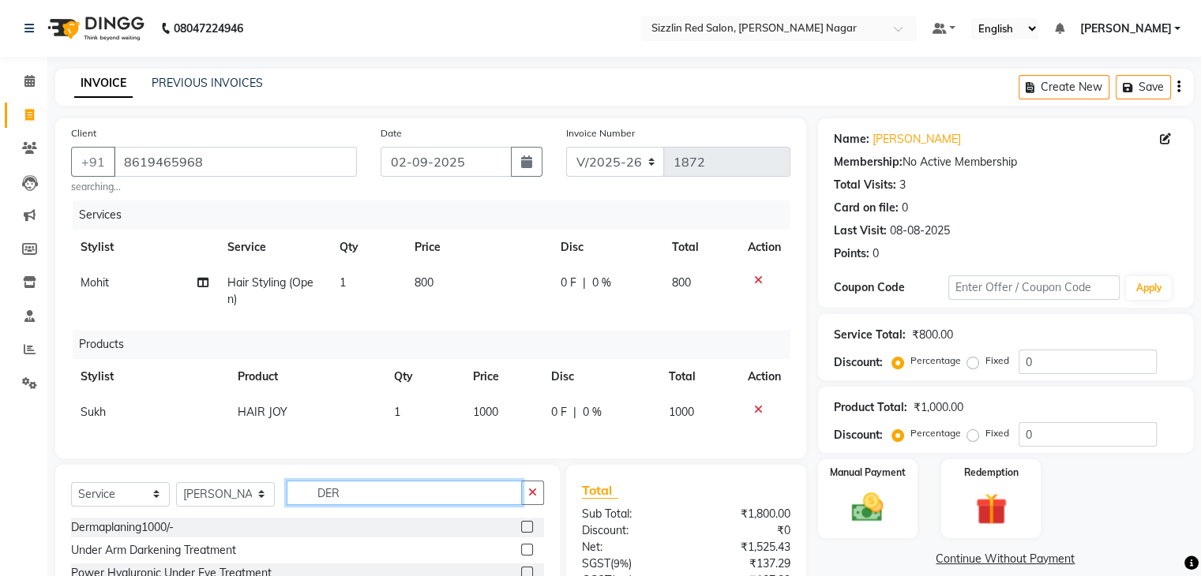
type input "DER"
click at [521, 533] on label at bounding box center [527, 527] width 12 height 12
click at [521, 533] on input "checkbox" at bounding box center [526, 528] width 10 height 10
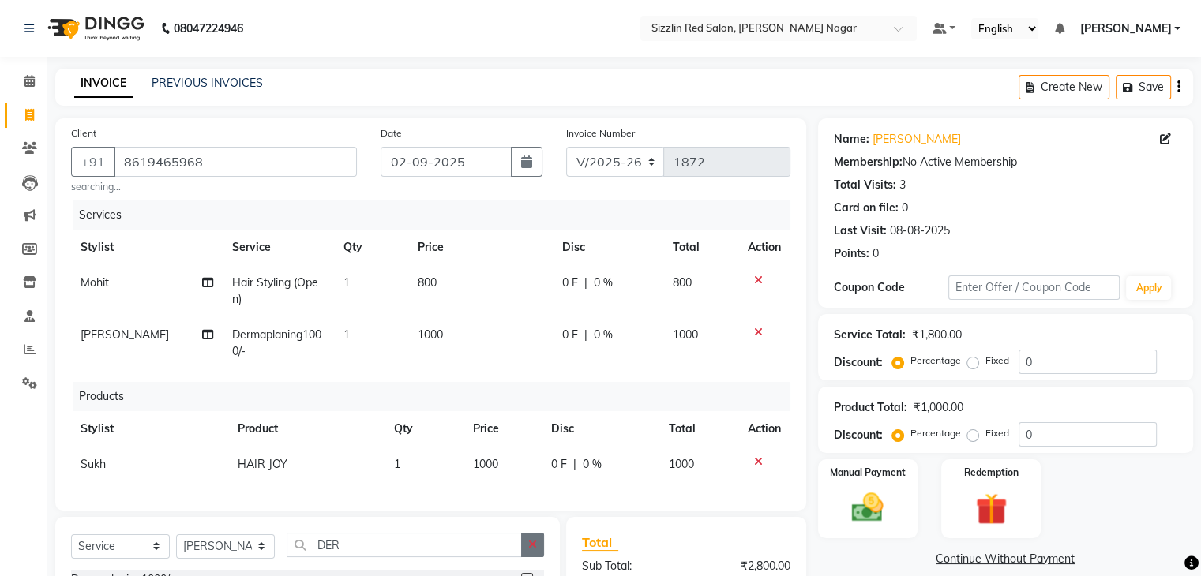
checkbox input "false"
click at [533, 550] on icon "button" at bounding box center [532, 544] width 9 height 11
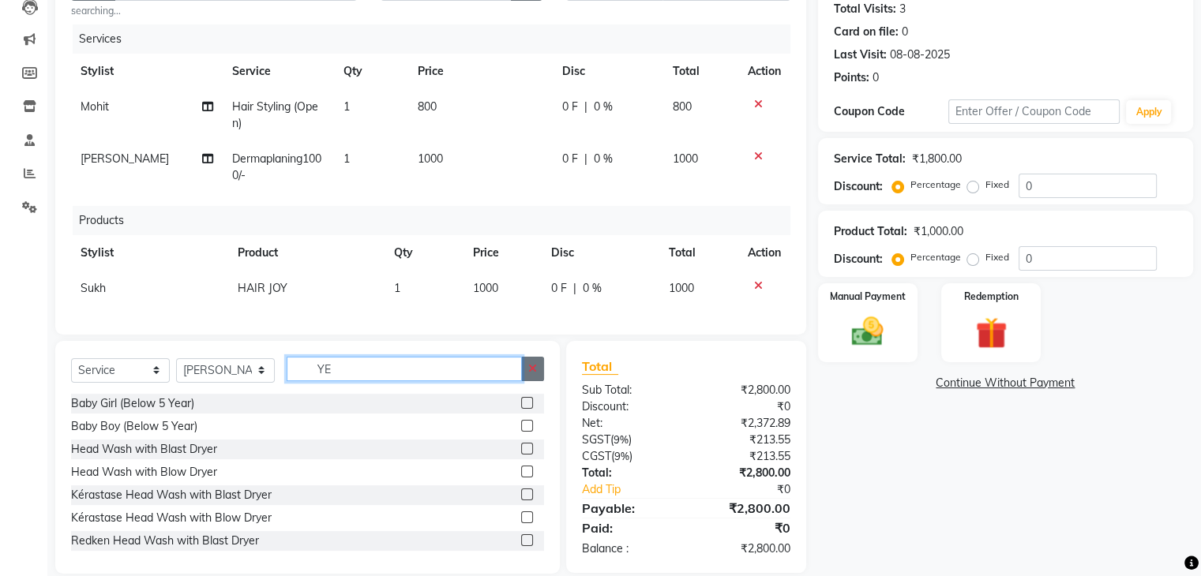
scroll to position [177, 0]
type input "Y"
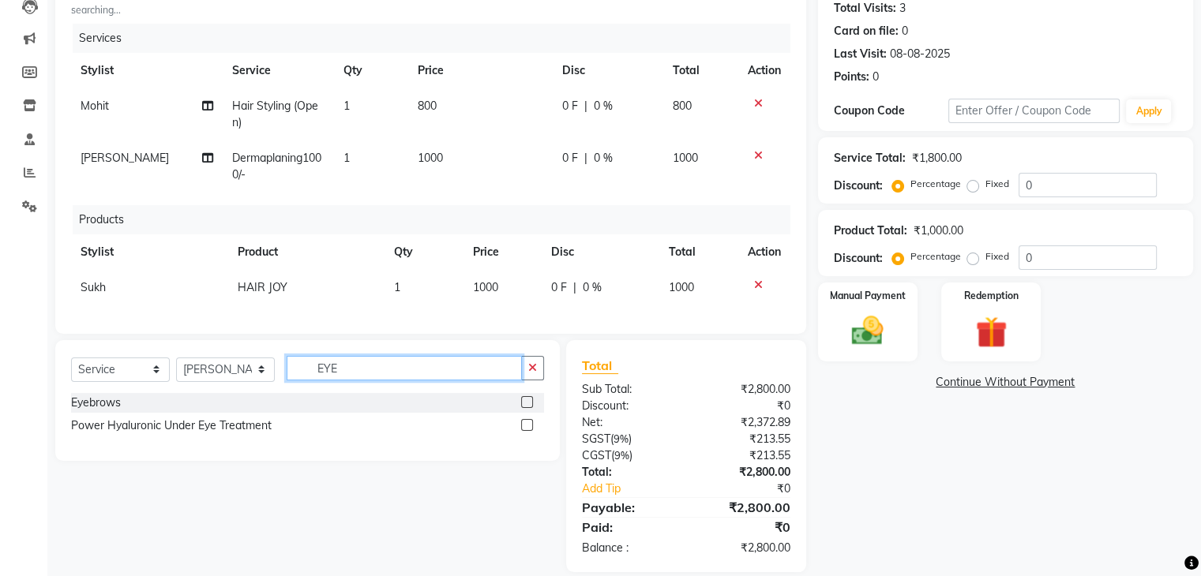
type input "EYE"
click at [528, 408] on label at bounding box center [527, 402] width 12 height 12
click at [528, 408] on input "checkbox" at bounding box center [526, 403] width 10 height 10
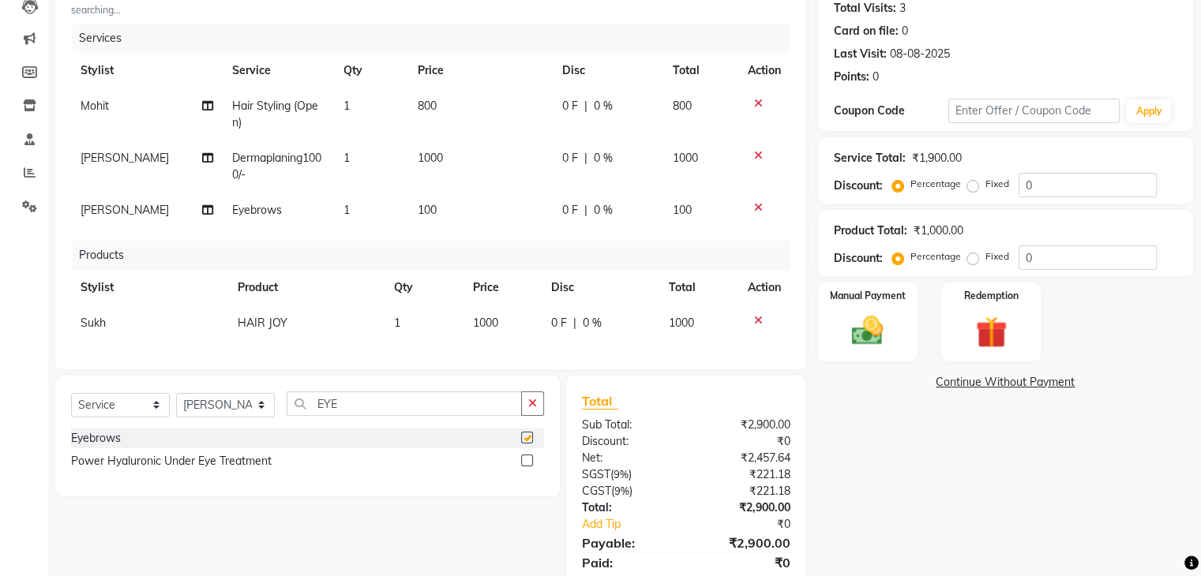
checkbox input "false"
click at [477, 111] on td "800" at bounding box center [480, 114] width 145 height 52
select select "70231"
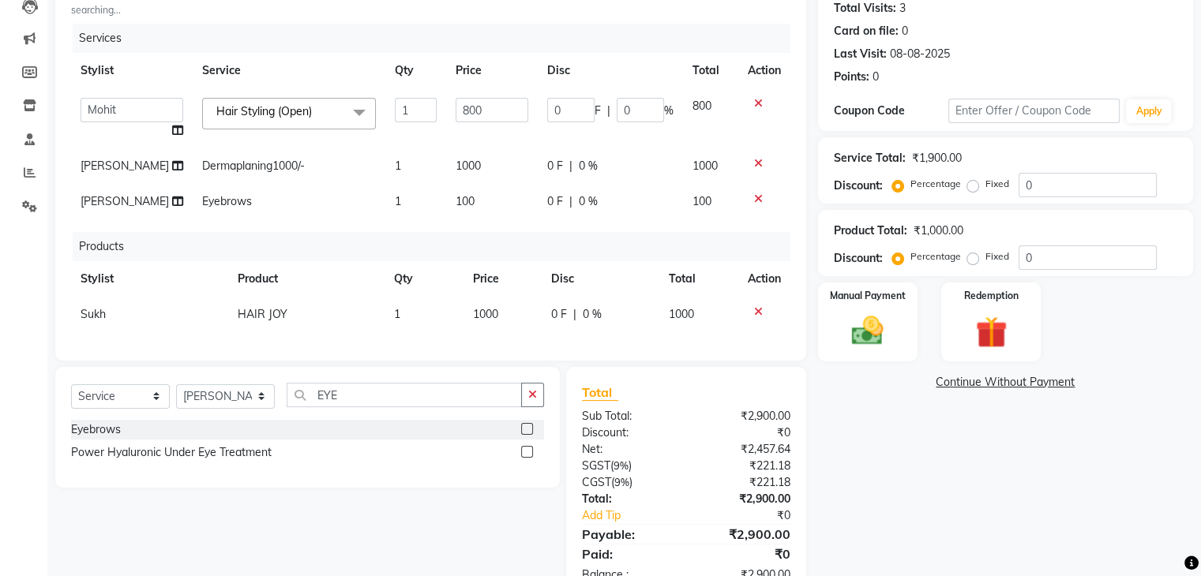
click at [477, 111] on input "800" at bounding box center [492, 110] width 73 height 24
type input "1200"
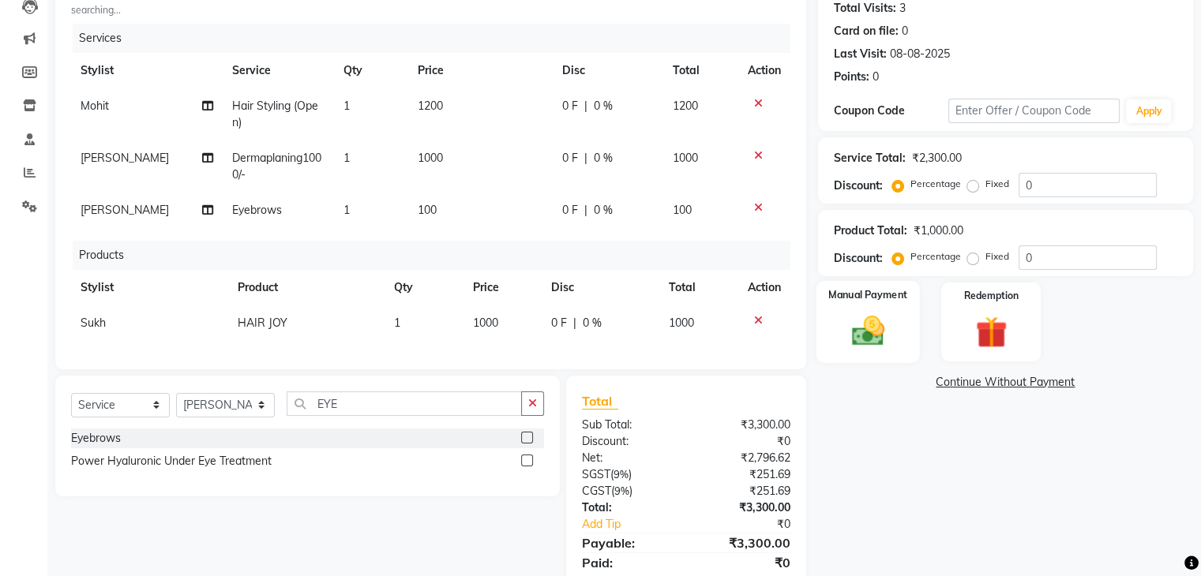
click at [837, 333] on div "Manual Payment" at bounding box center [867, 321] width 103 height 81
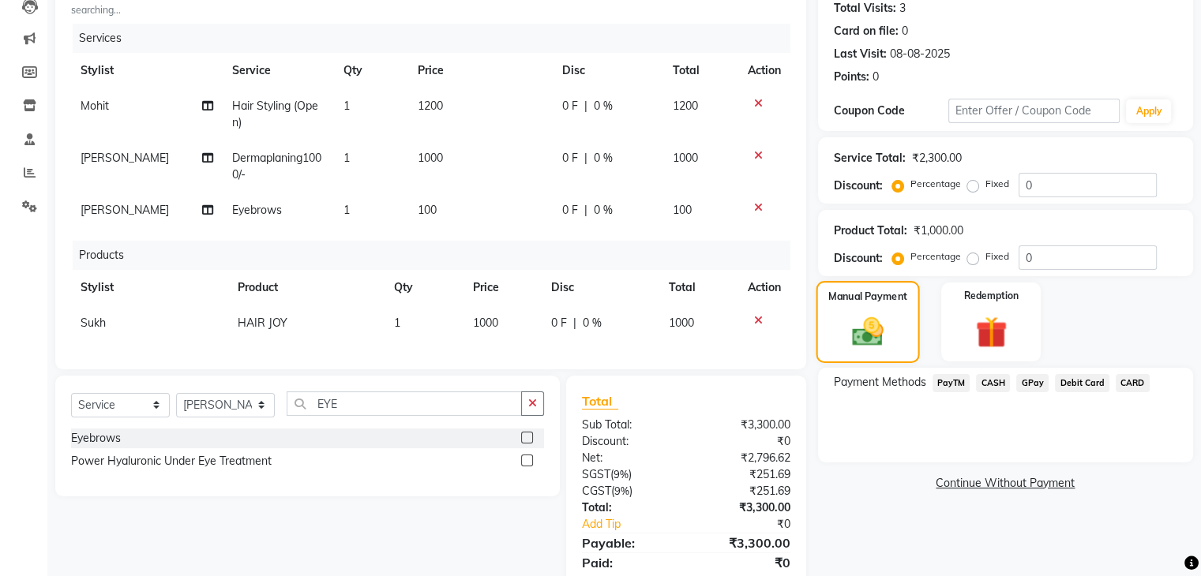
scroll to position [245, 0]
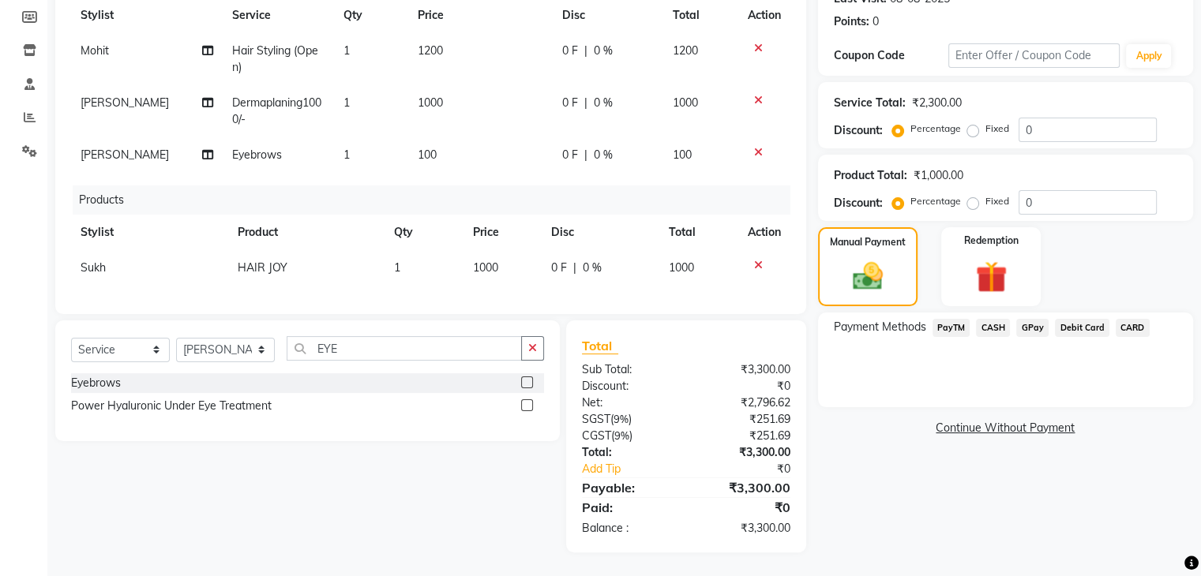
click at [512, 250] on td "1000" at bounding box center [503, 268] width 79 height 36
select select "70246"
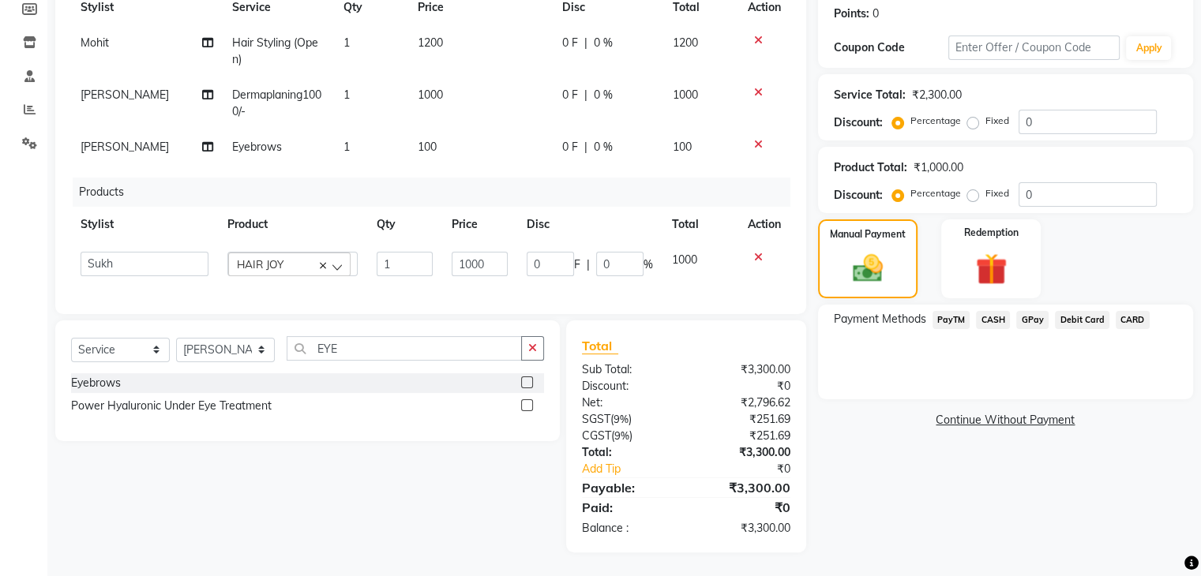
click at [512, 242] on td "1000" at bounding box center [479, 263] width 75 height 43
click at [491, 256] on input "1000" at bounding box center [480, 264] width 56 height 24
type input "10000"
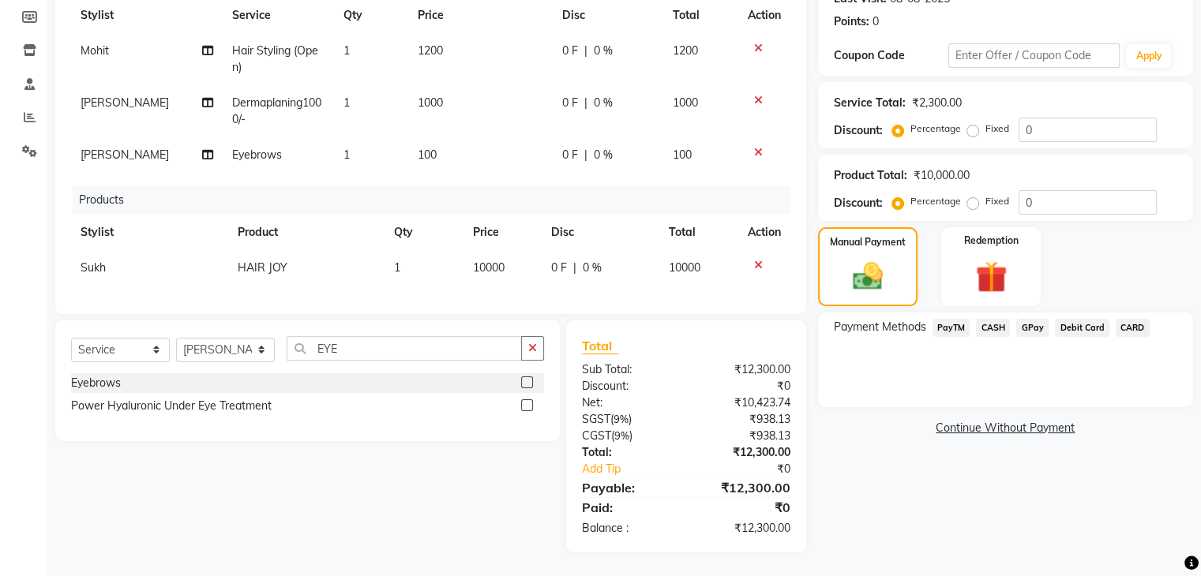
click at [909, 482] on div "Name: [PERSON_NAME] Membership: No Active Membership Total Visits: 3 Card on fi…" at bounding box center [1011, 219] width 387 height 666
click at [1126, 319] on span "CARD" at bounding box center [1133, 328] width 34 height 18
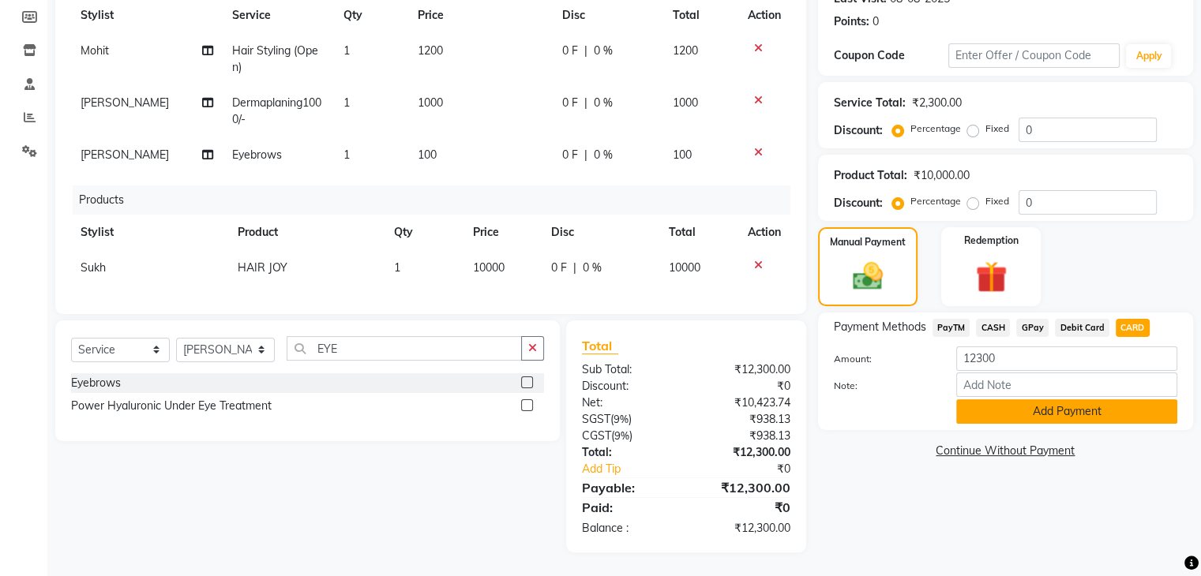
click at [1088, 402] on button "Add Payment" at bounding box center [1066, 412] width 221 height 24
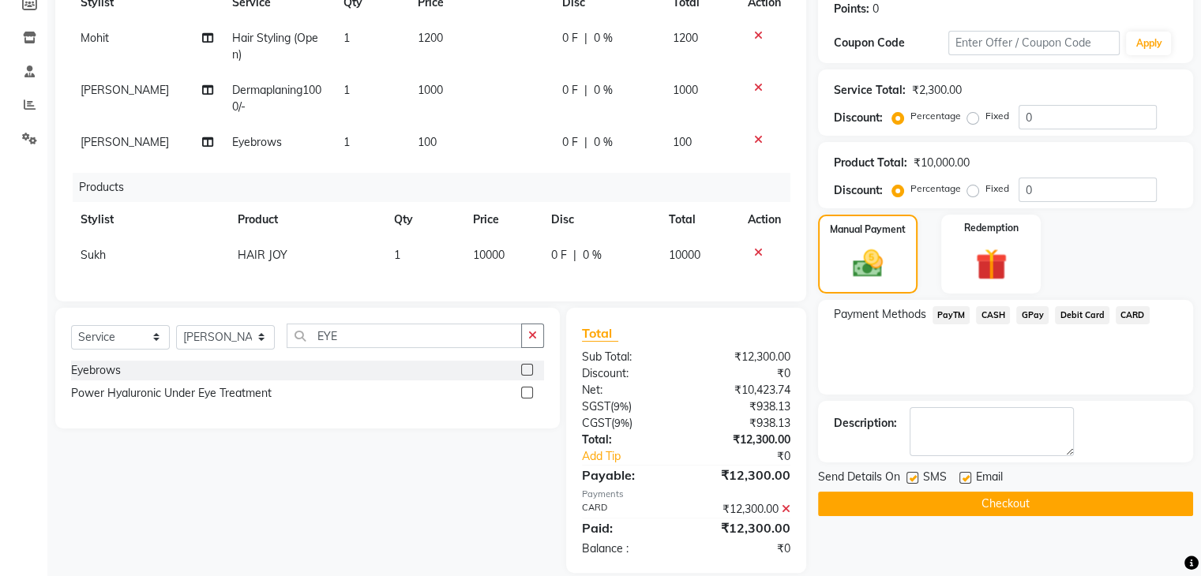
scroll to position [278, 0]
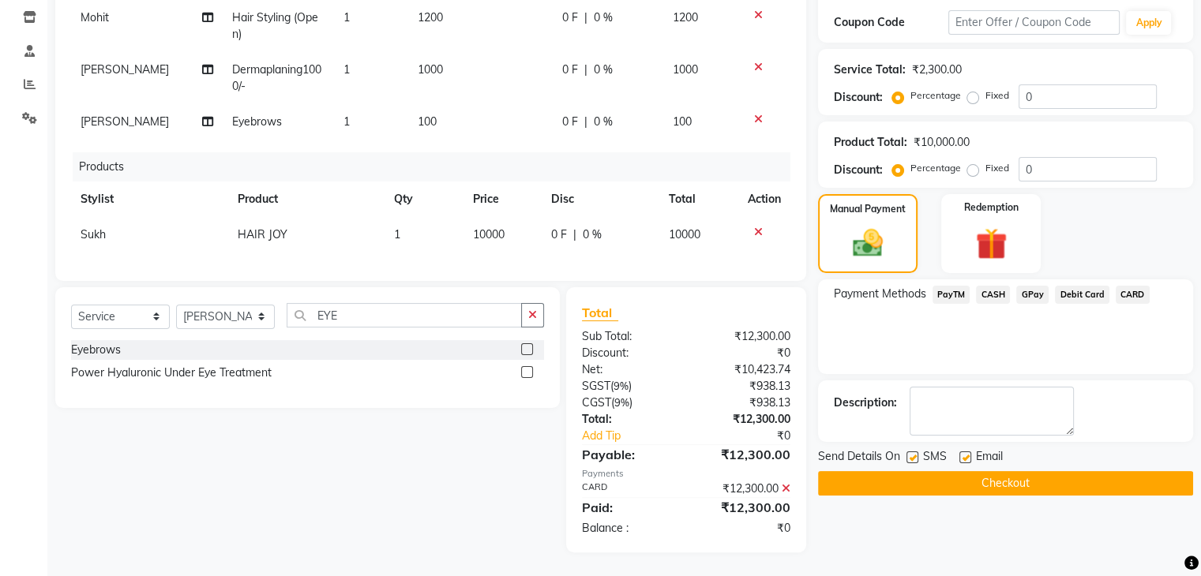
click at [1007, 471] on button "Checkout" at bounding box center [1005, 483] width 375 height 24
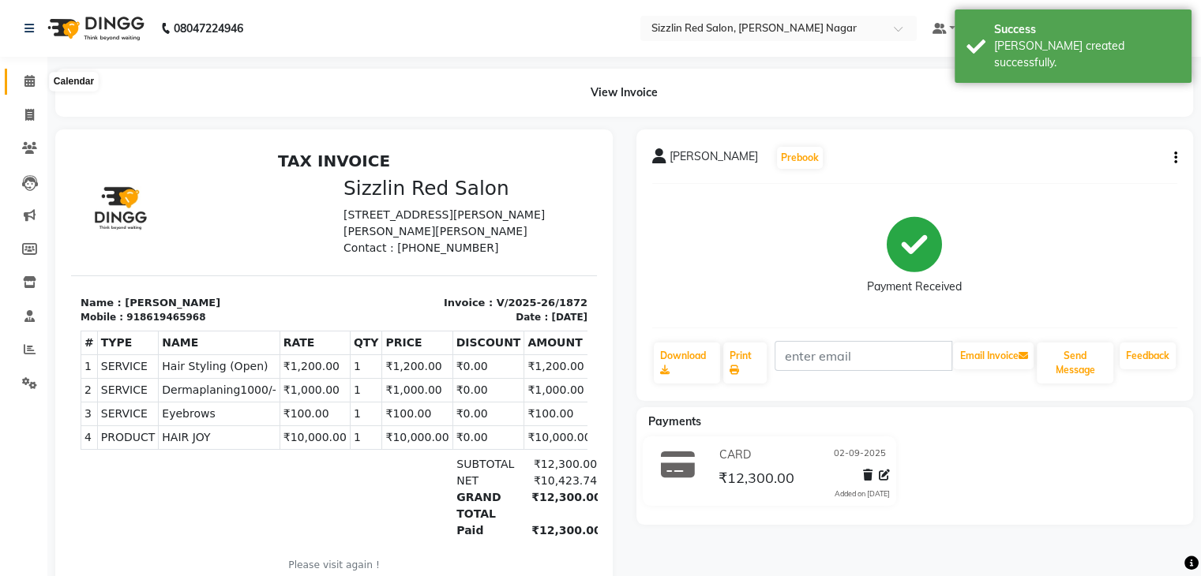
click at [29, 83] on icon at bounding box center [29, 81] width 10 height 12
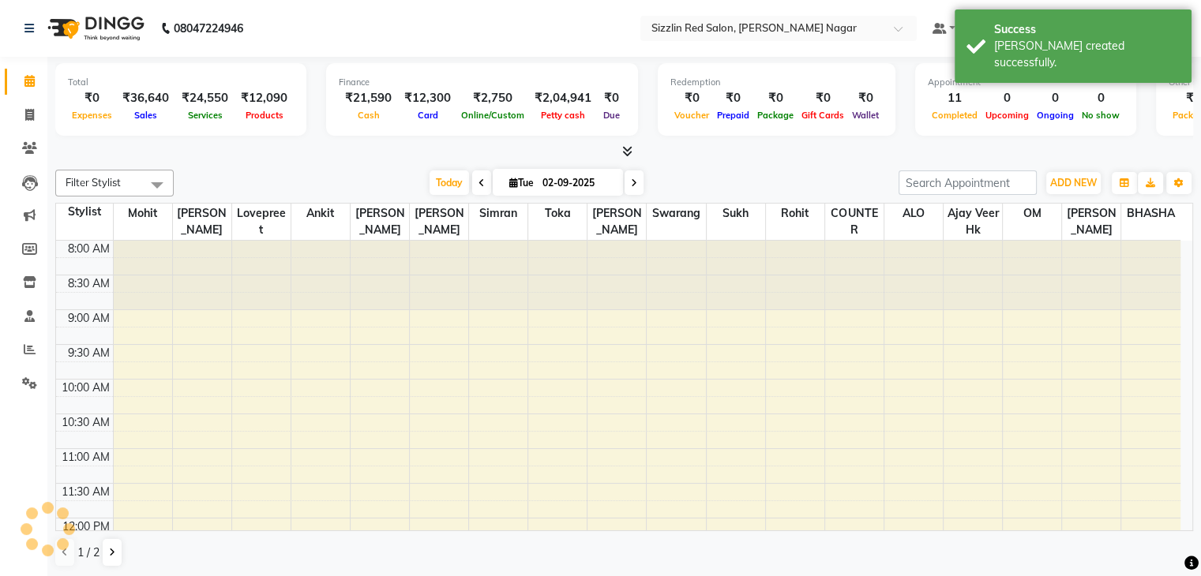
scroll to position [573, 0]
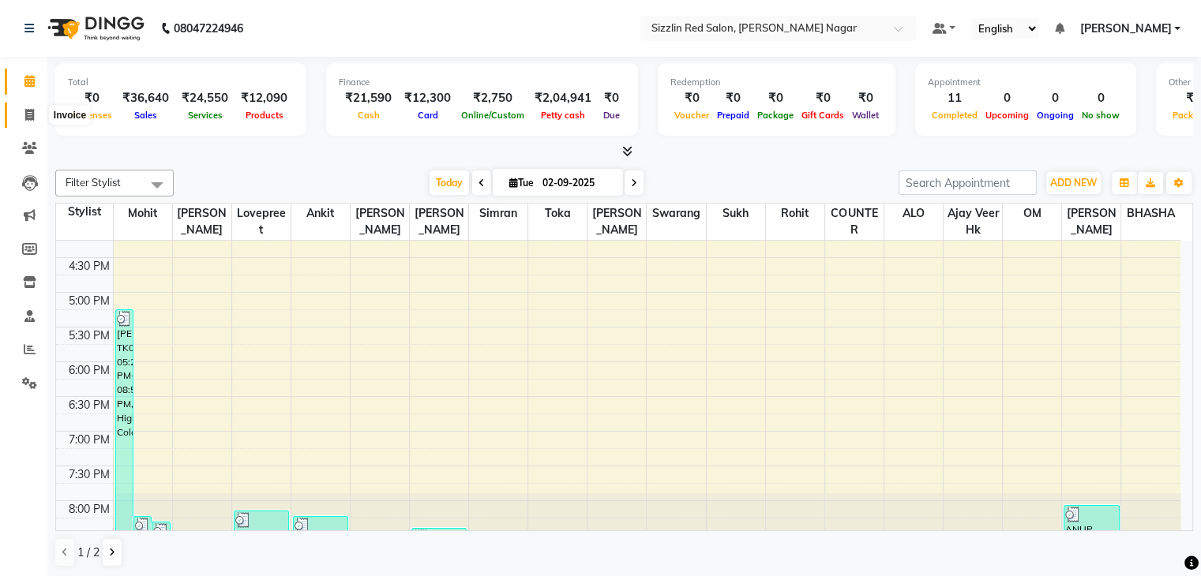
click at [36, 123] on span at bounding box center [30, 116] width 28 height 18
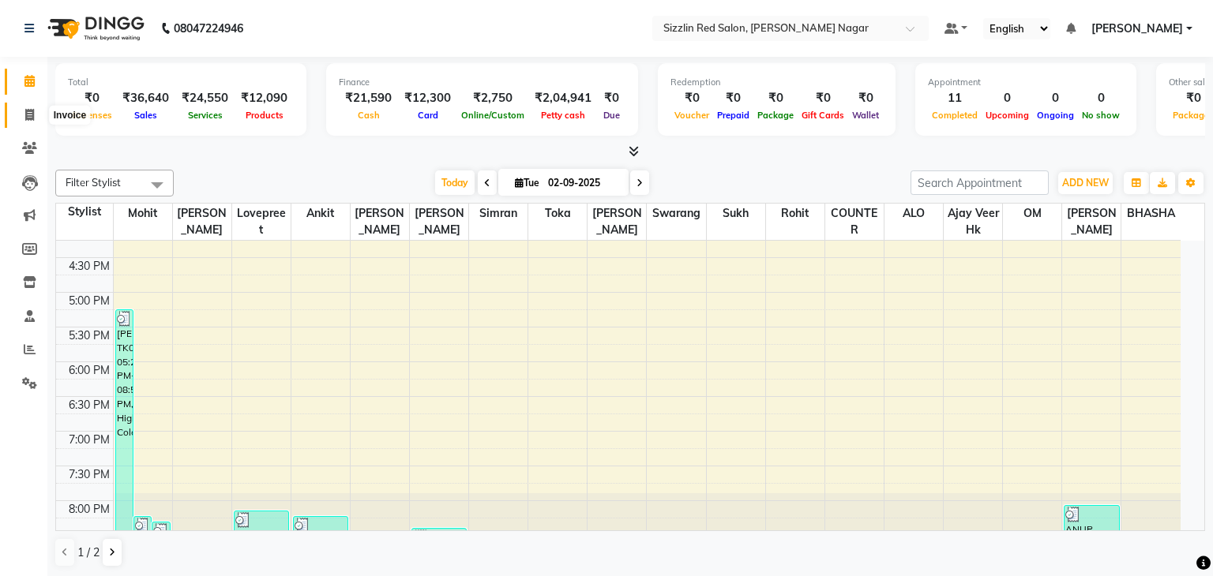
select select "service"
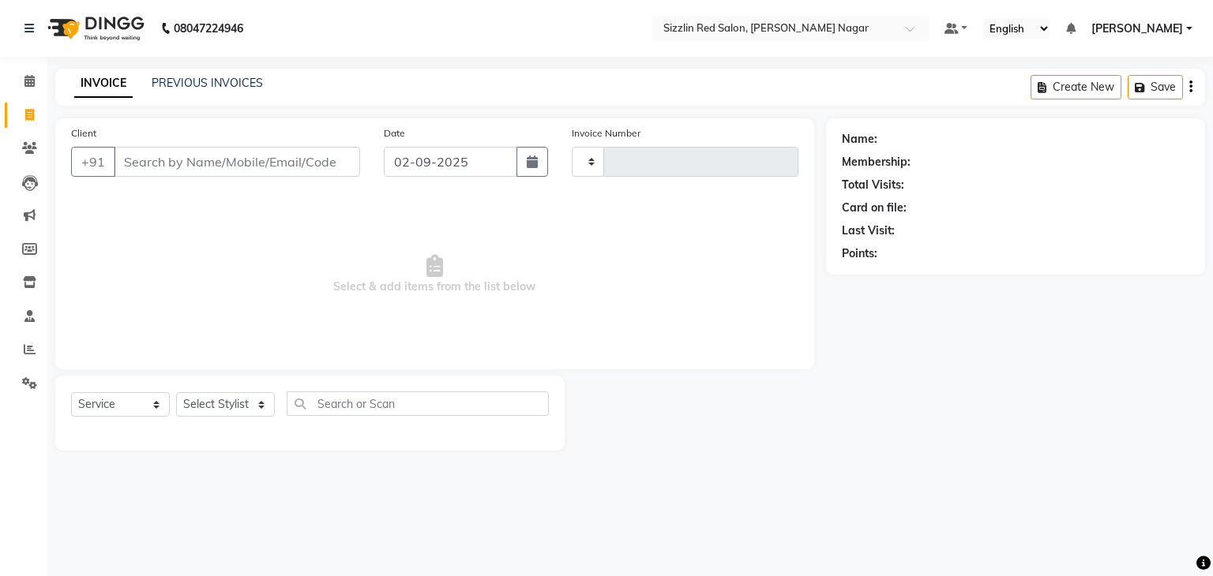
type input "1873"
select select "7534"
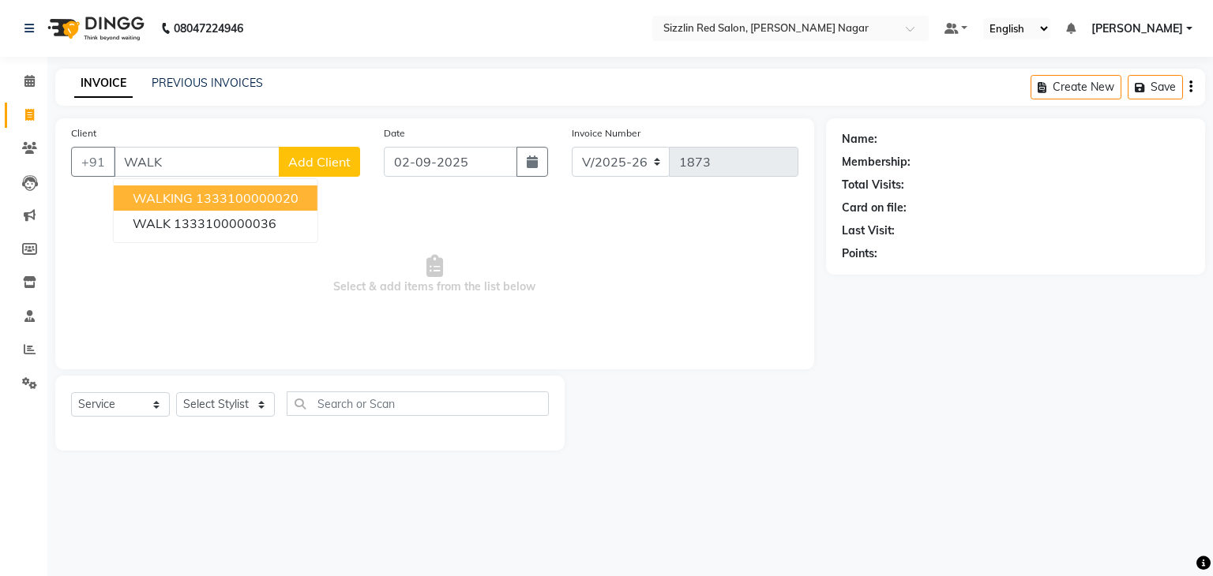
click at [202, 199] on ngb-highlight "1333100000020" at bounding box center [247, 198] width 103 height 16
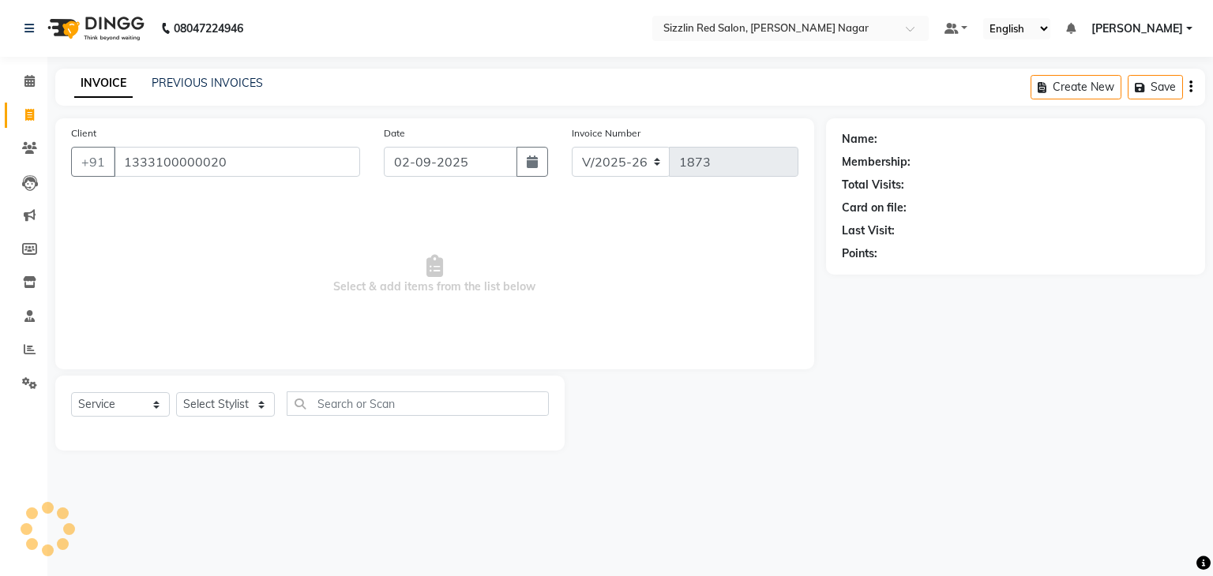
type input "1333100000020"
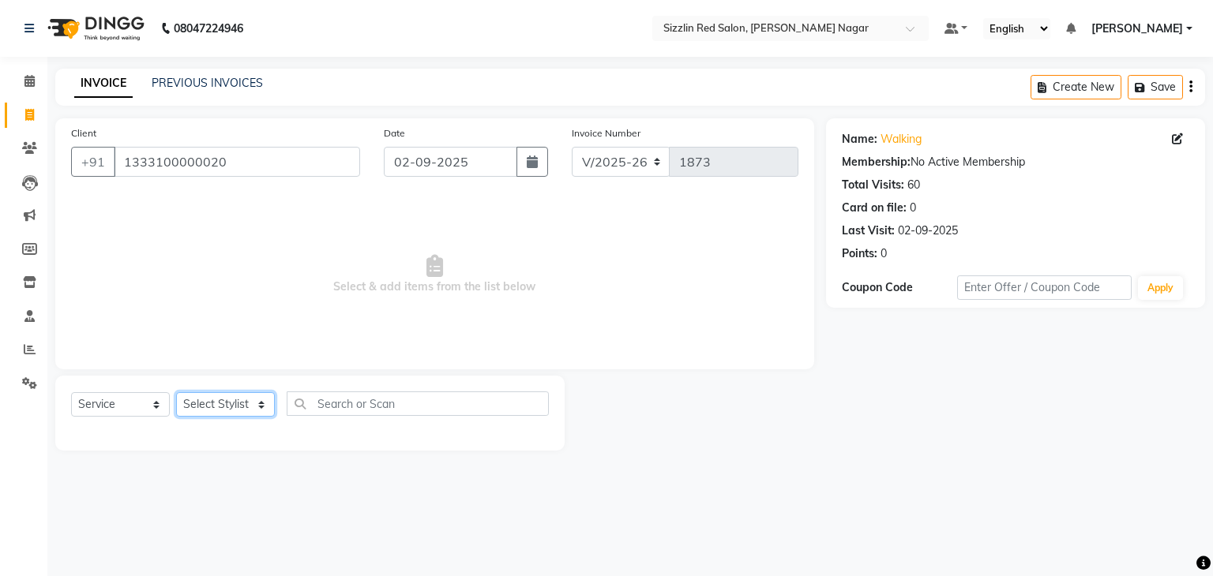
click at [248, 405] on select "Select Stylist Ajay HK 1 Ajay veer hk [PERSON_NAME] COUNTER [PERSON_NAME] Mohit…" at bounding box center [225, 404] width 99 height 24
select select "70231"
click at [176, 393] on select "Select Stylist Ajay HK 1 Ajay veer hk [PERSON_NAME] COUNTER [PERSON_NAME] Mohit…" at bounding box center [225, 404] width 99 height 24
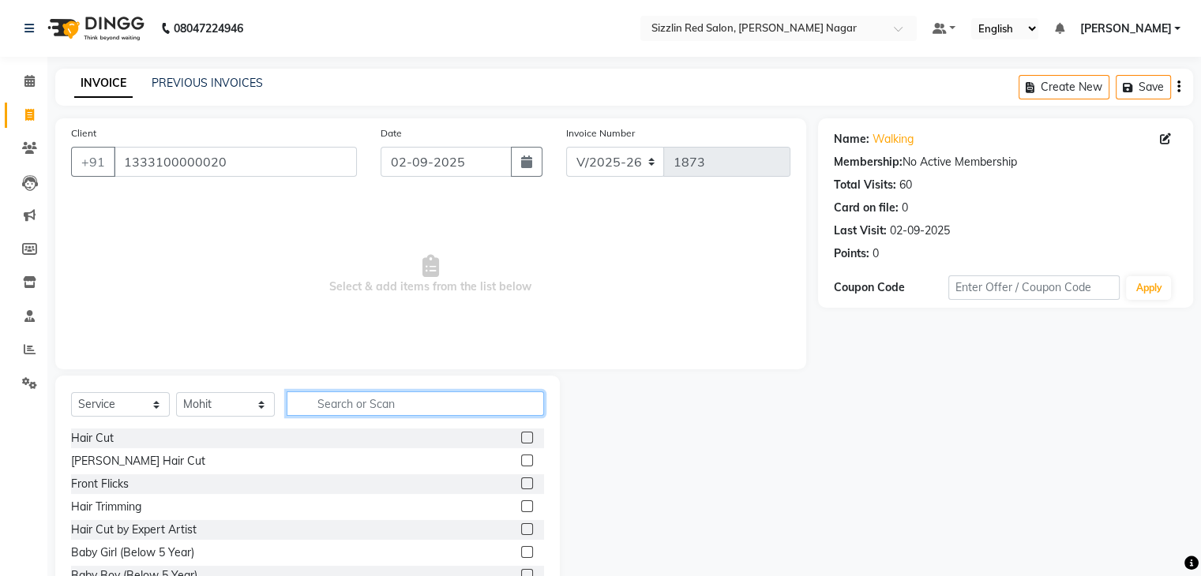
click at [316, 405] on input "text" at bounding box center [415, 404] width 257 height 24
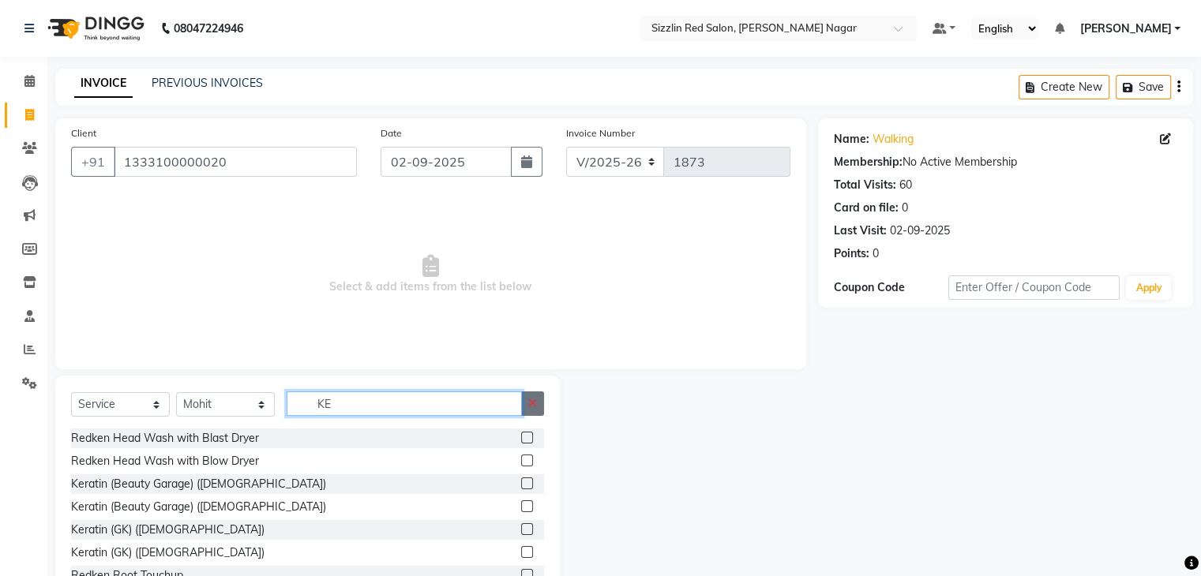
type input "KE"
click at [534, 405] on icon "button" at bounding box center [532, 403] width 9 height 11
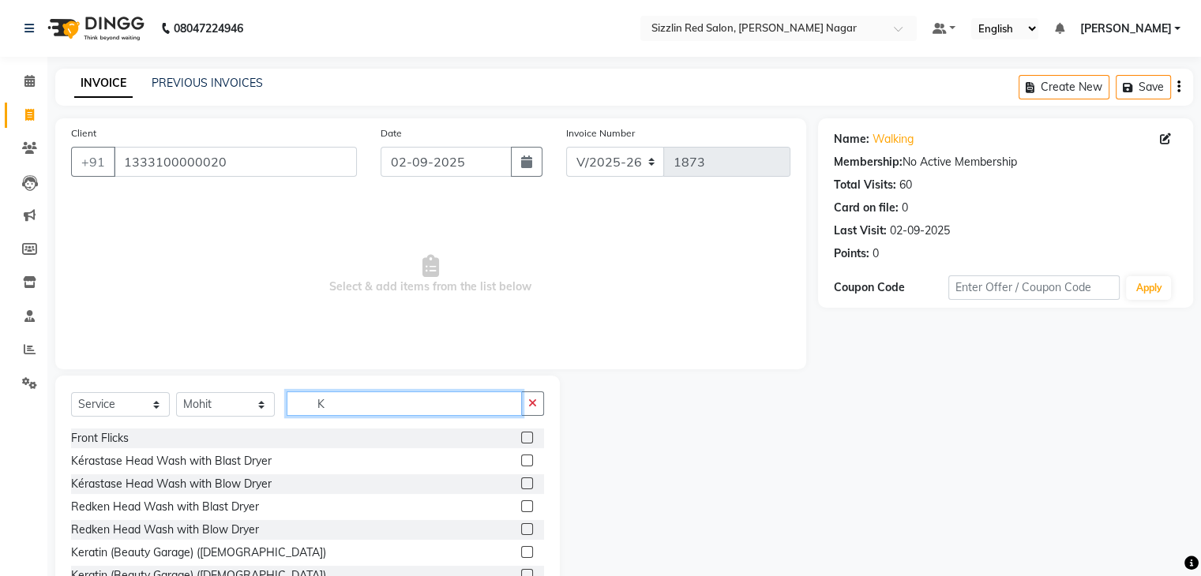
type input "K"
click at [521, 485] on label at bounding box center [527, 484] width 12 height 12
click at [521, 485] on input "checkbox" at bounding box center [526, 484] width 10 height 10
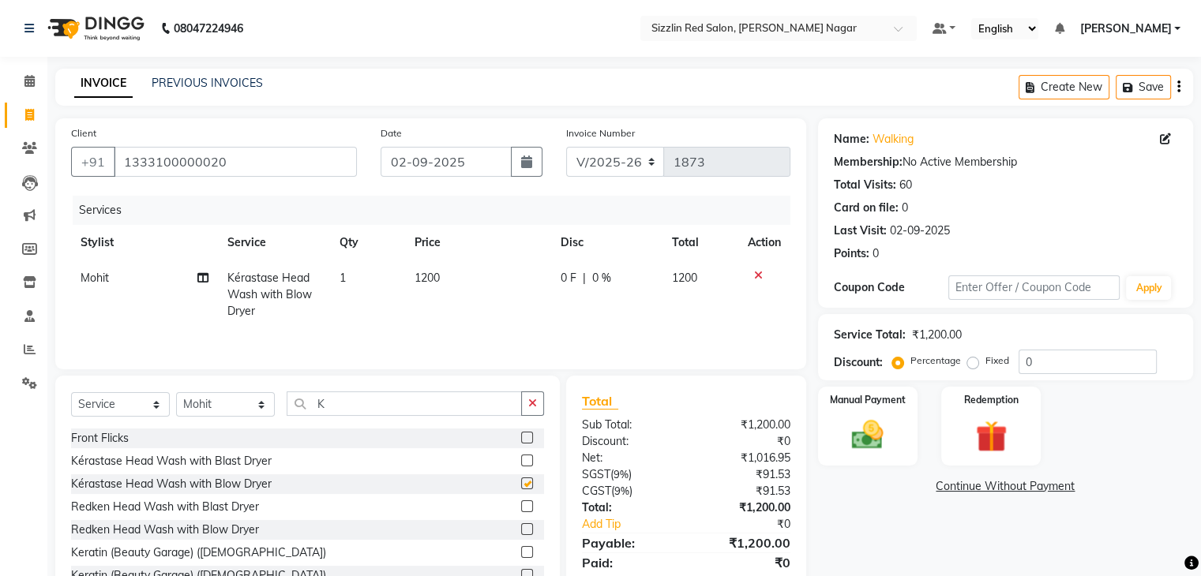
checkbox input "false"
click at [468, 298] on td "1200" at bounding box center [478, 295] width 146 height 69
select select "70231"
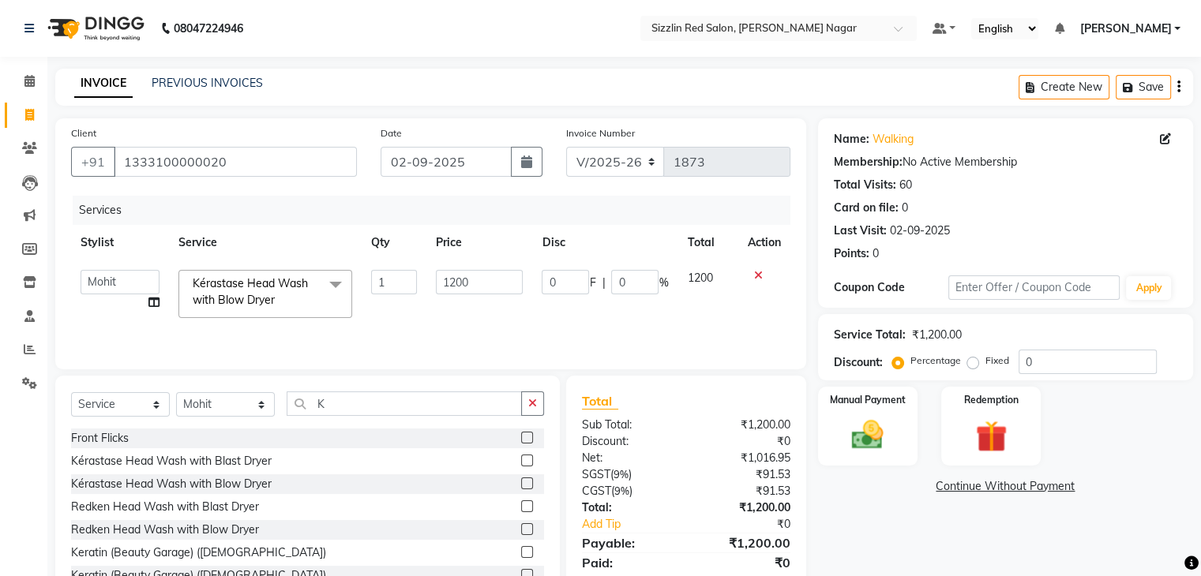
click at [468, 298] on td "1200" at bounding box center [479, 294] width 106 height 67
click at [486, 283] on input "1200" at bounding box center [479, 282] width 87 height 24
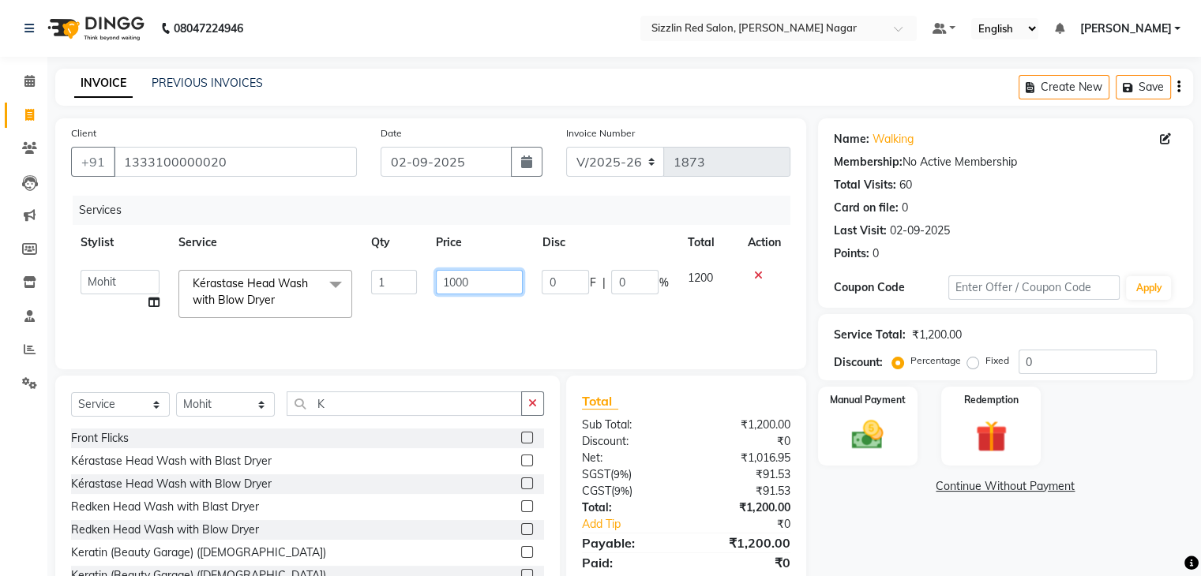
click at [478, 282] on input "1000" at bounding box center [479, 282] width 87 height 24
type input "9"
type input "800"
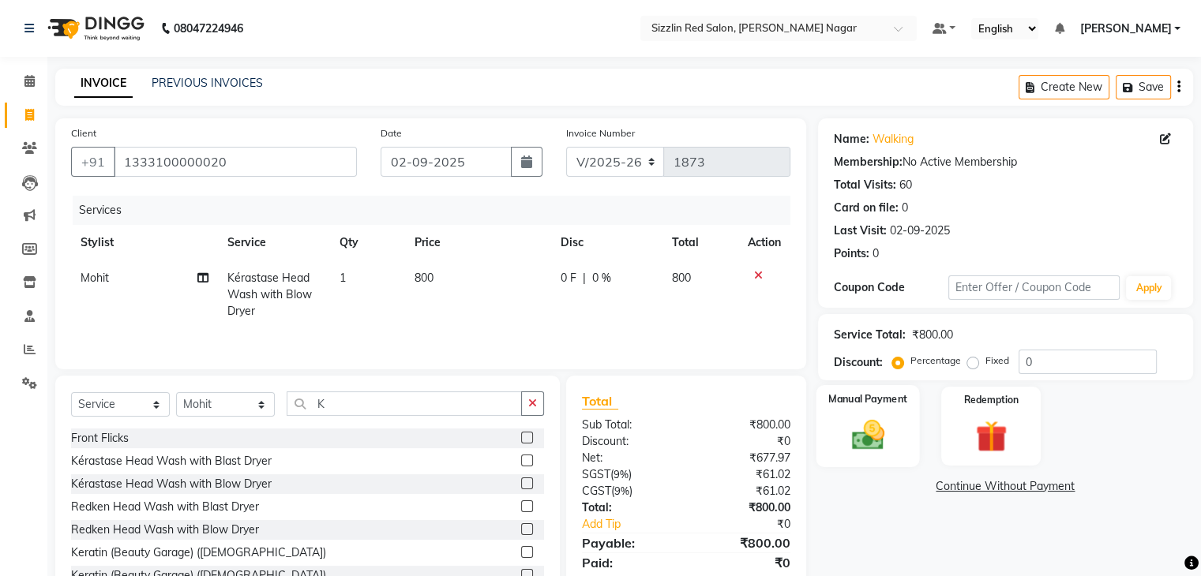
click at [875, 434] on img at bounding box center [867, 436] width 53 height 38
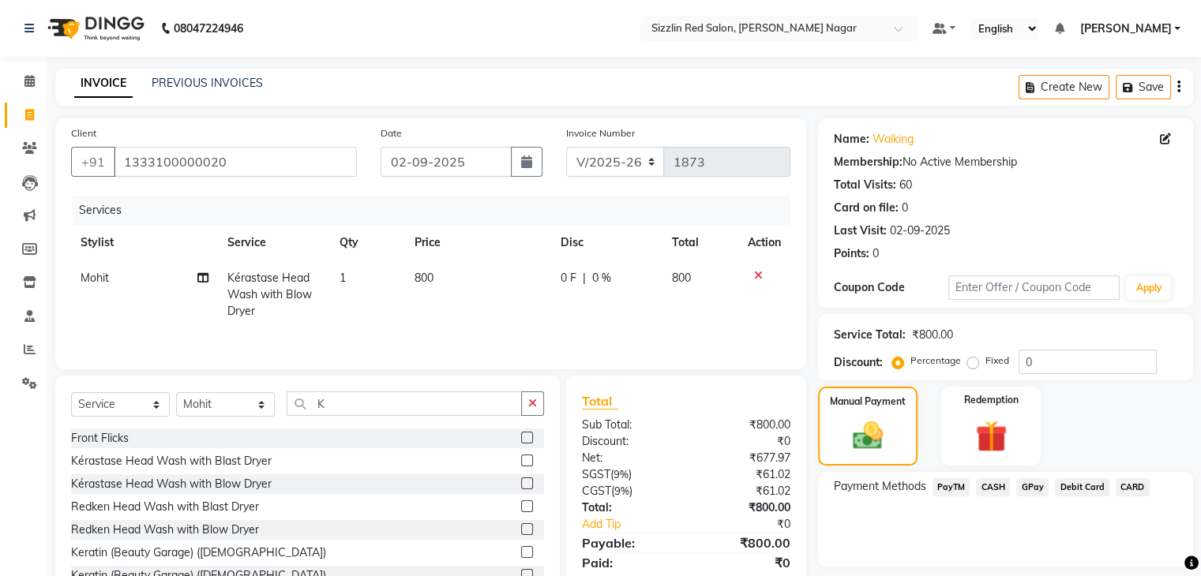
click at [941, 488] on span "PayTM" at bounding box center [952, 488] width 38 height 18
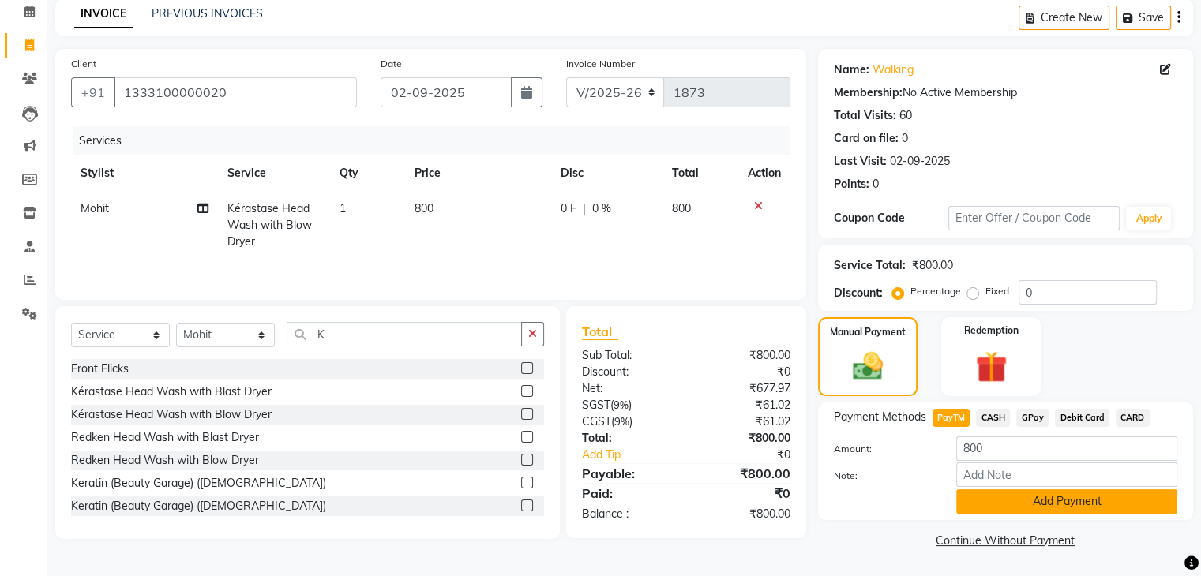
click at [997, 504] on button "Add Payment" at bounding box center [1066, 502] width 221 height 24
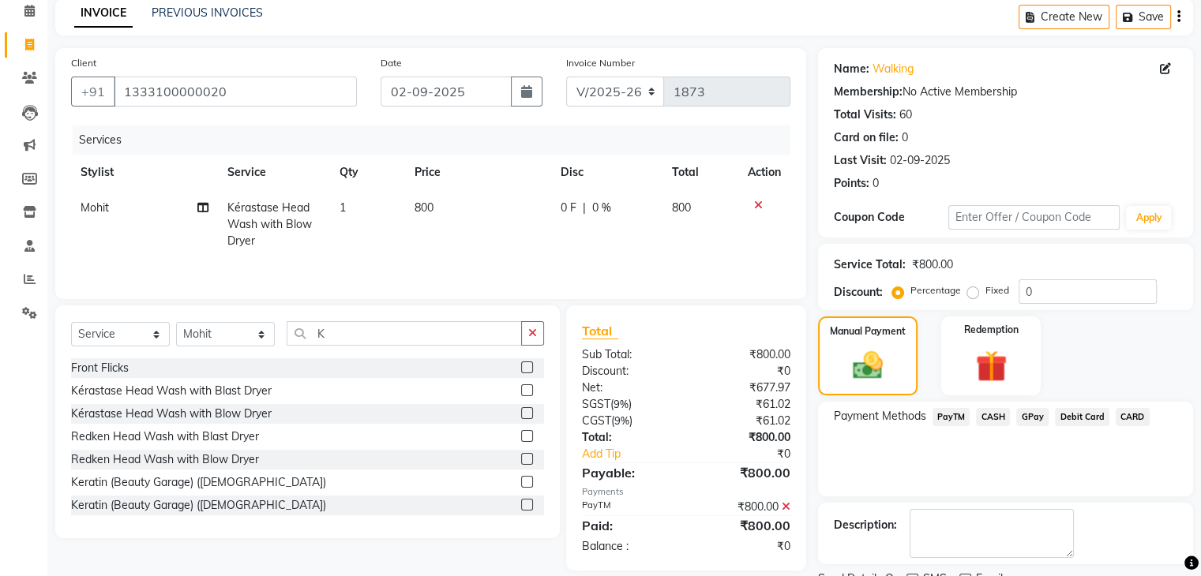
scroll to position [135, 0]
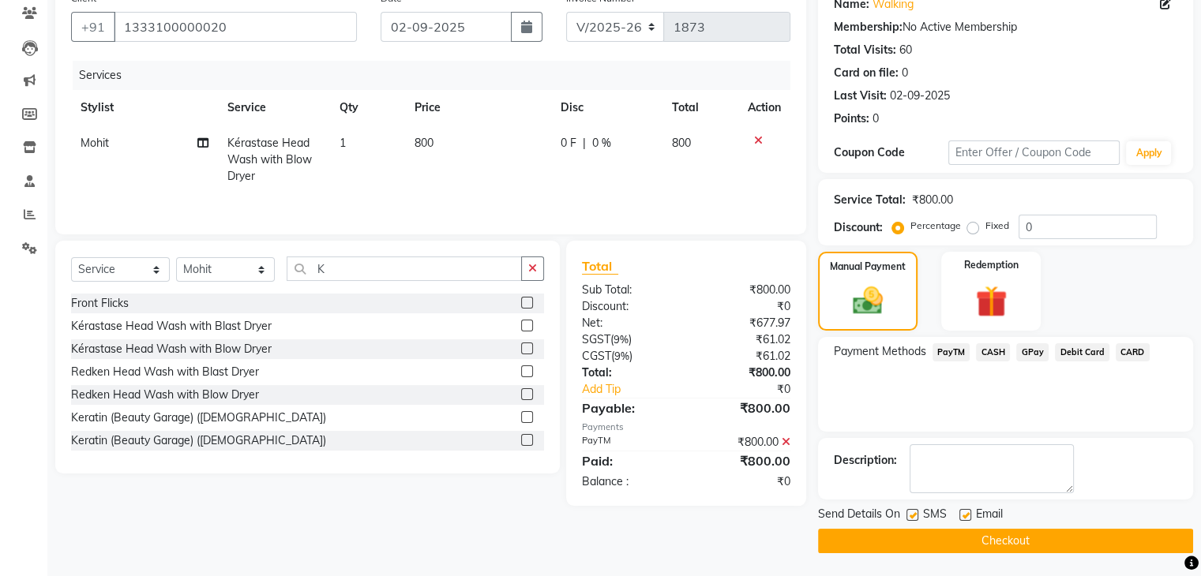
click at [971, 543] on button "Checkout" at bounding box center [1005, 541] width 375 height 24
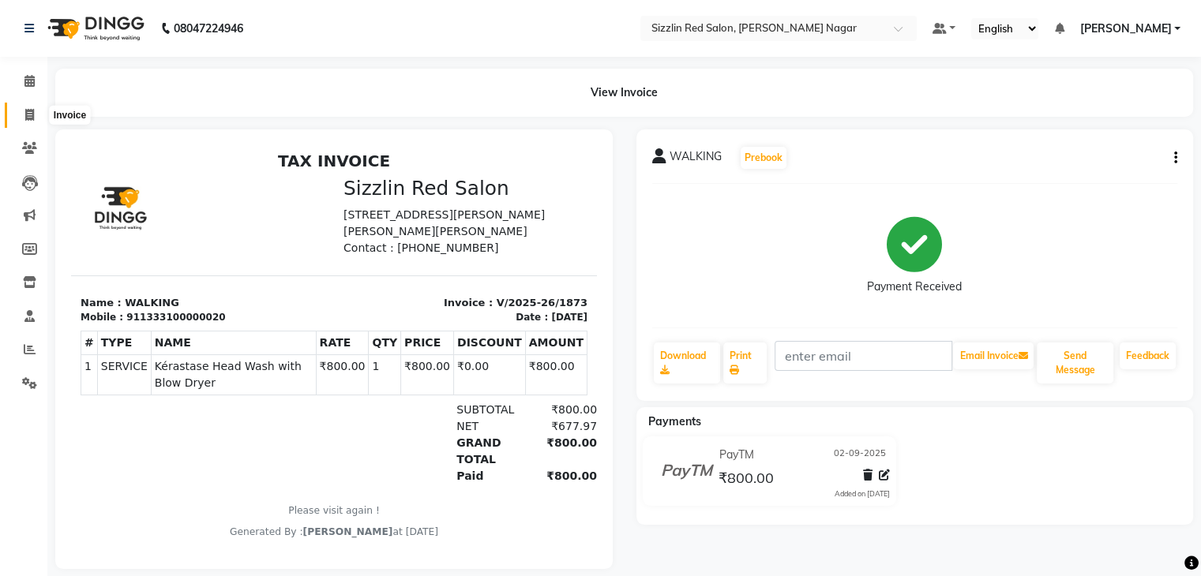
click at [35, 112] on span at bounding box center [30, 116] width 28 height 18
select select "service"
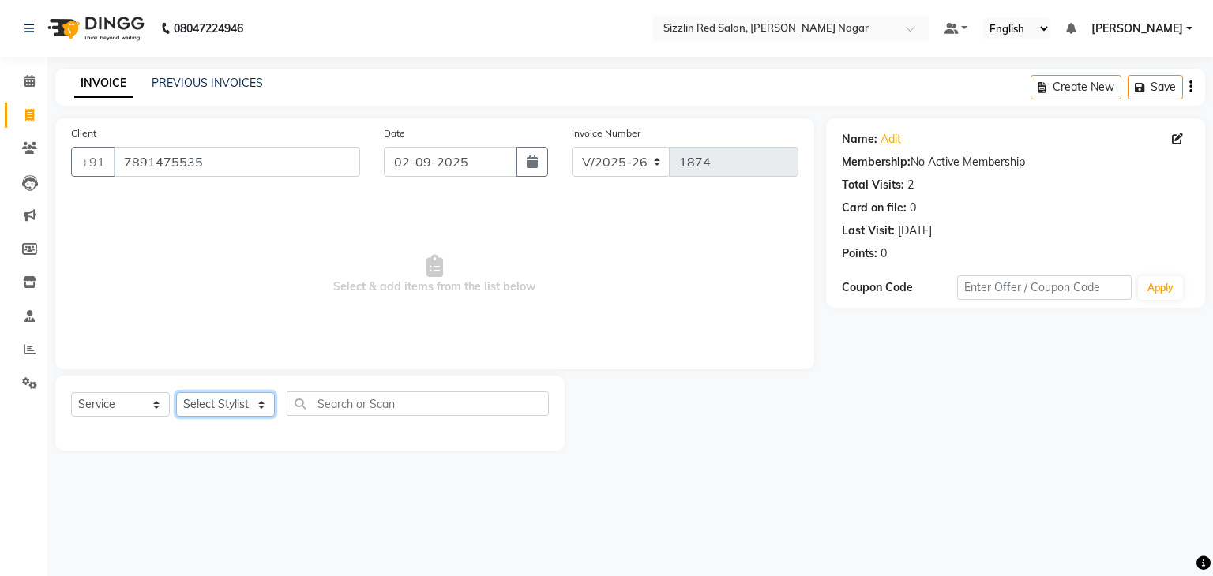
click at [217, 408] on select "Select Stylist Ajay HK 1 Ajay veer hk [PERSON_NAME] COUNTER [PERSON_NAME] Mohit…" at bounding box center [225, 404] width 99 height 24
click at [176, 393] on select "Select Stylist Ajay HK 1 Ajay veer hk [PERSON_NAME] COUNTER [PERSON_NAME] Mohit…" at bounding box center [225, 404] width 99 height 24
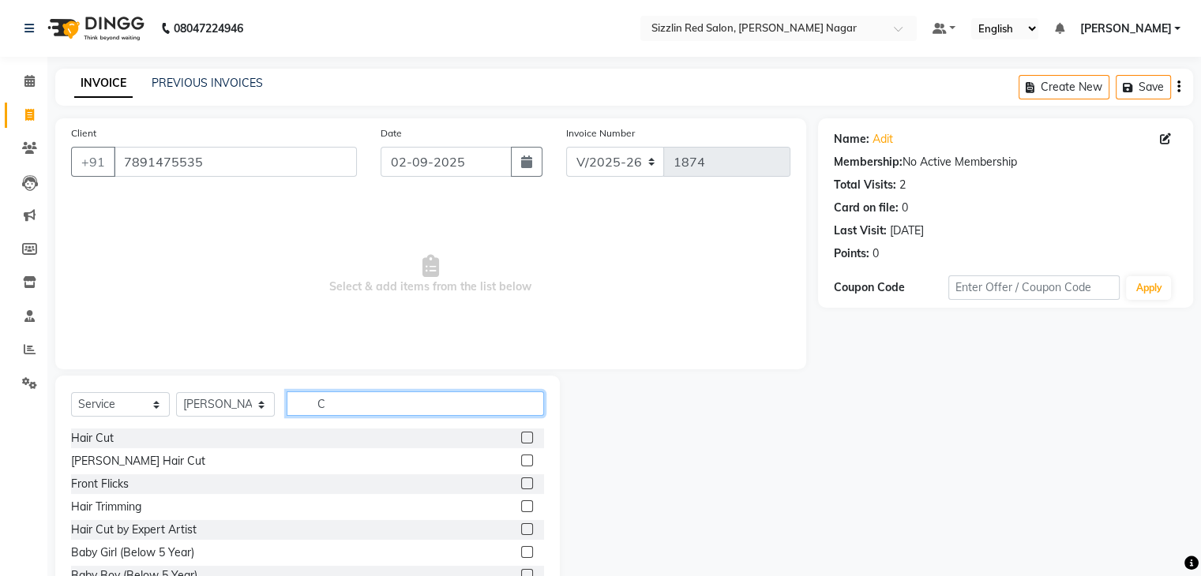
click at [334, 408] on input "C" at bounding box center [415, 404] width 257 height 24
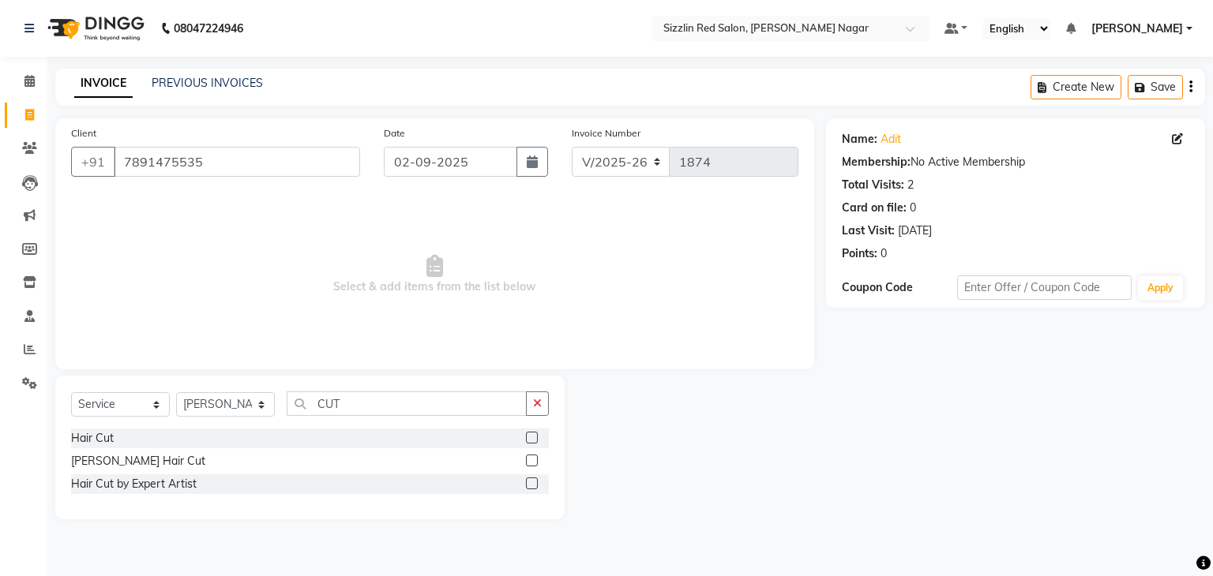
click at [535, 486] on label at bounding box center [532, 484] width 12 height 12
click at [535, 486] on input "checkbox" at bounding box center [531, 484] width 10 height 10
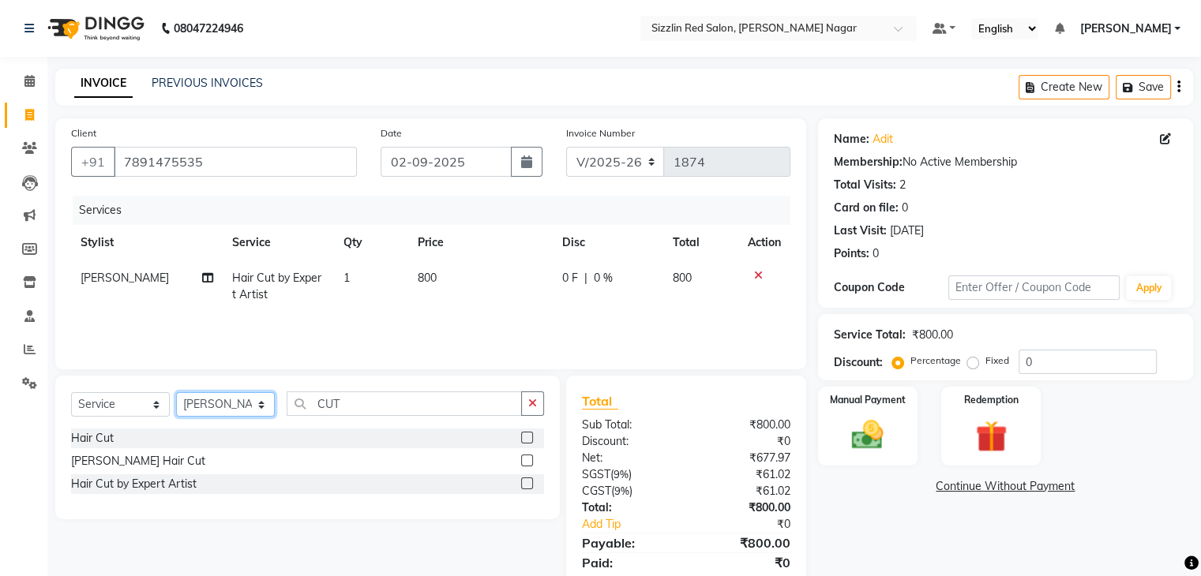
click at [226, 406] on select "Select Stylist Ajay HK 1 Ajay veer hk [PERSON_NAME] COUNTER [PERSON_NAME] Mohit…" at bounding box center [225, 404] width 99 height 24
click at [176, 393] on select "Select Stylist Ajay HK 1 Ajay veer hk [PERSON_NAME] COUNTER [PERSON_NAME] Mohit…" at bounding box center [225, 404] width 99 height 24
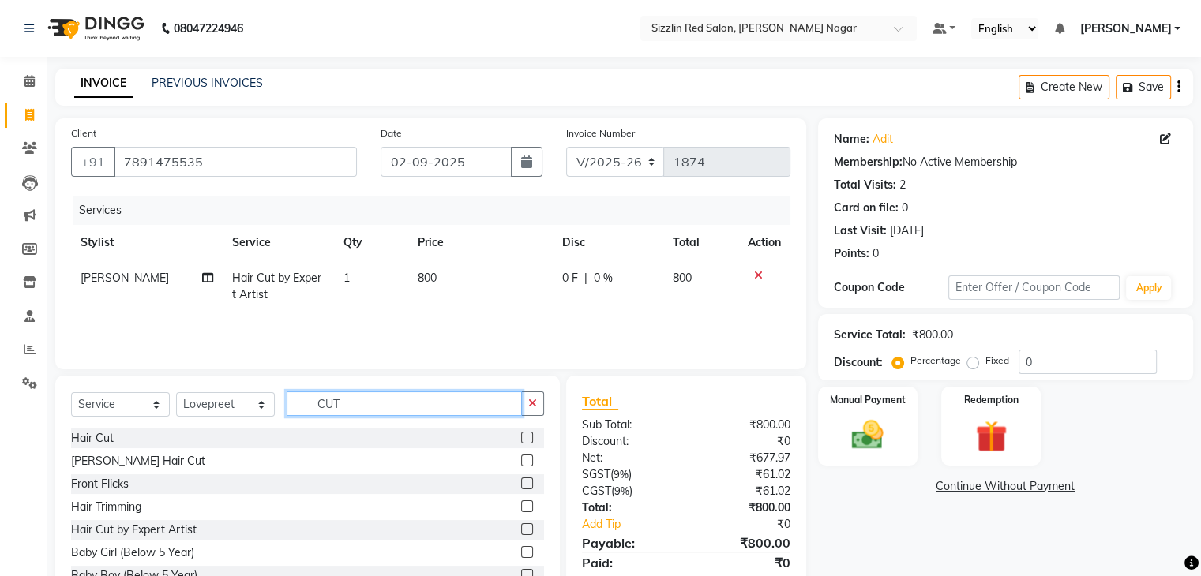
click at [351, 401] on input "CUT" at bounding box center [404, 404] width 235 height 24
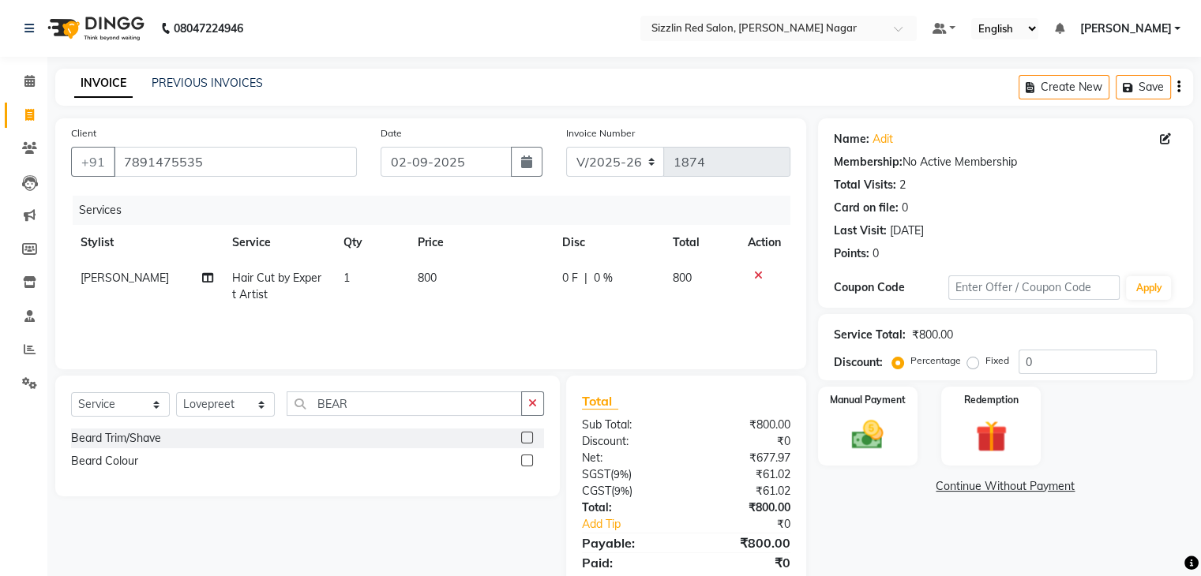
click at [530, 437] on label at bounding box center [527, 438] width 12 height 12
click at [530, 437] on input "checkbox" at bounding box center [526, 439] width 10 height 10
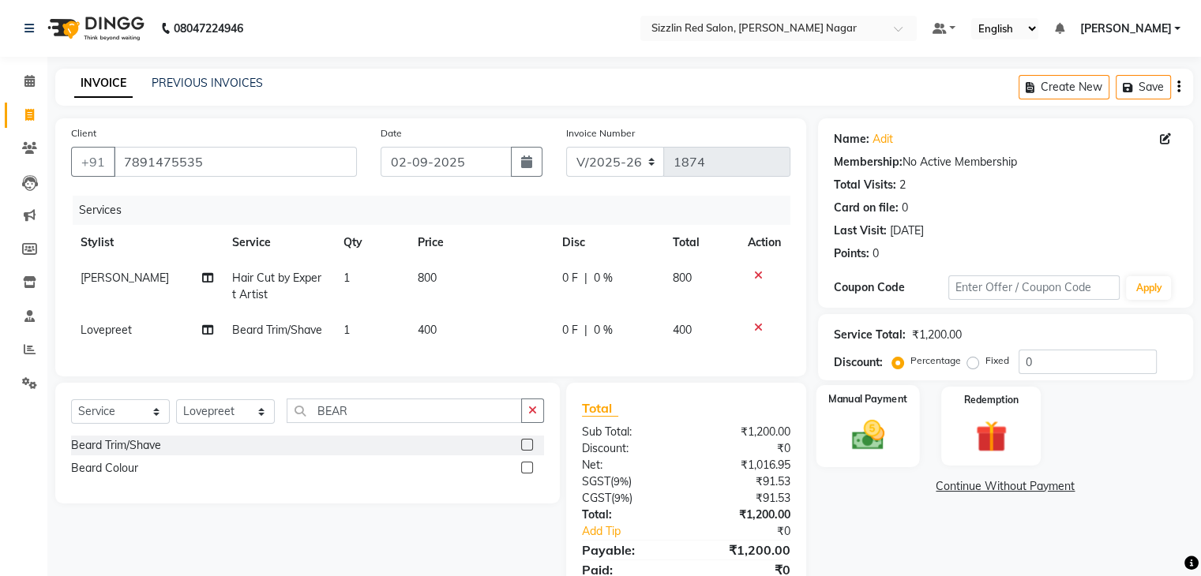
click at [870, 430] on img at bounding box center [867, 436] width 53 height 38
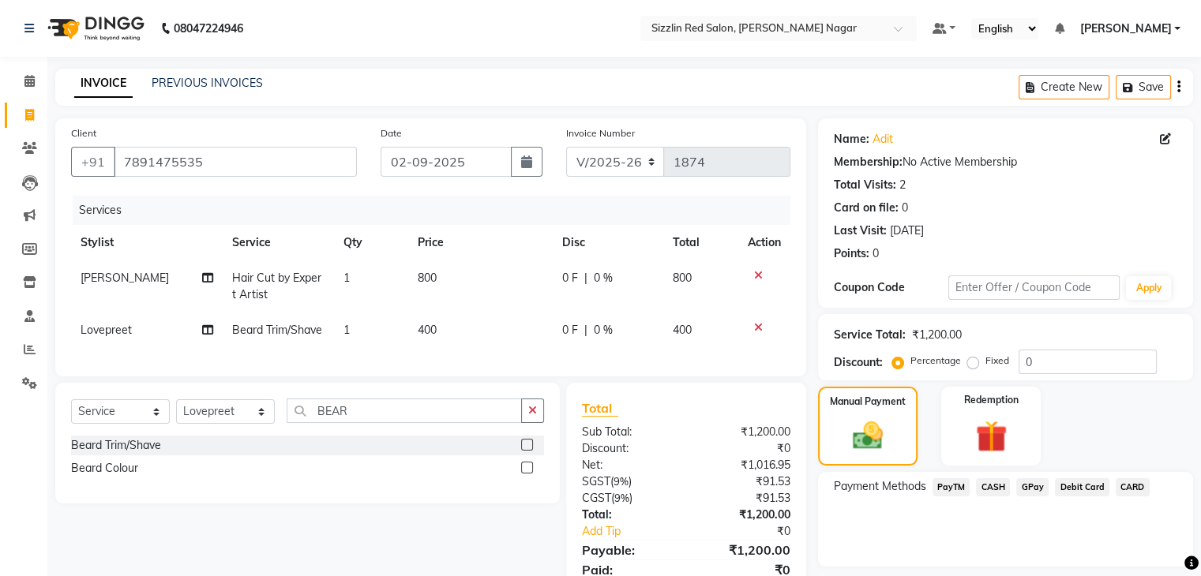
click at [954, 490] on span "PayTM" at bounding box center [952, 488] width 38 height 18
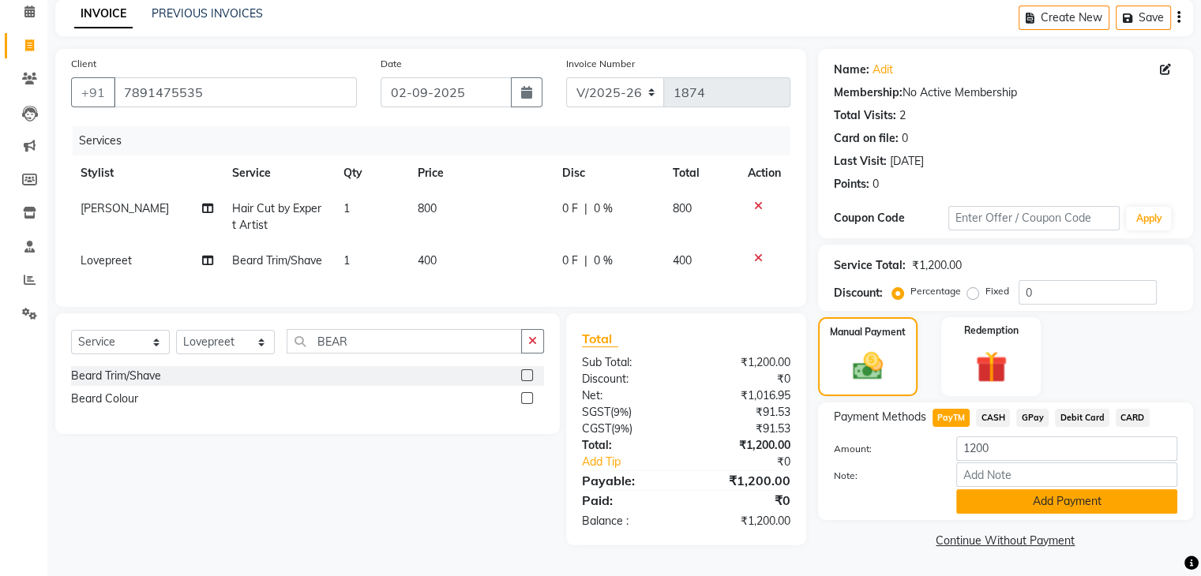
click at [987, 490] on button "Add Payment" at bounding box center [1066, 502] width 221 height 24
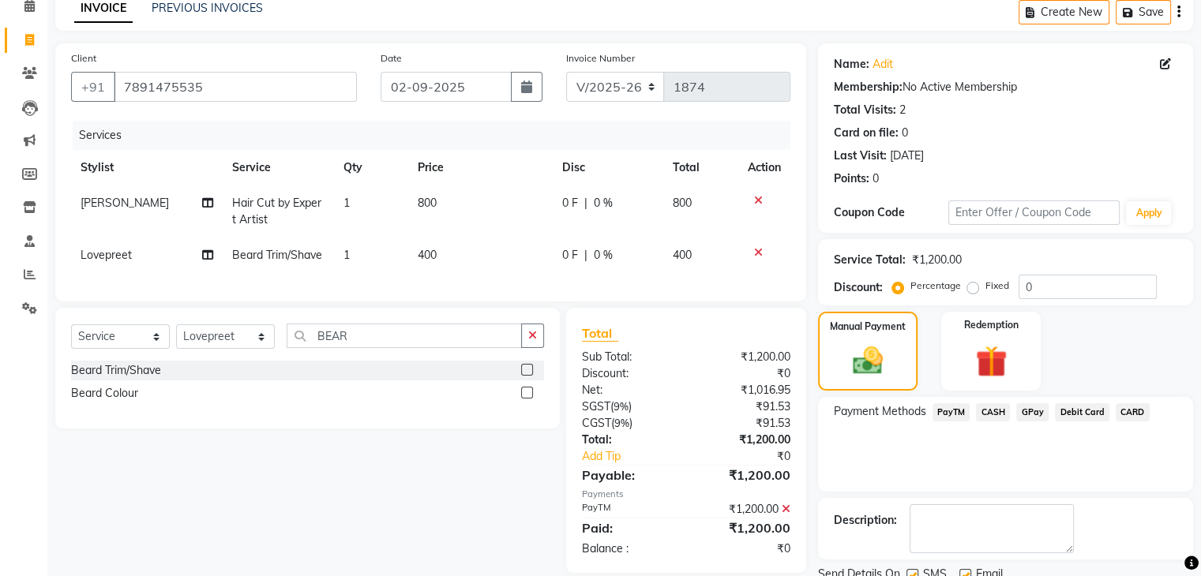
scroll to position [135, 0]
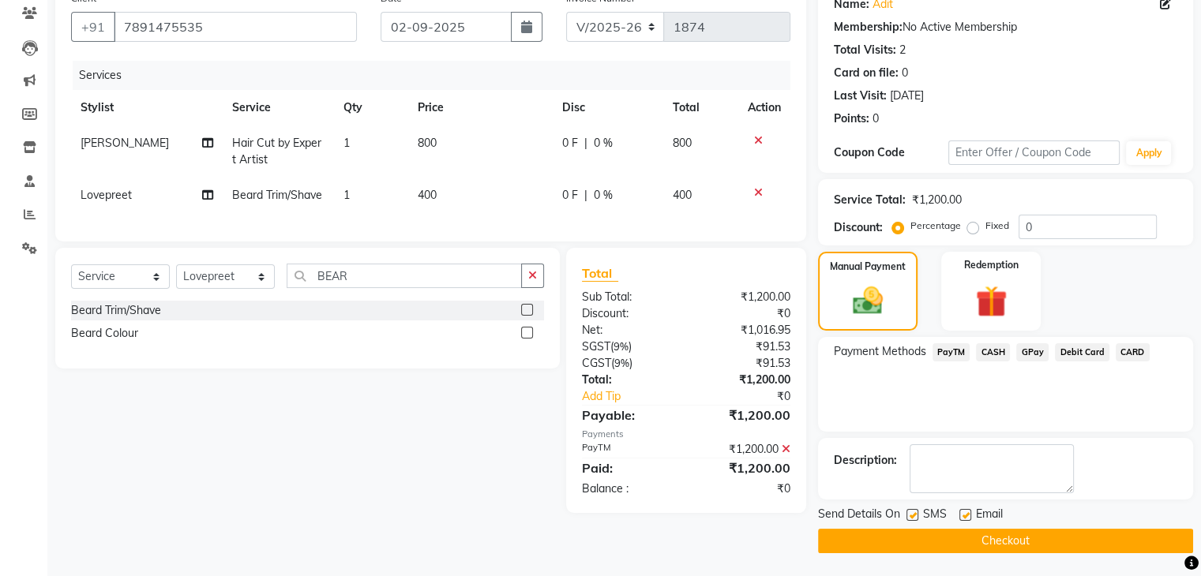
click at [962, 538] on button "Checkout" at bounding box center [1005, 541] width 375 height 24
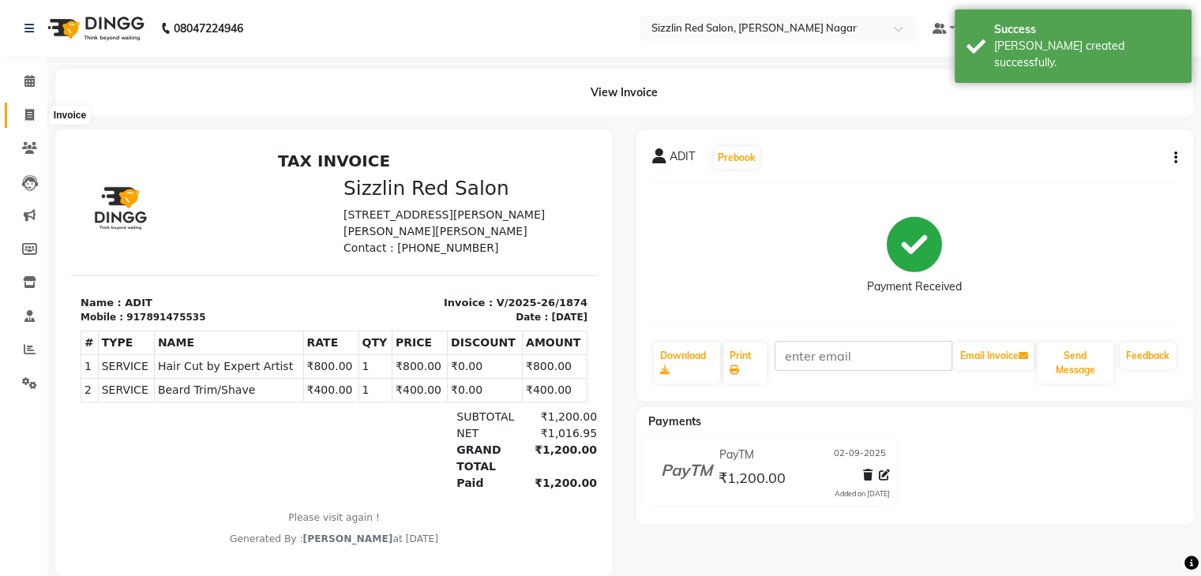
click at [22, 115] on span at bounding box center [30, 116] width 28 height 18
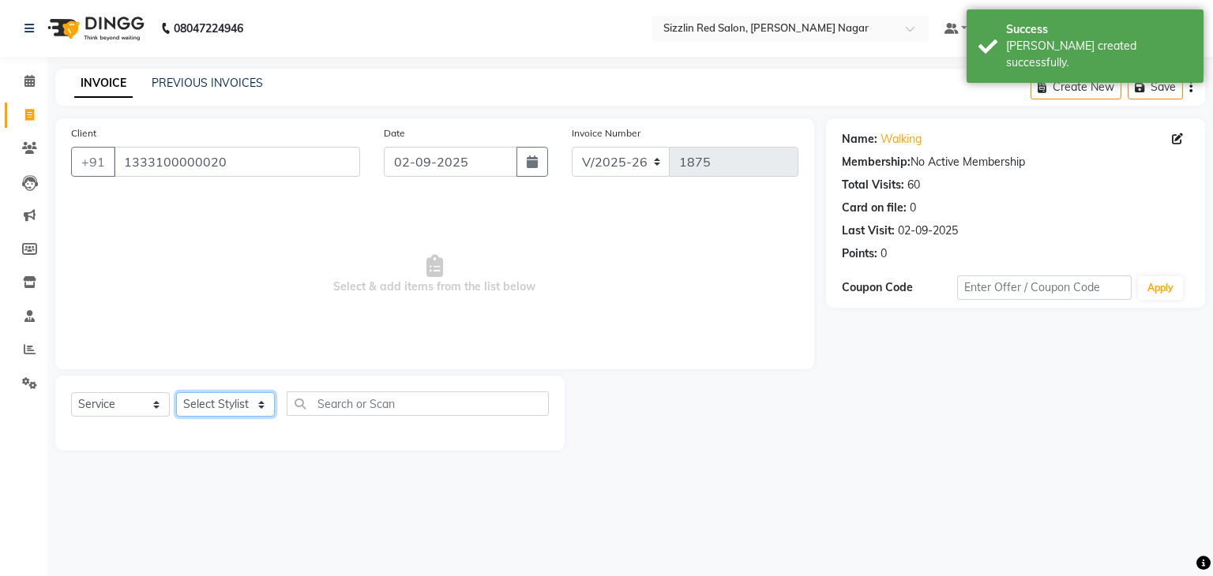
click at [247, 411] on select "Select Stylist Ajay HK 1 Ajay veer hk [PERSON_NAME] COUNTER [PERSON_NAME] Mohit…" at bounding box center [225, 404] width 99 height 24
click at [176, 393] on select "Select Stylist Ajay HK 1 Ajay veer hk [PERSON_NAME] COUNTER [PERSON_NAME] Mohit…" at bounding box center [225, 404] width 99 height 24
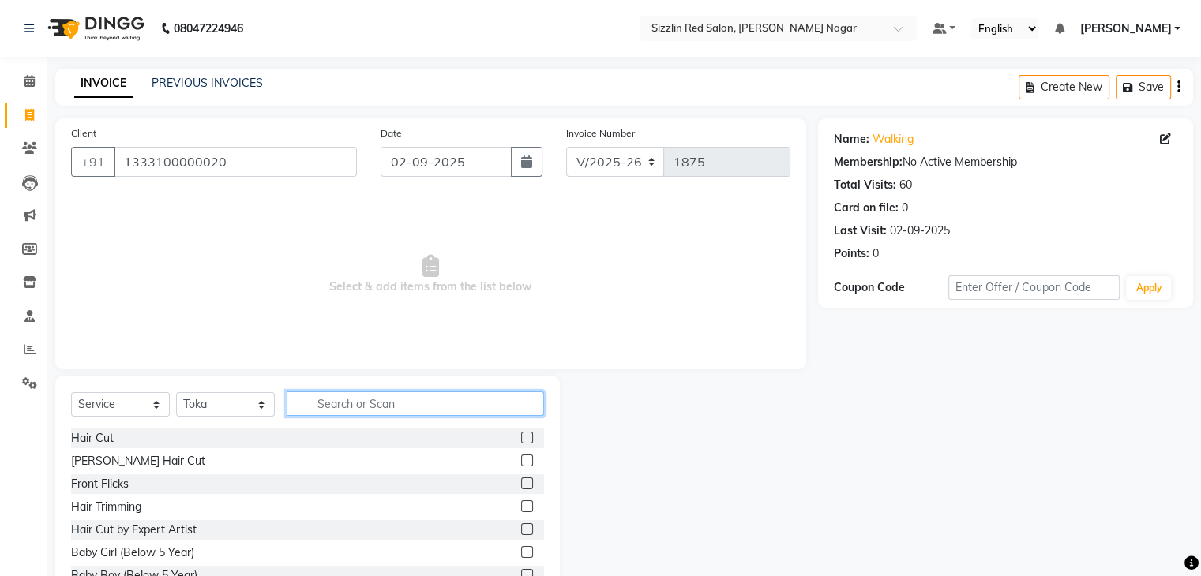
click at [326, 410] on input "text" at bounding box center [415, 404] width 257 height 24
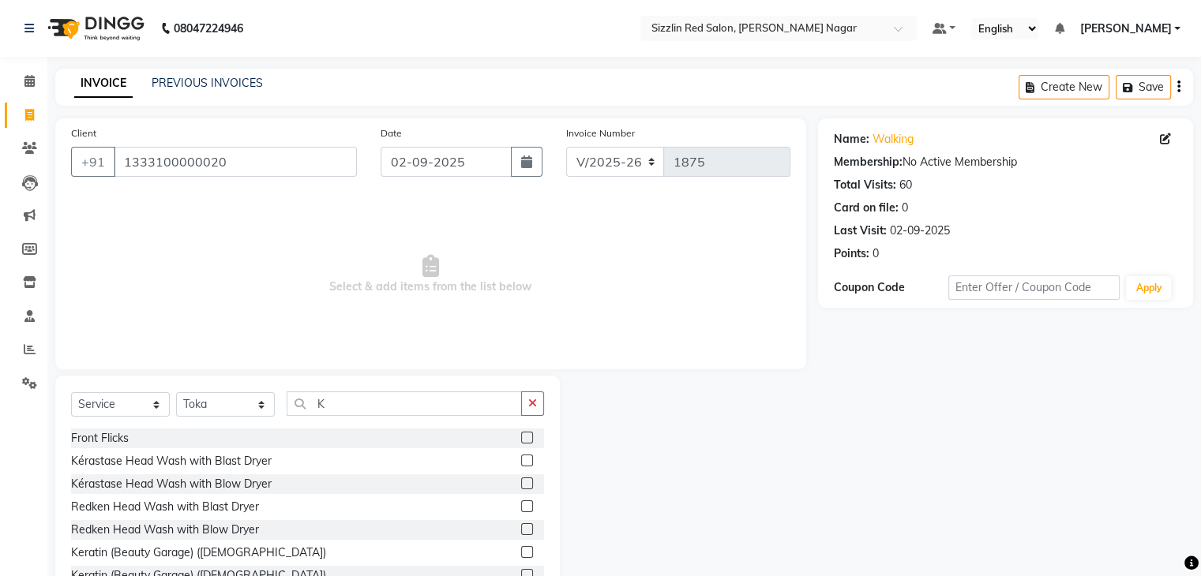
click at [521, 455] on label at bounding box center [527, 461] width 12 height 12
click at [521, 456] on input "checkbox" at bounding box center [526, 461] width 10 height 10
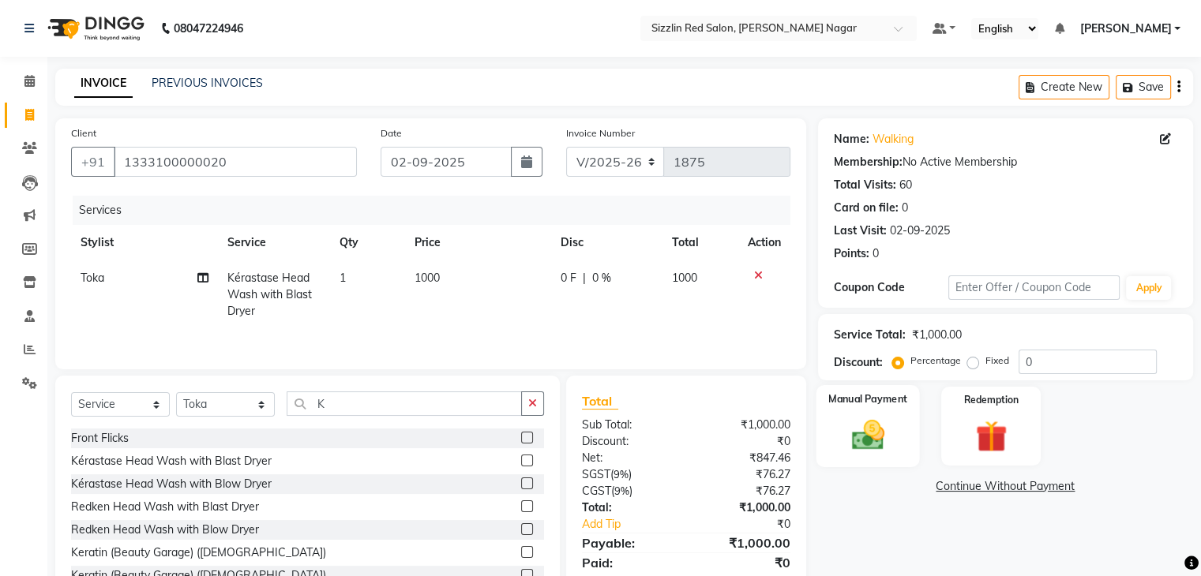
click at [862, 425] on img at bounding box center [867, 436] width 53 height 38
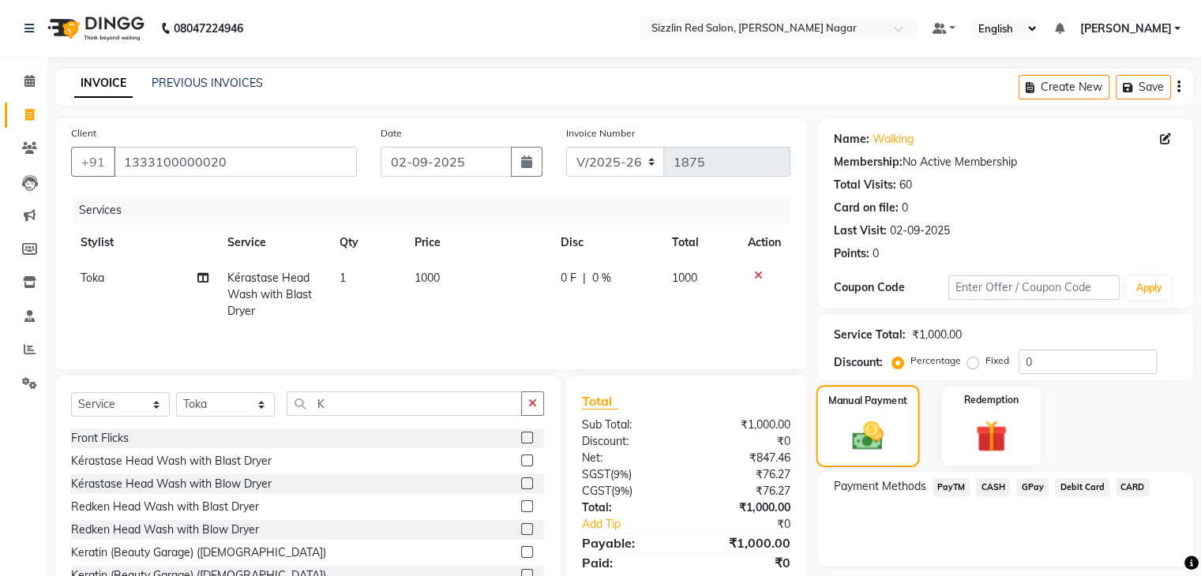
scroll to position [57, 0]
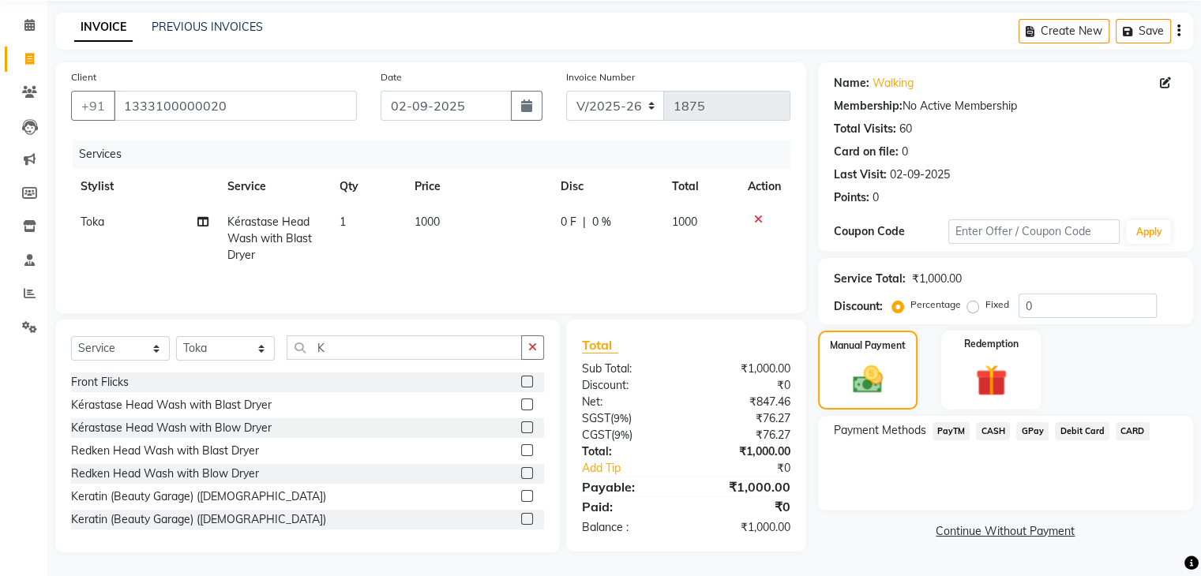
click at [948, 431] on span "PayTM" at bounding box center [952, 431] width 38 height 18
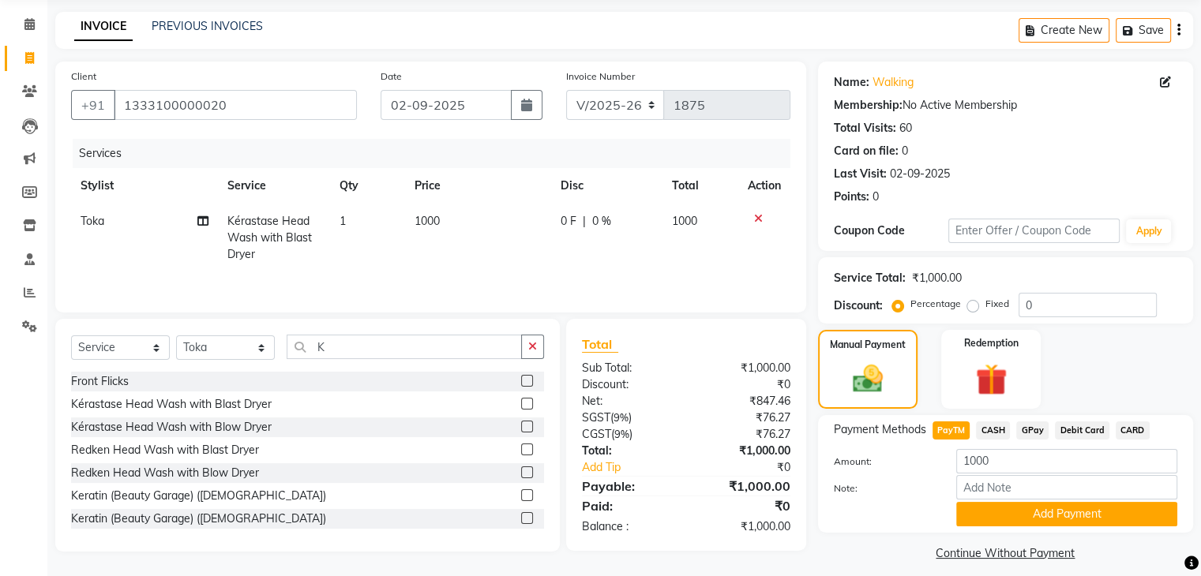
scroll to position [70, 0]
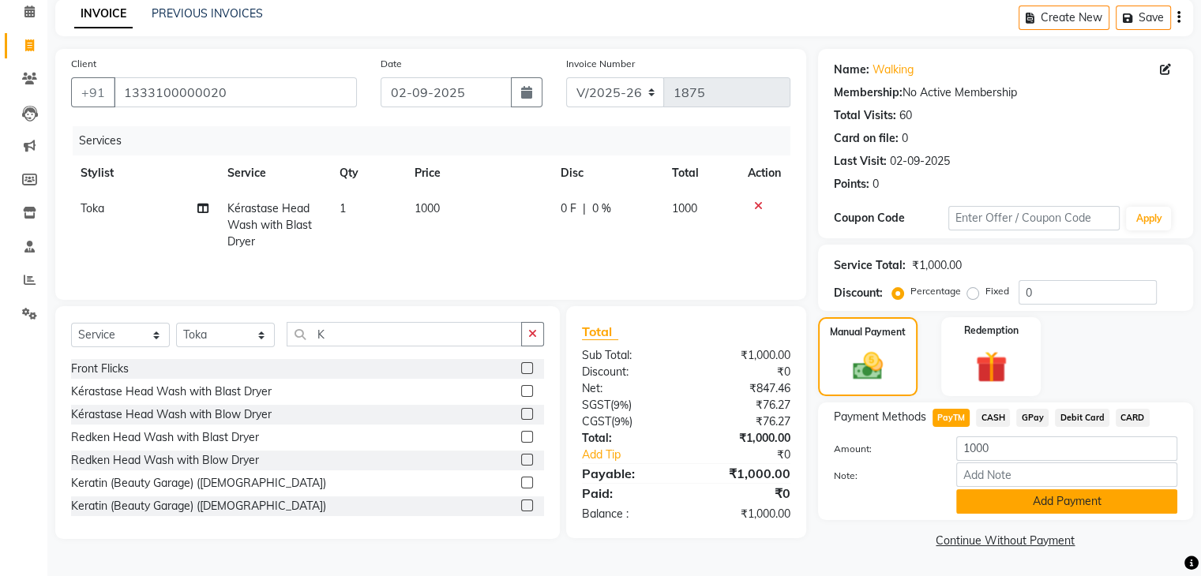
click at [1018, 512] on button "Add Payment" at bounding box center [1066, 502] width 221 height 24
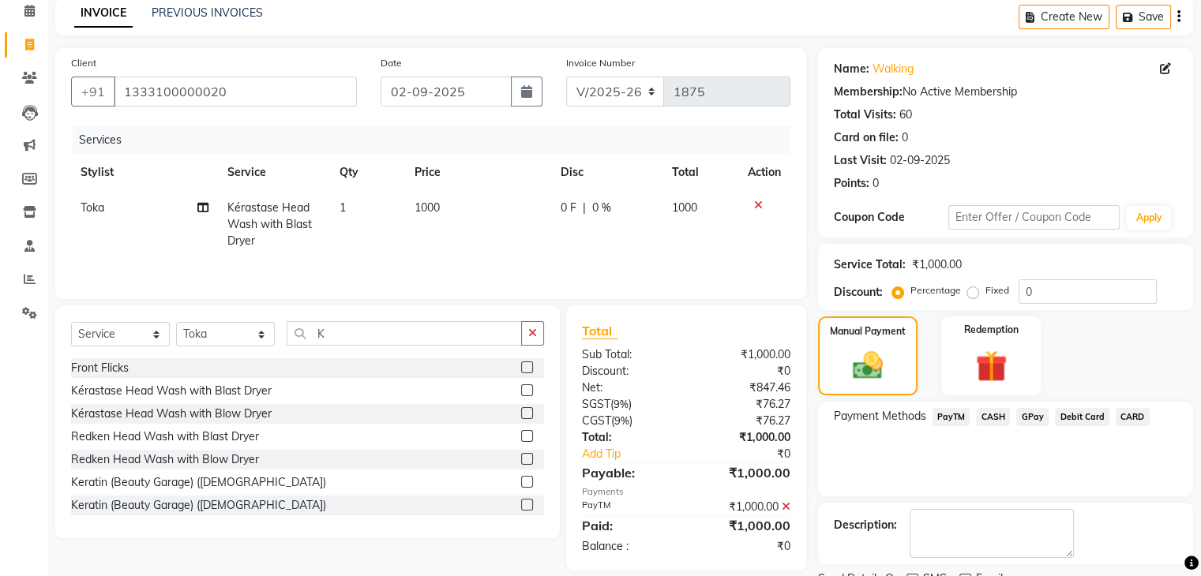
scroll to position [135, 0]
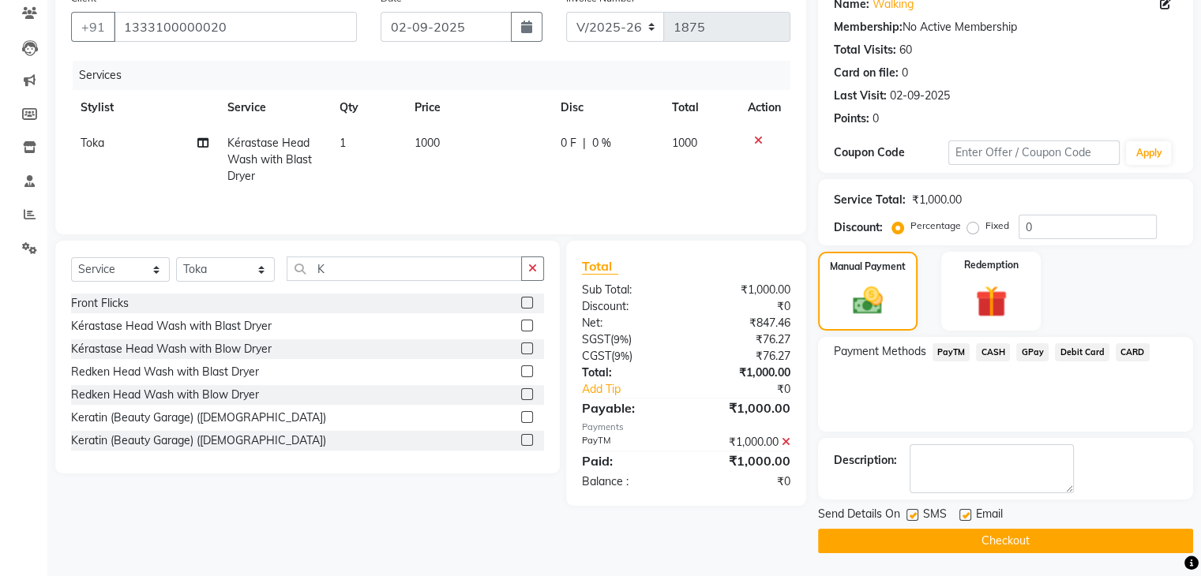
click at [1001, 550] on button "Checkout" at bounding box center [1005, 541] width 375 height 24
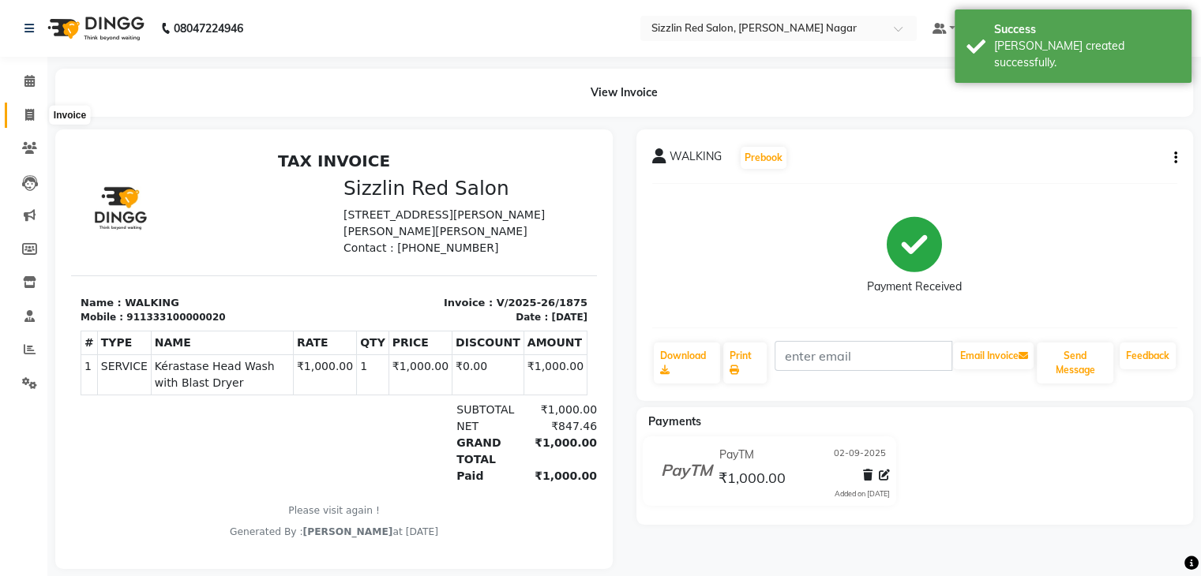
click at [24, 119] on span at bounding box center [30, 116] width 28 height 18
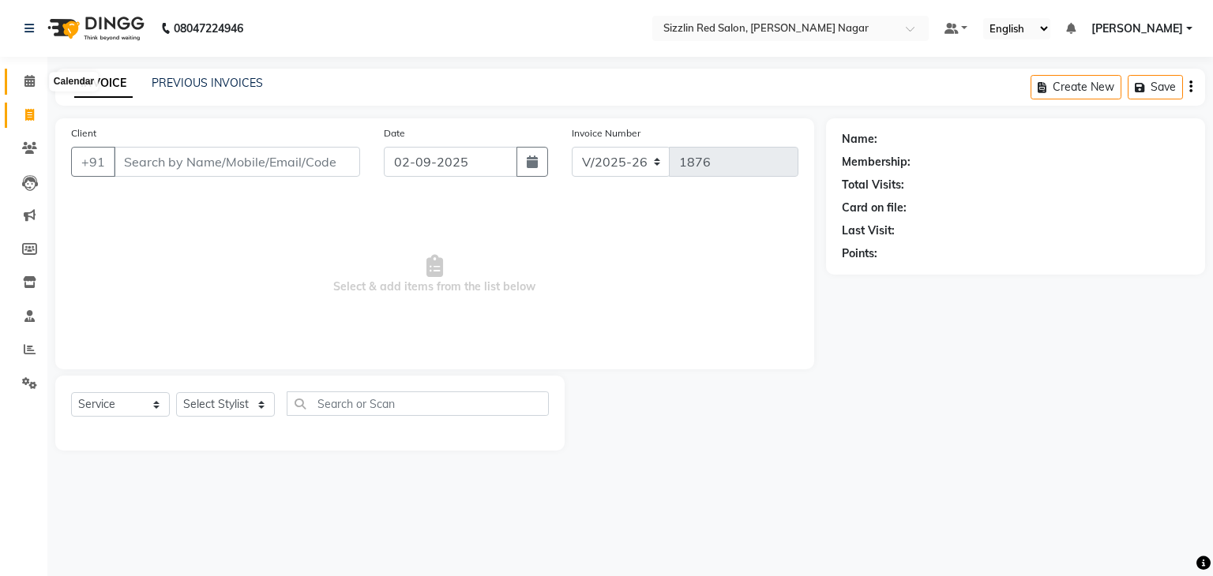
click at [32, 79] on icon at bounding box center [29, 81] width 10 height 12
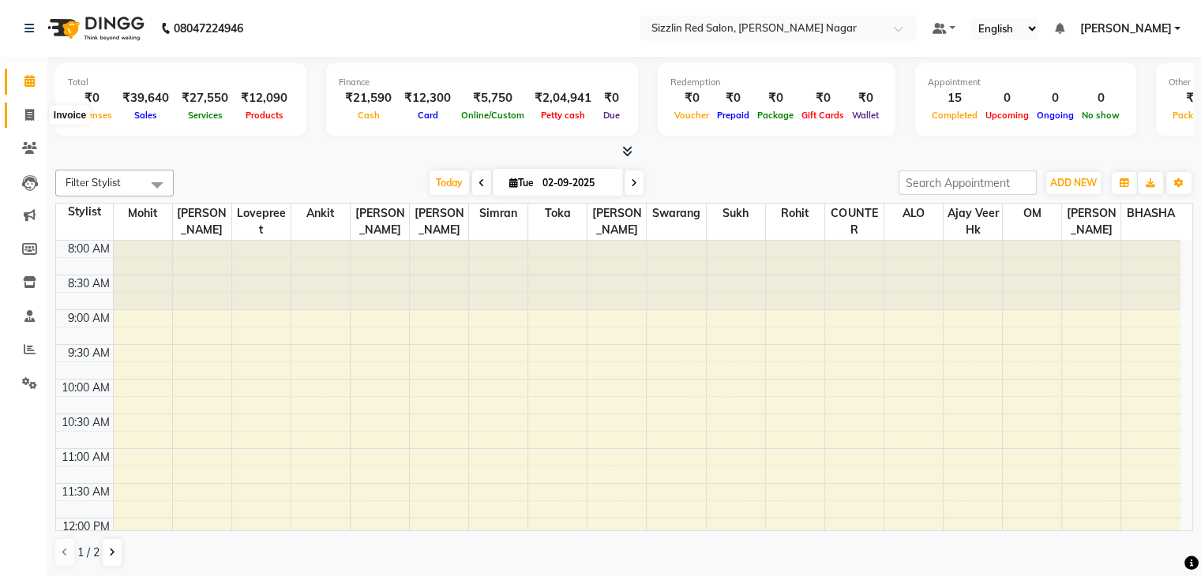
click at [21, 110] on span at bounding box center [30, 116] width 28 height 18
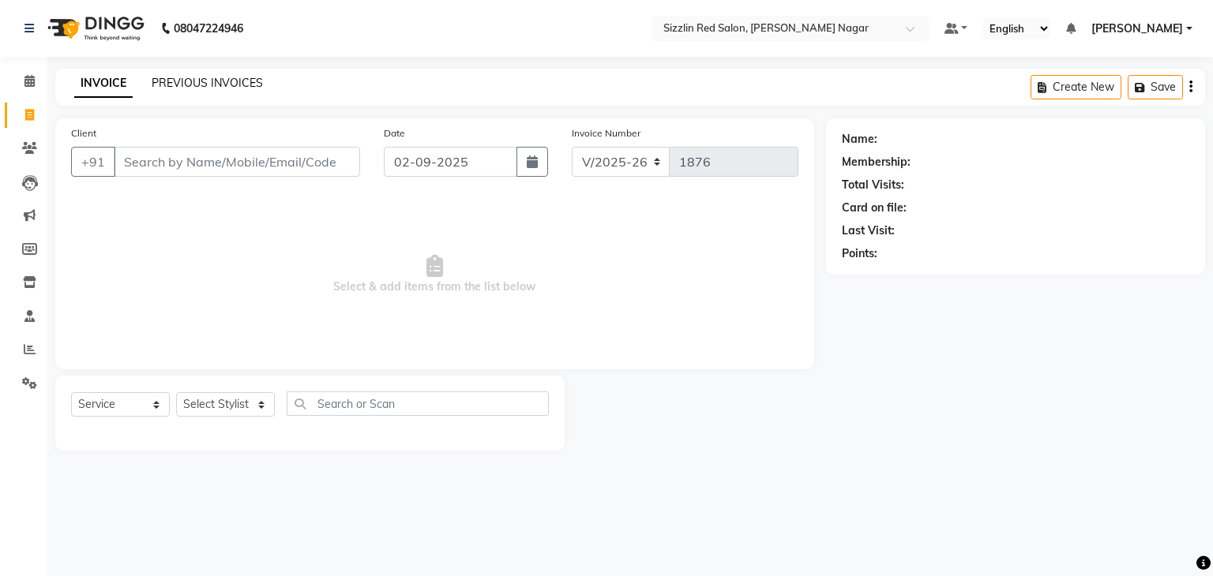
click at [176, 81] on link "PREVIOUS INVOICES" at bounding box center [207, 83] width 111 height 14
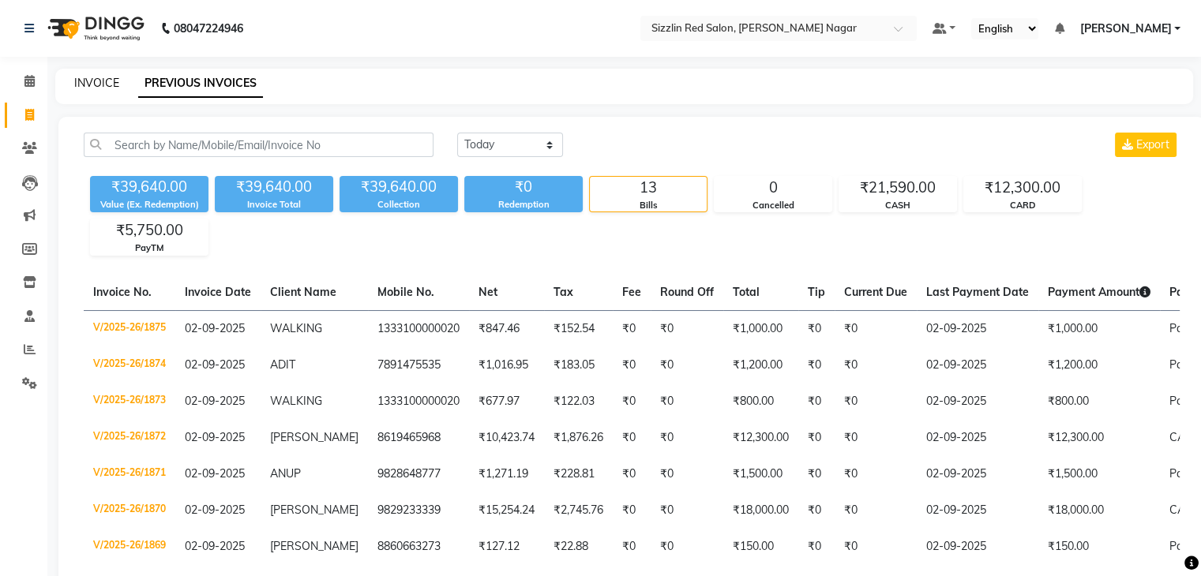
click at [101, 88] on link "INVOICE" at bounding box center [96, 83] width 45 height 14
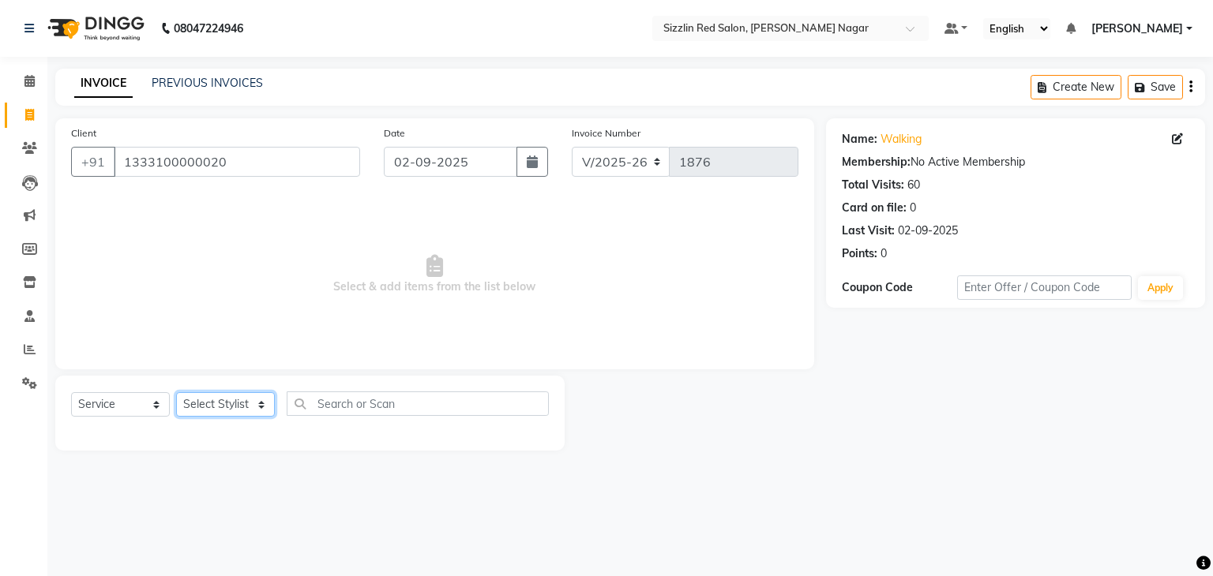
click at [238, 413] on select "Select Stylist Ajay HK 1 Ajay veer hk [PERSON_NAME] COUNTER [PERSON_NAME] Mohit…" at bounding box center [225, 404] width 99 height 24
click at [176, 393] on select "Select Stylist Ajay HK 1 Ajay veer hk [PERSON_NAME] COUNTER [PERSON_NAME] Mohit…" at bounding box center [225, 404] width 99 height 24
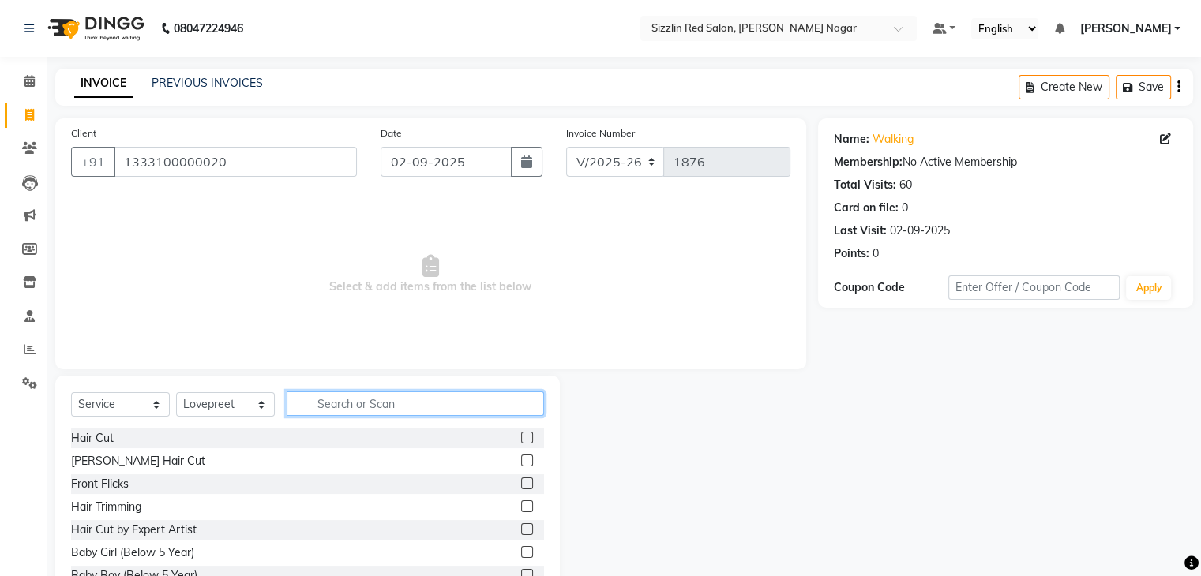
click at [328, 402] on input "text" at bounding box center [415, 404] width 257 height 24
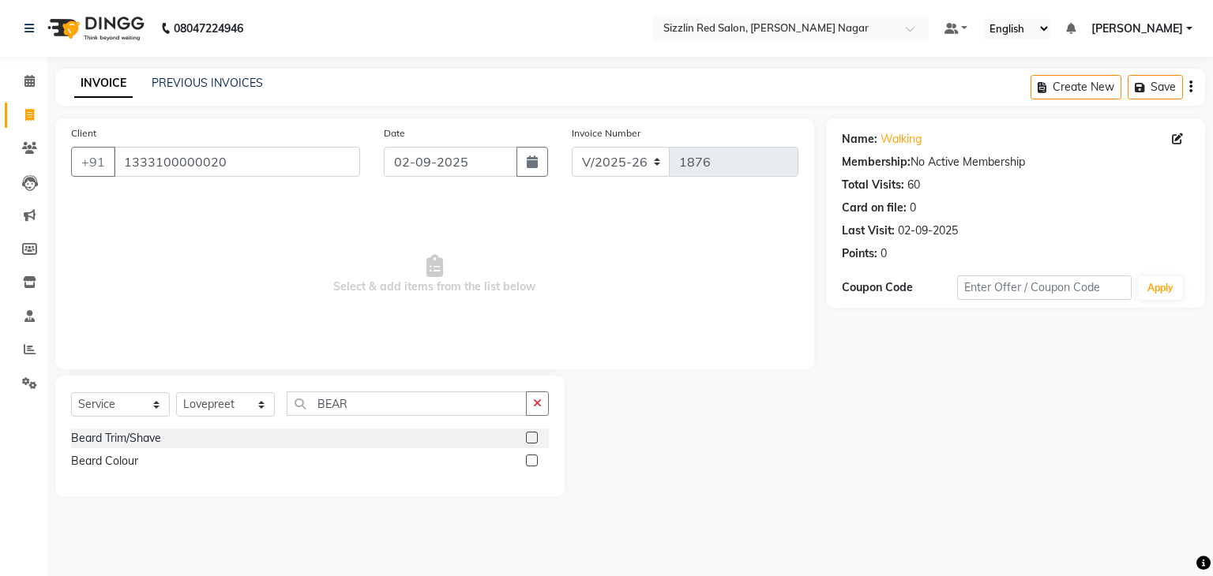
click at [531, 441] on label at bounding box center [532, 438] width 12 height 12
click at [531, 441] on input "checkbox" at bounding box center [531, 439] width 10 height 10
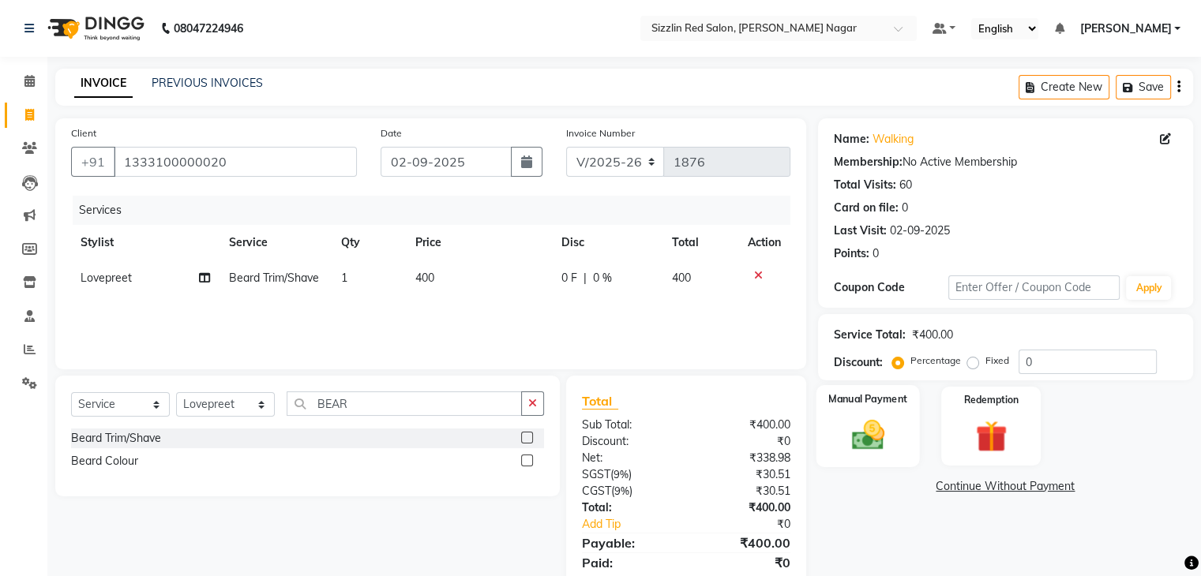
click at [850, 446] on img at bounding box center [867, 436] width 53 height 38
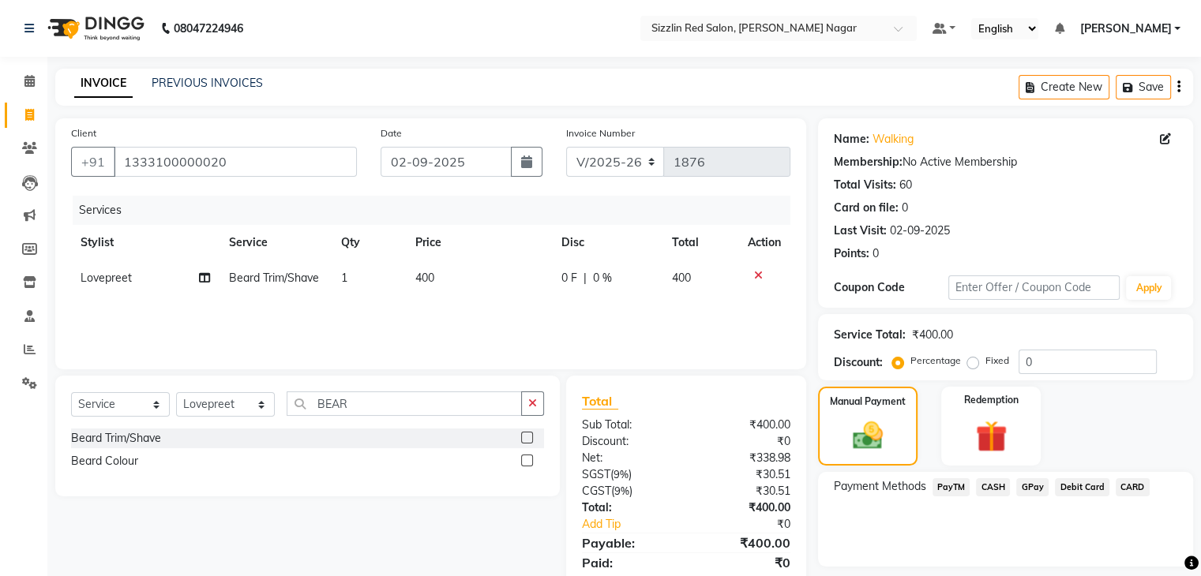
click at [1001, 487] on span "CASH" at bounding box center [993, 488] width 34 height 18
click at [950, 487] on span "PayTM" at bounding box center [952, 488] width 38 height 18
click at [1063, 570] on button "Add Payment" at bounding box center [1066, 571] width 221 height 24
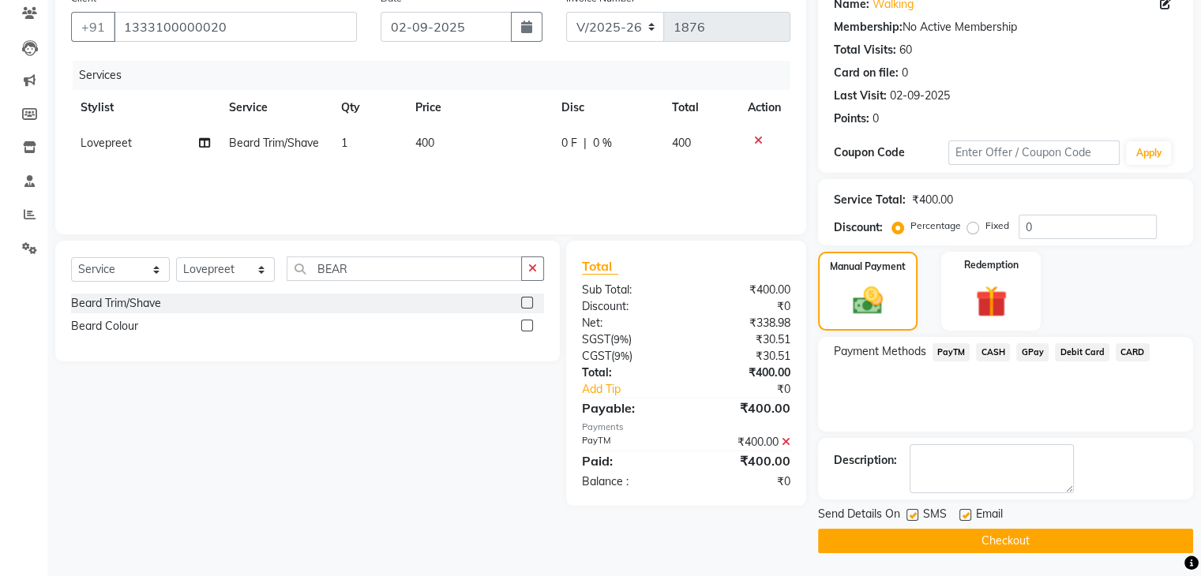
scroll to position [134, 0]
click at [1033, 538] on button "Checkout" at bounding box center [1005, 542] width 375 height 24
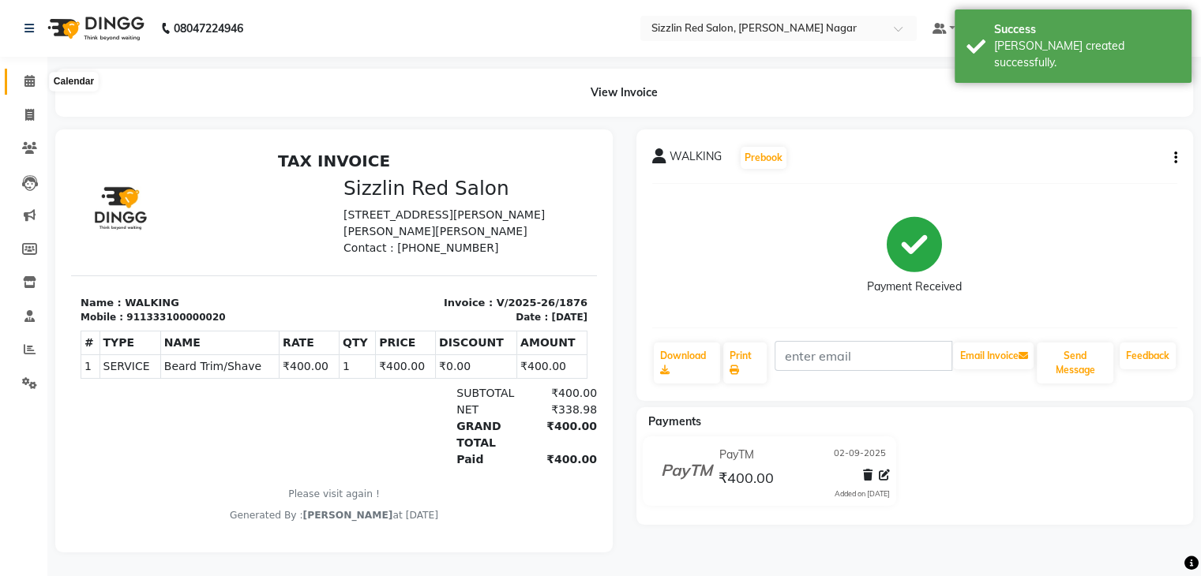
click at [35, 83] on span at bounding box center [30, 82] width 28 height 18
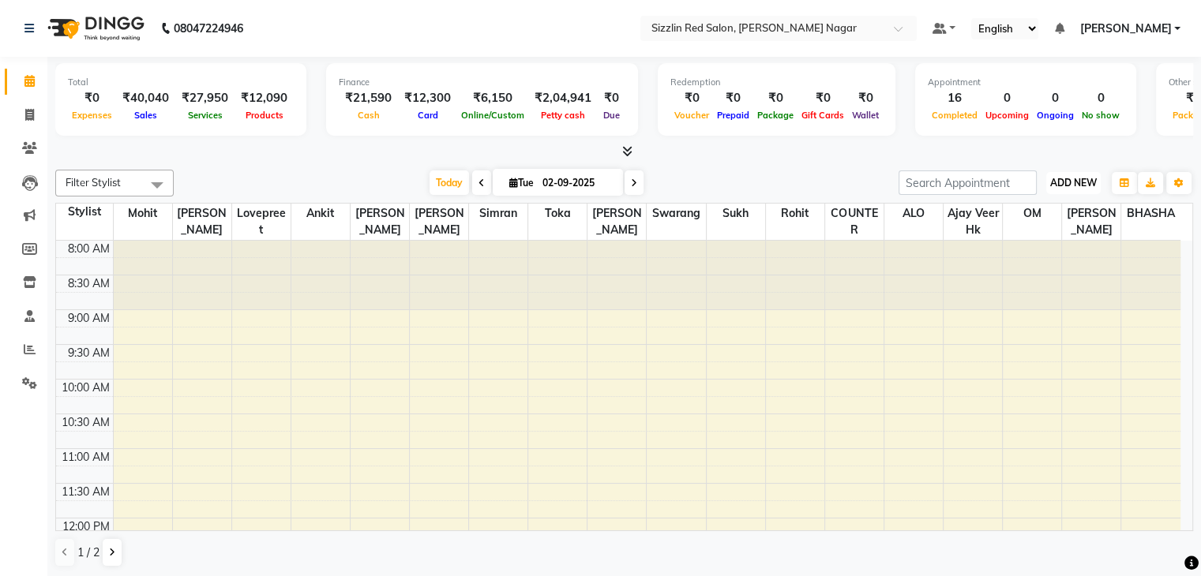
click at [1061, 187] on button "ADD NEW Toggle Dropdown" at bounding box center [1073, 183] width 54 height 22
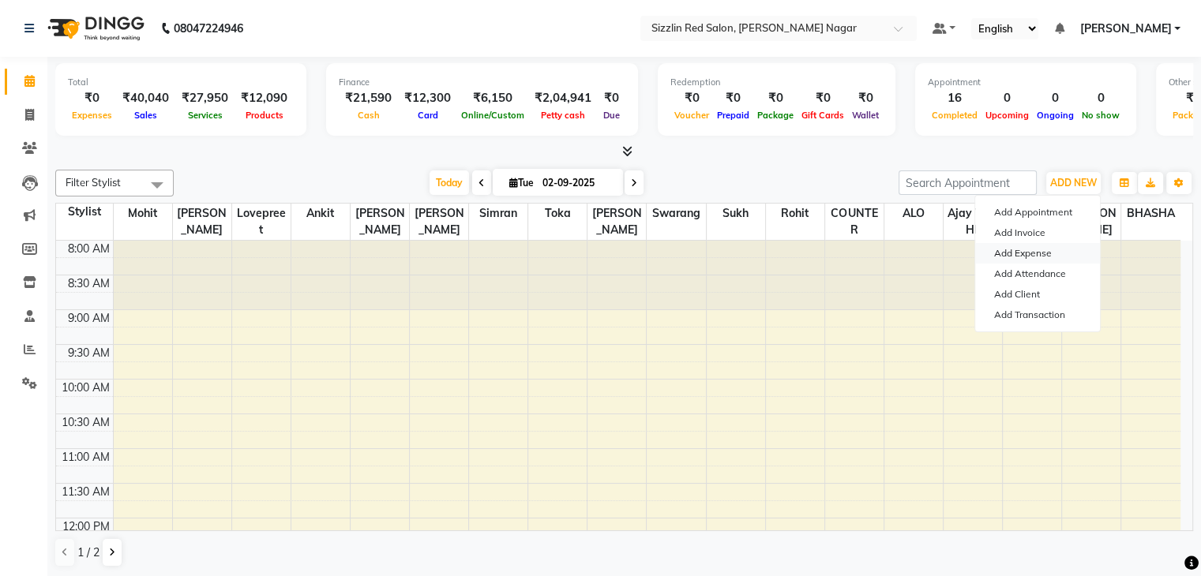
click at [1058, 252] on link "Add Expense" at bounding box center [1037, 253] width 125 height 21
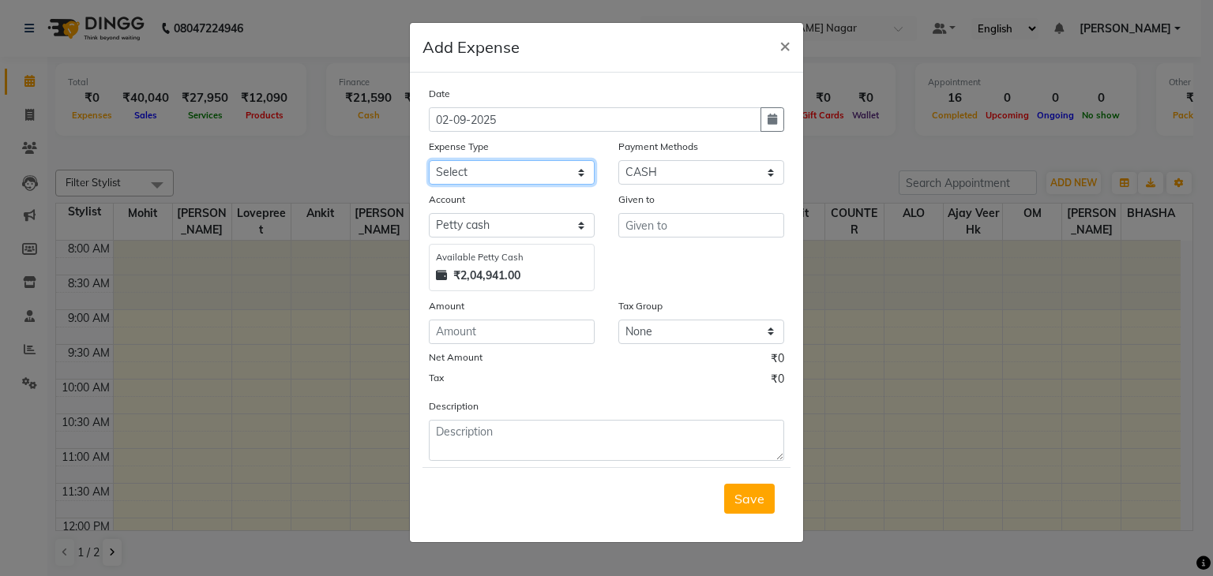
click at [579, 179] on select "Select Advance Salary Bank charges Car maintenance Cash transfer to bank Cash t…" at bounding box center [512, 172] width 166 height 24
click at [429, 162] on select "Select Advance Salary Bank charges Car maintenance Cash transfer to bank Cash t…" at bounding box center [512, 172] width 166 height 24
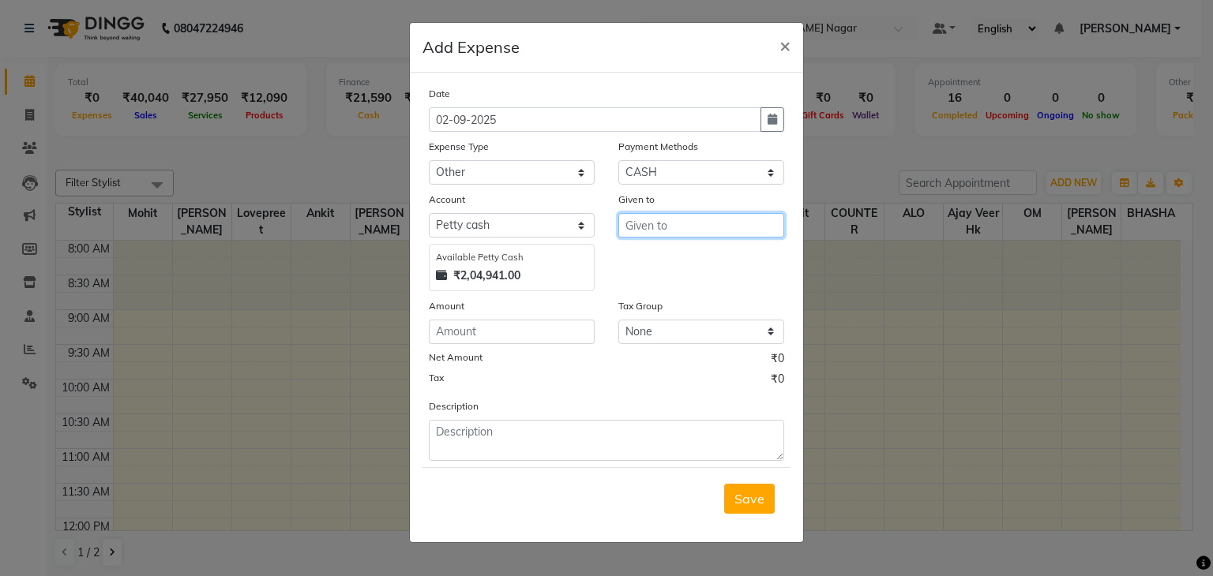
click at [634, 238] on input "text" at bounding box center [701, 225] width 166 height 24
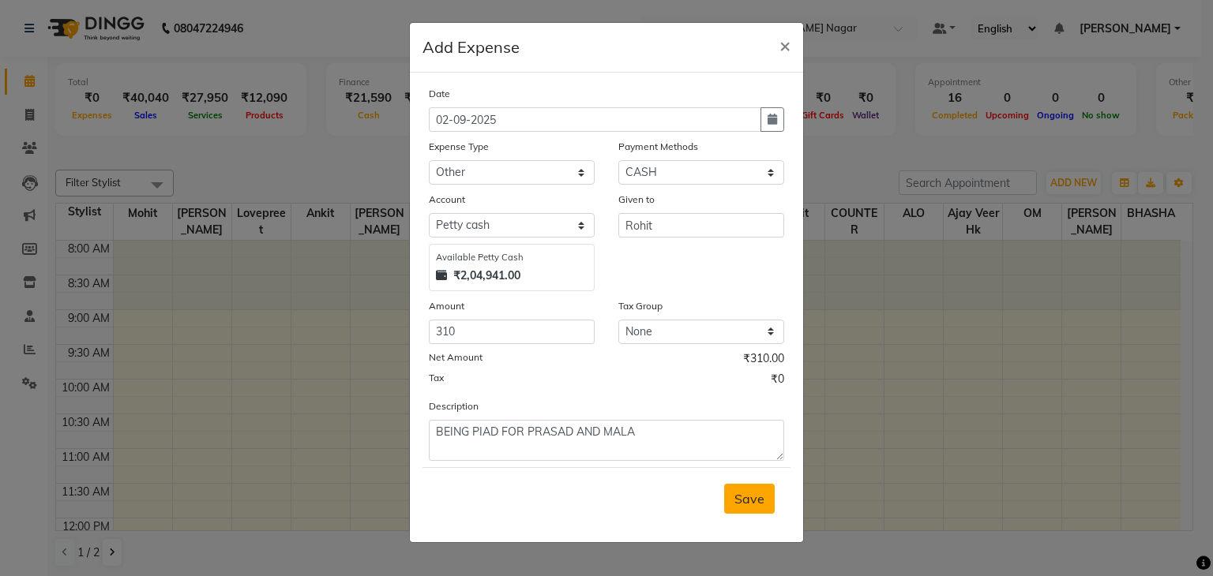
drag, startPoint x: 693, startPoint y: 550, endPoint x: 753, endPoint y: 502, distance: 77.0
click at [753, 502] on ngb-modal-window "Add Expense × Date [DATE] Expense Type Select Advance Salary Bank charges Car m…" at bounding box center [606, 288] width 1213 height 576
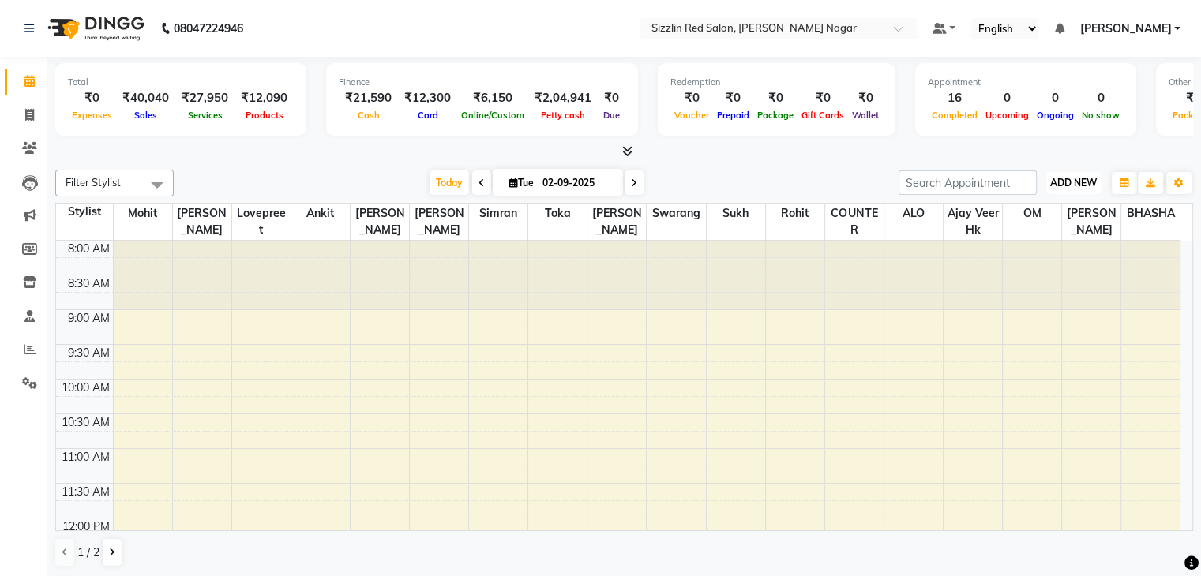
click at [1067, 184] on span "ADD NEW" at bounding box center [1073, 183] width 47 height 12
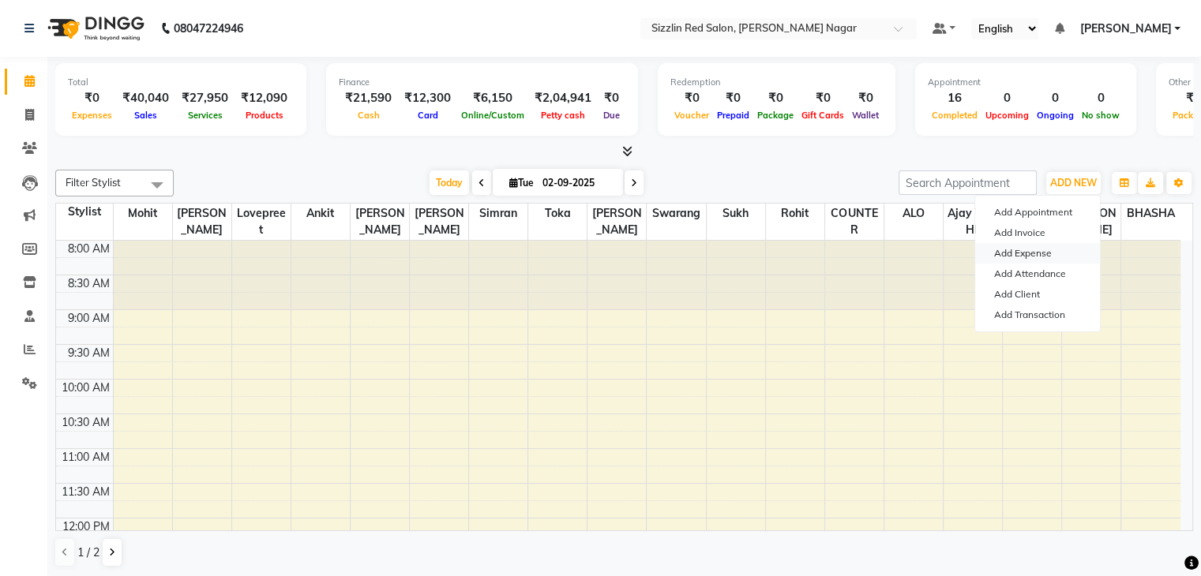
click at [1022, 246] on link "Add Expense" at bounding box center [1037, 253] width 125 height 21
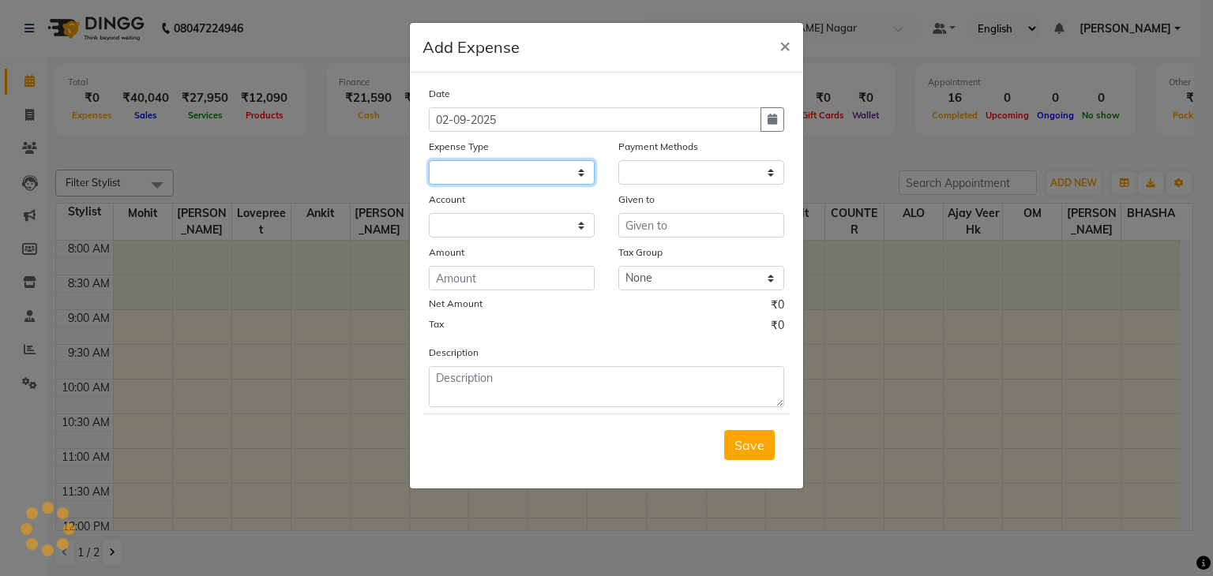
click at [569, 179] on select at bounding box center [512, 172] width 166 height 24
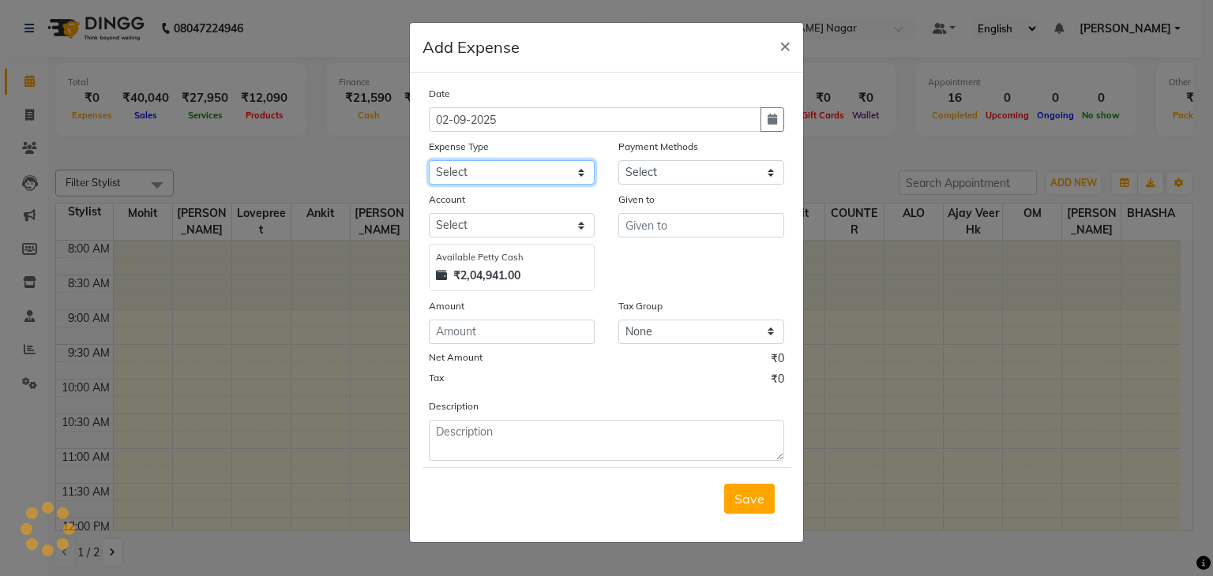
select select "1"
select select "6656"
click at [569, 179] on select "Select Advance Salary Bank charges Car maintenance Cash transfer to bank Cash t…" at bounding box center [512, 172] width 166 height 24
select select "10"
click at [429, 162] on select "Select Advance Salary Bank charges Car maintenance Cash transfer to bank Cash t…" at bounding box center [512, 172] width 166 height 24
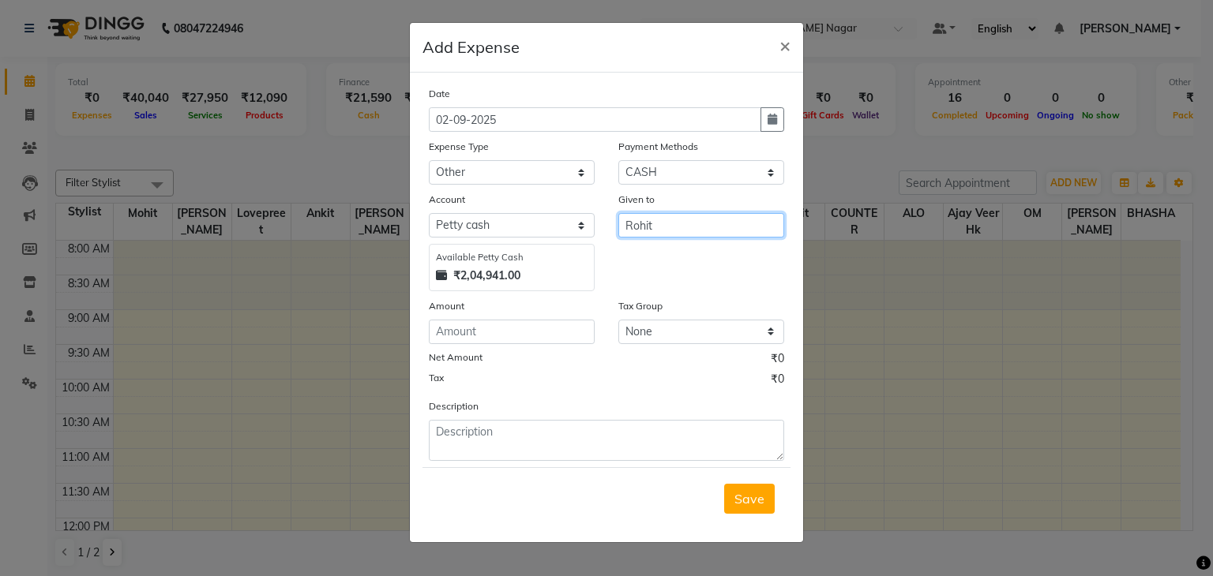
type input "Rohit"
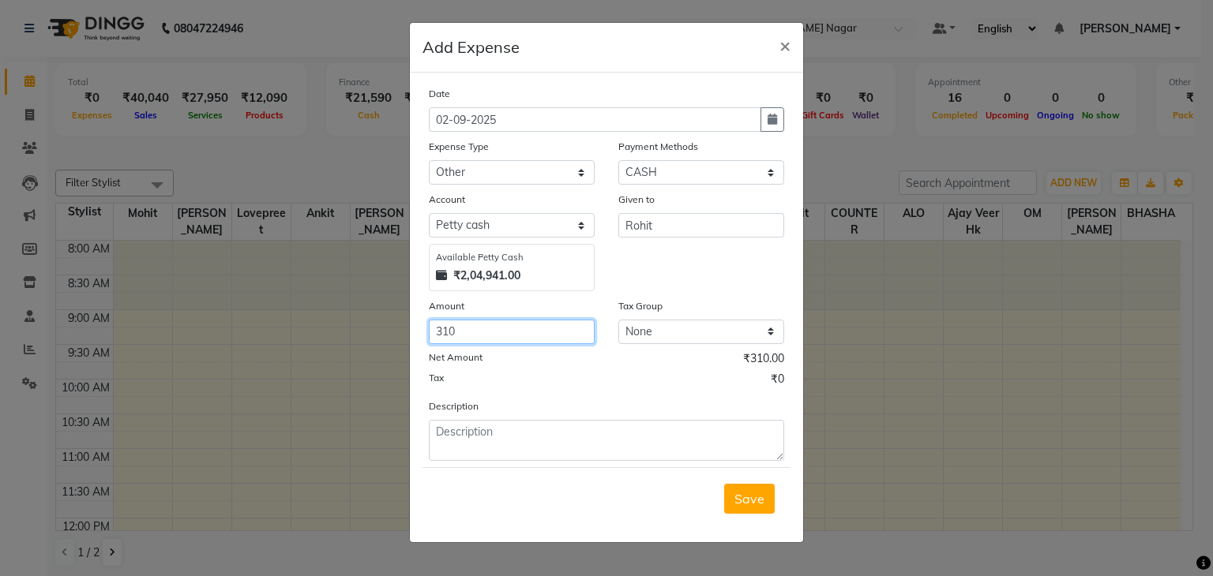
type input "310"
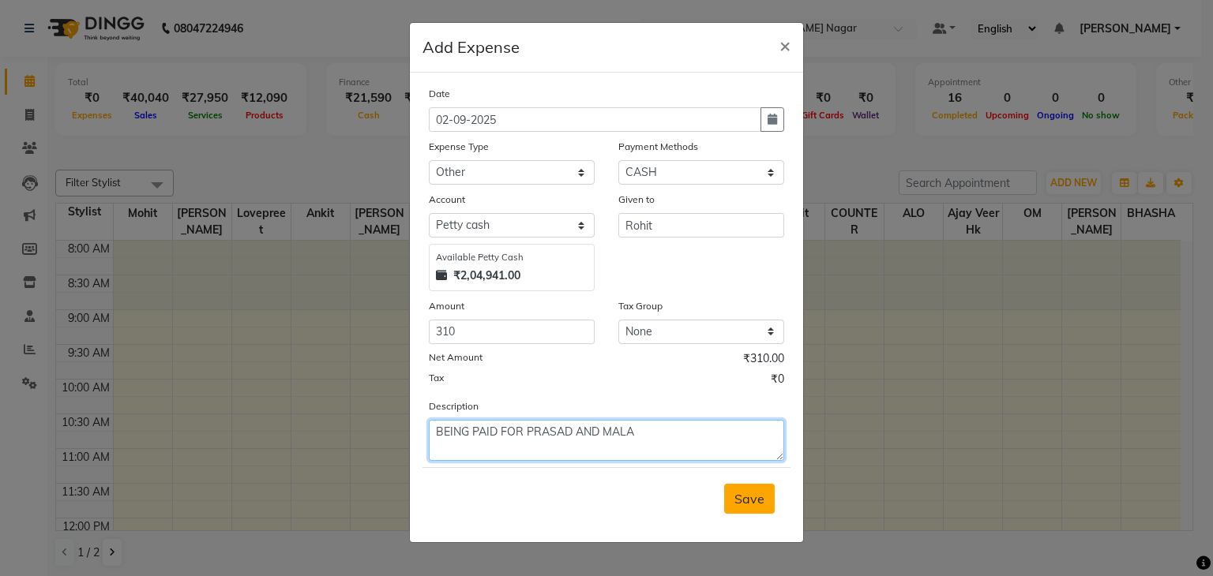
type textarea "BEING PAID FOR PRASAD AND MALA"
click at [741, 493] on button "Save" at bounding box center [749, 499] width 51 height 30
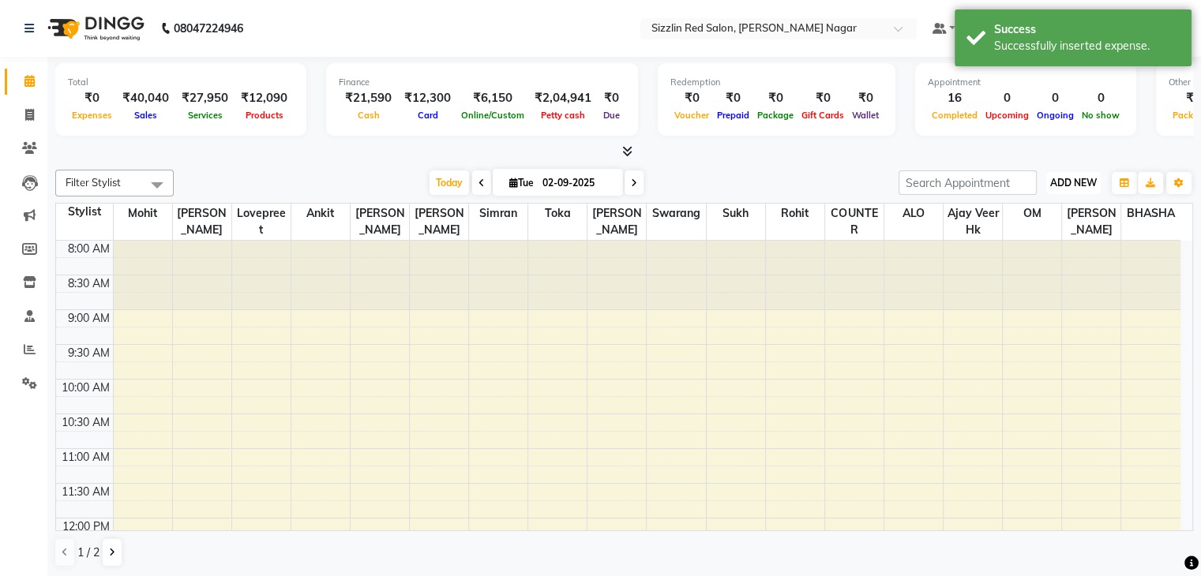
click at [1061, 178] on span "ADD NEW" at bounding box center [1073, 183] width 47 height 12
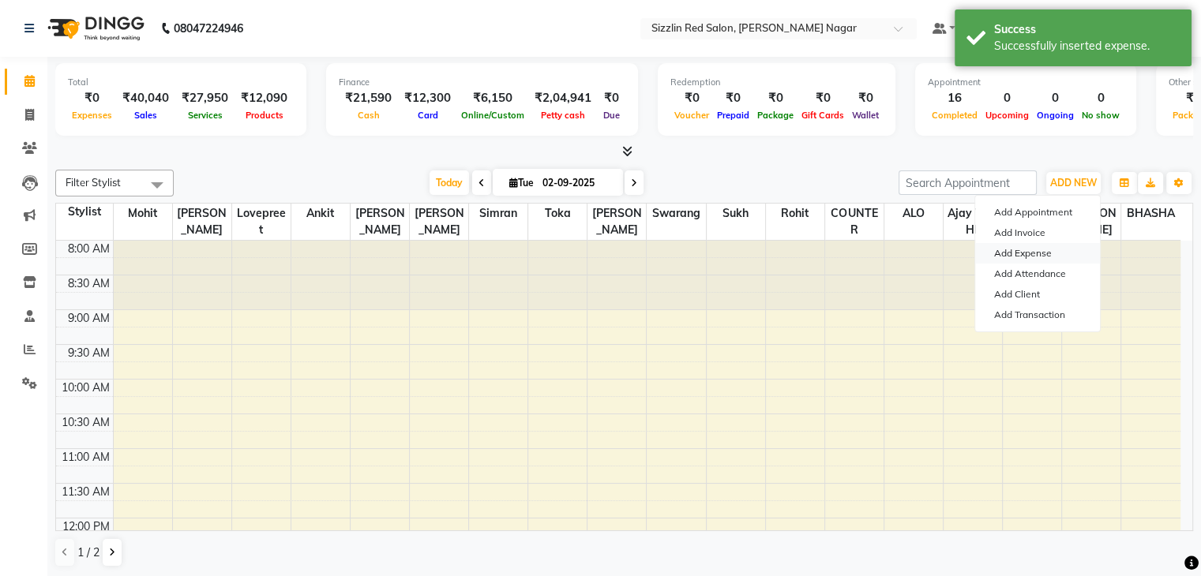
click at [997, 261] on link "Add Expense" at bounding box center [1037, 253] width 125 height 21
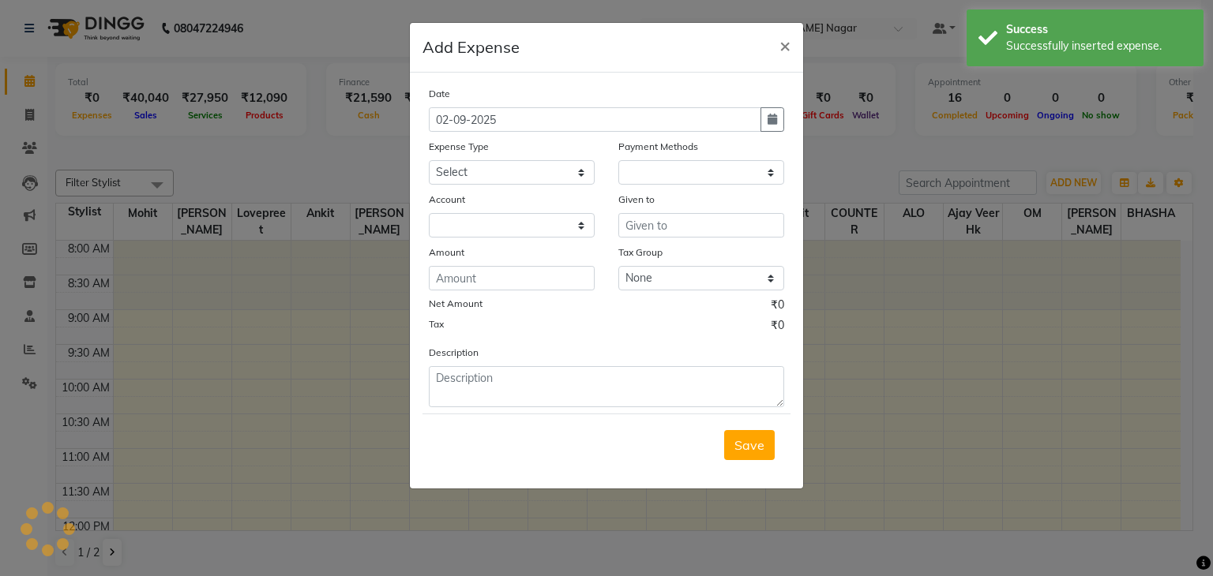
select select "1"
select select "6656"
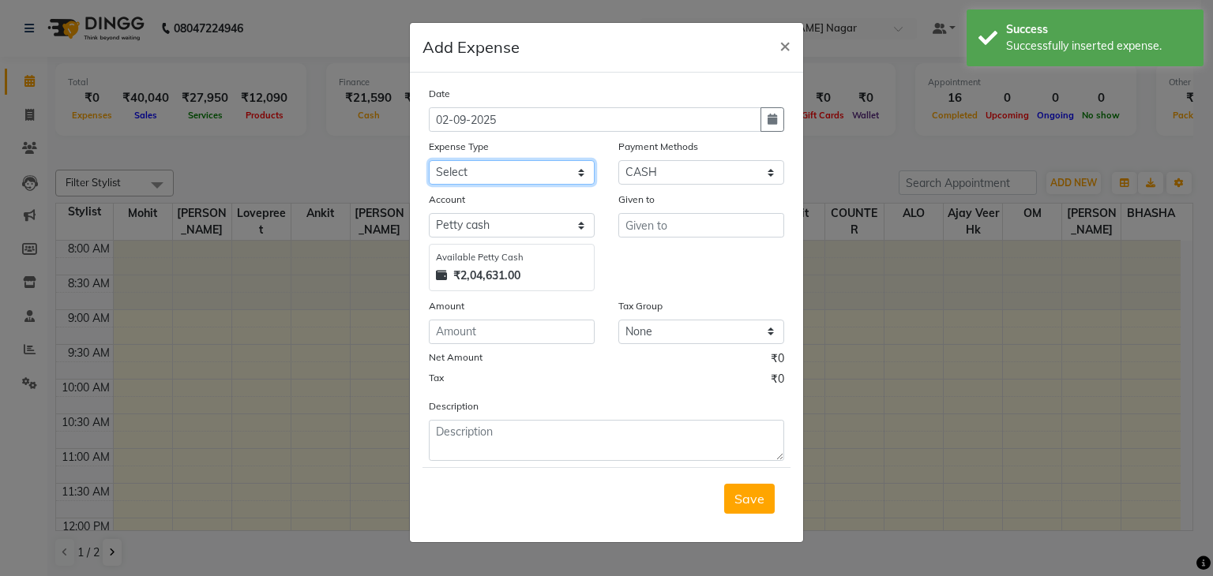
click at [508, 175] on select "Select Advance Salary Bank charges Car maintenance Cash transfer to bank Cash t…" at bounding box center [512, 172] width 166 height 24
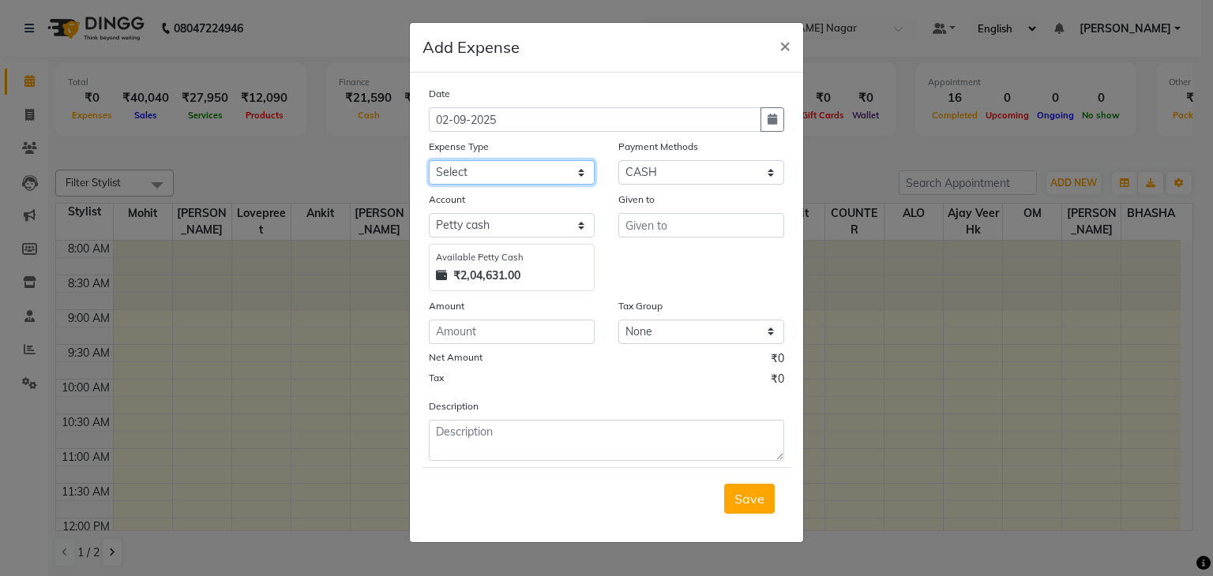
select select "26"
click at [429, 162] on select "Select Advance Salary Bank charges Car maintenance Cash transfer to bank Cash t…" at bounding box center [512, 172] width 166 height 24
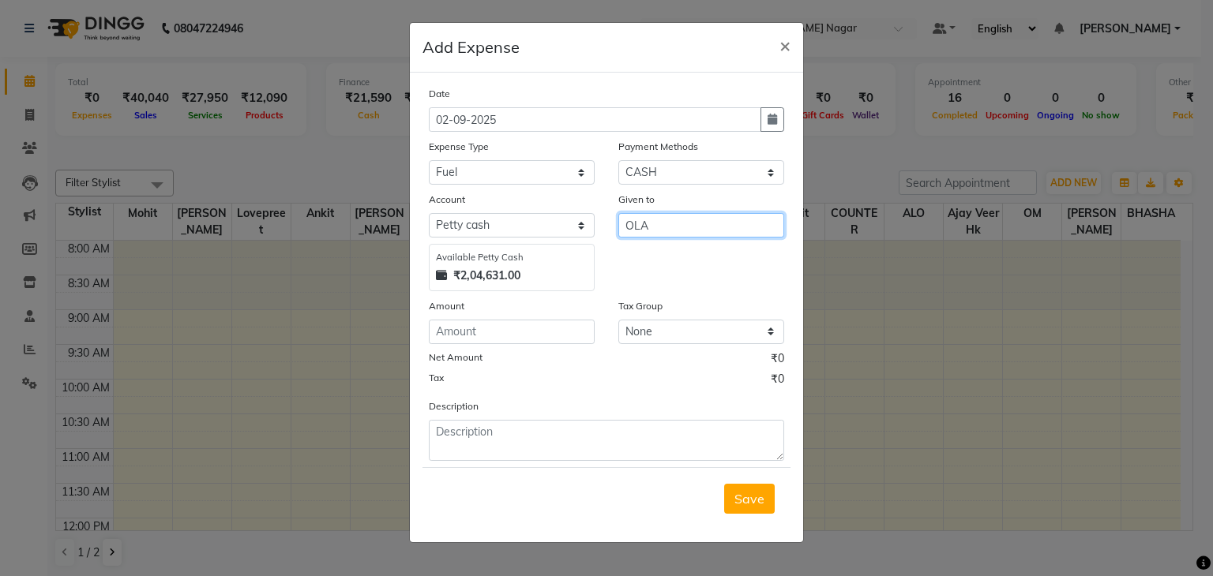
type input "OLA"
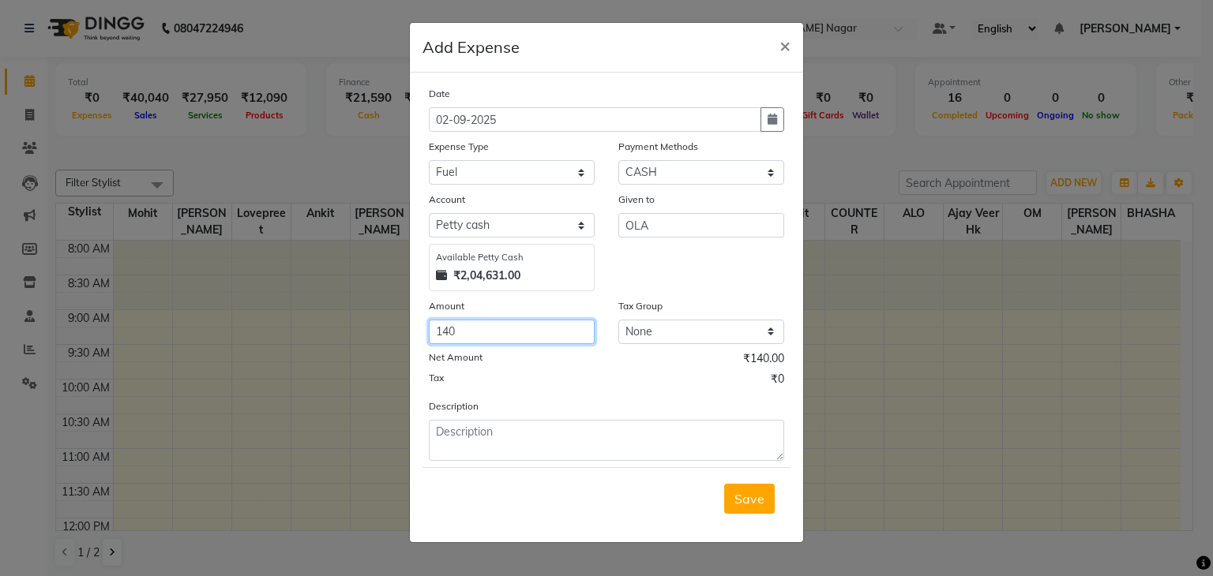
type input "140"
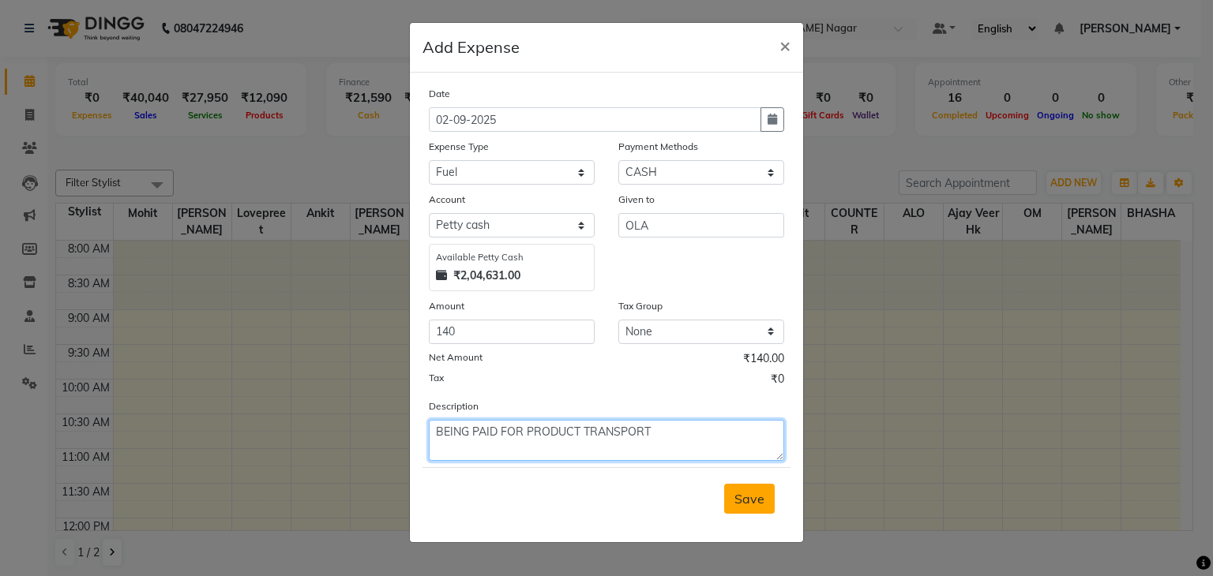
type textarea "BEING PAID FOR PRODUCT TRANSPORT"
click at [749, 502] on span "Save" at bounding box center [749, 499] width 30 height 16
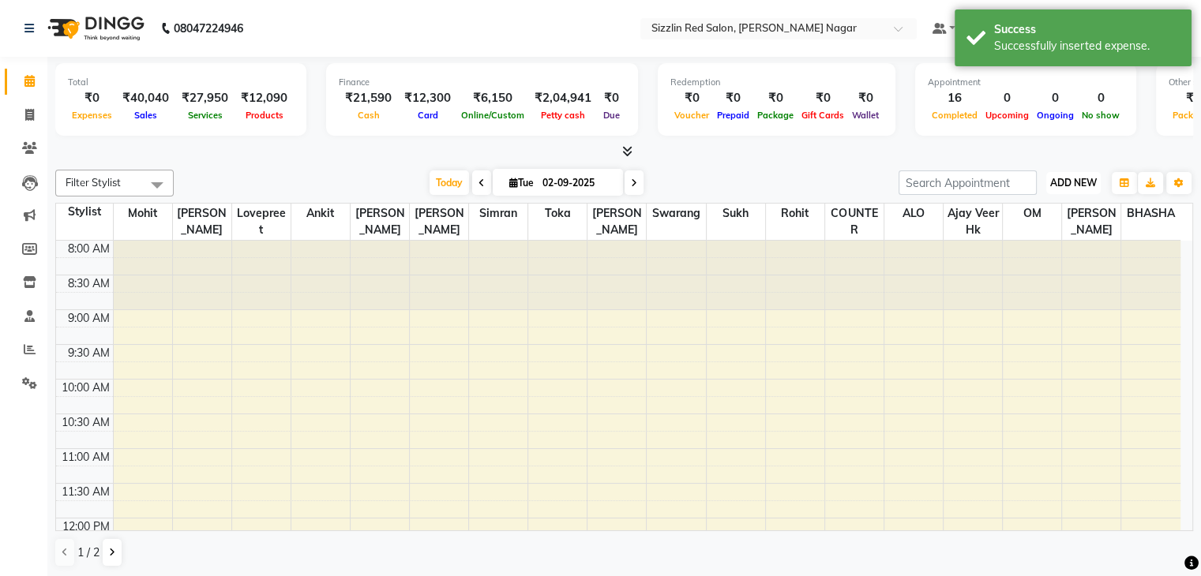
click at [1053, 187] on button "ADD NEW Toggle Dropdown" at bounding box center [1073, 183] width 54 height 22
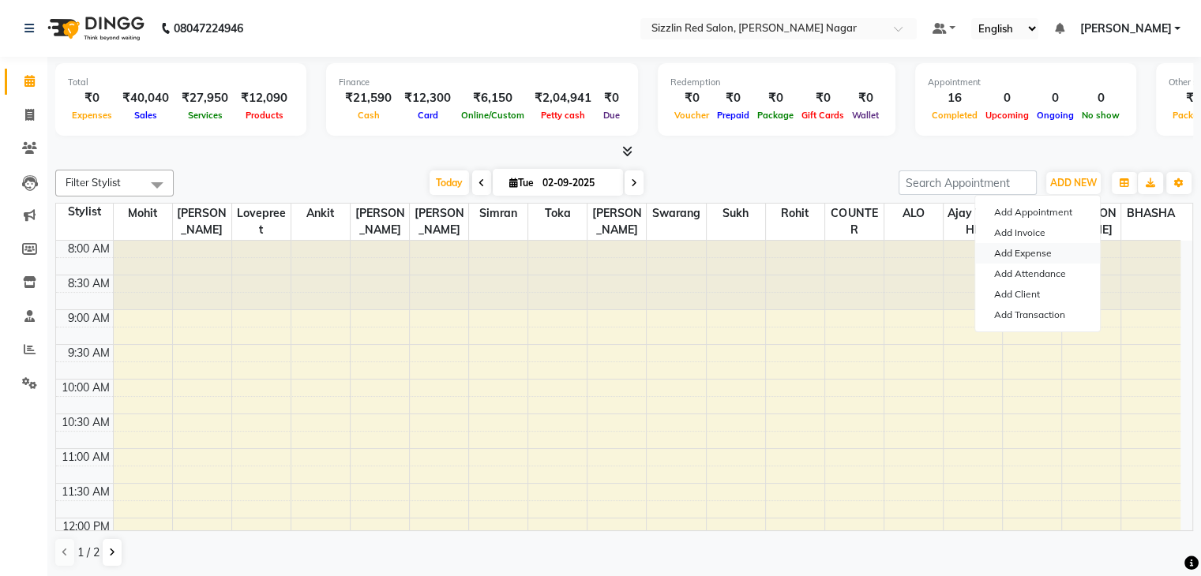
click at [997, 257] on link "Add Expense" at bounding box center [1037, 253] width 125 height 21
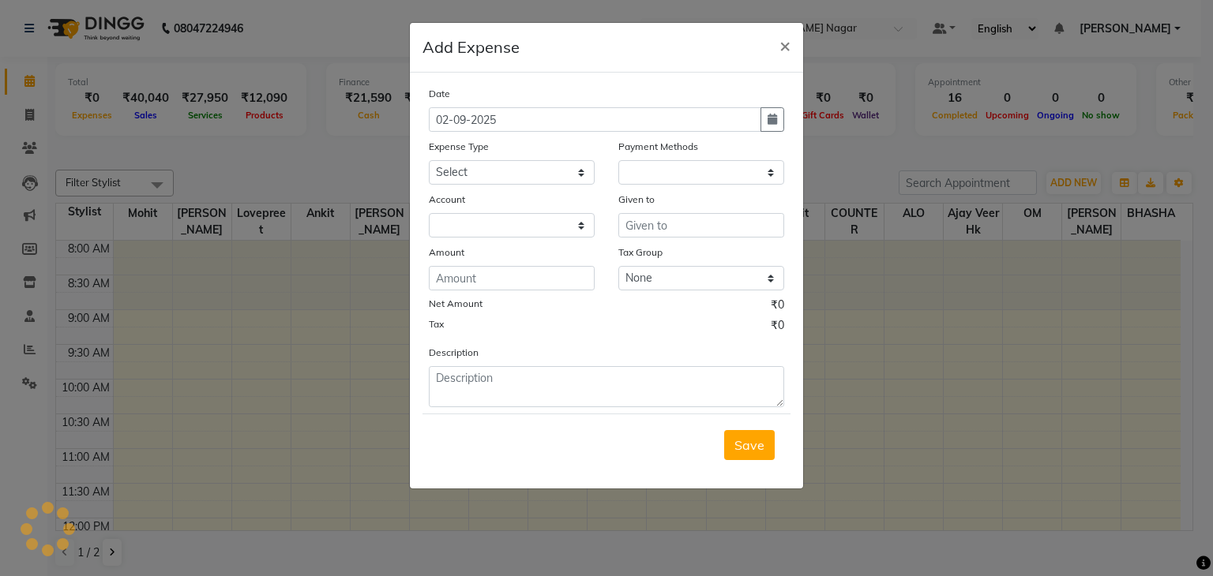
select select "1"
select select "6656"
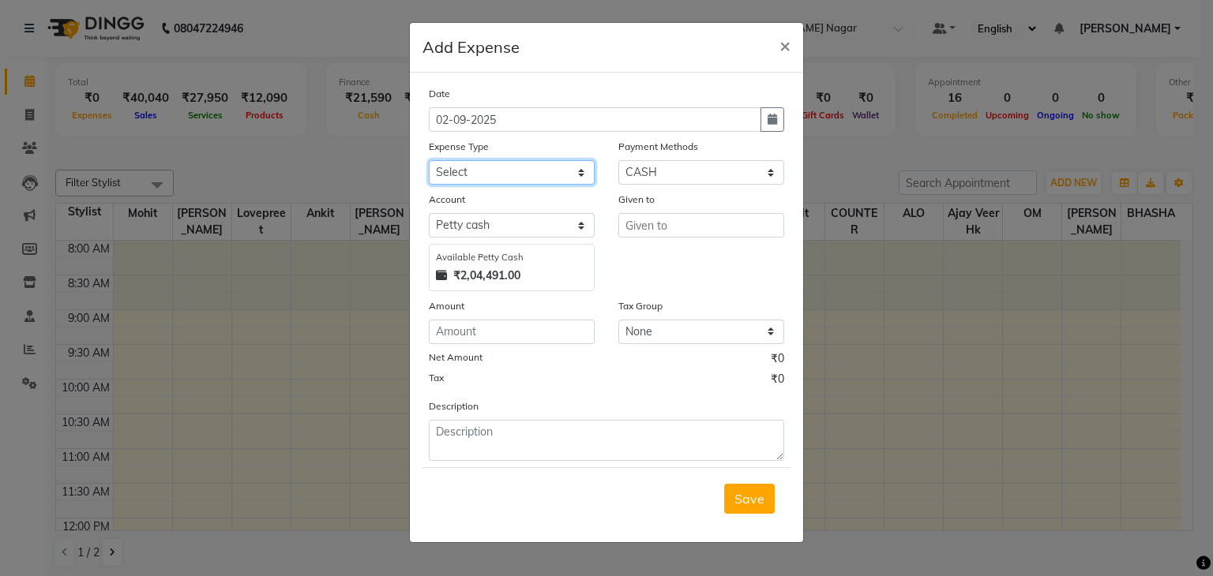
click at [471, 173] on select "Select Advance Salary Bank charges Car maintenance Cash transfer to bank Cash t…" at bounding box center [512, 172] width 166 height 24
click at [471, 175] on select "Select Advance Salary Bank charges Car maintenance Cash transfer to bank Cash t…" at bounding box center [512, 172] width 166 height 24
select select "16"
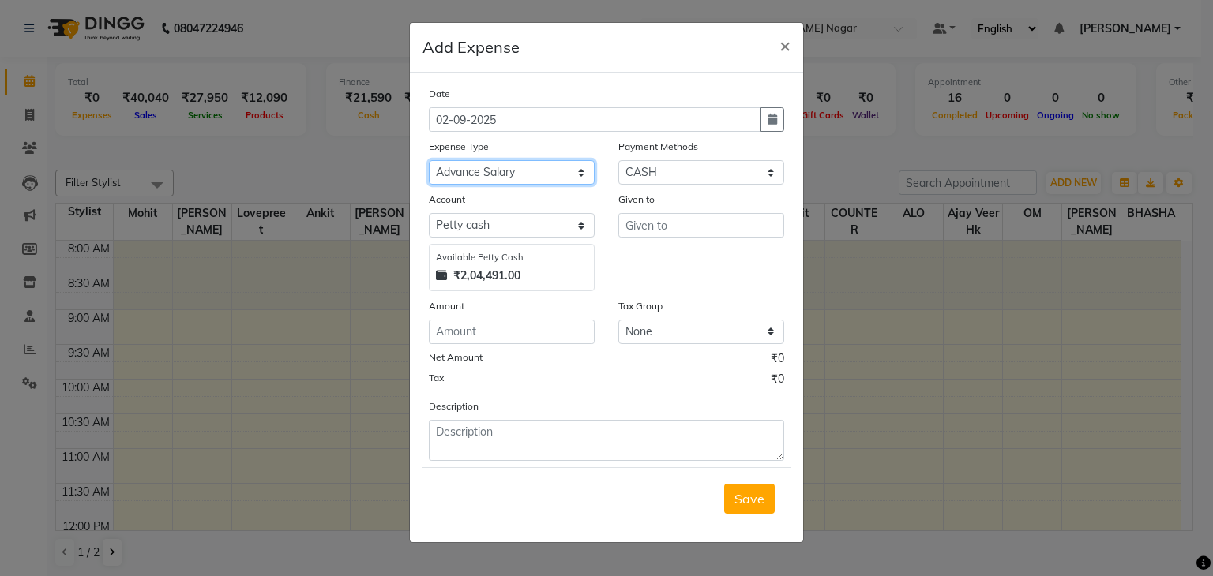
click at [429, 162] on select "Select Advance Salary Bank charges Car maintenance Cash transfer to bank Cash t…" at bounding box center [512, 172] width 166 height 24
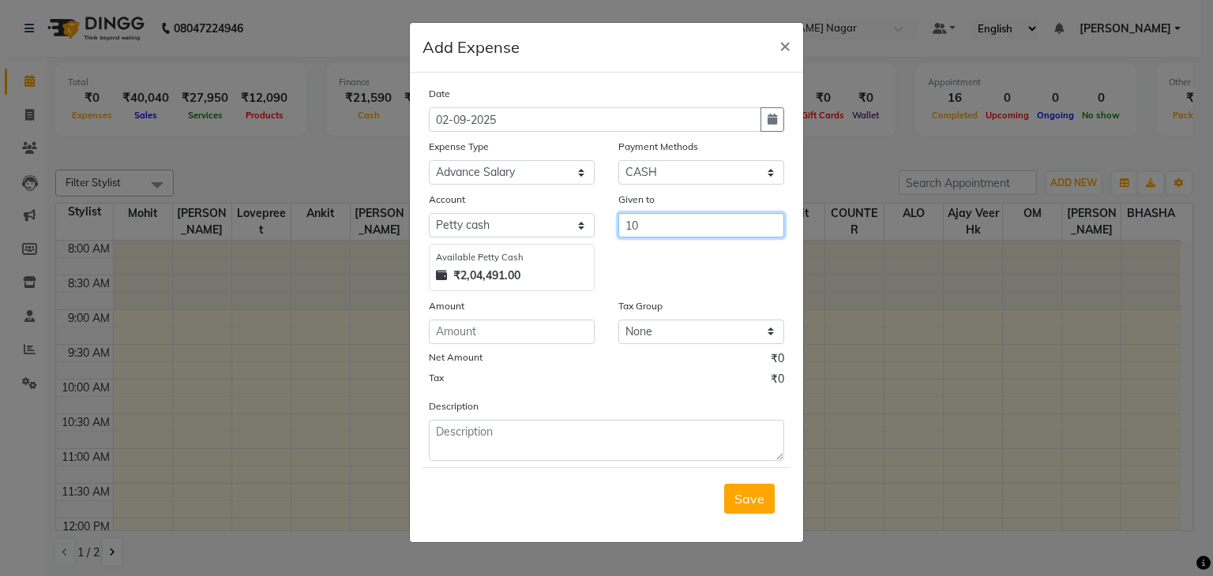
type input "1"
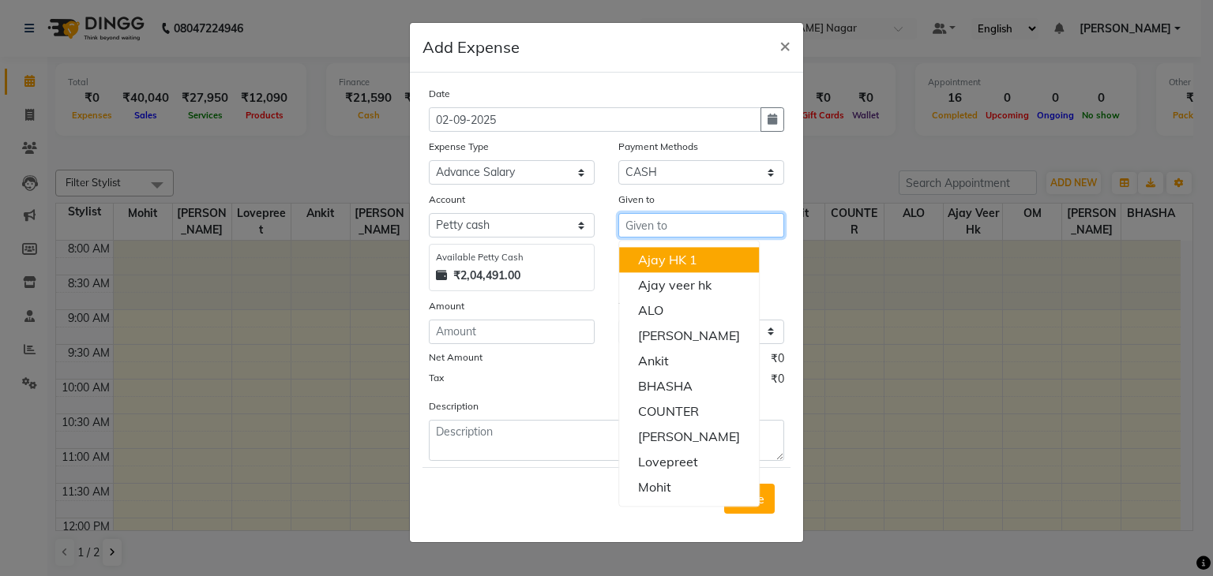
type input "X"
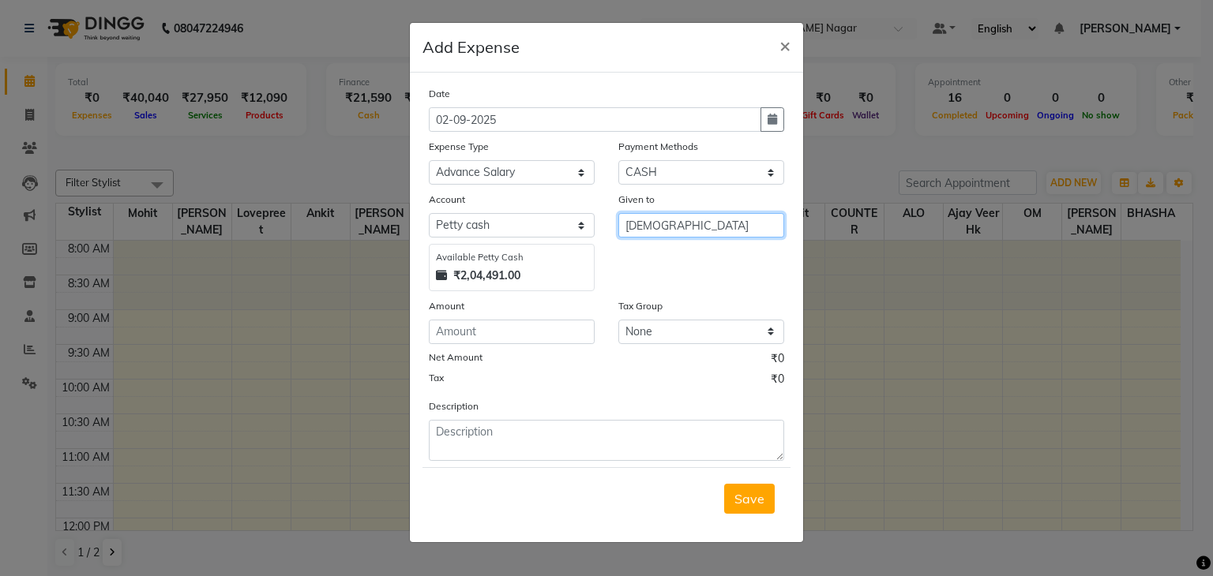
type input "[DEMOGRAPHIC_DATA]"
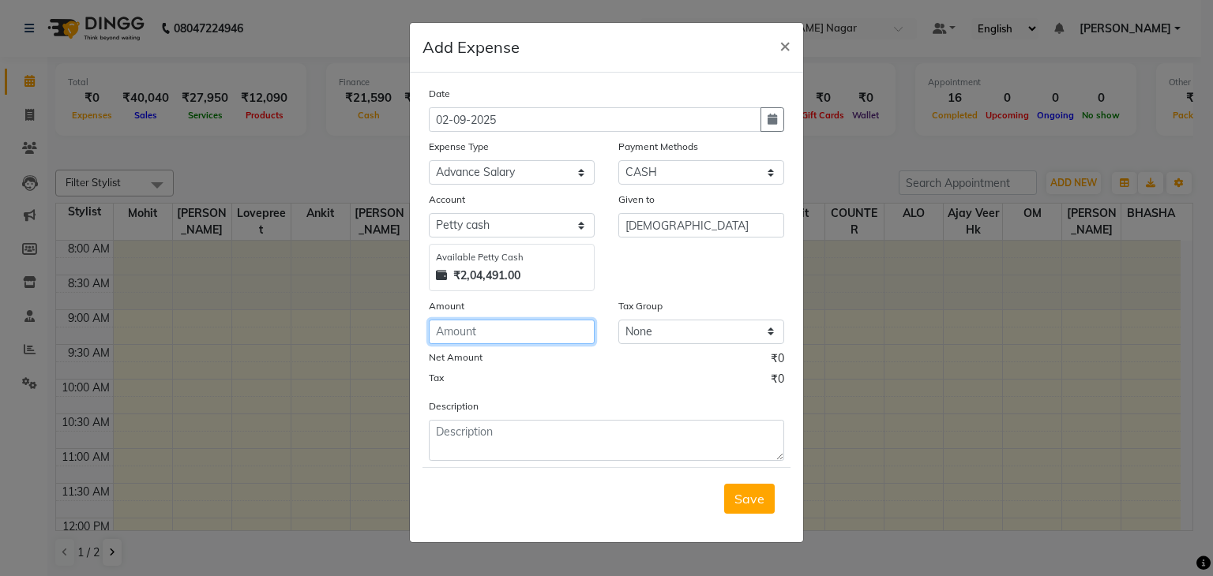
click at [514, 332] on input "number" at bounding box center [512, 332] width 166 height 24
type input "1000"
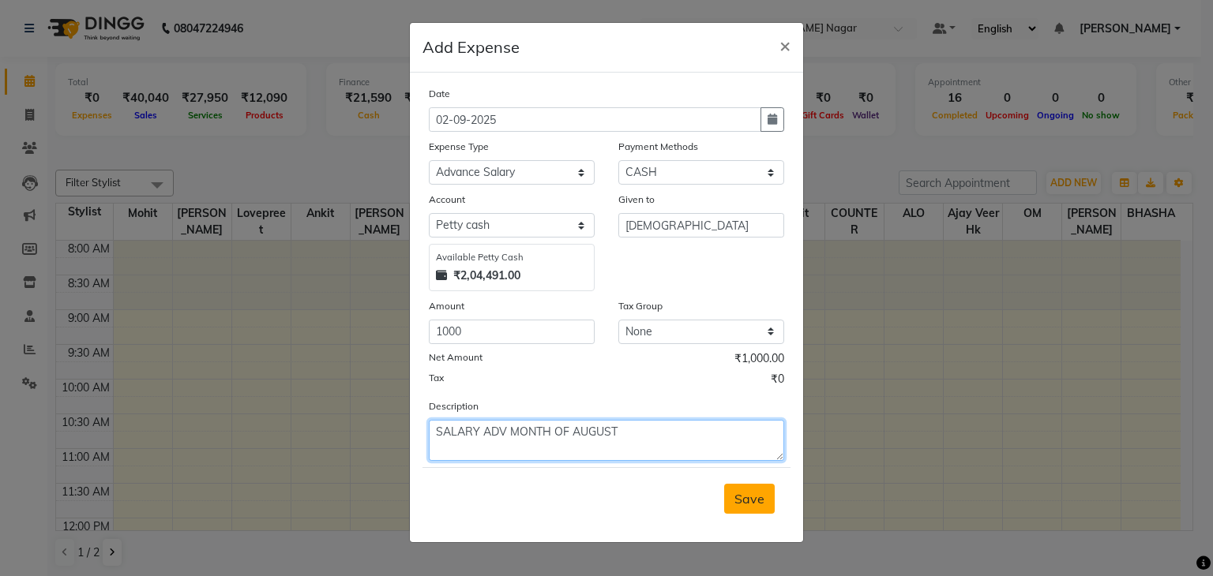
type textarea "SALARY ADV MONTH OF AUGUST"
click at [744, 507] on span "Save" at bounding box center [749, 499] width 30 height 16
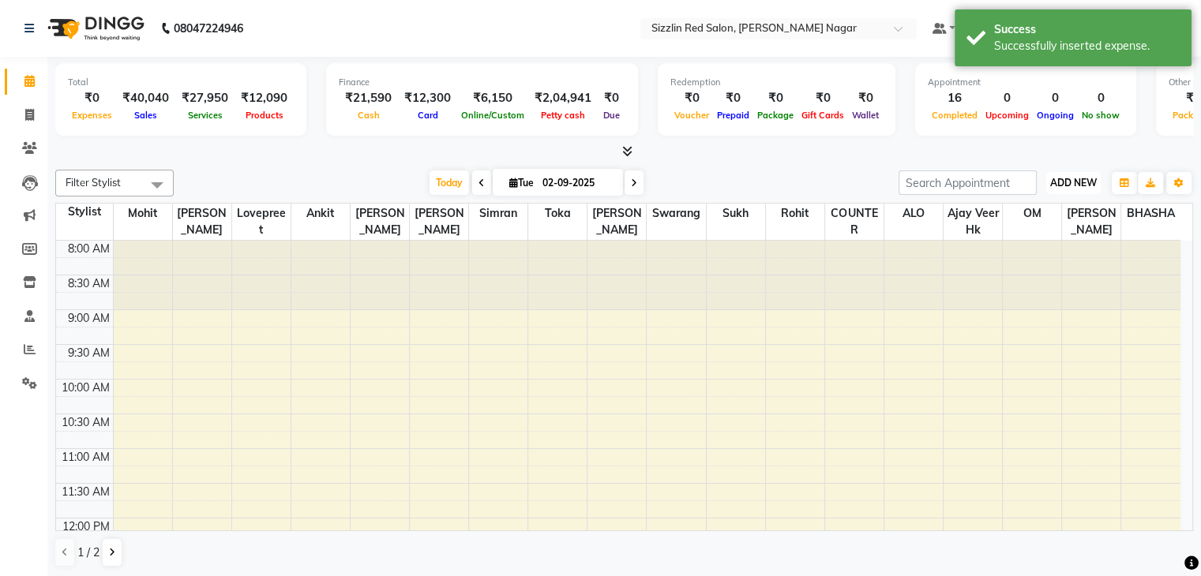
click at [1068, 181] on span "ADD NEW" at bounding box center [1073, 183] width 47 height 12
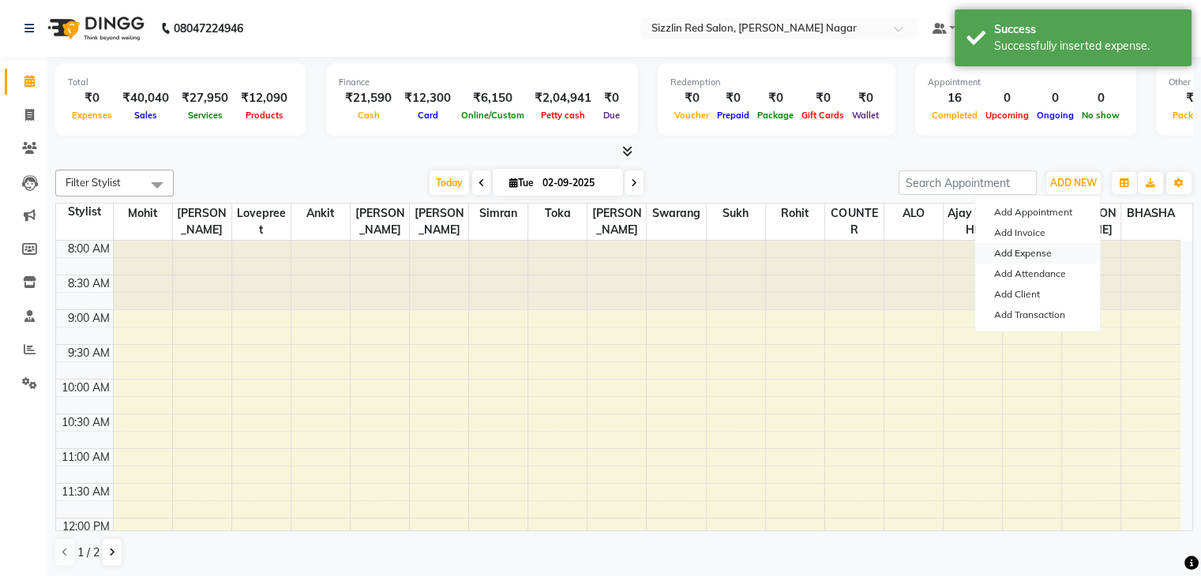
click at [1001, 248] on link "Add Expense" at bounding box center [1037, 253] width 125 height 21
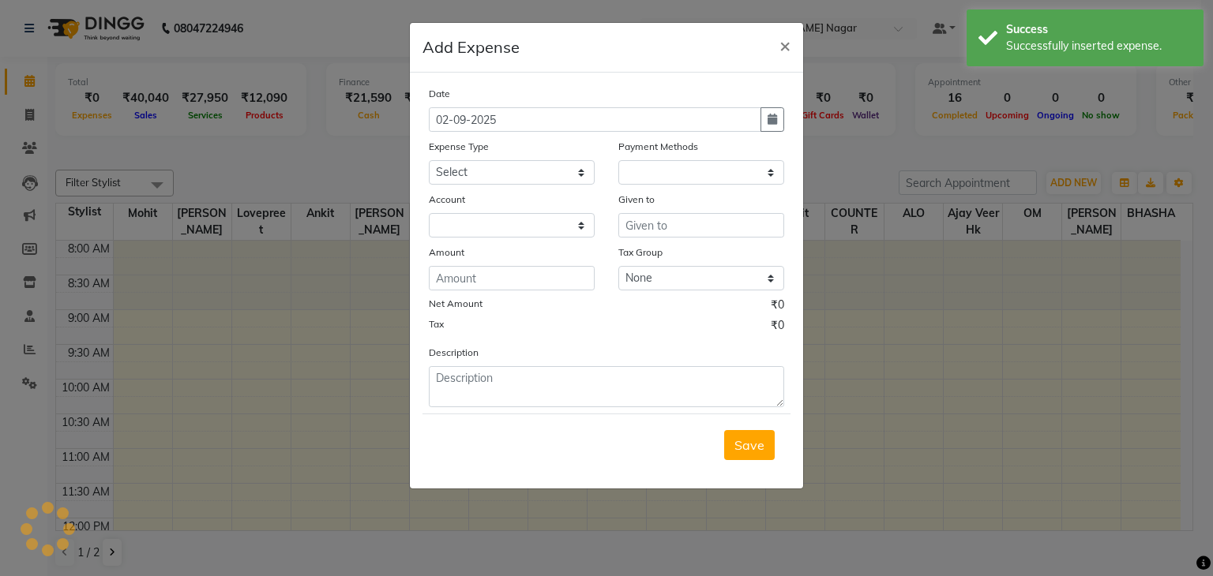
select select "1"
select select "6656"
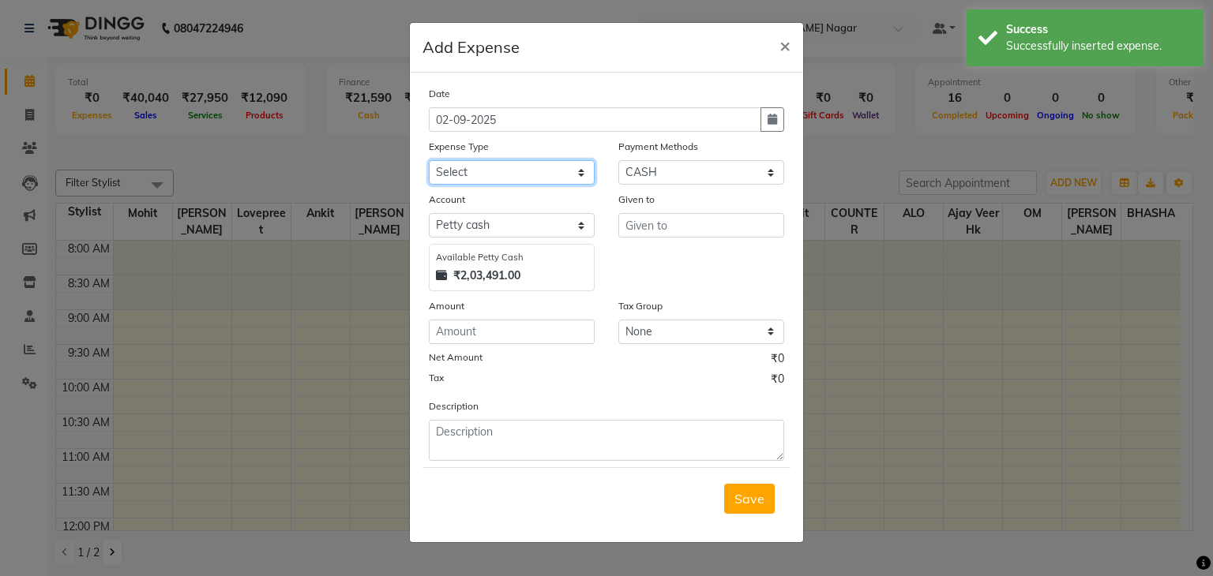
click at [557, 180] on select "Select Advance Salary Bank charges Car maintenance Cash transfer to bank Cash t…" at bounding box center [512, 172] width 166 height 24
select select "1"
click at [429, 162] on select "Select Advance Salary Bank charges Car maintenance Cash transfer to bank Cash t…" at bounding box center [512, 172] width 166 height 24
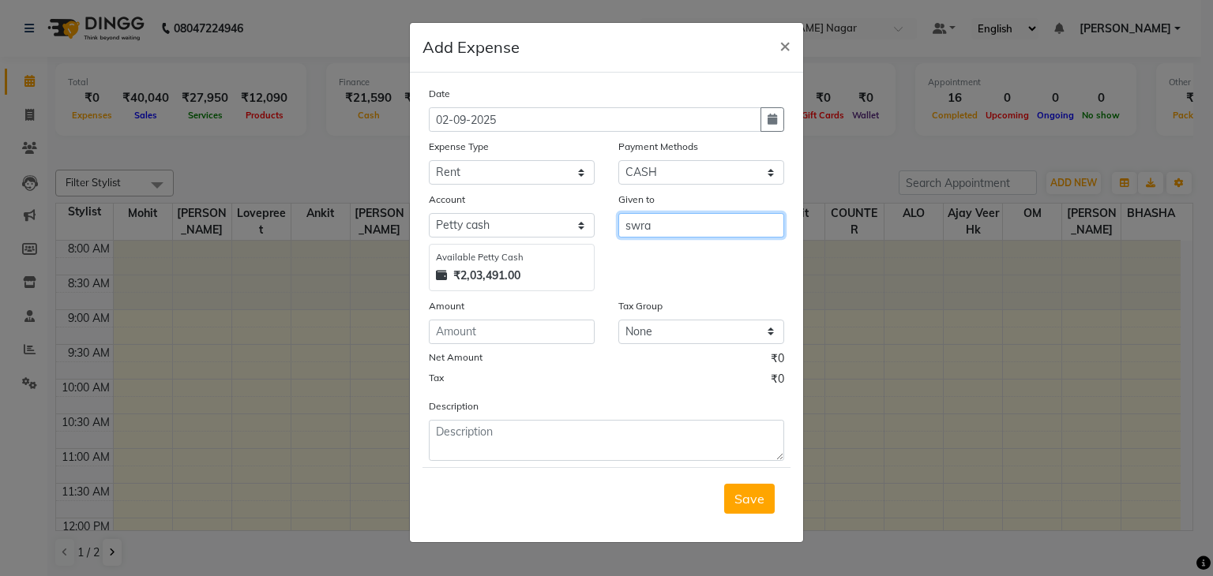
click at [724, 484] on button "Save" at bounding box center [749, 499] width 51 height 30
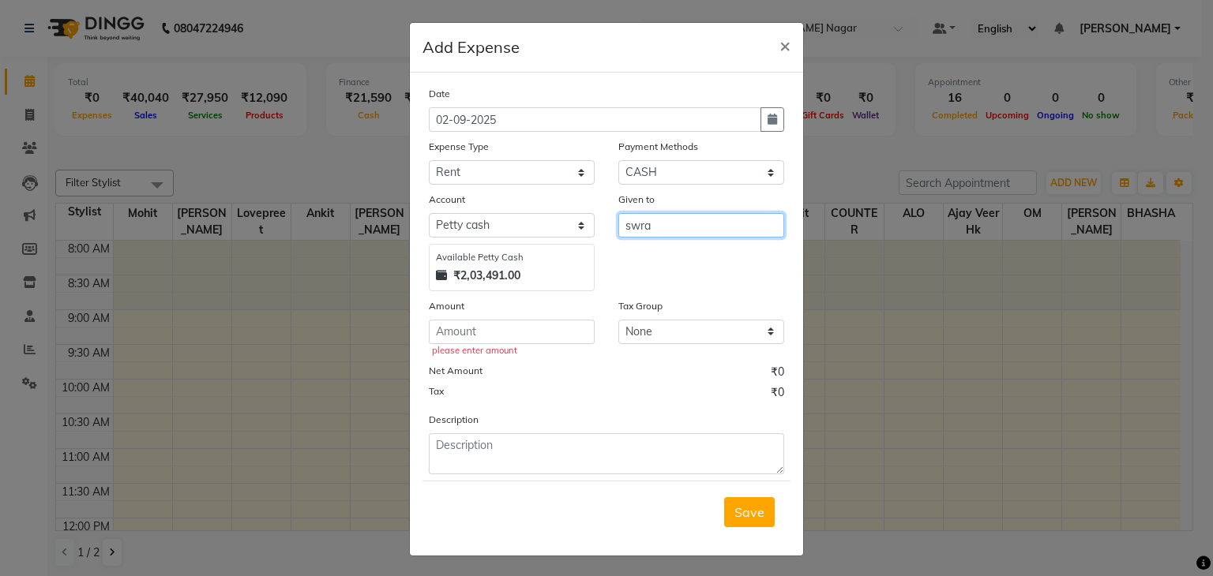
click at [669, 220] on input "swra" at bounding box center [701, 225] width 166 height 24
type input "Swarang"
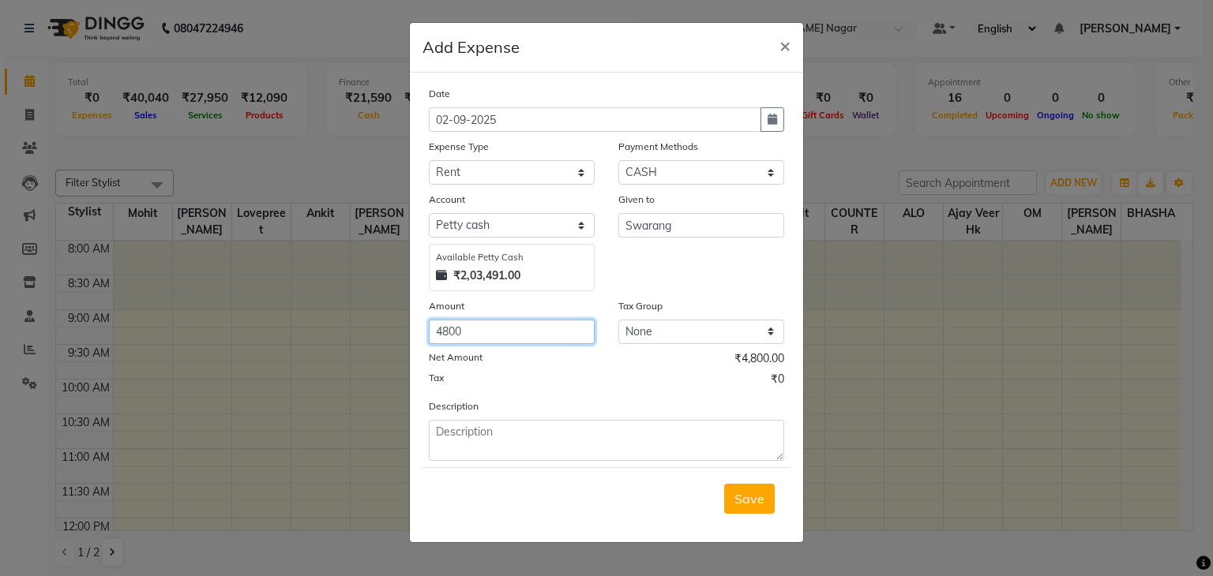
type input "4800"
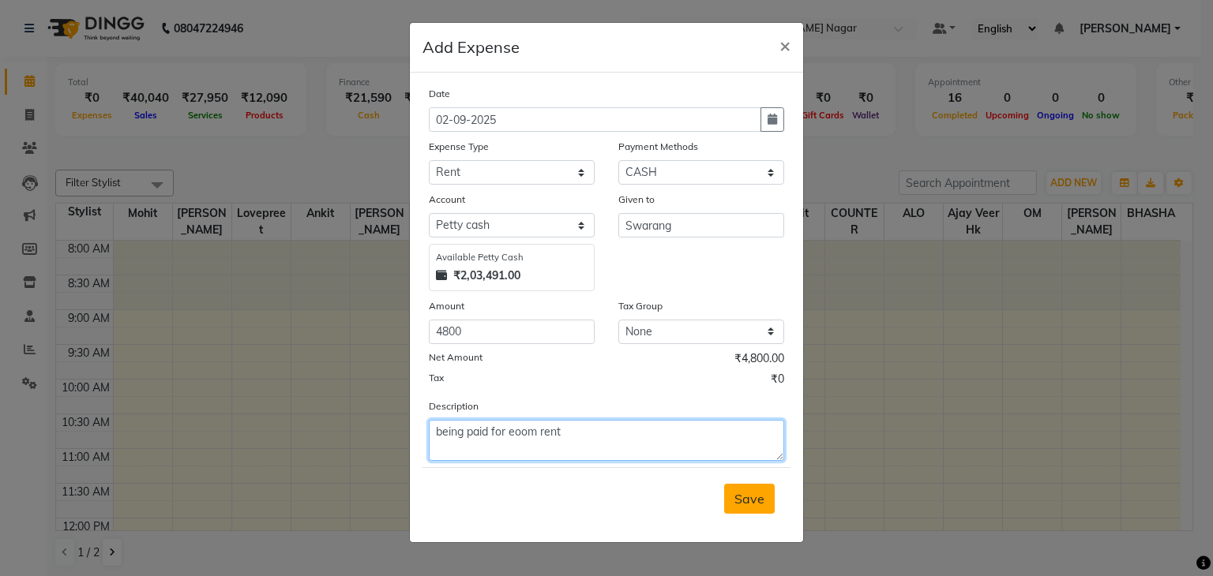
type textarea "being paid for eoom rent"
click at [752, 501] on span "Save" at bounding box center [749, 499] width 30 height 16
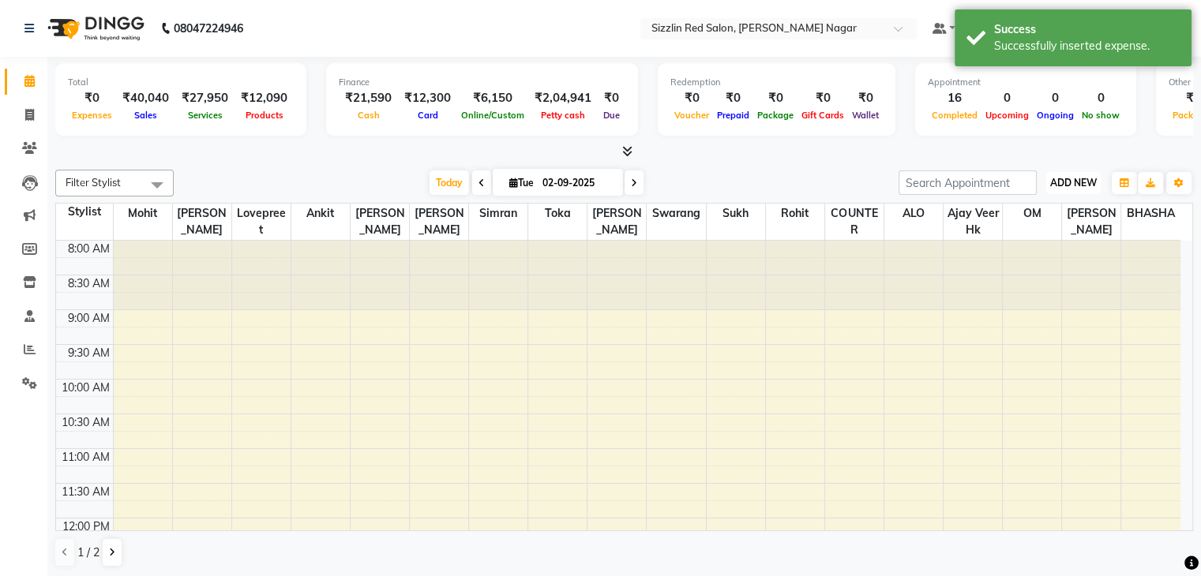
click at [1068, 182] on span "ADD NEW" at bounding box center [1073, 183] width 47 height 12
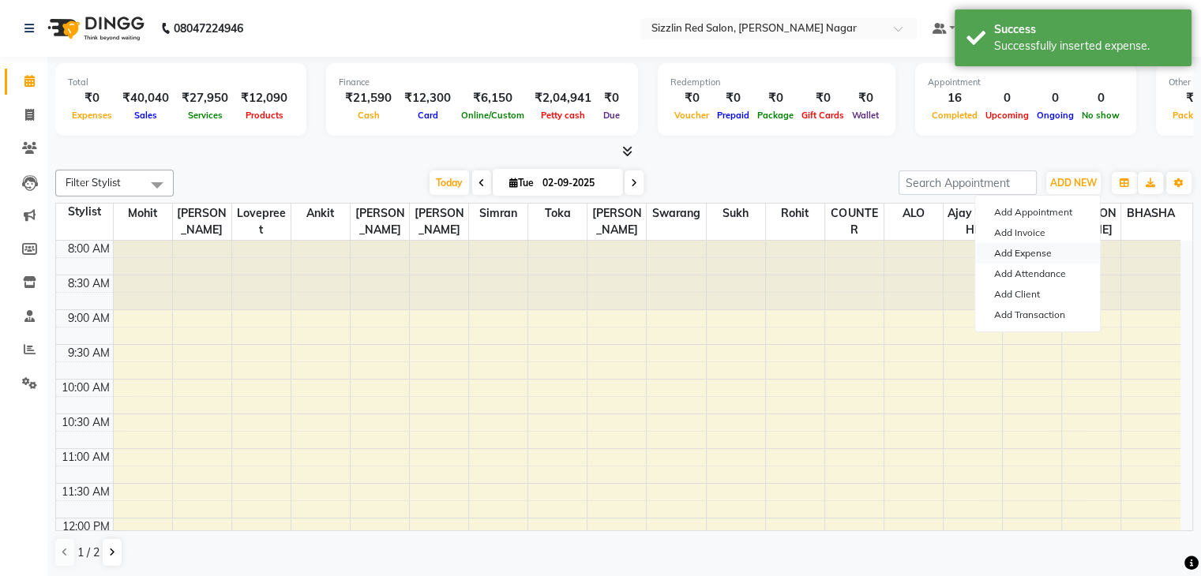
click at [1016, 254] on link "Add Expense" at bounding box center [1037, 253] width 125 height 21
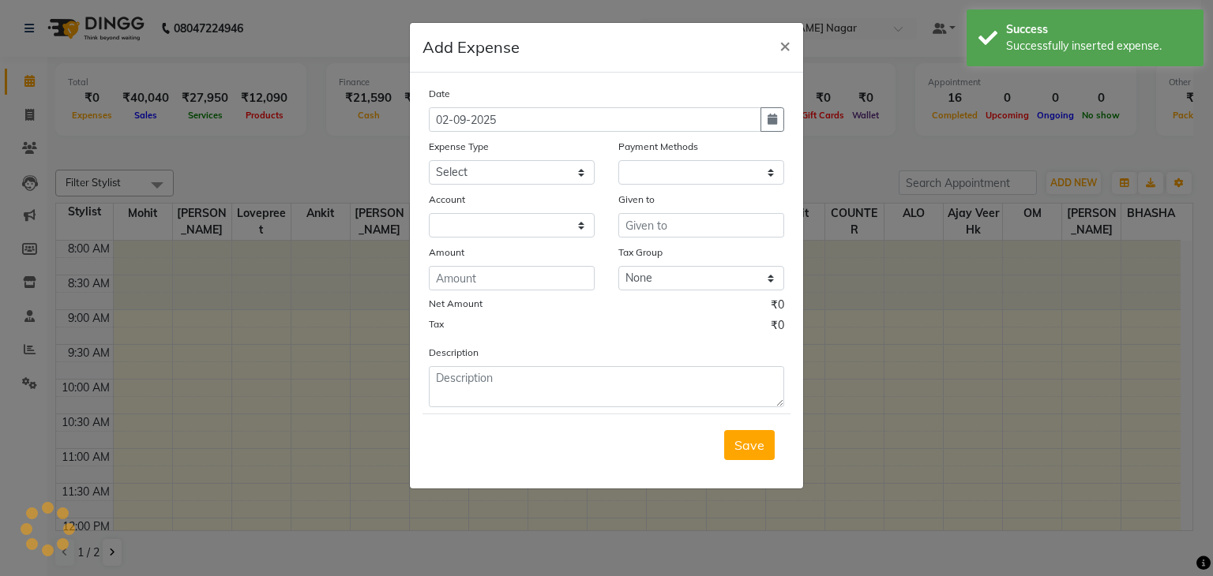
select select "1"
select select "6656"
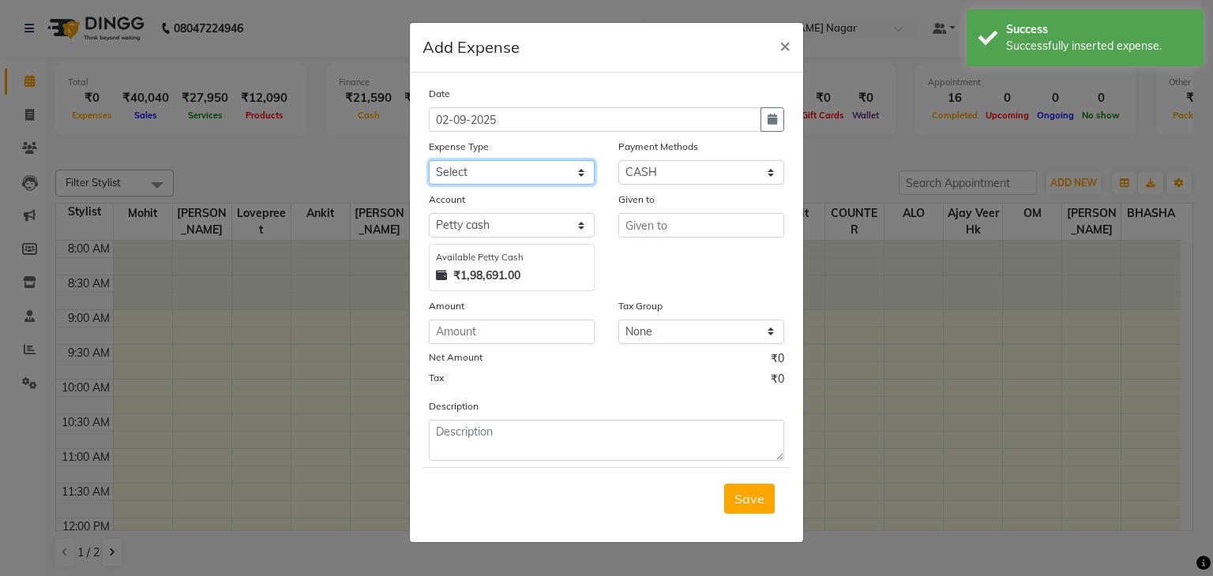
click at [540, 183] on select "Select Advance Salary Bank charges Car maintenance Cash transfer to bank Cash t…" at bounding box center [512, 172] width 166 height 24
select select "1"
click at [429, 162] on select "Select Advance Salary Bank charges Car maintenance Cash transfer to bank Cash t…" at bounding box center [512, 172] width 166 height 24
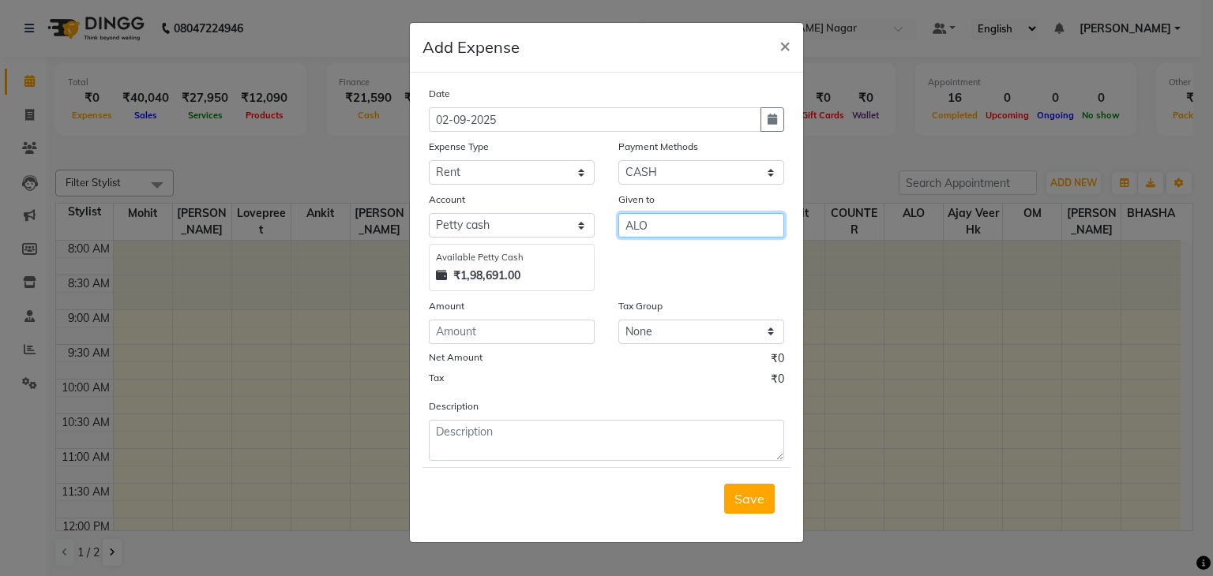
type input "ALO"
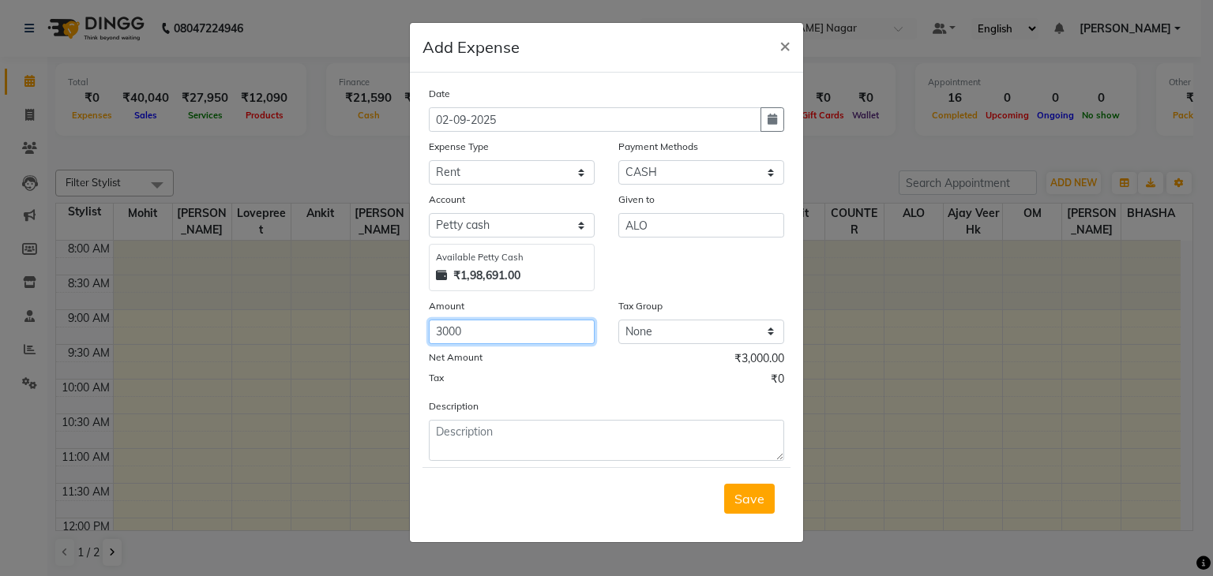
type input "3000"
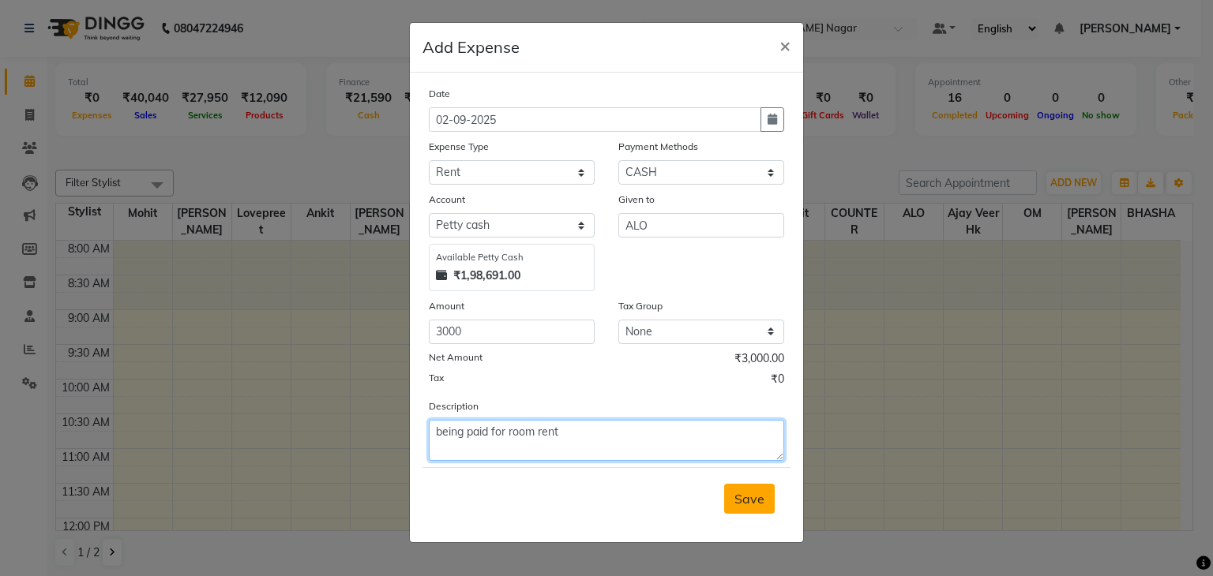
type textarea "being paid for room rent"
click at [751, 510] on button "Save" at bounding box center [749, 499] width 51 height 30
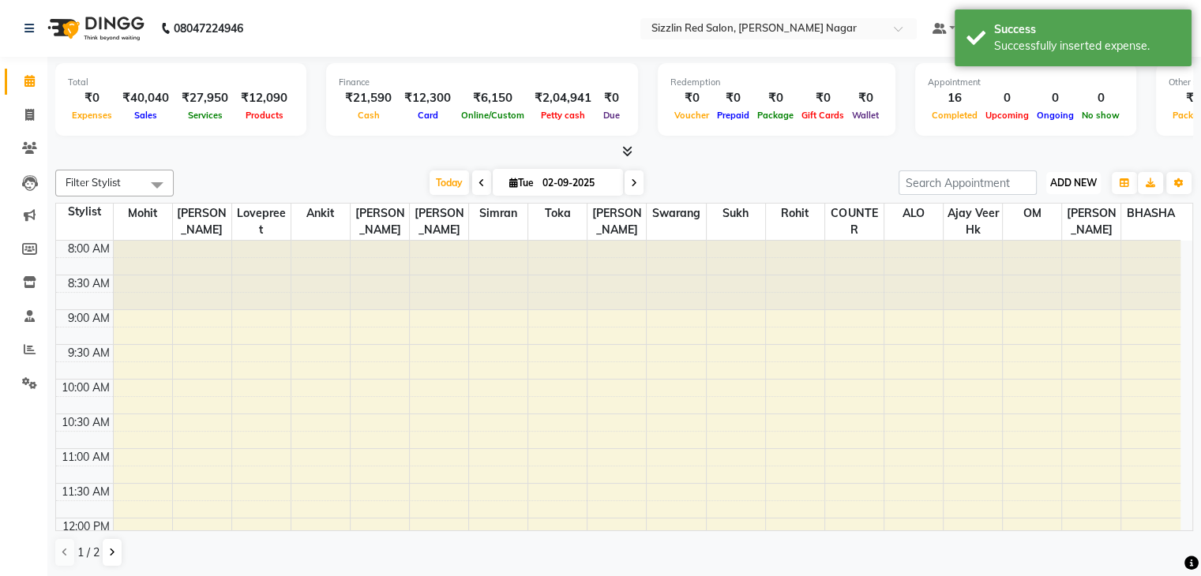
click at [1067, 181] on span "ADD NEW" at bounding box center [1073, 183] width 47 height 12
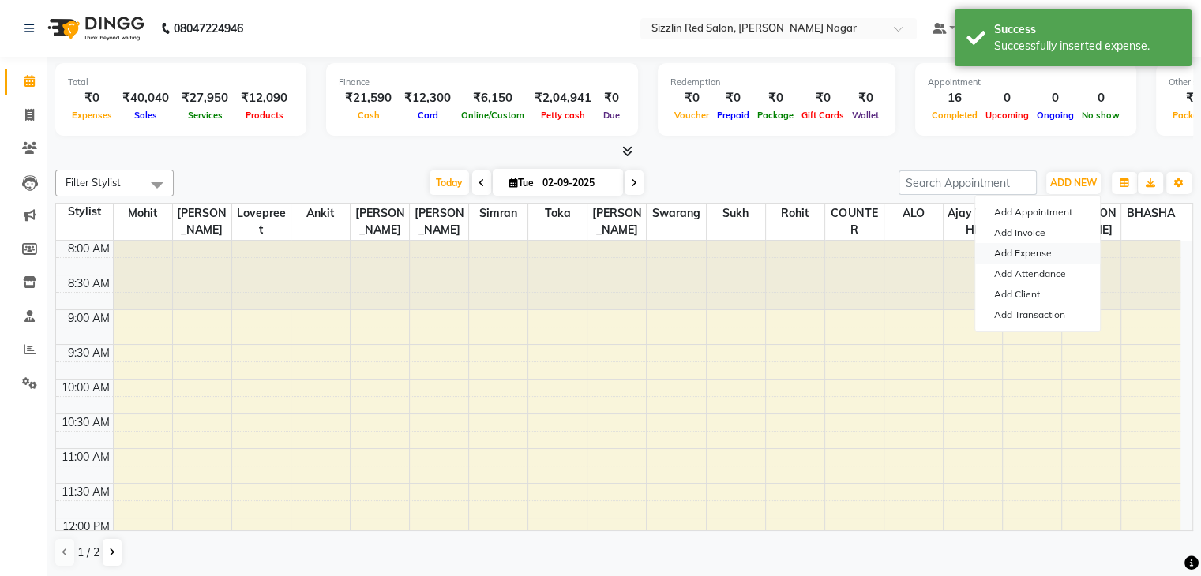
click at [1019, 257] on link "Add Expense" at bounding box center [1037, 253] width 125 height 21
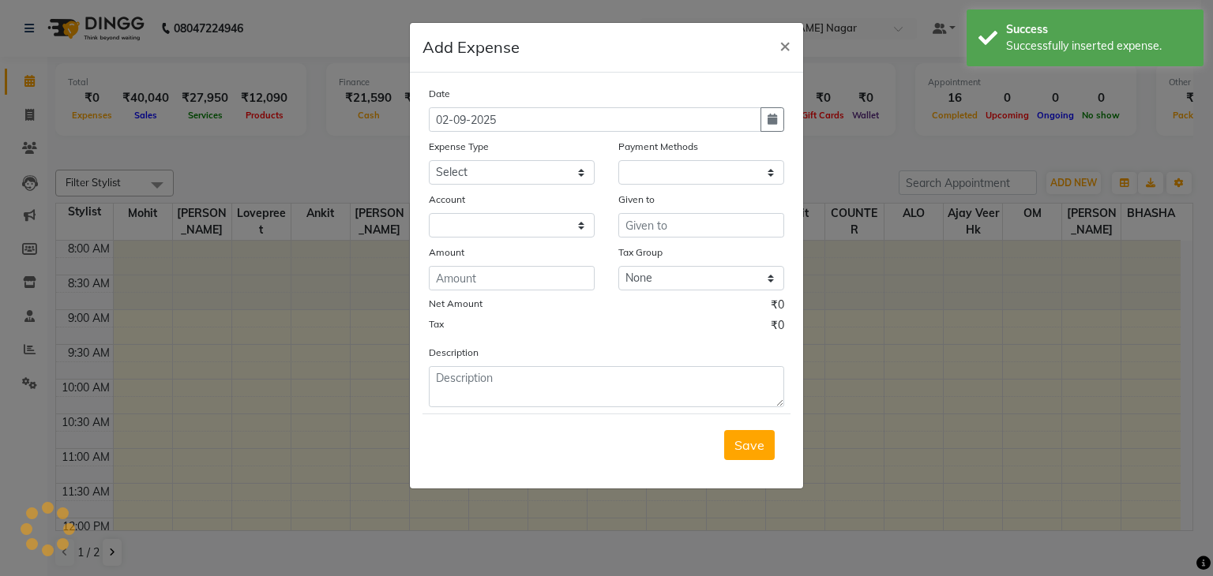
select select "1"
select select "6656"
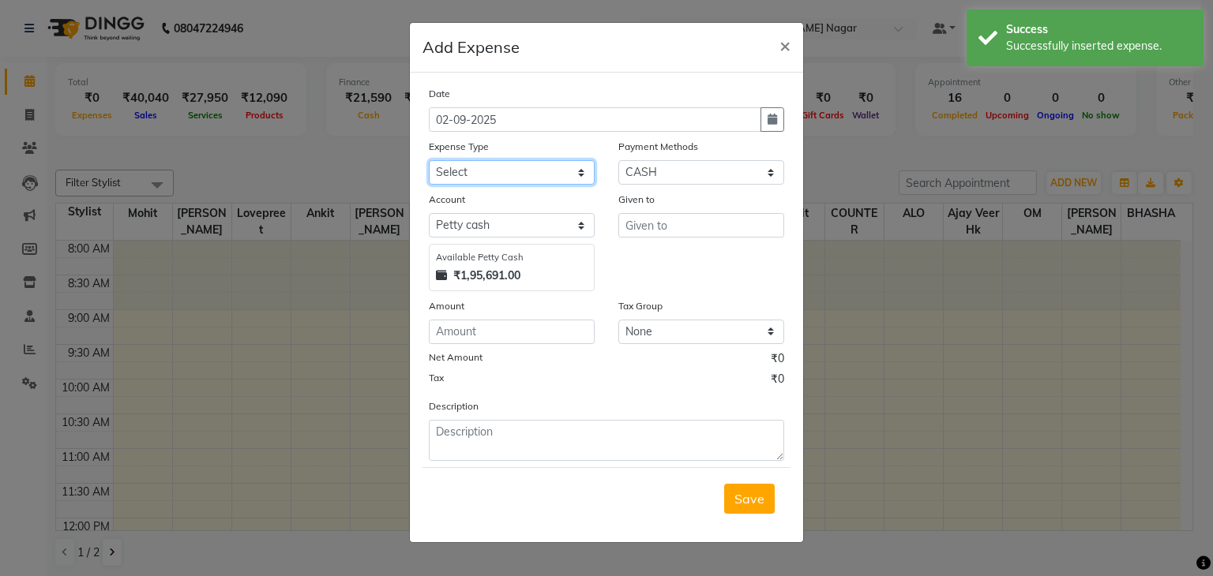
click at [548, 180] on select "Select Advance Salary Bank charges Car maintenance Cash transfer to bank Cash t…" at bounding box center [512, 172] width 166 height 24
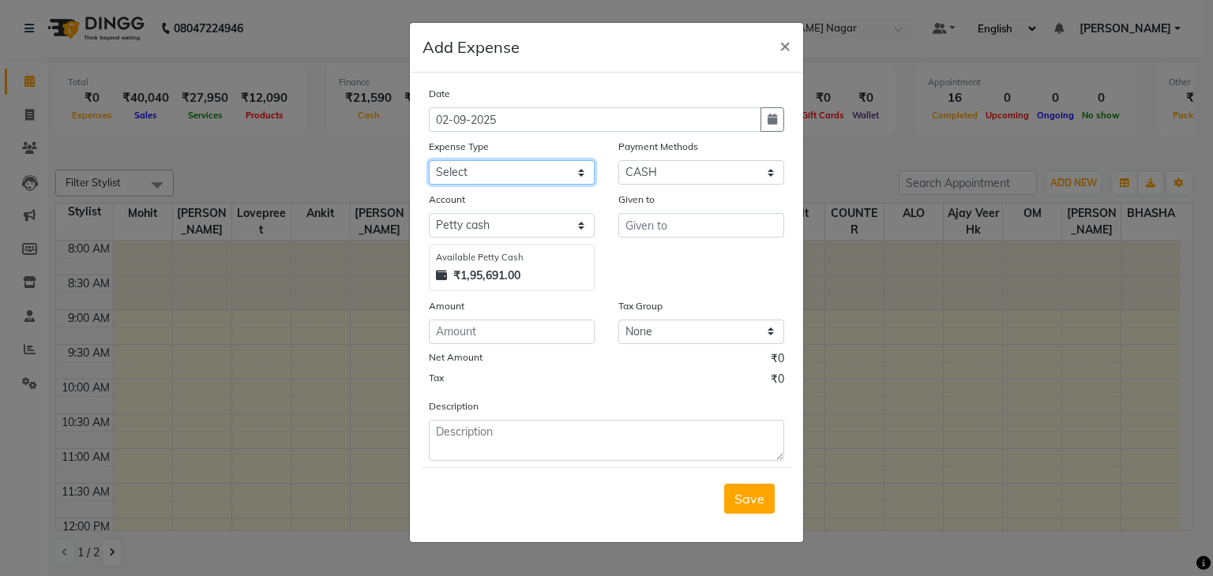
select select "16"
click at [429, 162] on select "Select Advance Salary Bank charges Car maintenance Cash transfer to bank Cash t…" at bounding box center [512, 172] width 166 height 24
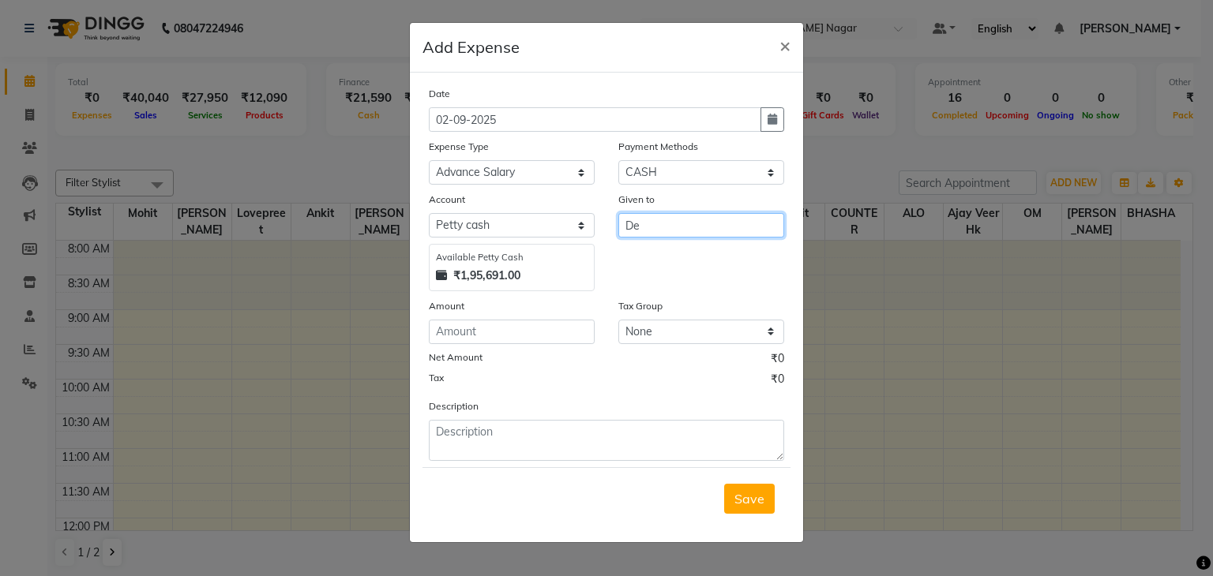
type input "D"
type input "dev"
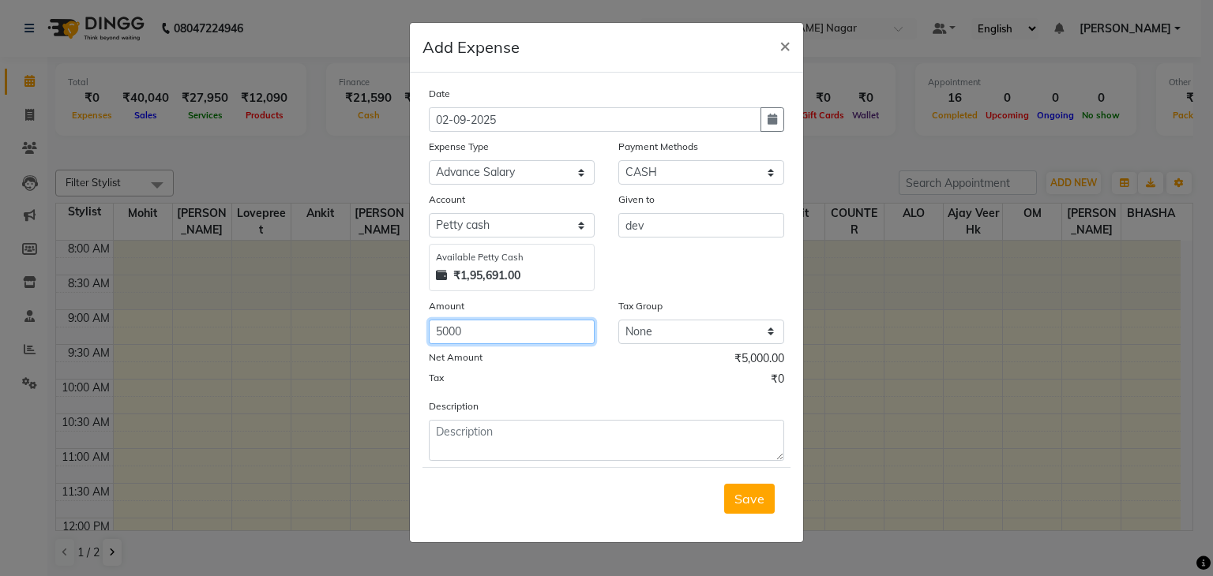
type input "5000"
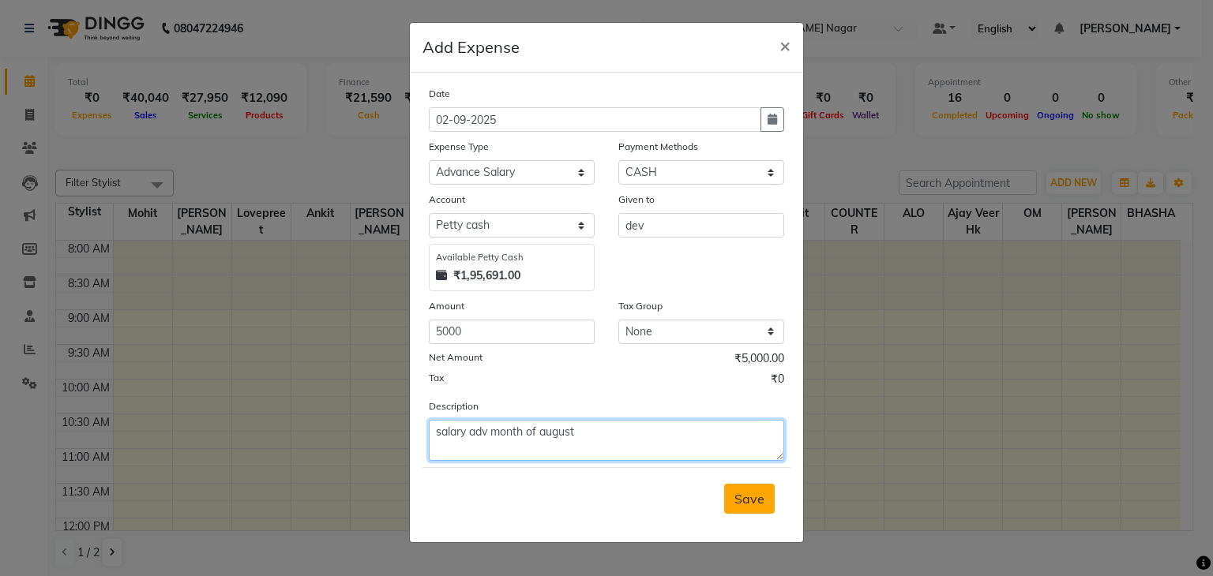
type textarea "salary adv month of august"
click at [742, 505] on span "Save" at bounding box center [749, 499] width 30 height 16
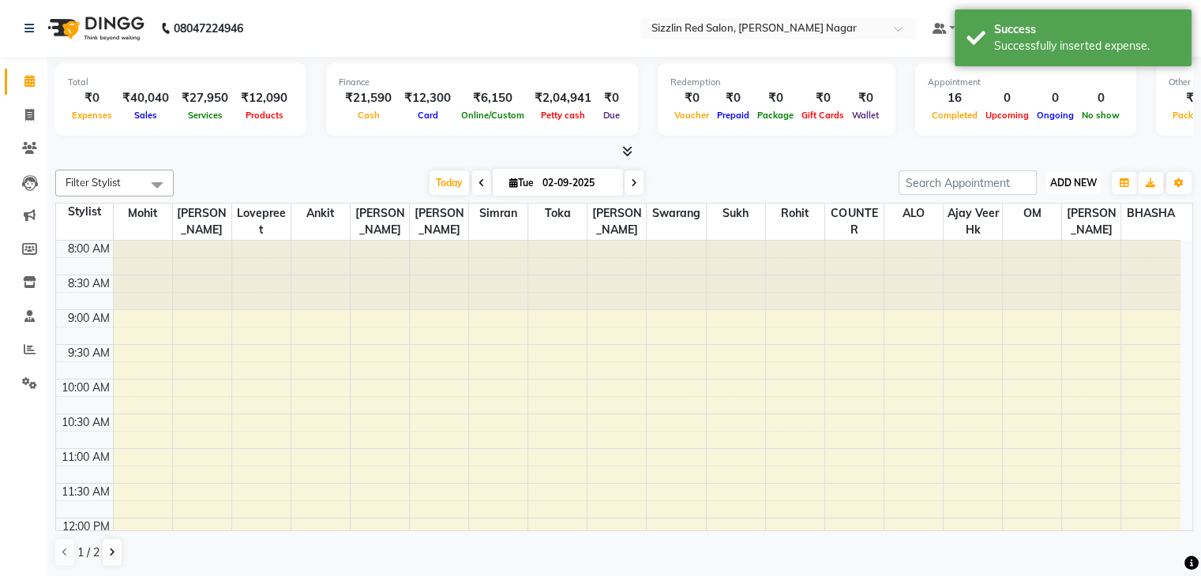
click at [1075, 175] on button "ADD NEW Toggle Dropdown" at bounding box center [1073, 183] width 54 height 22
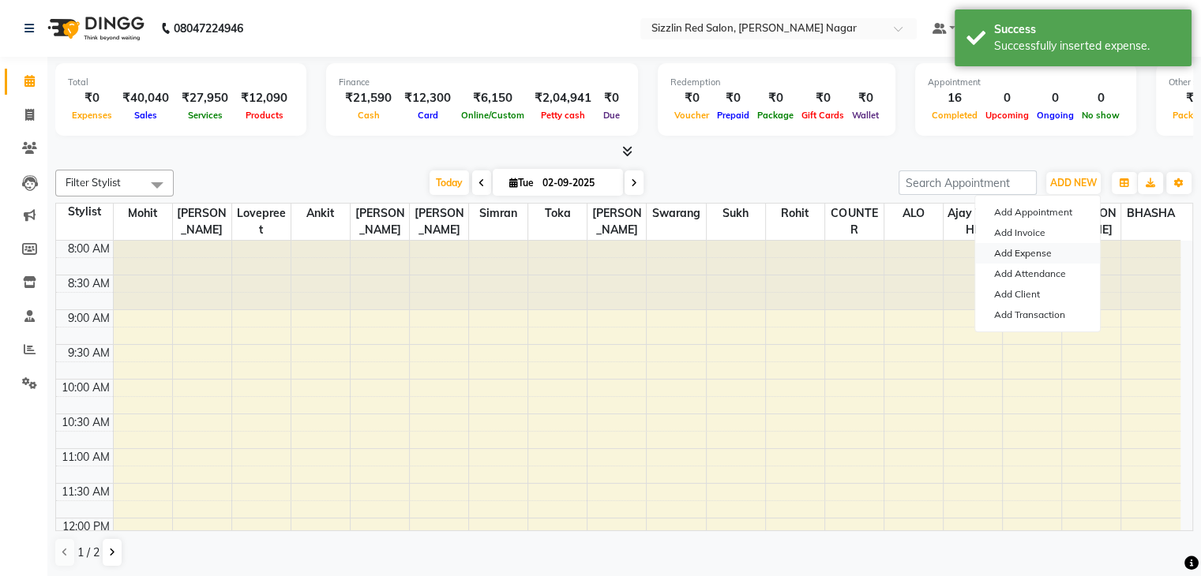
click at [1025, 247] on link "Add Expense" at bounding box center [1037, 253] width 125 height 21
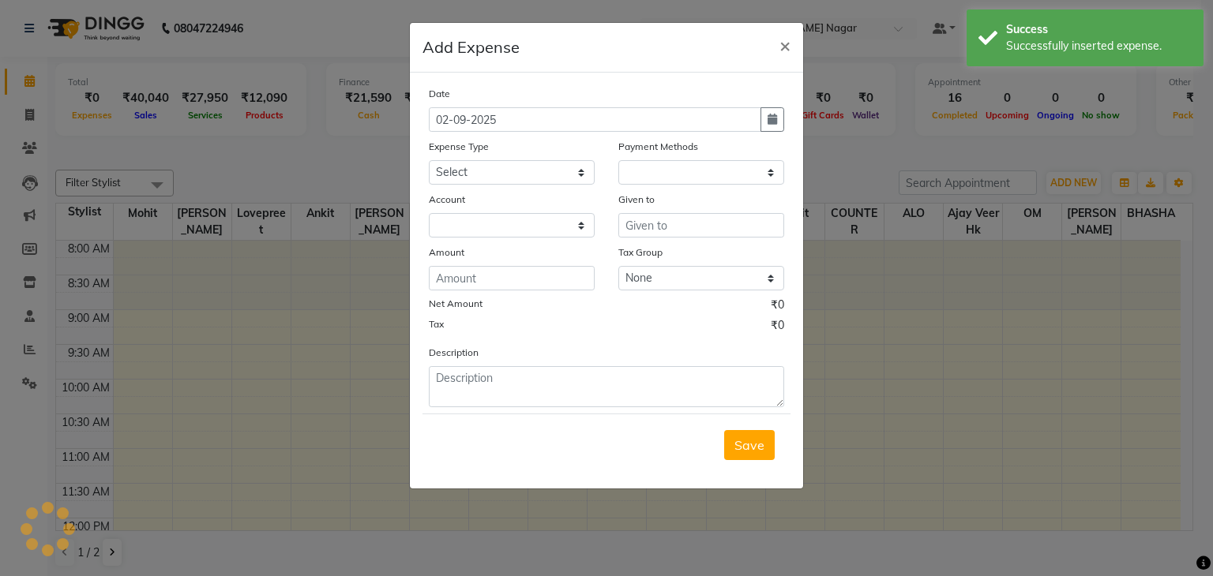
select select "1"
select select "6656"
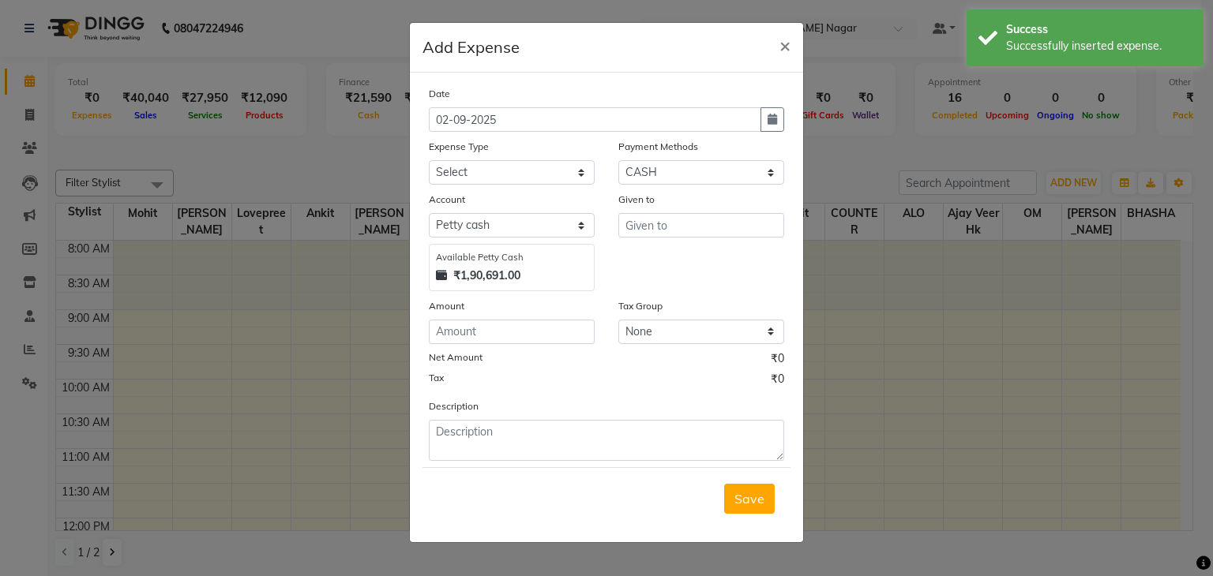
click at [487, 186] on div "Date 02-09-2025 Expense Type Select Advance Salary Bank charges Car maintenance…" at bounding box center [606, 273] width 355 height 376
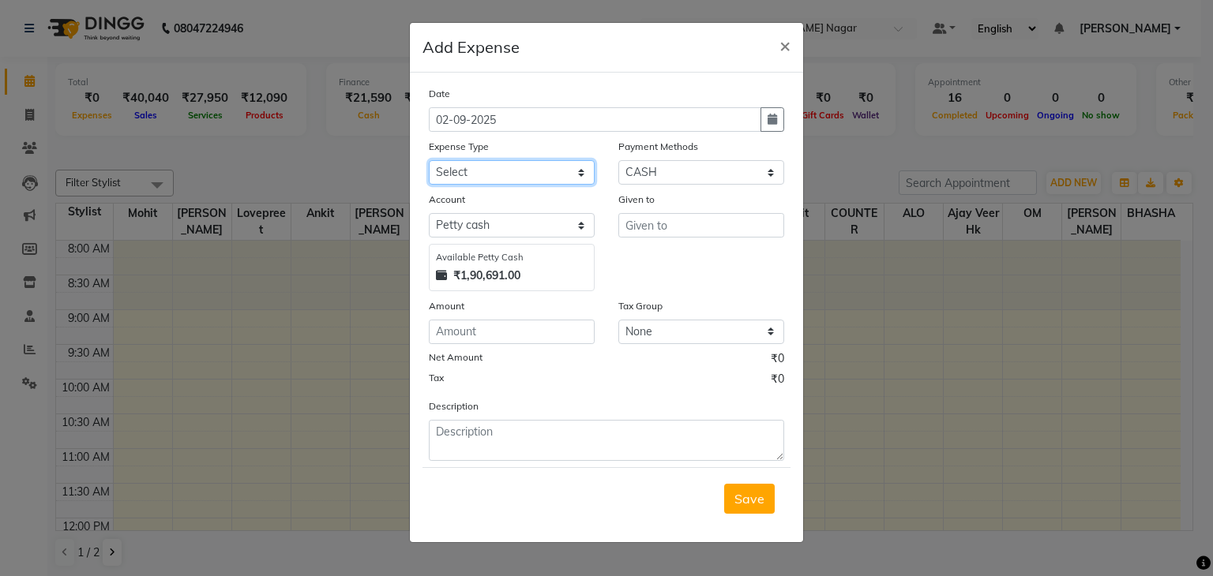
click at [490, 168] on select "Select Advance Salary Bank charges Car maintenance Cash transfer to bank Cash t…" at bounding box center [512, 172] width 166 height 24
select select "26"
click at [429, 162] on select "Select Advance Salary Bank charges Car maintenance Cash transfer to bank Cash t…" at bounding box center [512, 172] width 166 height 24
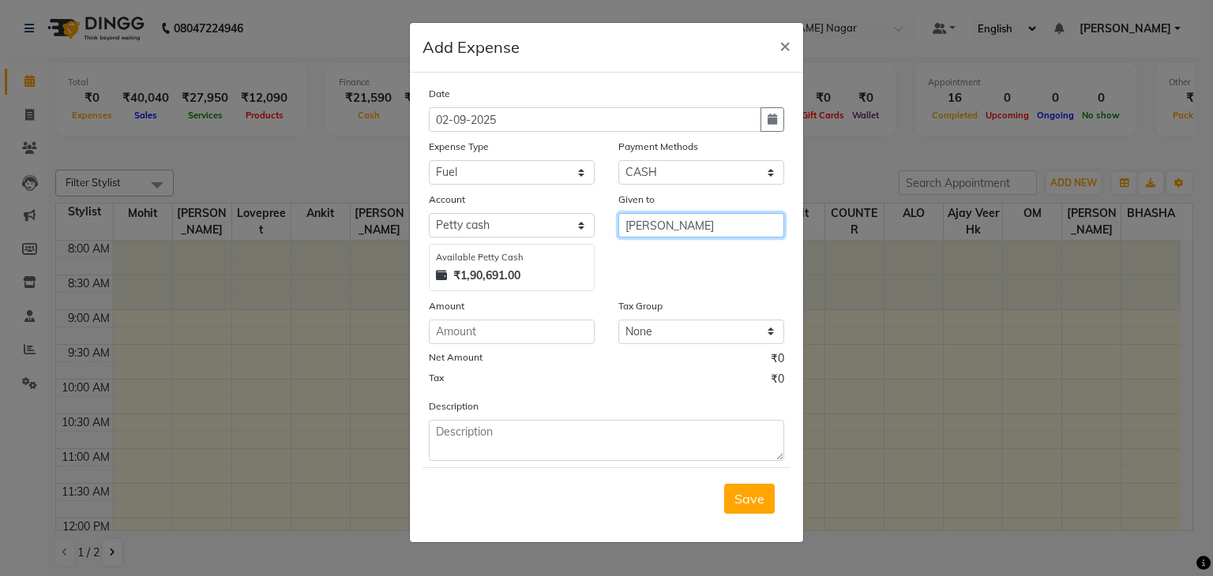
type input "[PERSON_NAME]"
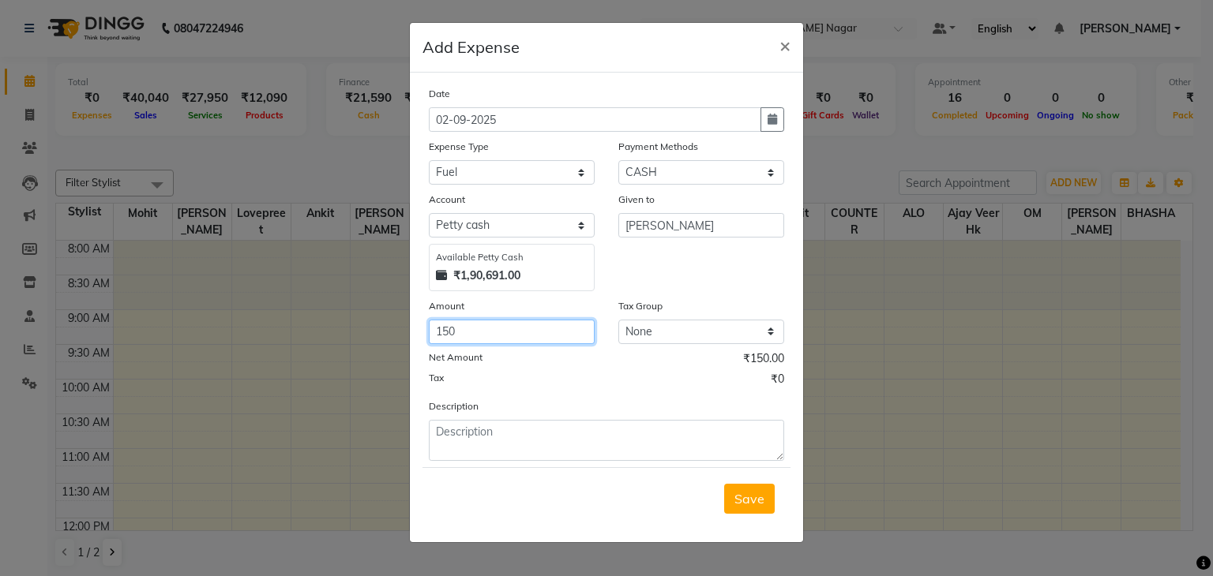
type input "150"
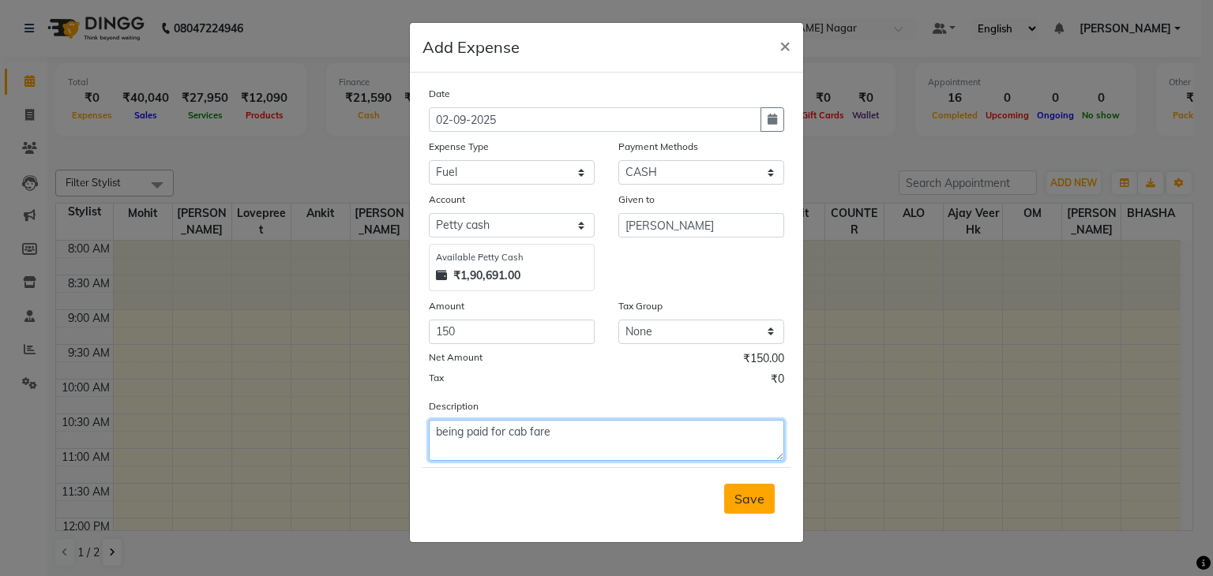
type textarea "being paid for cab fare"
click at [753, 503] on span "Save" at bounding box center [749, 499] width 30 height 16
